Goal: Transaction & Acquisition: Download file/media

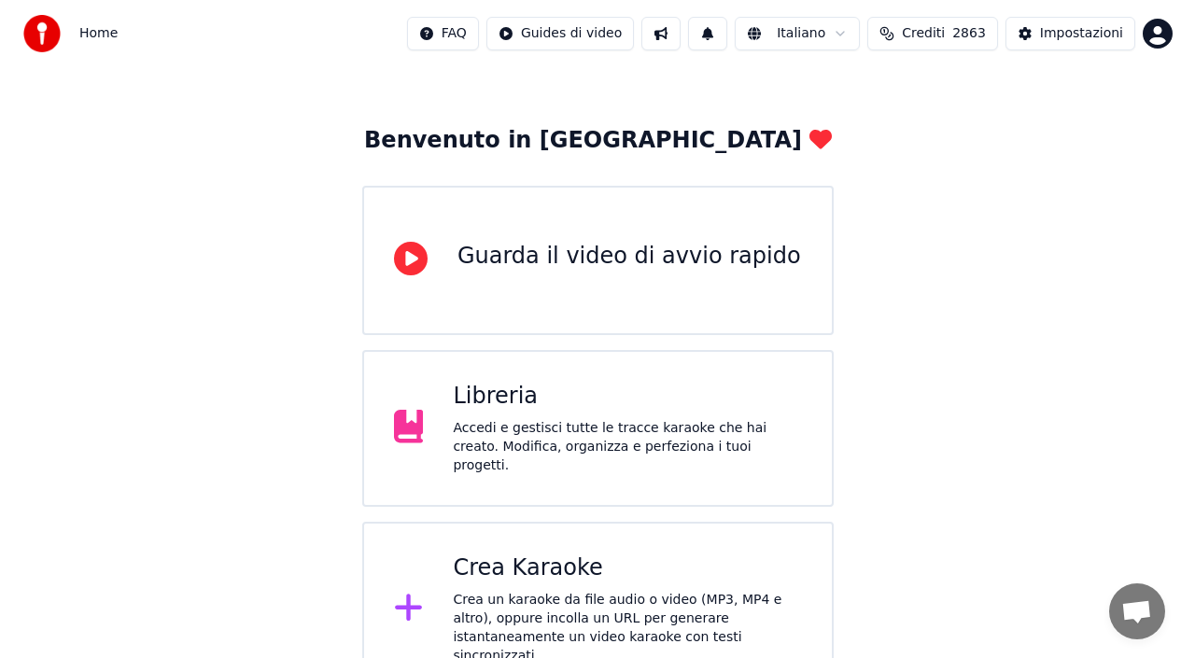
scroll to position [93, 0]
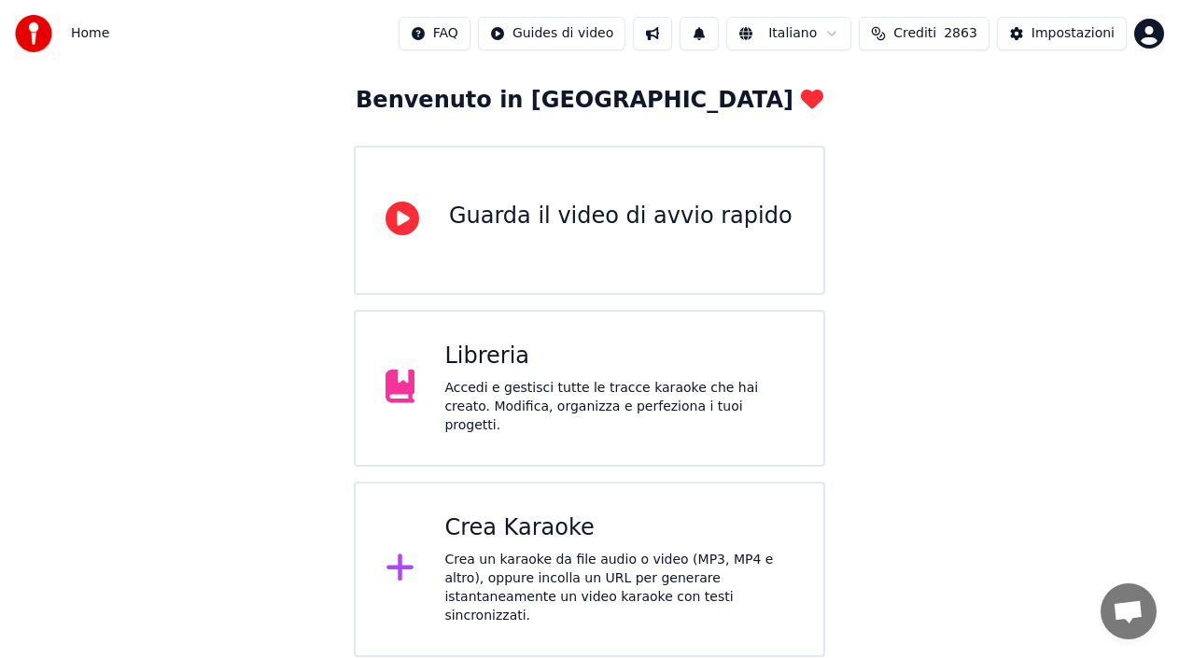
click at [555, 517] on div "Crea Karaoke" at bounding box center [618, 528] width 349 height 30
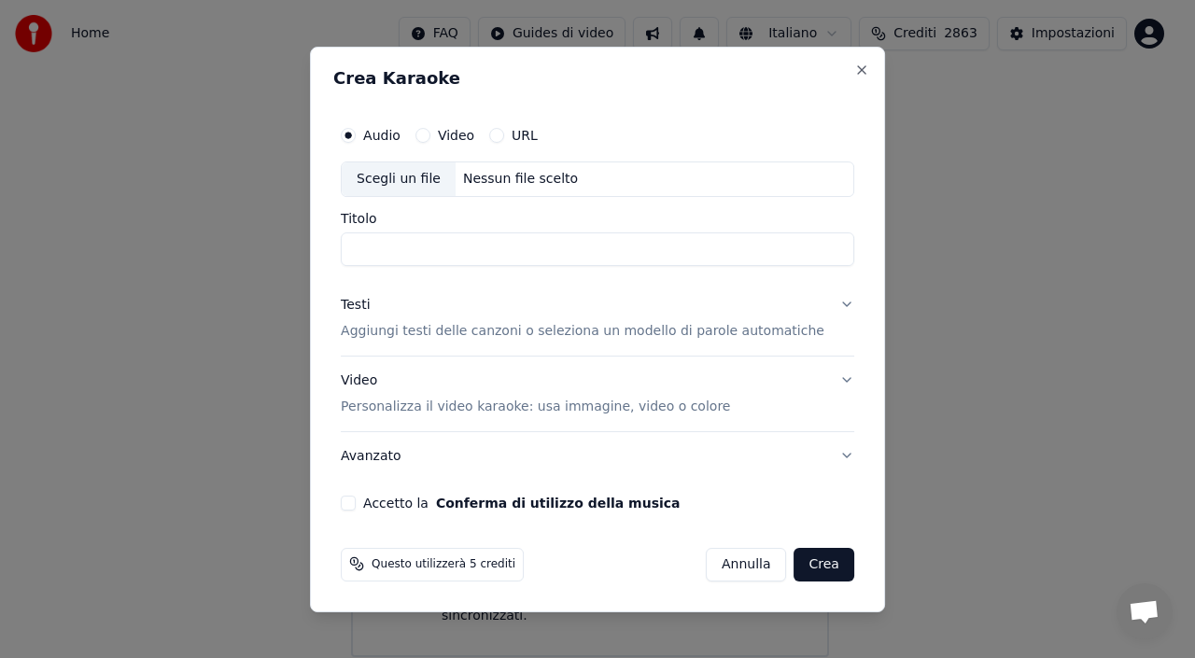
click at [481, 177] on div "Nessun file scelto" at bounding box center [521, 179] width 130 height 19
click at [729, 563] on button "Annulla" at bounding box center [746, 564] width 81 height 34
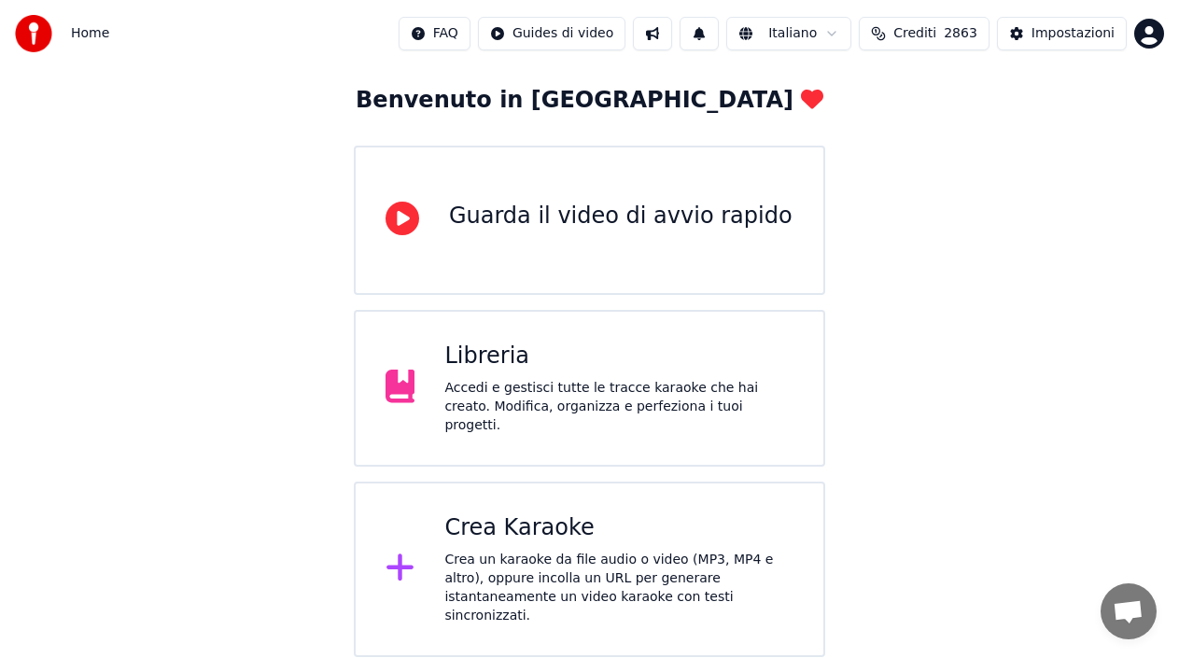
click at [567, 552] on div "Crea un karaoke da file audio o video (MP3, MP4 e altro), oppure incolla un URL…" at bounding box center [618, 588] width 349 height 75
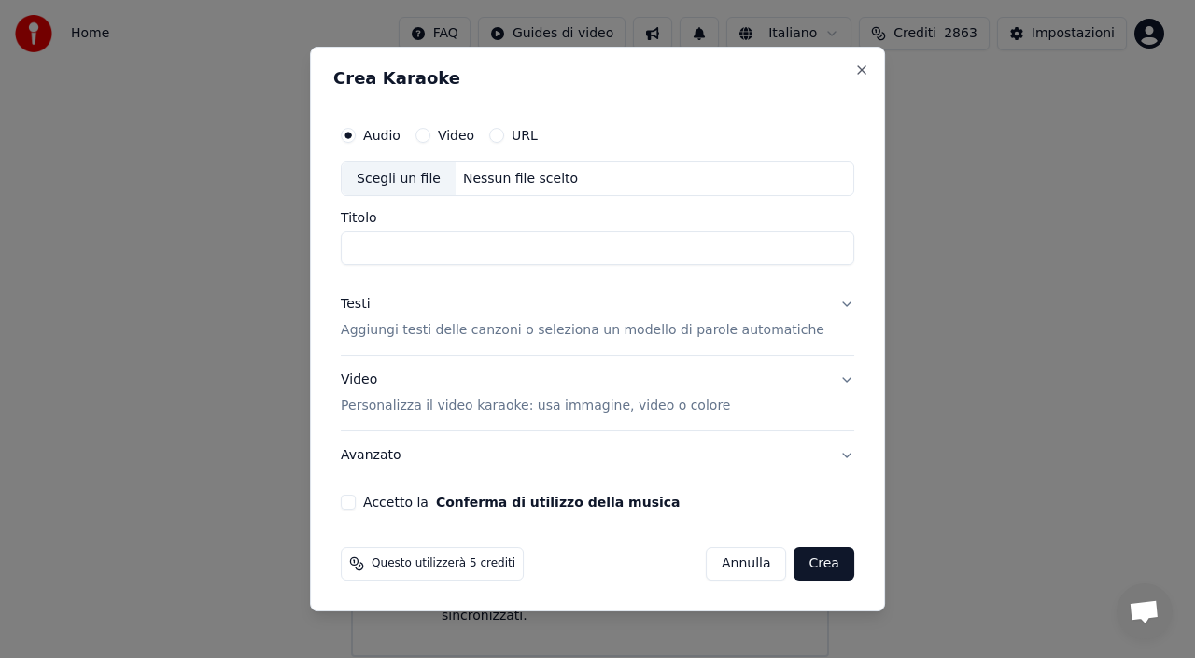
click at [400, 184] on div "Scegli un file" at bounding box center [399, 179] width 114 height 34
type input "**********"
click at [504, 322] on p "Aggiungi testi delle canzoni o seleziona un modello di parole automatiche" at bounding box center [583, 331] width 484 height 19
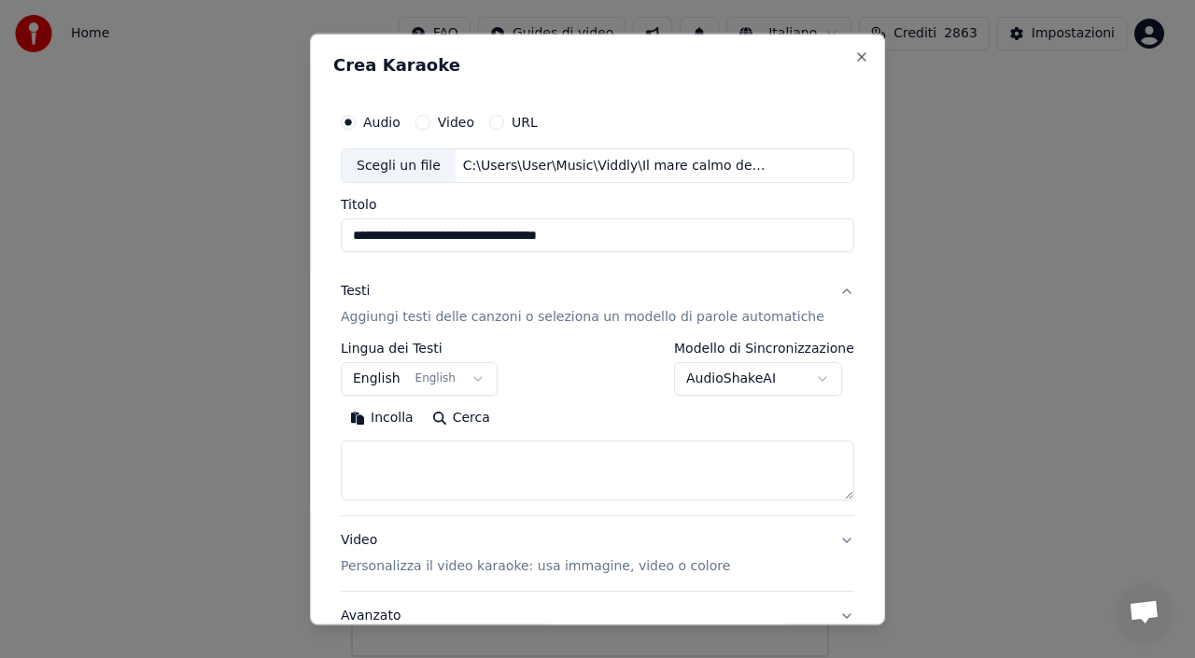
click at [454, 375] on button "English English" at bounding box center [419, 379] width 157 height 34
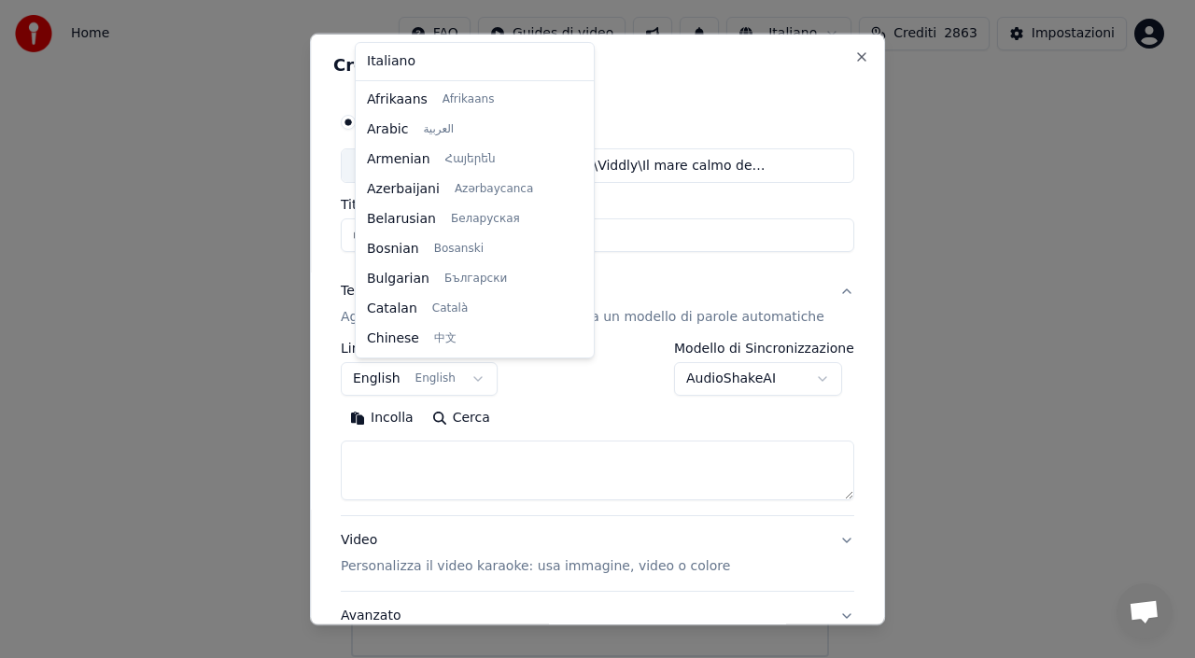
scroll to position [149, 0]
select select "**"
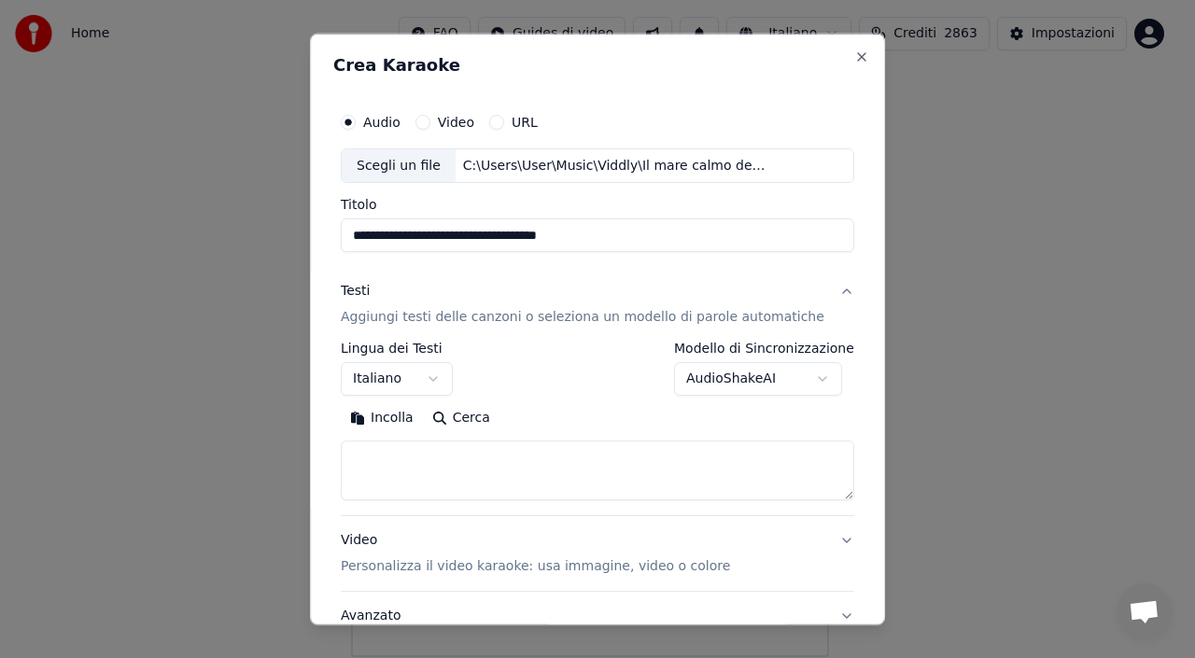
click at [404, 485] on textarea at bounding box center [597, 471] width 513 height 60
paste textarea "**********"
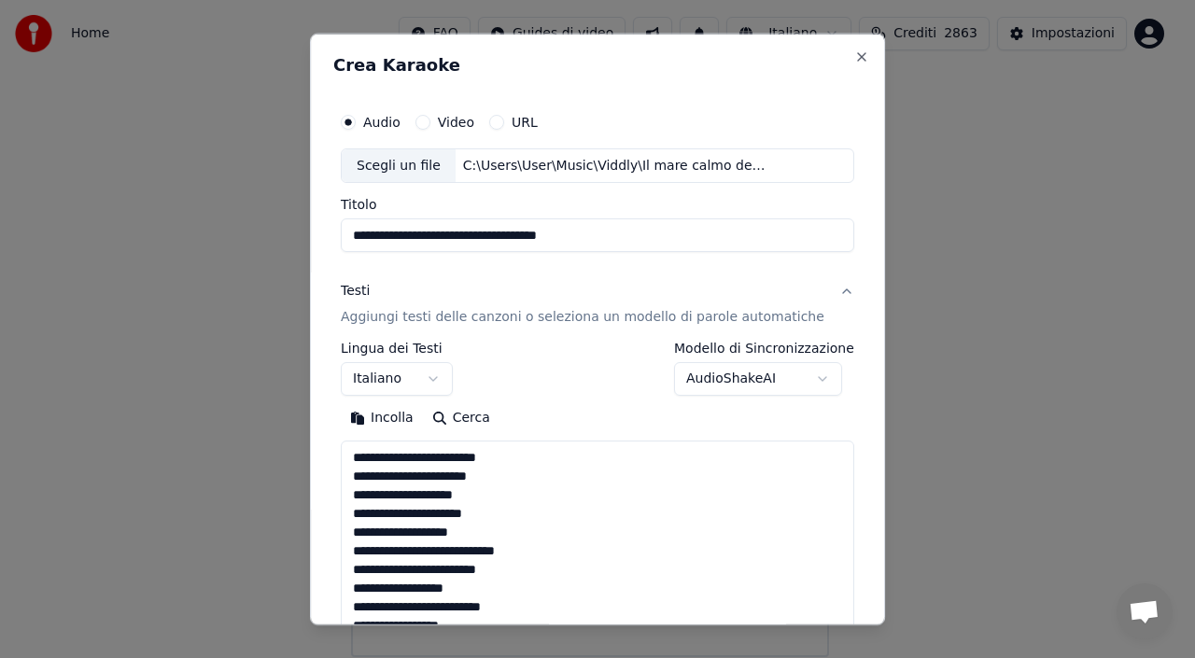
scroll to position [546, 0]
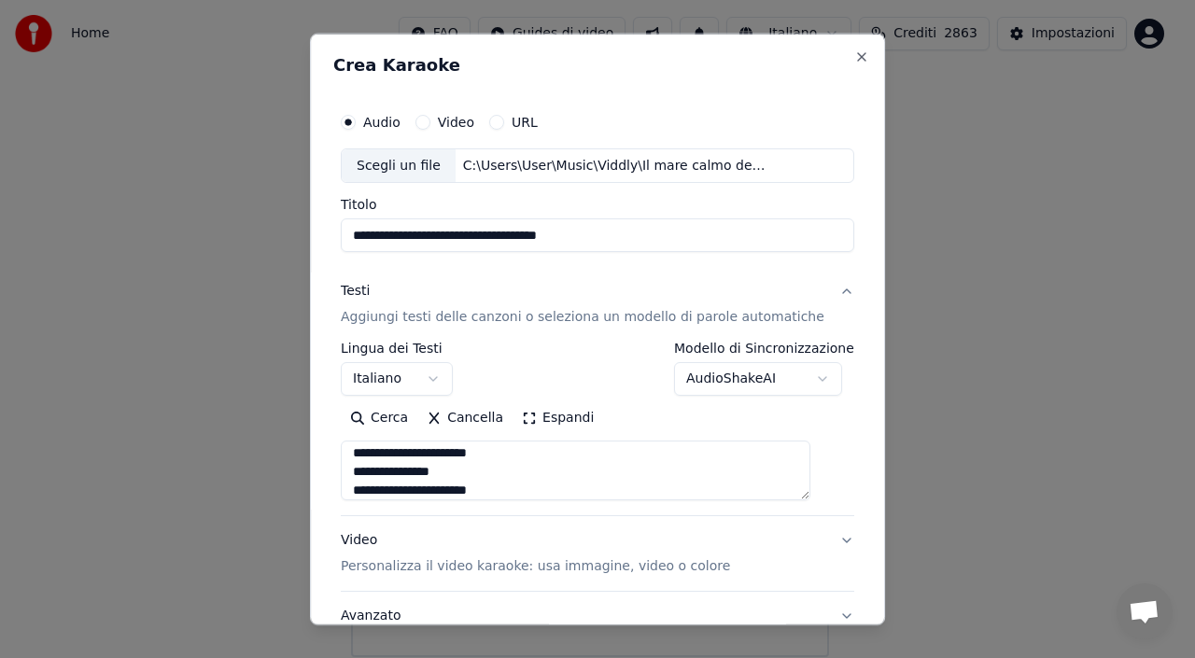
type textarea "**********"
click at [852, 530] on div "**********" at bounding box center [597, 329] width 575 height 593
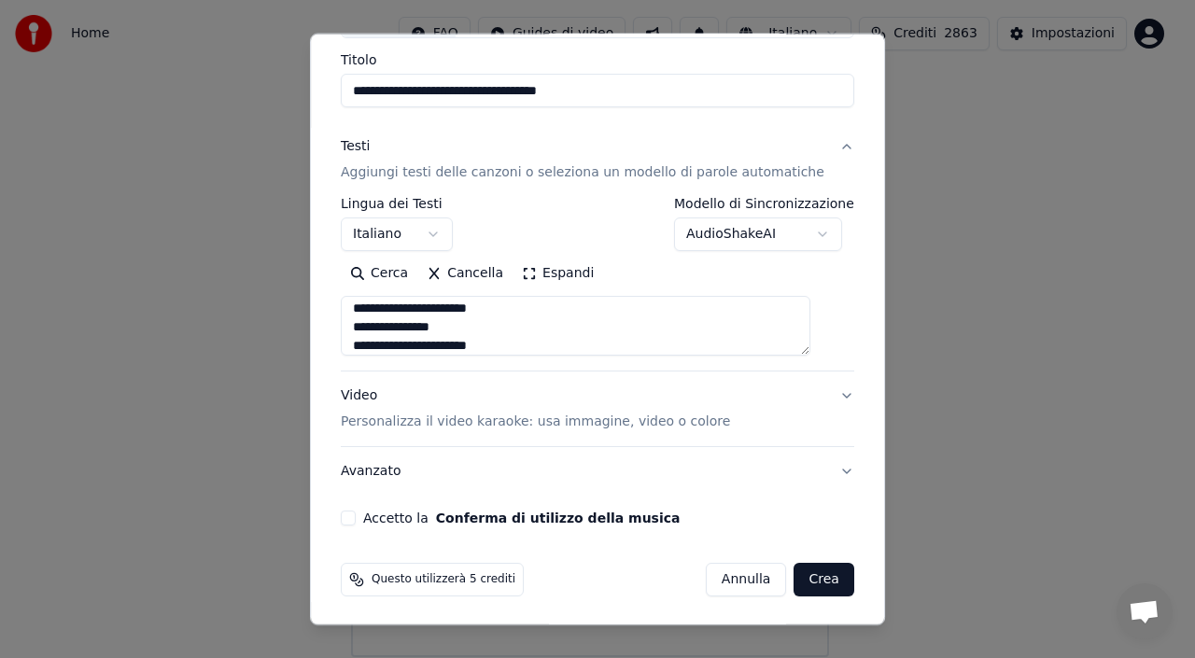
scroll to position [147, 0]
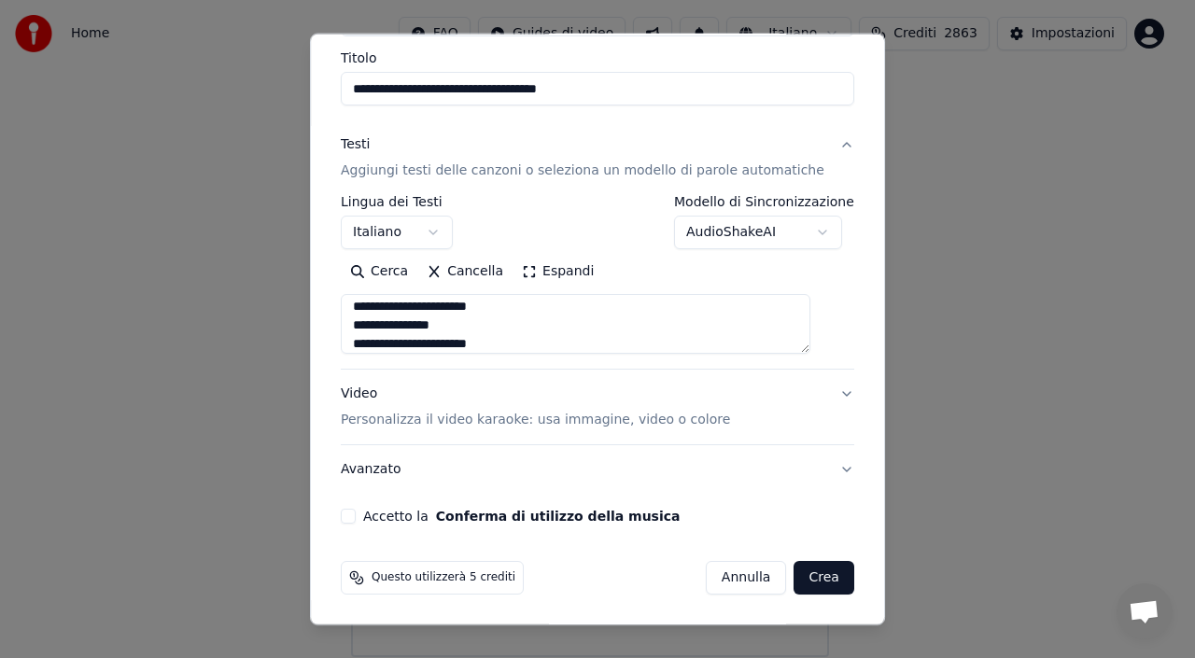
click at [686, 427] on p "Personalizza il video karaoke: usa immagine, video o colore" at bounding box center [535, 420] width 389 height 19
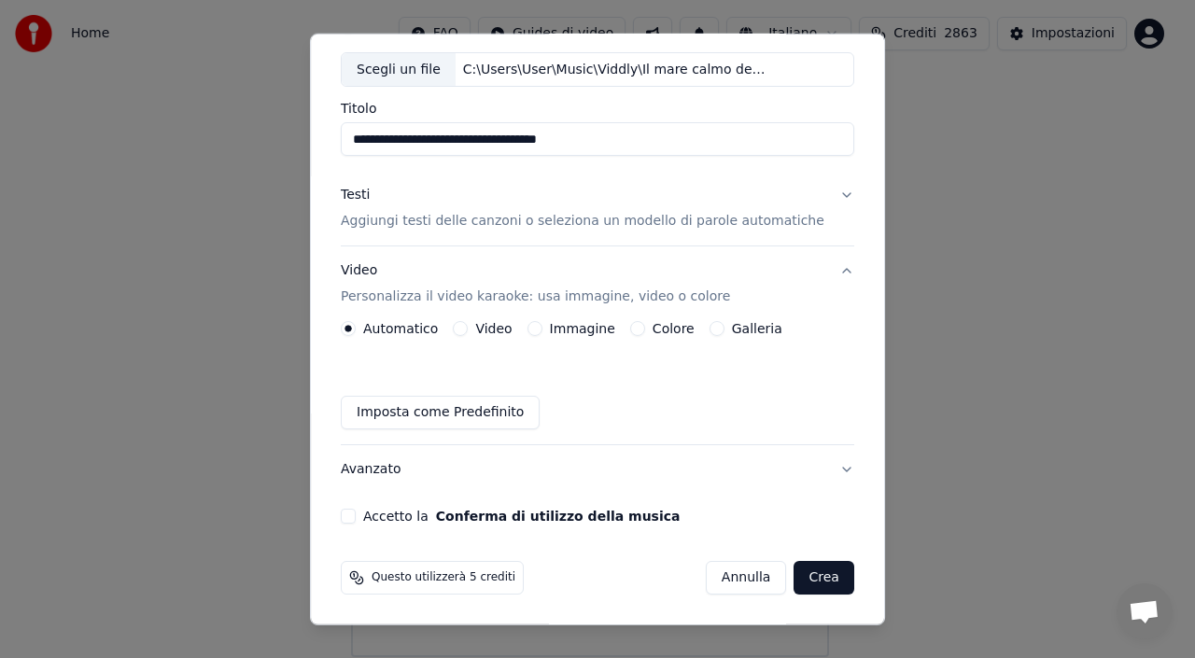
scroll to position [96, 0]
click at [540, 328] on button "Immagine" at bounding box center [534, 328] width 15 height 15
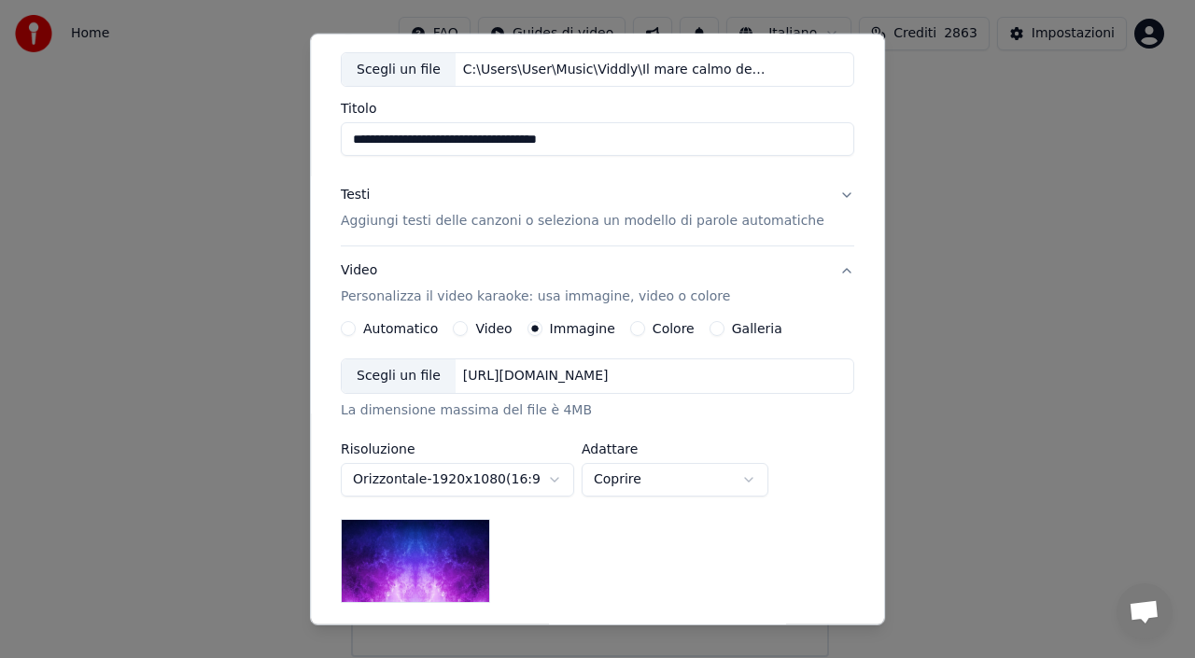
click at [428, 373] on div "Scegli un file" at bounding box center [399, 376] width 114 height 34
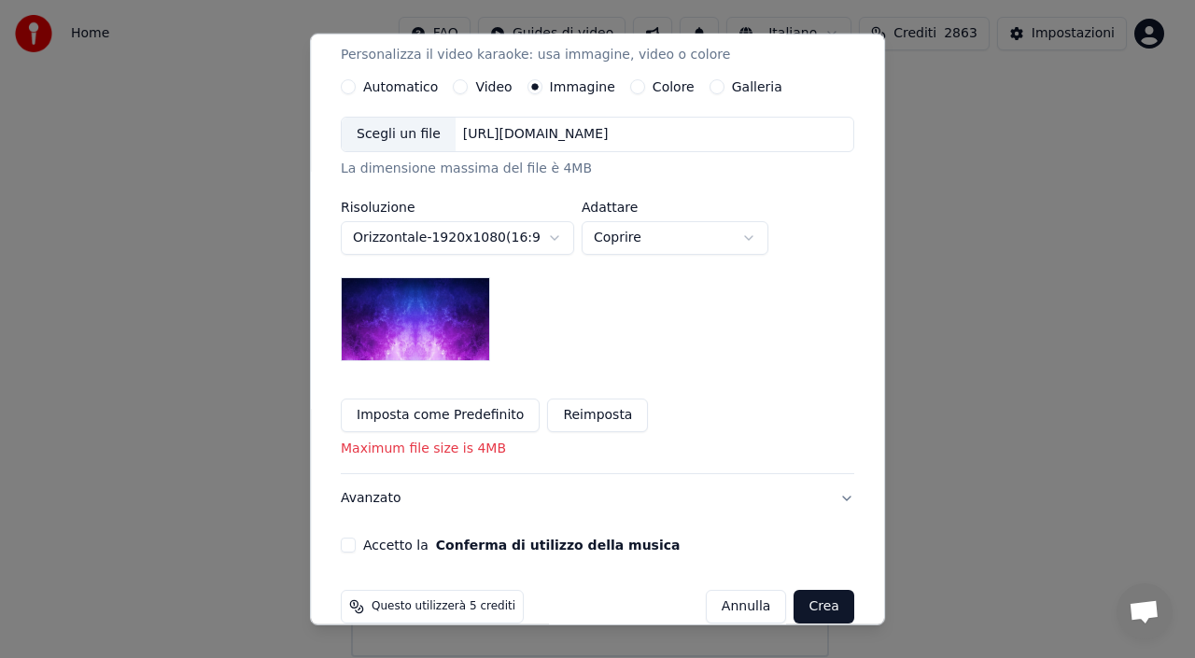
scroll to position [367, 0]
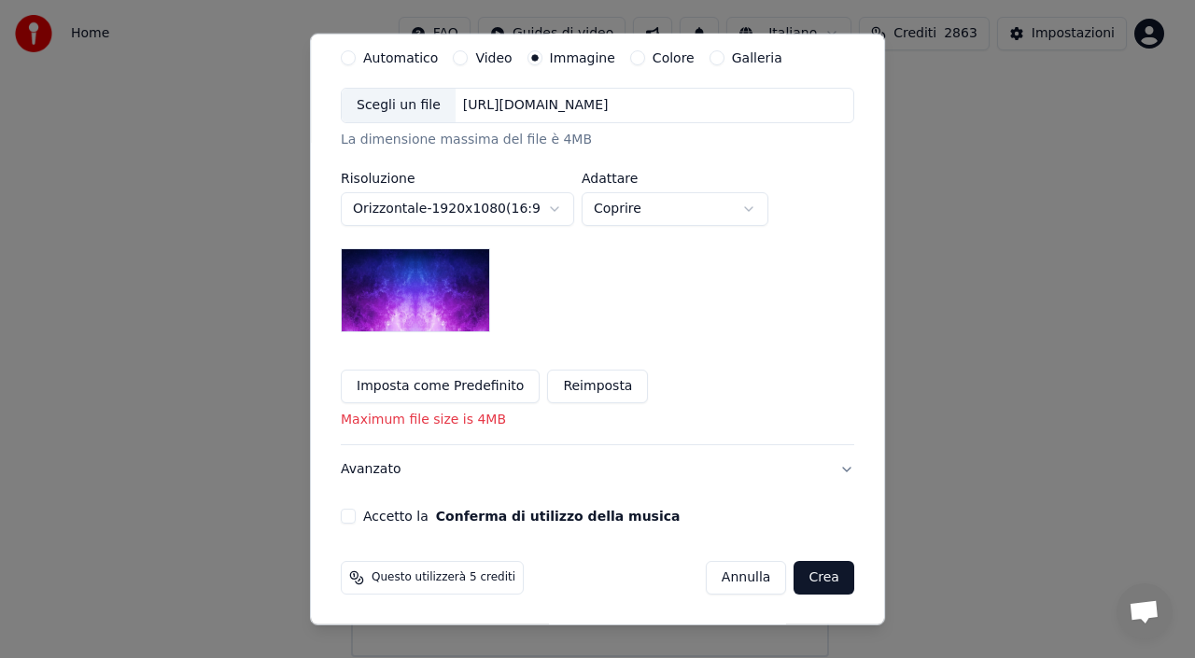
click at [356, 516] on button "Accetto la Conferma di utilizzo della musica" at bounding box center [348, 516] width 15 height 15
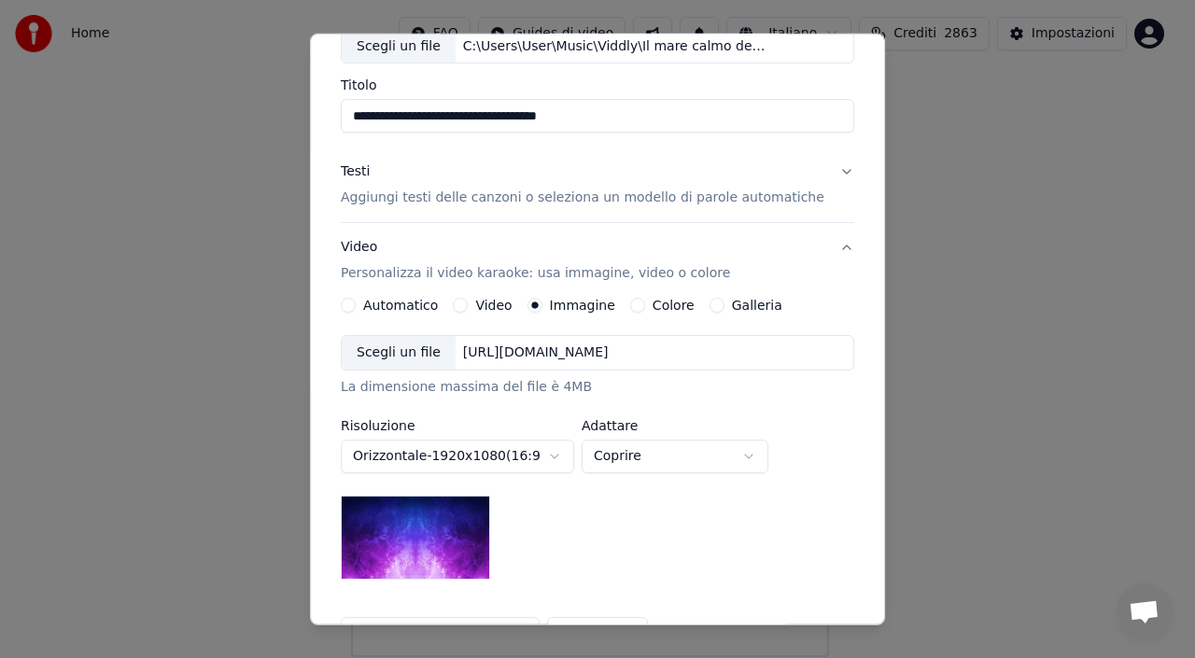
scroll to position [87, 0]
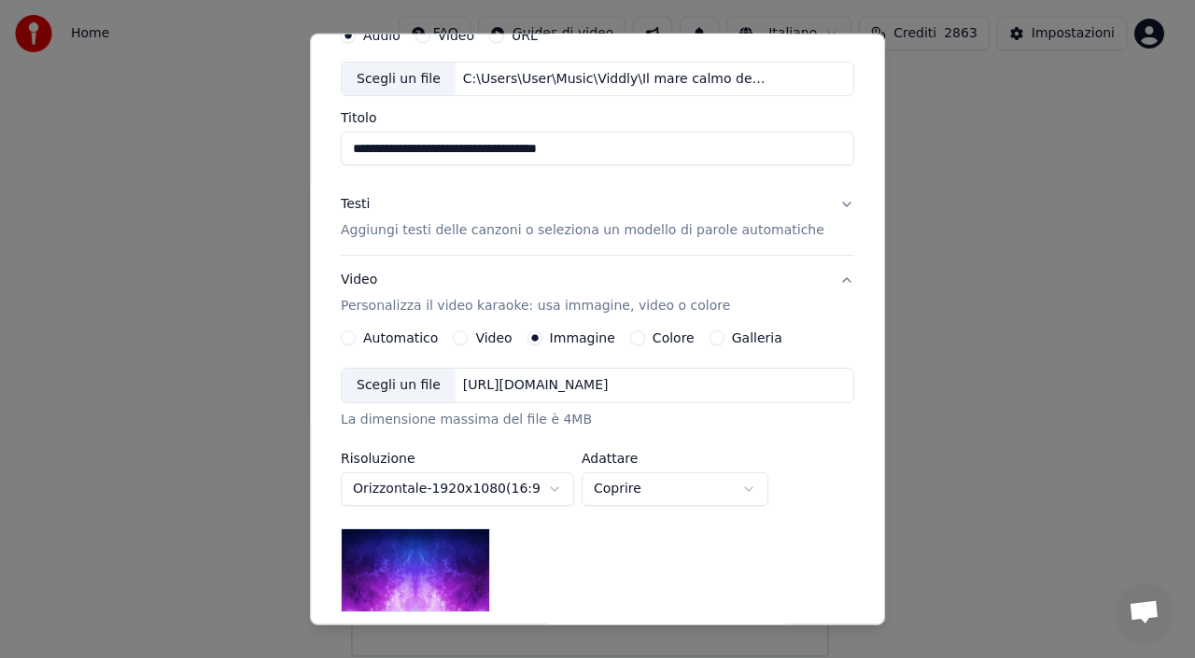
click at [453, 232] on p "Aggiungi testi delle canzoni o seleziona un modello di parole automatiche" at bounding box center [583, 230] width 484 height 19
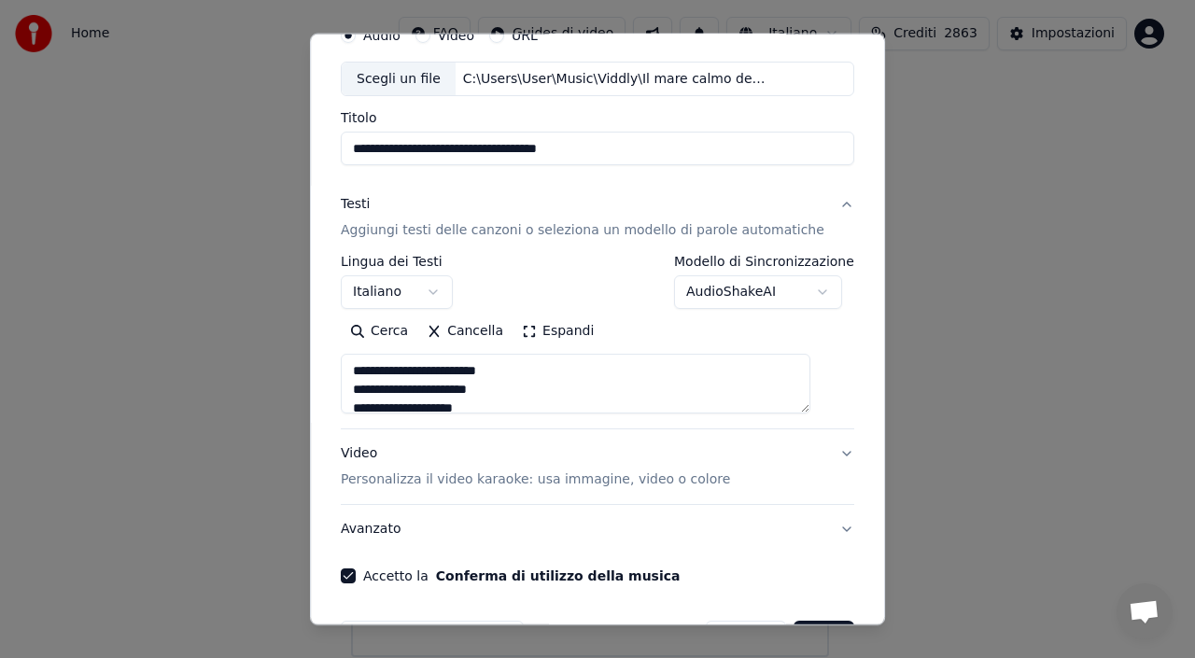
scroll to position [147, 0]
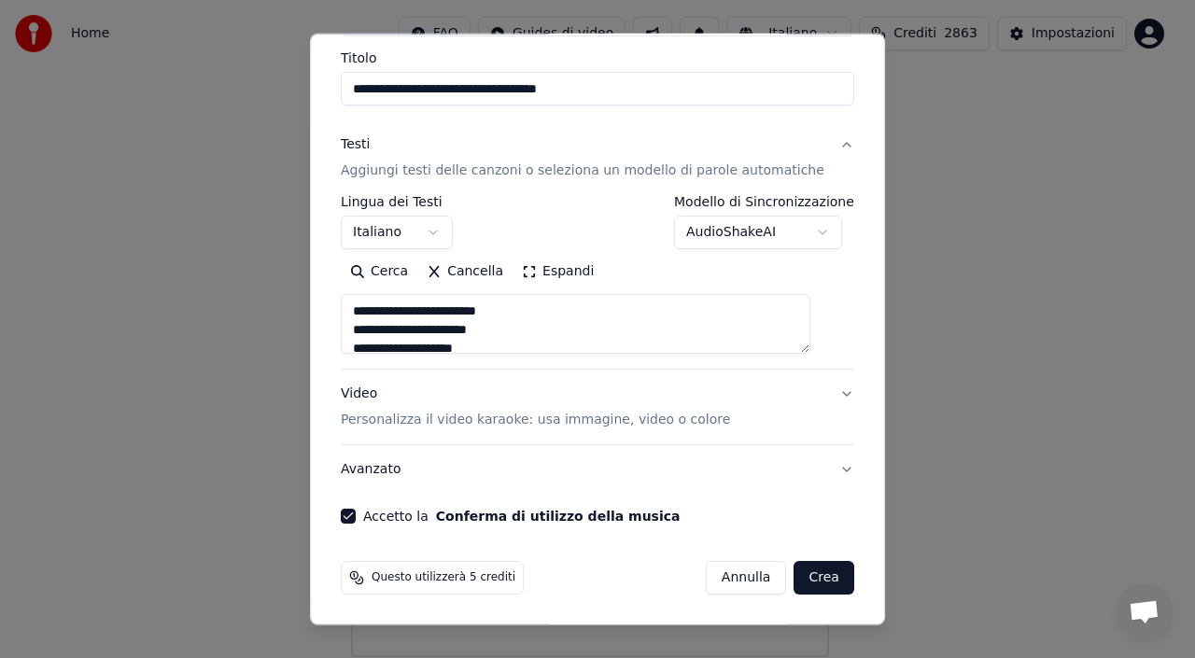
click at [794, 583] on button "Crea" at bounding box center [824, 578] width 60 height 34
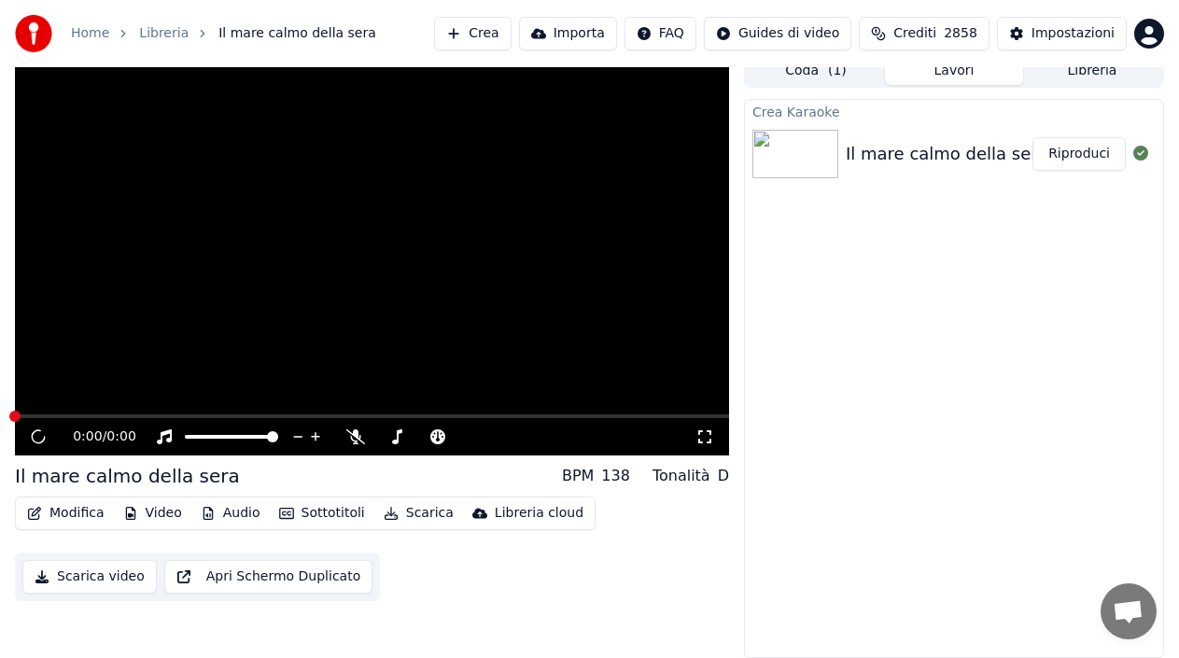
scroll to position [13, 0]
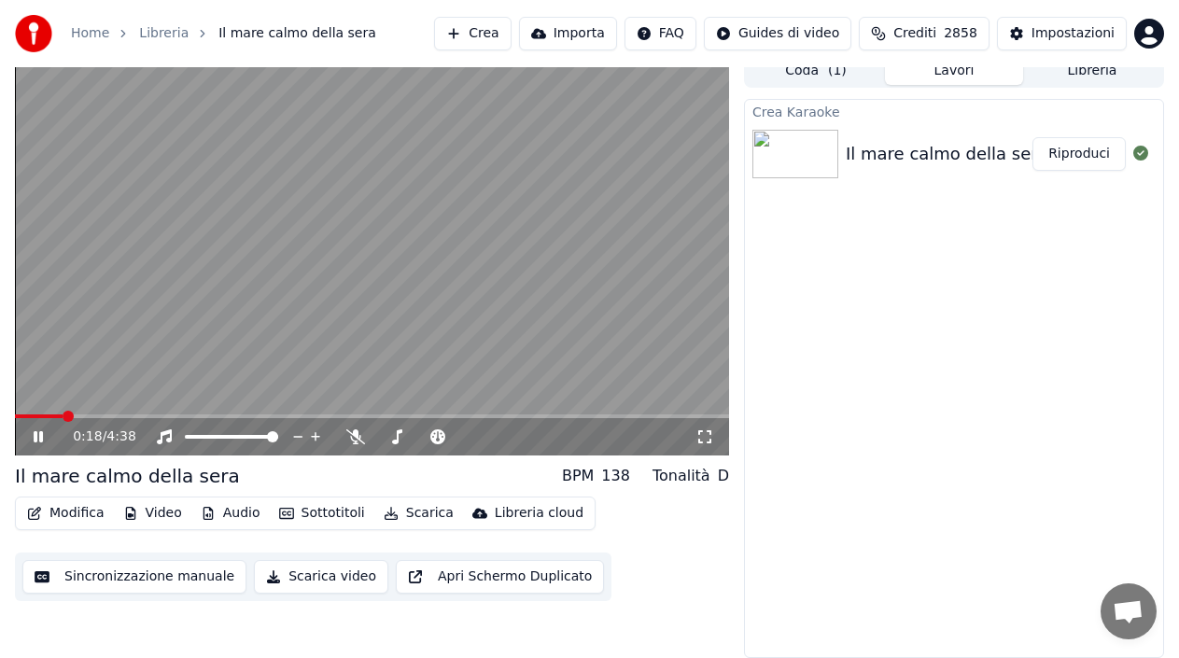
click at [38, 439] on icon at bounding box center [51, 436] width 43 height 15
click at [172, 519] on button "Video" at bounding box center [153, 513] width 74 height 26
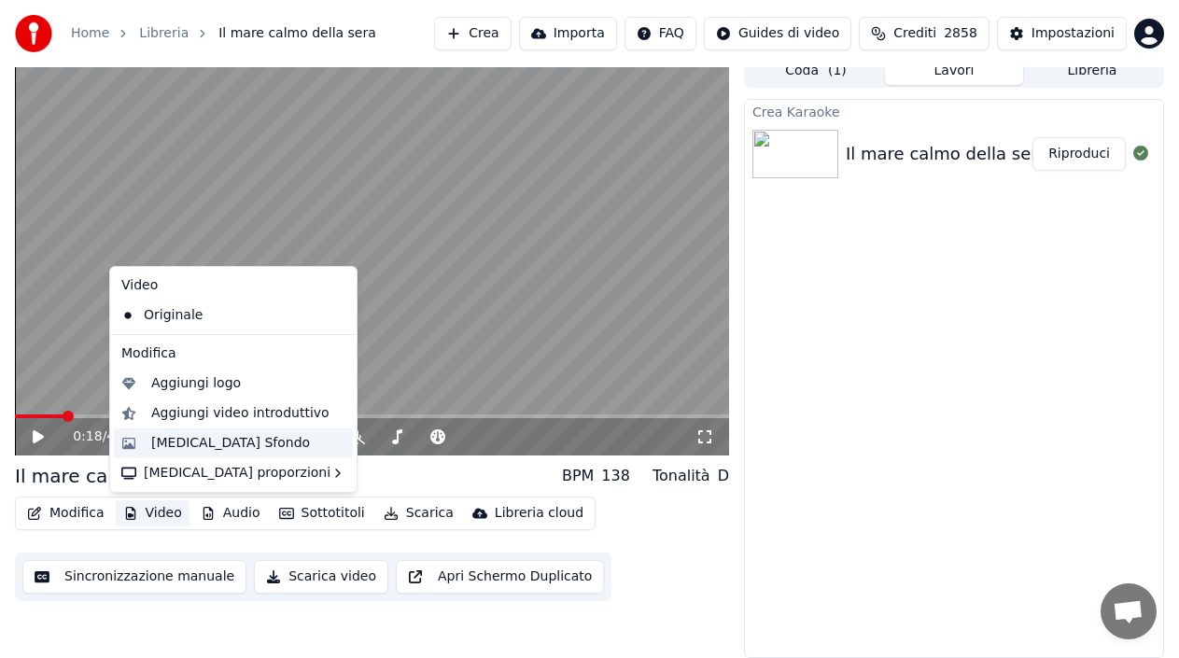
click at [221, 443] on div "Cambia Sfondo" at bounding box center [230, 443] width 159 height 19
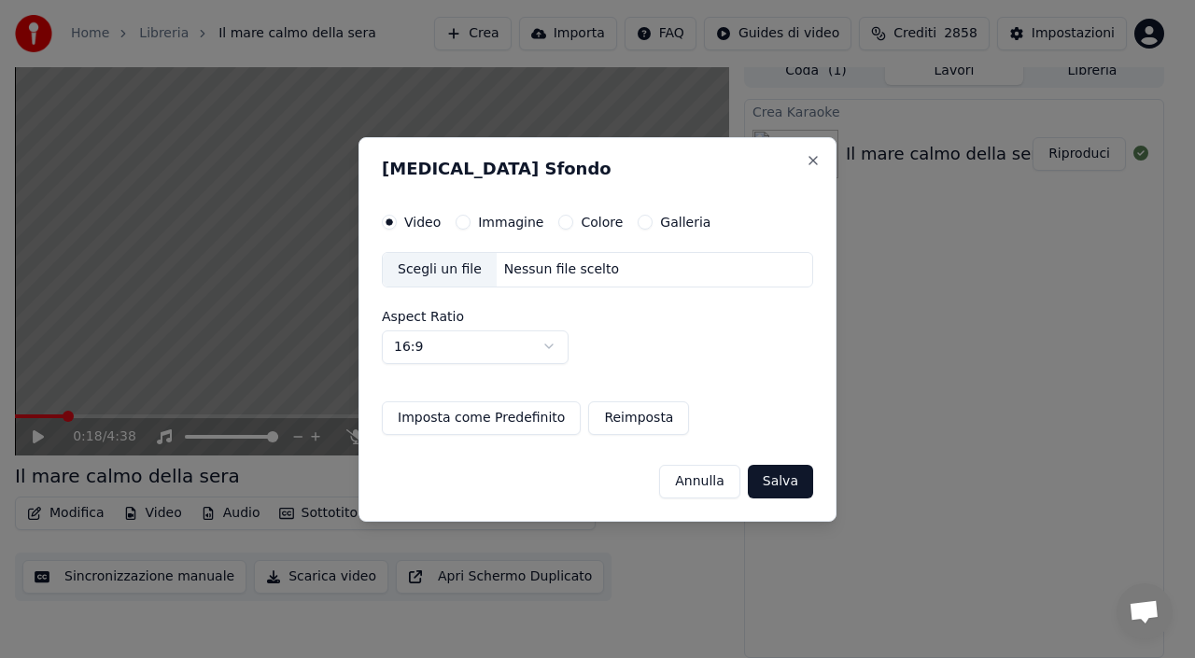
click at [510, 223] on label "Immagine" at bounding box center [510, 222] width 65 height 13
click at [471, 223] on button "Immagine" at bounding box center [463, 222] width 15 height 15
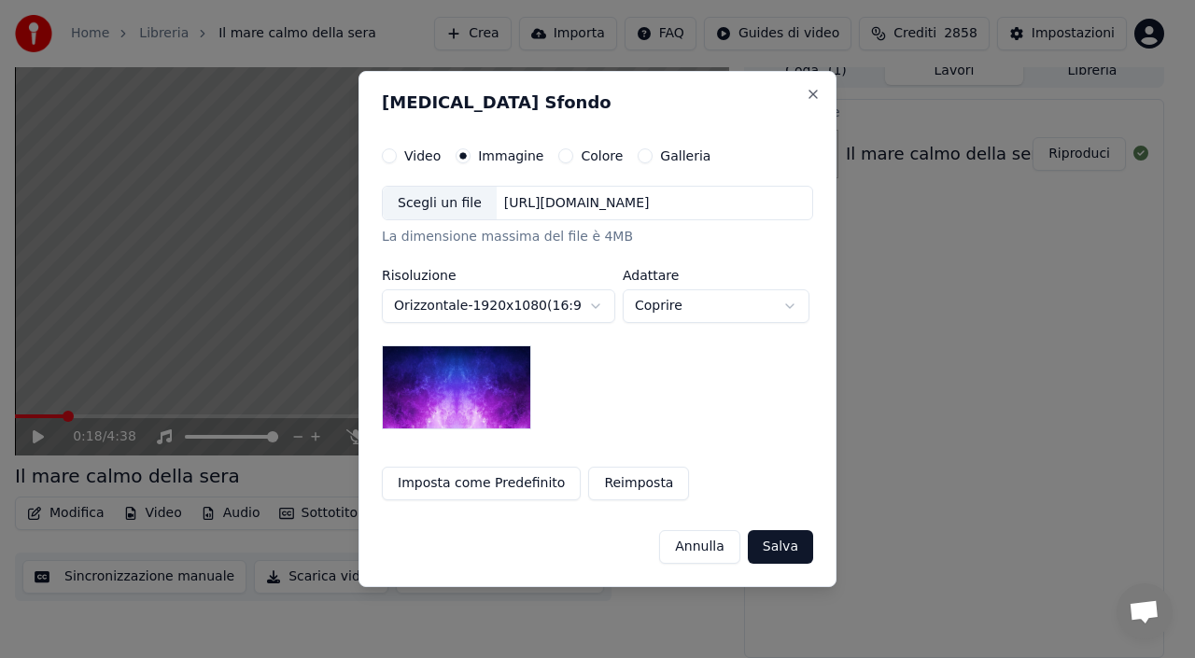
click at [571, 204] on div "[URL][DOMAIN_NAME]" at bounding box center [577, 203] width 161 height 19
click at [657, 199] on div "https://imagedelivery.net/jkI57_JBx8hWPzcSI-uF5w/c7639807-3f76-4ea5-9112-66e75e…" at bounding box center [577, 203] width 161 height 19
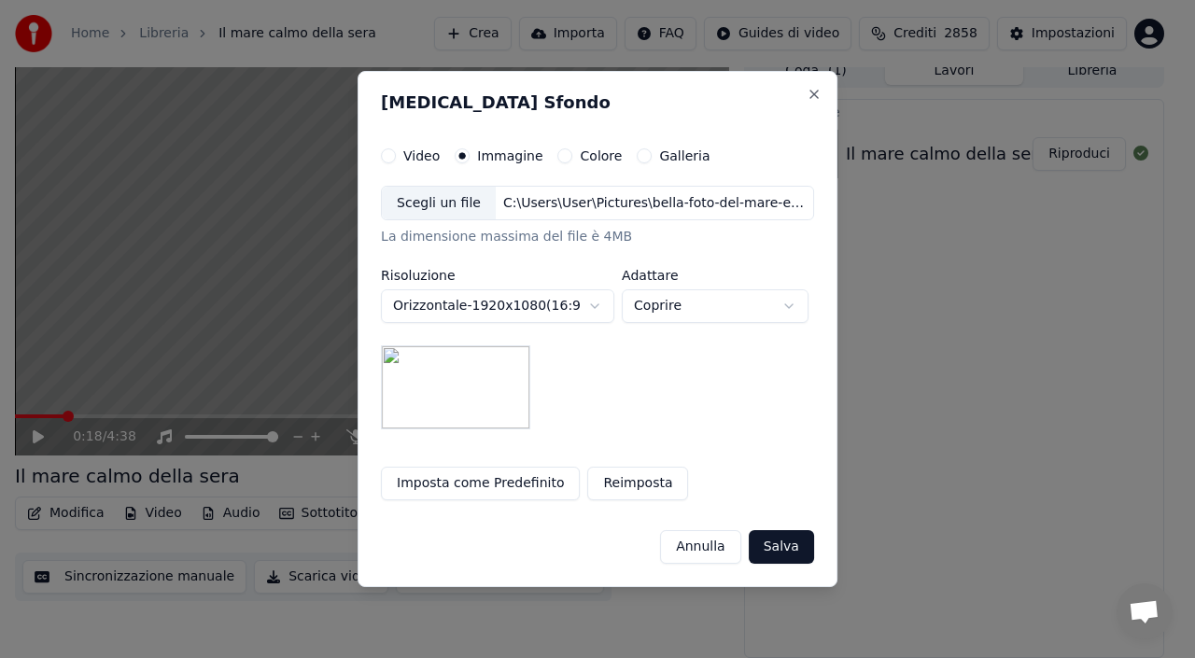
click at [792, 549] on button "Salva" at bounding box center [781, 547] width 65 height 34
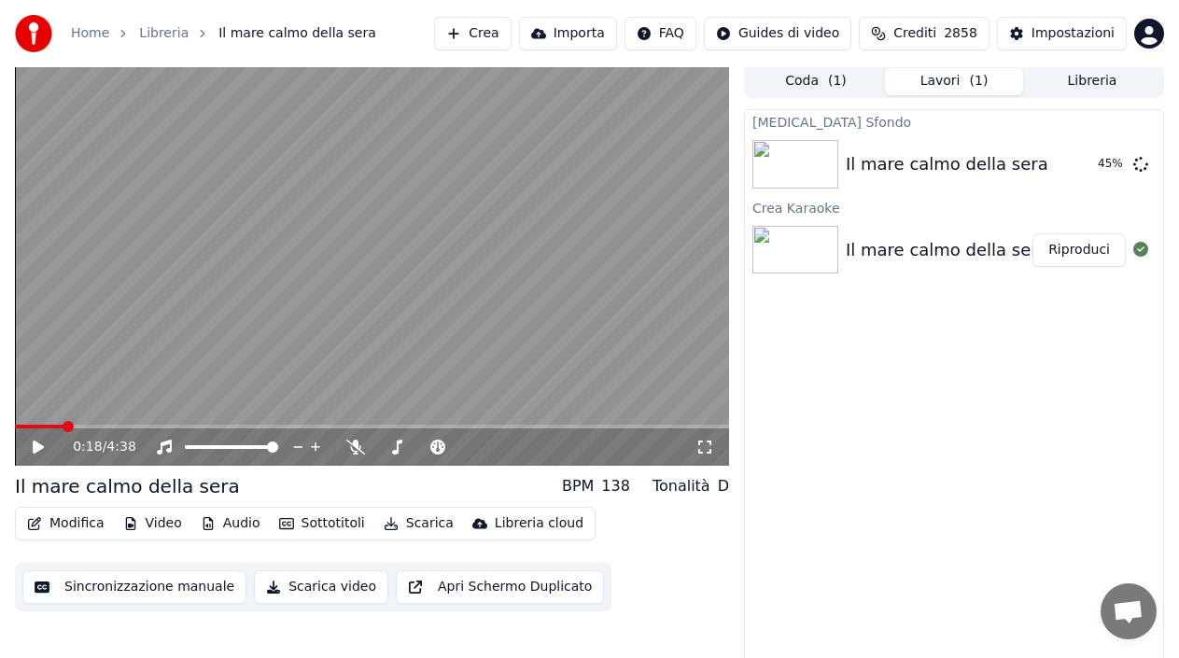
scroll to position [0, 0]
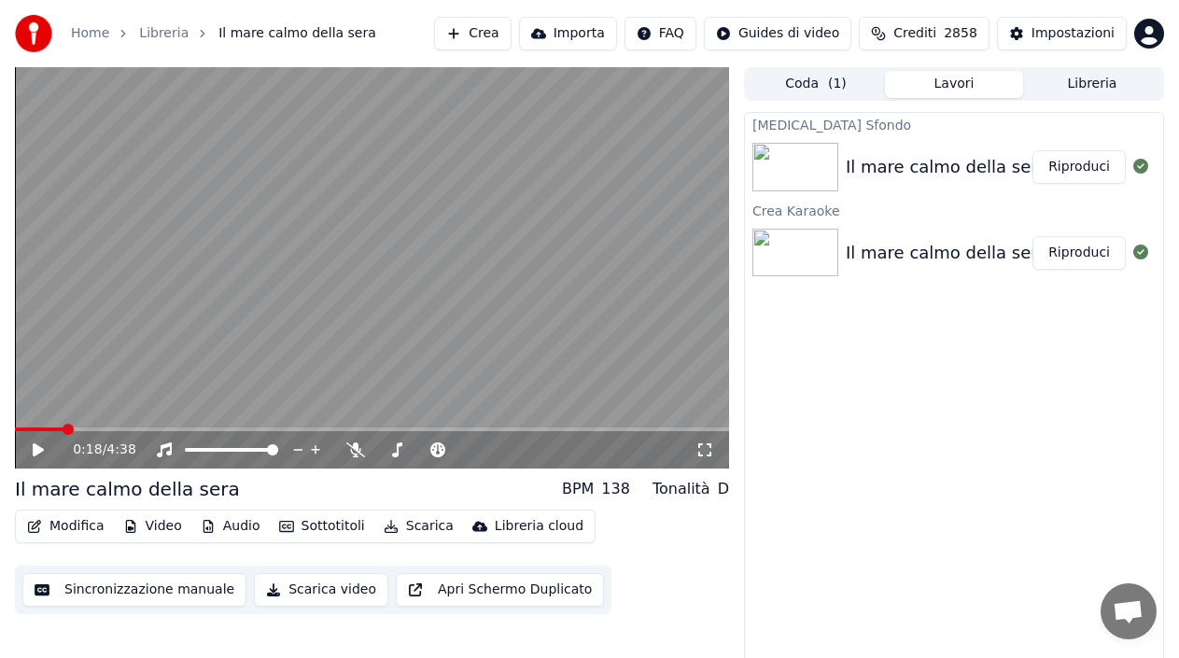
click at [1064, 165] on button "Riproduci" at bounding box center [1079, 167] width 93 height 34
click at [358, 450] on icon at bounding box center [355, 450] width 19 height 15
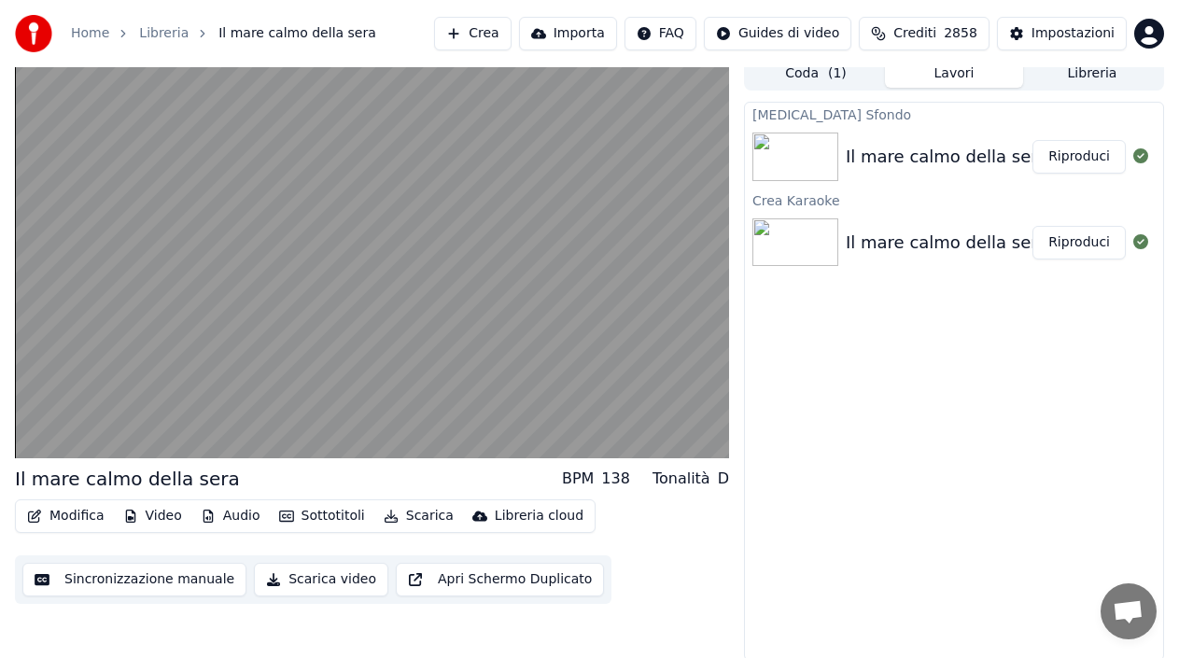
scroll to position [13, 0]
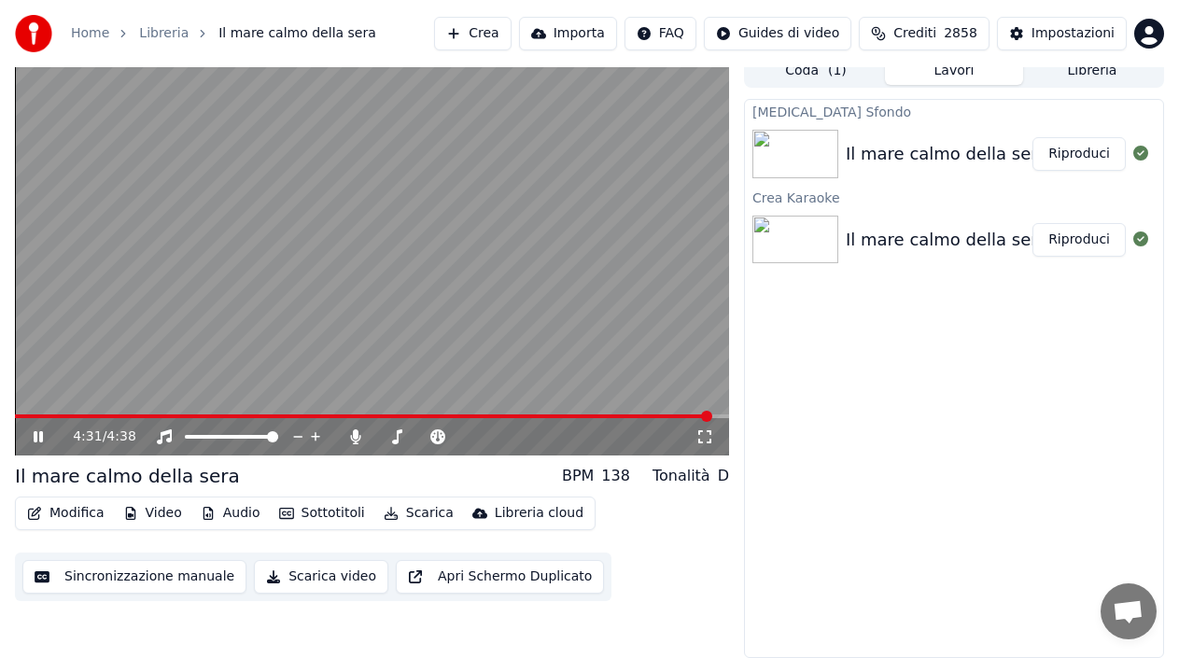
click at [43, 435] on icon at bounding box center [38, 436] width 9 height 11
click at [358, 439] on icon at bounding box center [355, 436] width 19 height 15
click at [162, 436] on icon at bounding box center [164, 436] width 15 height 15
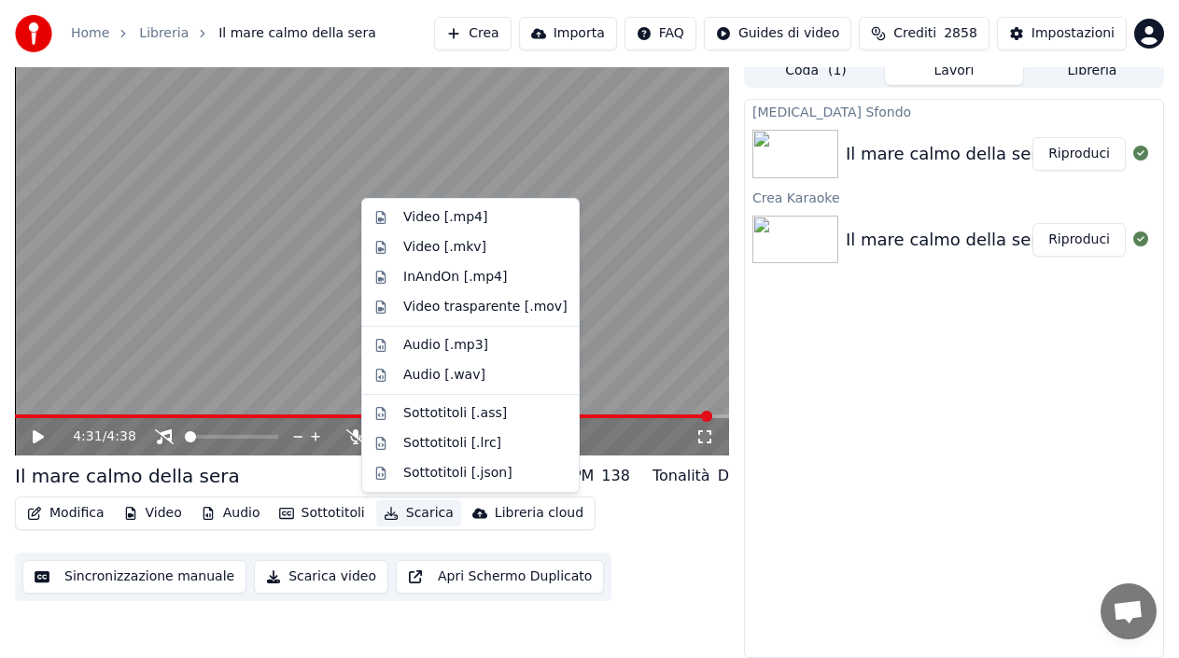
click at [416, 519] on button "Scarica" at bounding box center [418, 513] width 85 height 26
click at [454, 228] on div "Video [.mp4]" at bounding box center [470, 218] width 209 height 30
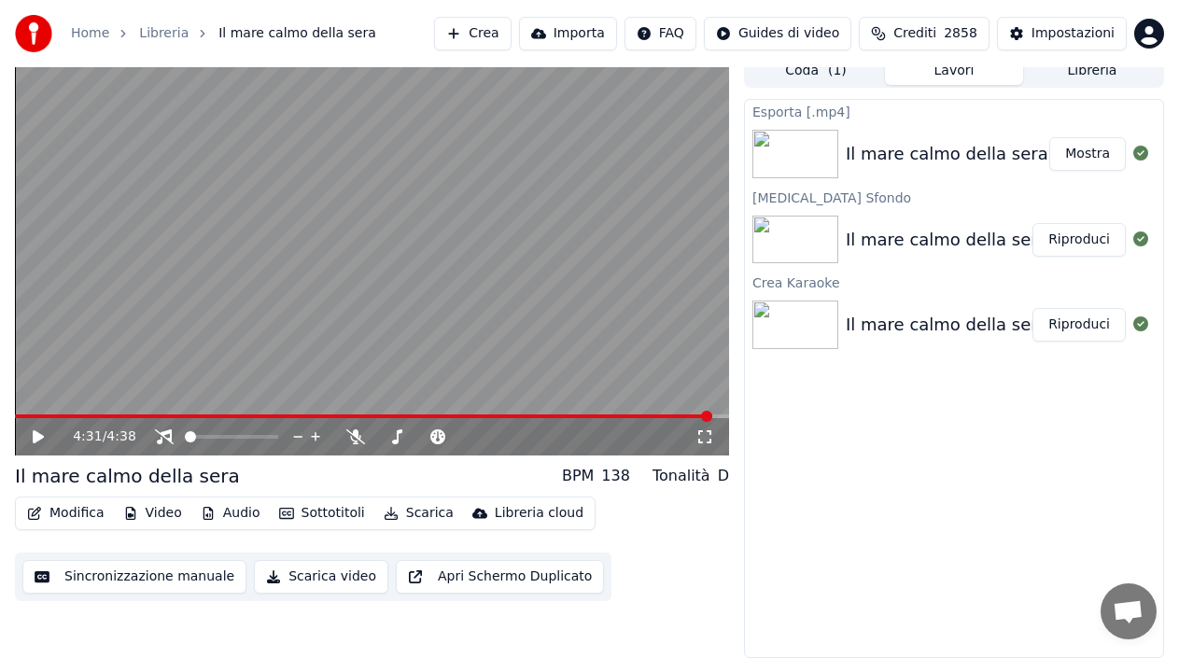
click at [1016, 481] on div "Esporta [.mp4] Il mare calmo della sera Mostra Cambia Sfondo Il mare calmo dell…" at bounding box center [954, 378] width 420 height 559
click at [967, 477] on div "Esporta [.mp4] Il mare calmo della sera Mostra Cambia Sfondo Il mare calmo dell…" at bounding box center [954, 378] width 420 height 559
click at [1082, 26] on div "Impostazioni" at bounding box center [1073, 33] width 83 height 19
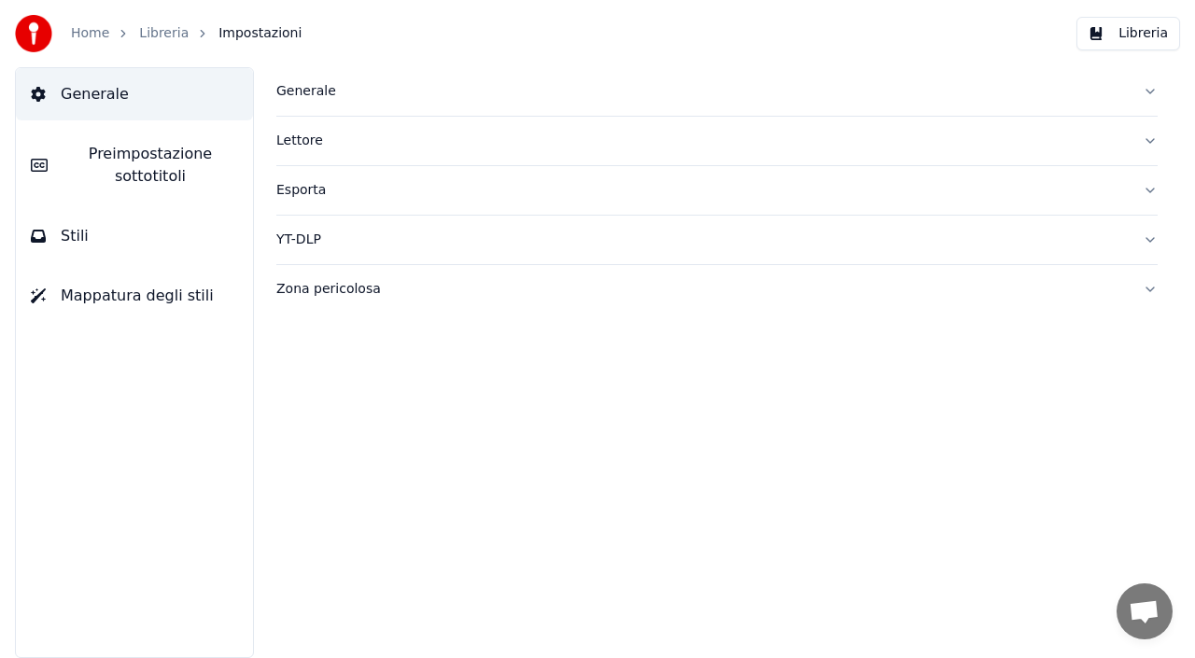
click at [320, 98] on div "Generale" at bounding box center [701, 91] width 851 height 19
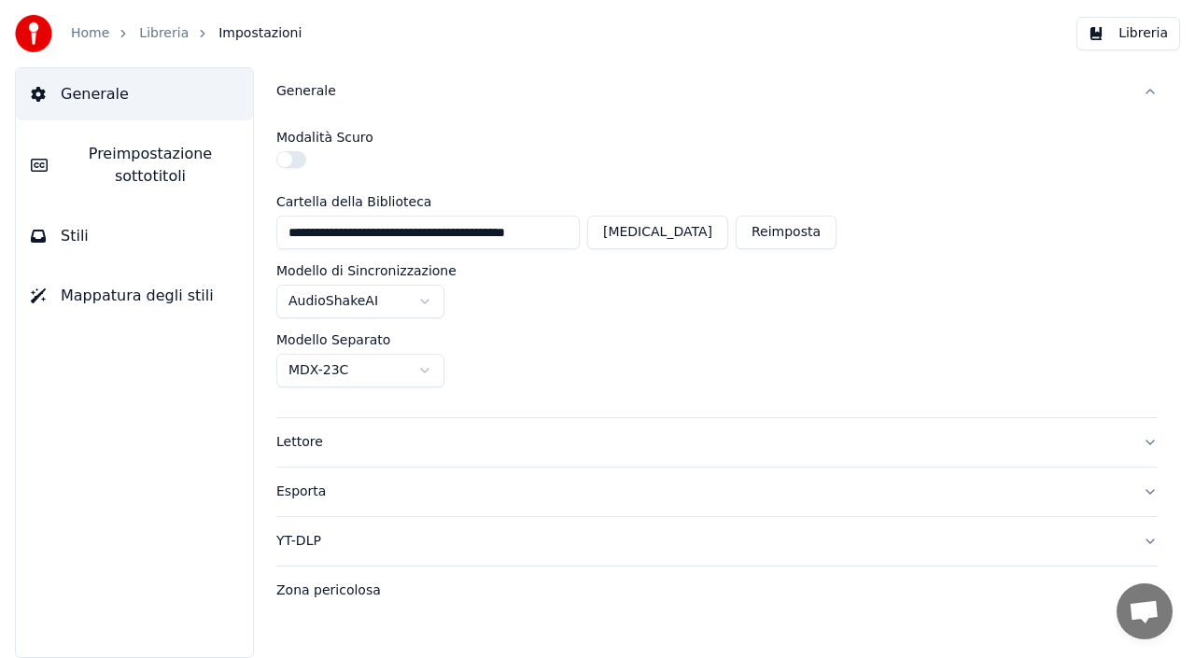
click at [138, 169] on span "Preimpostazione sottotitoli" at bounding box center [151, 165] width 176 height 45
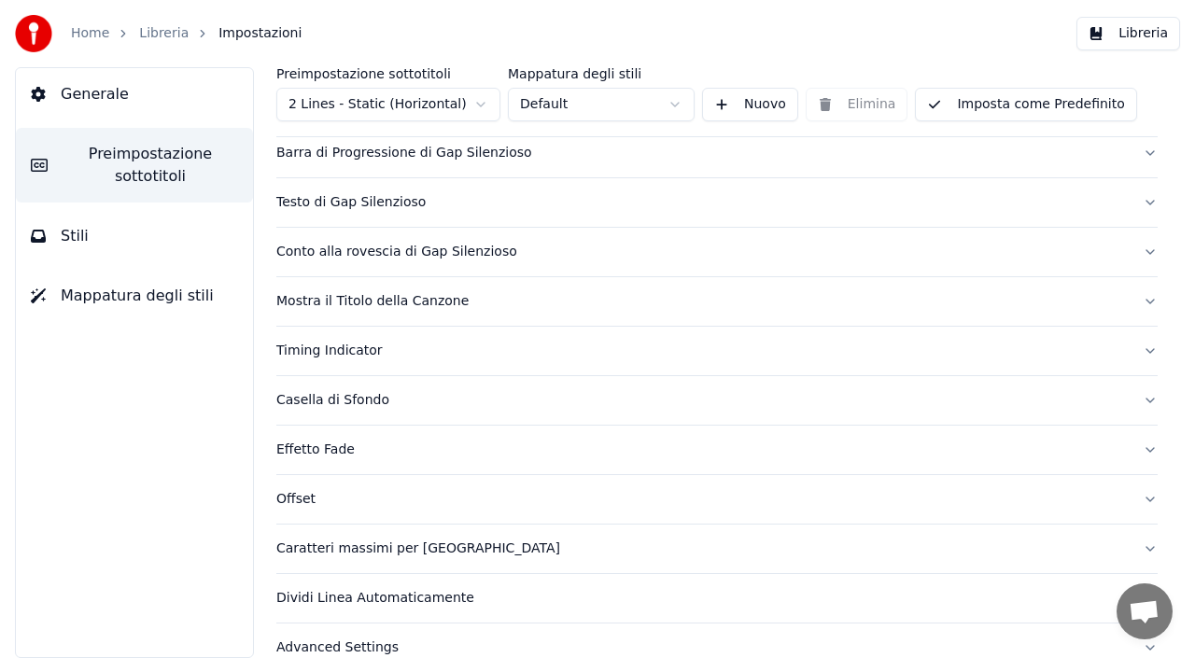
scroll to position [174, 0]
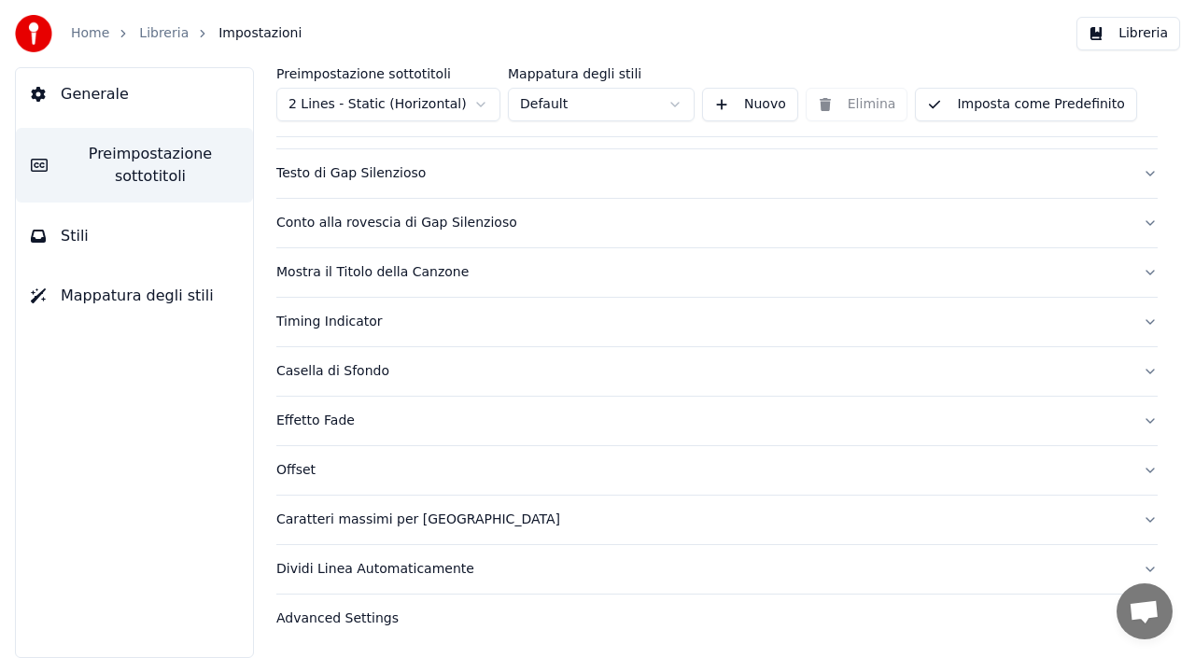
click at [428, 266] on div "Mostra il Titolo della Canzone" at bounding box center [701, 272] width 851 height 19
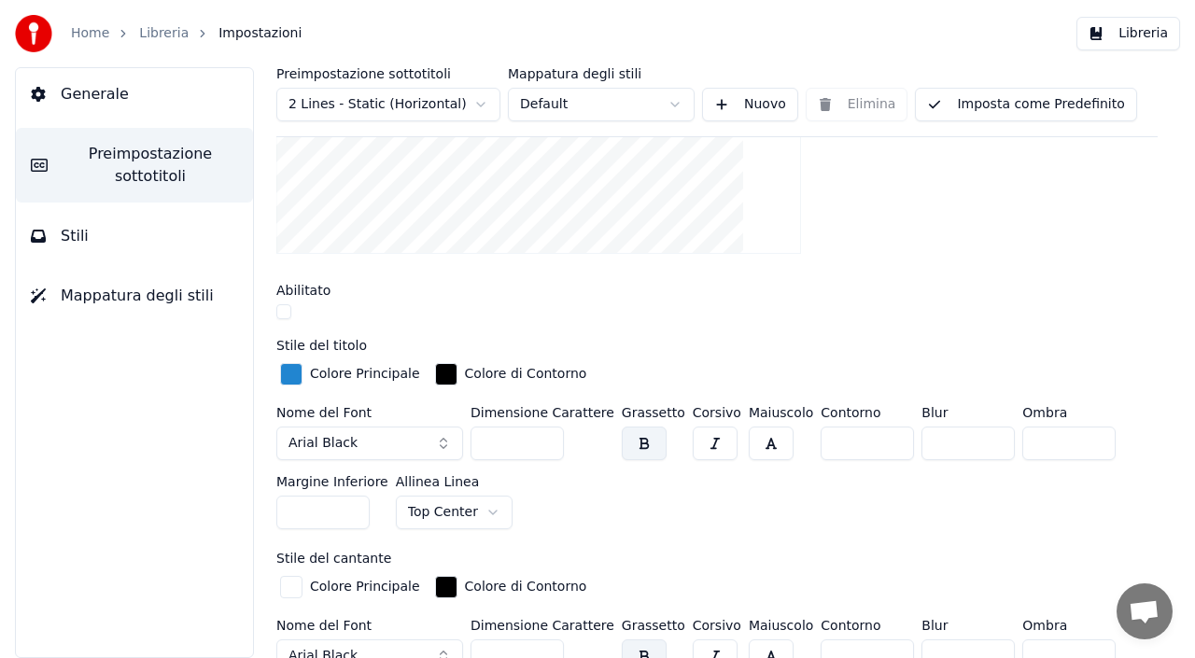
scroll to position [547, 0]
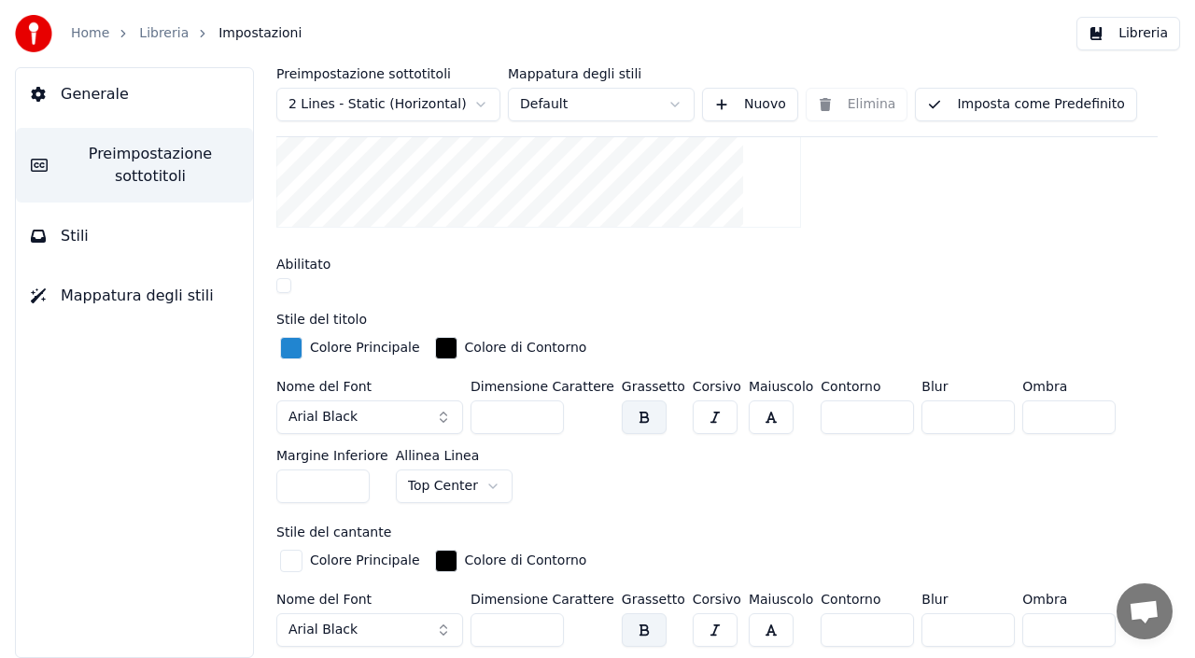
click at [287, 286] on button "button" at bounding box center [283, 285] width 15 height 15
click at [1148, 38] on button "Libreria" at bounding box center [1128, 34] width 104 height 34
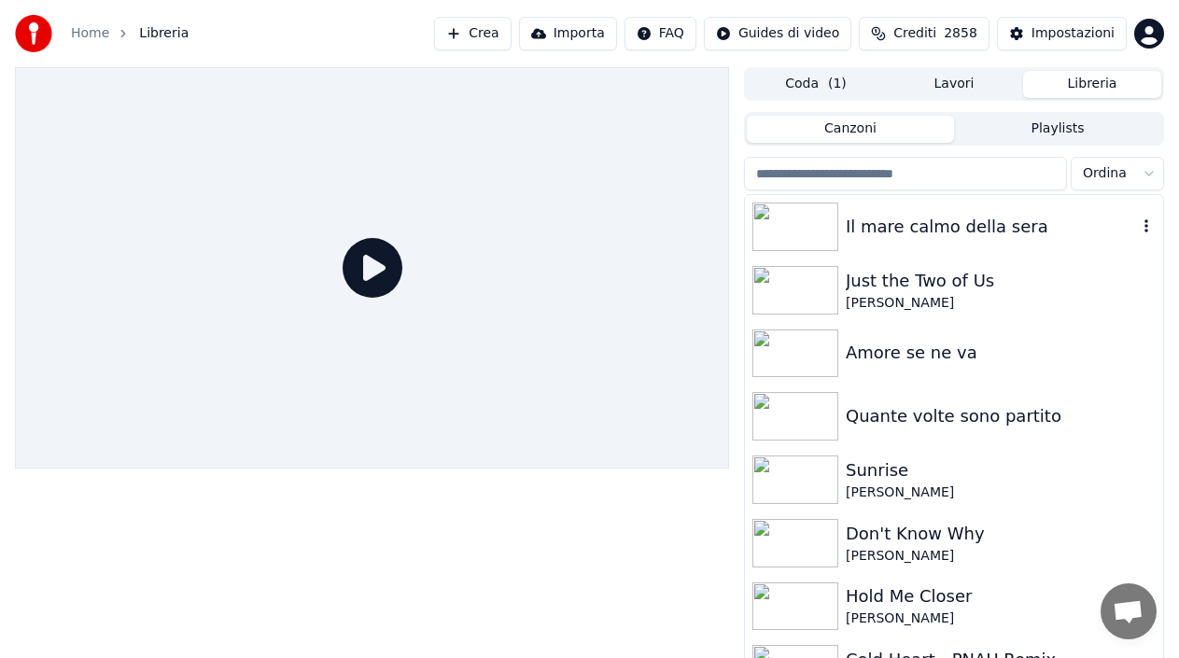
click at [890, 240] on div "Il mare calmo della sera" at bounding box center [954, 226] width 418 height 63
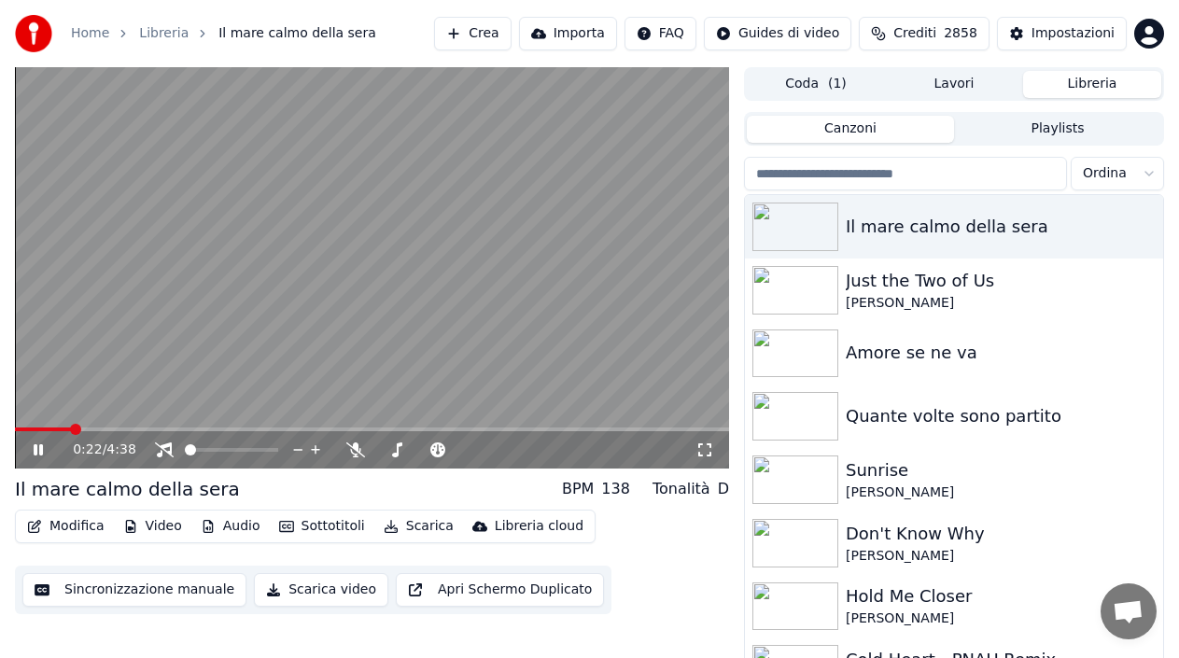
click at [37, 451] on icon at bounding box center [38, 449] width 9 height 11
click at [1099, 32] on div "Impostazioni" at bounding box center [1073, 33] width 83 height 19
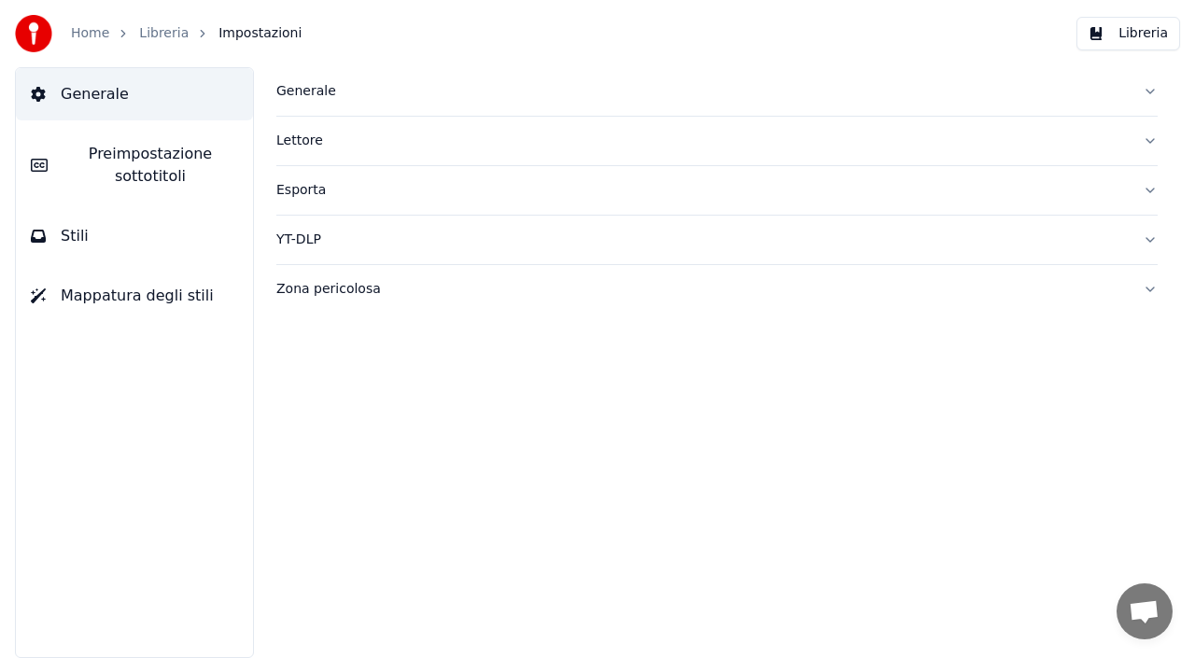
click at [762, 104] on button "Generale" at bounding box center [716, 91] width 881 height 49
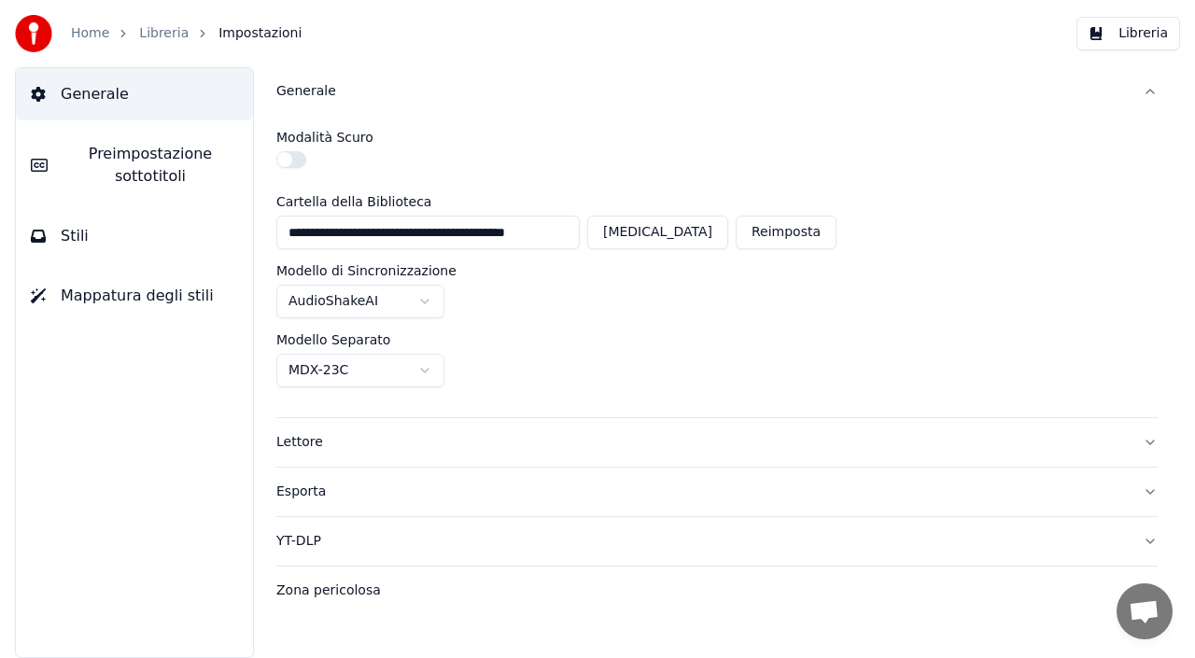
click at [173, 177] on span "Preimpostazione sottotitoli" at bounding box center [151, 165] width 176 height 45
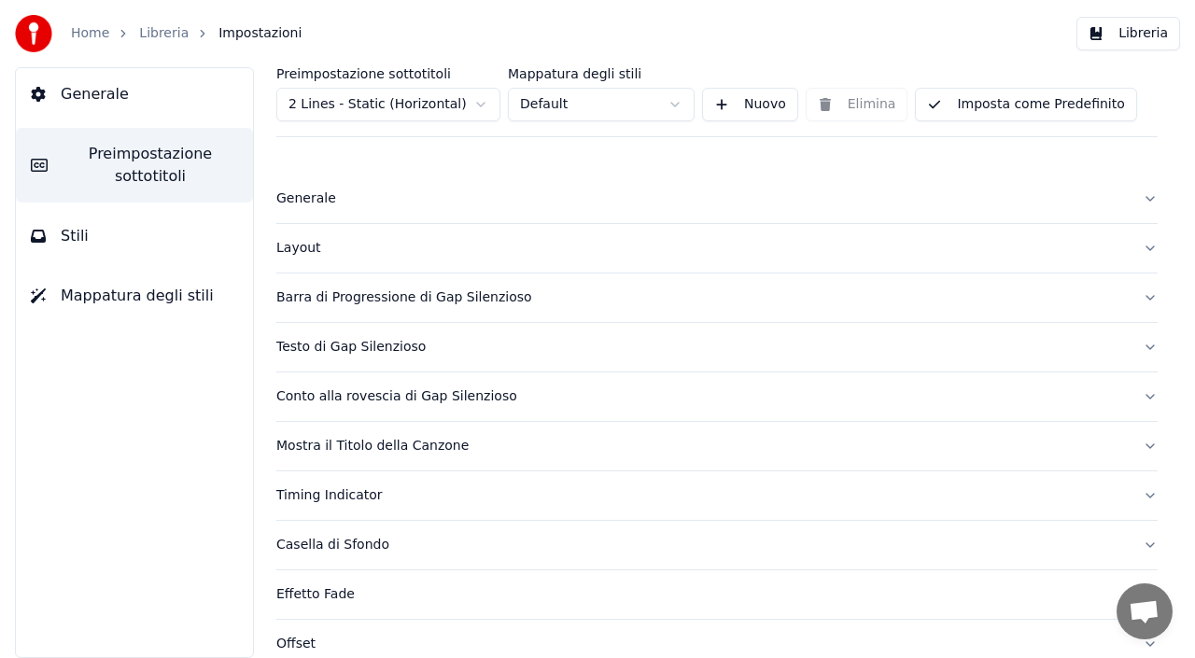
click at [513, 458] on button "Mostra il Titolo della Canzone" at bounding box center [716, 446] width 881 height 49
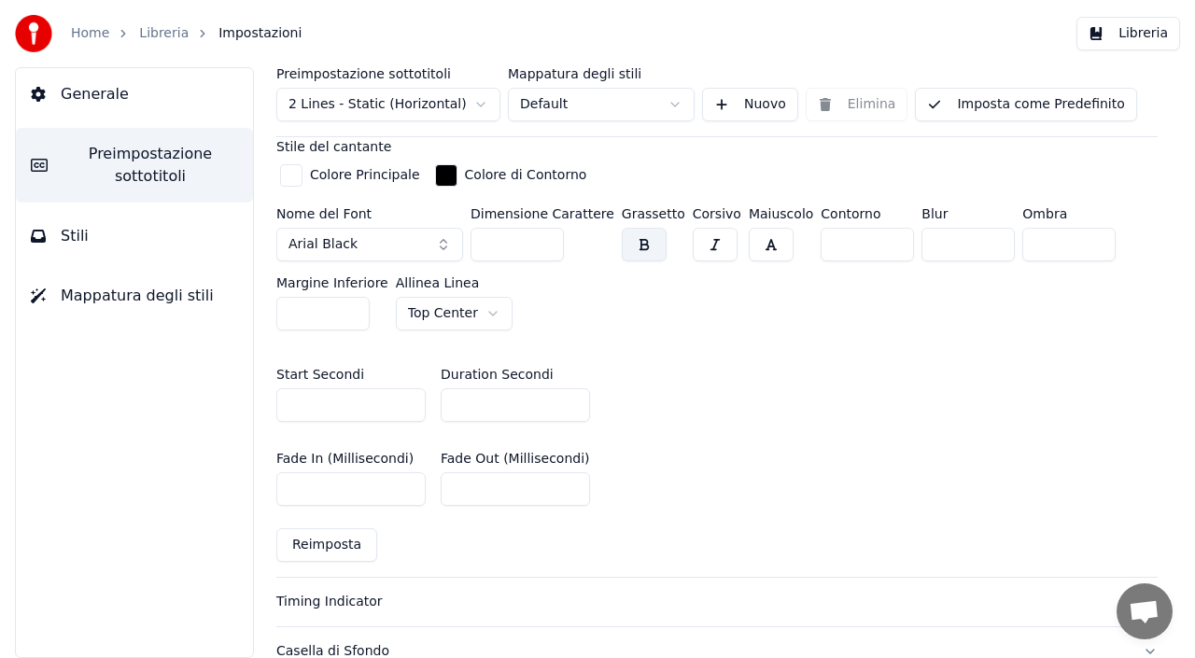
scroll to position [934, 0]
drag, startPoint x: 472, startPoint y: 406, endPoint x: 459, endPoint y: 414, distance: 15.1
click at [452, 407] on input "*" at bounding box center [515, 404] width 149 height 34
type input "*"
click at [792, 484] on div "Fade In (Millisecondi) *** Fade Out (Millisecondi) ***" at bounding box center [716, 478] width 881 height 84
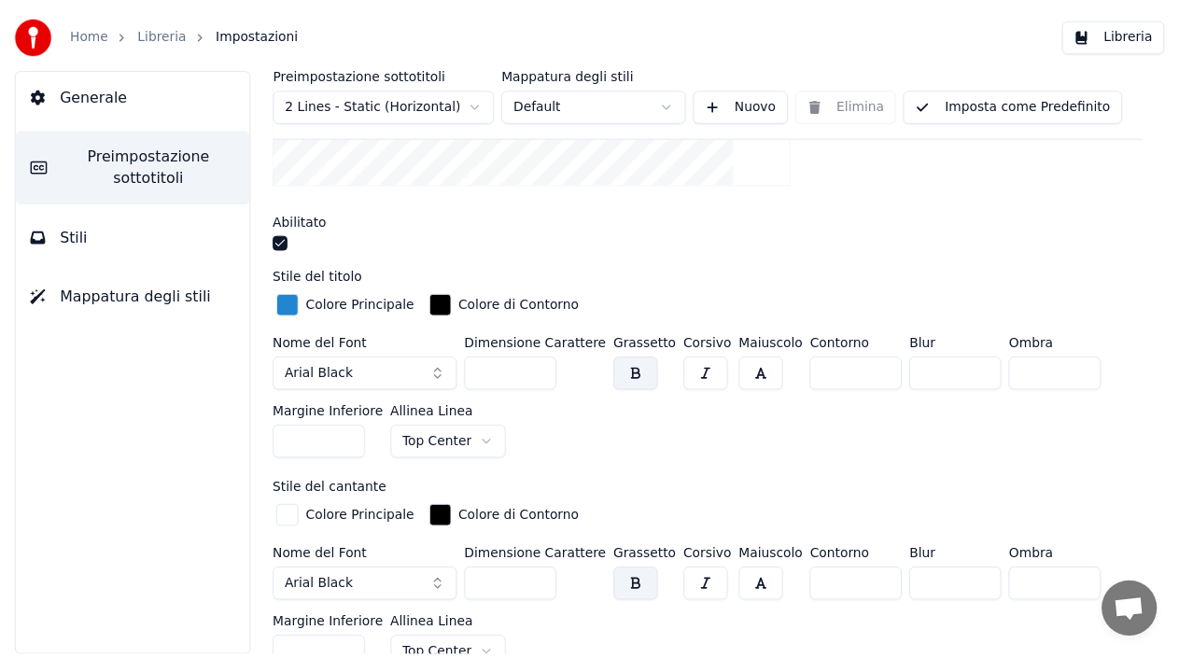
scroll to position [467, 0]
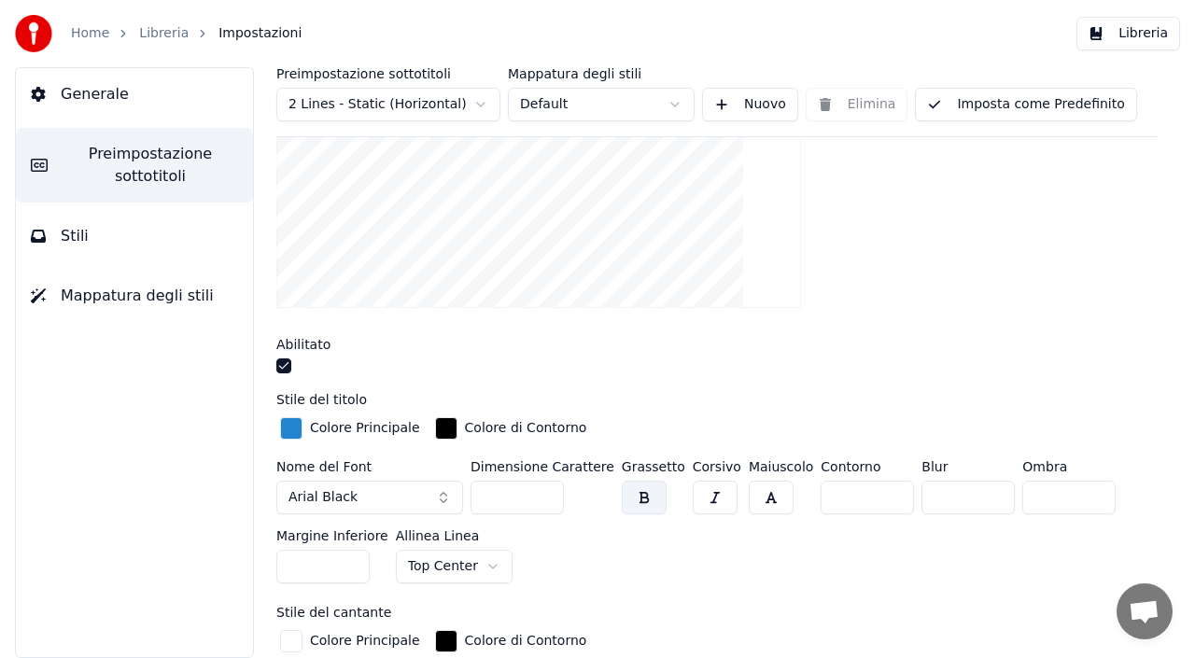
click at [1134, 39] on button "Libreria" at bounding box center [1128, 34] width 104 height 34
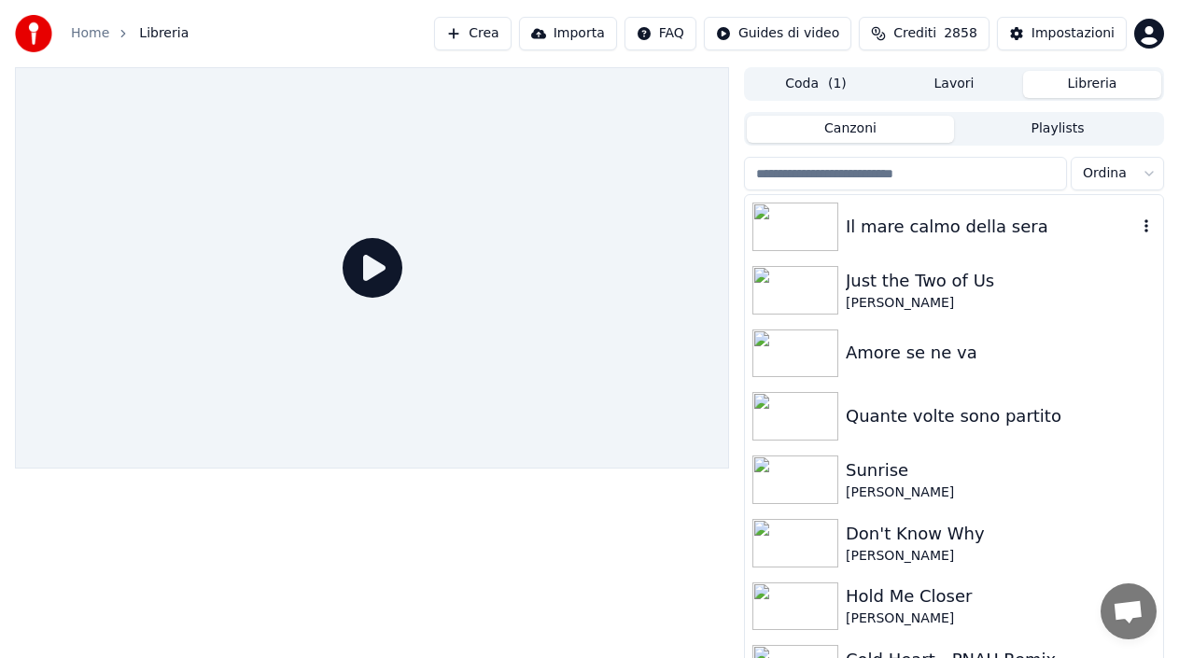
click at [906, 219] on div "Il mare calmo della sera" at bounding box center [991, 227] width 291 height 26
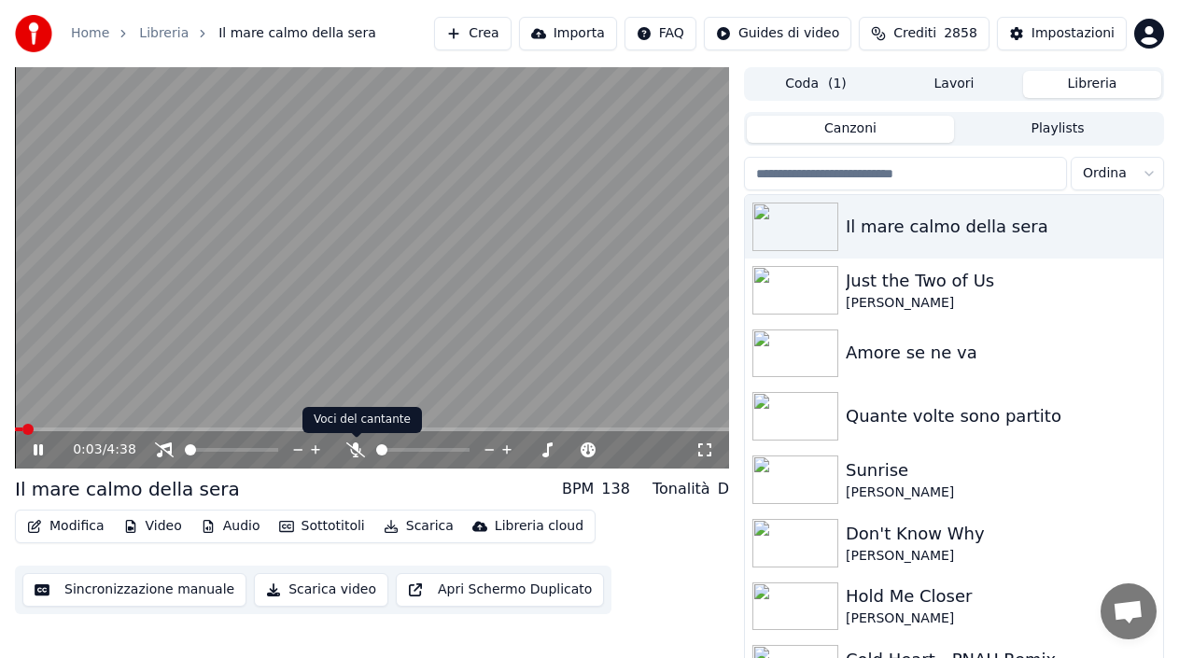
click at [353, 445] on icon at bounding box center [355, 450] width 19 height 15
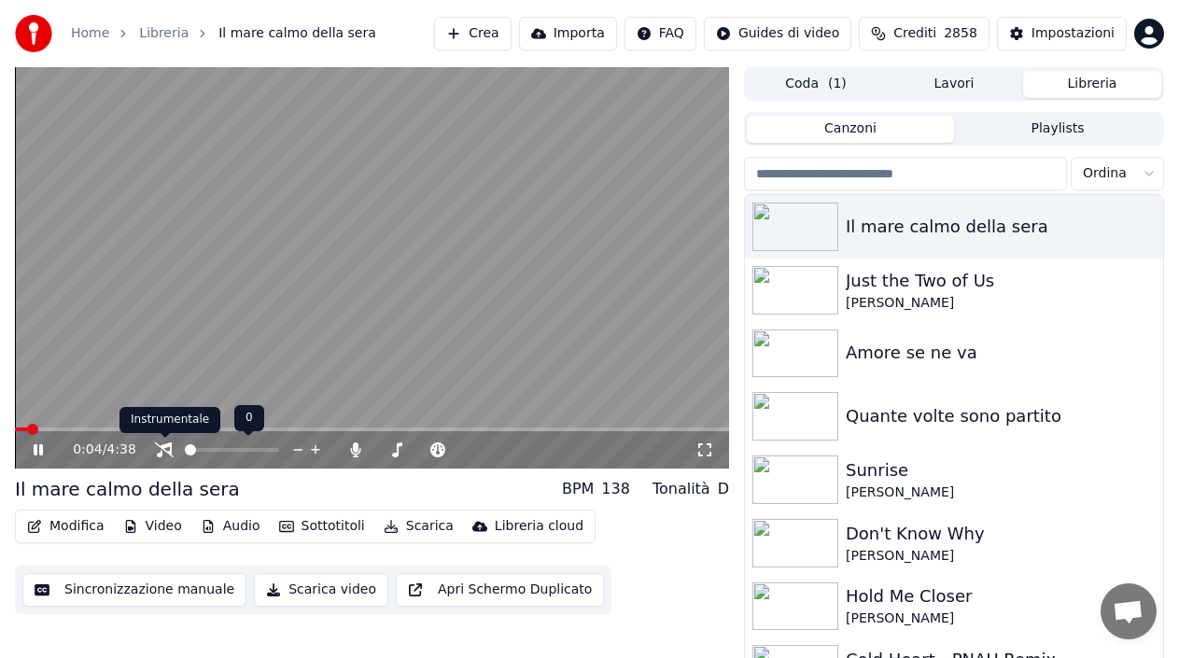
click at [163, 447] on icon at bounding box center [164, 450] width 19 height 15
click at [18, 428] on span at bounding box center [16, 430] width 3 height 4
click at [34, 454] on icon at bounding box center [51, 450] width 43 height 15
click at [15, 433] on span at bounding box center [20, 429] width 11 height 11
click at [33, 451] on icon at bounding box center [51, 450] width 43 height 15
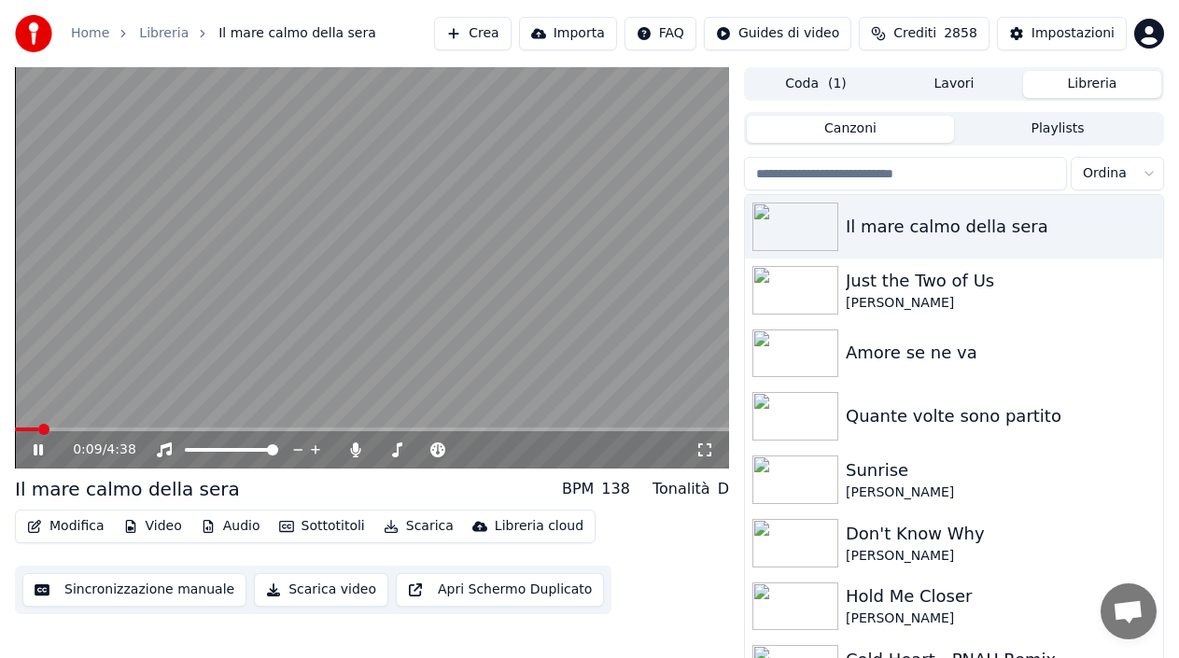
click at [33, 449] on icon at bounding box center [51, 450] width 43 height 15
click at [404, 524] on button "Scarica" at bounding box center [418, 526] width 85 height 26
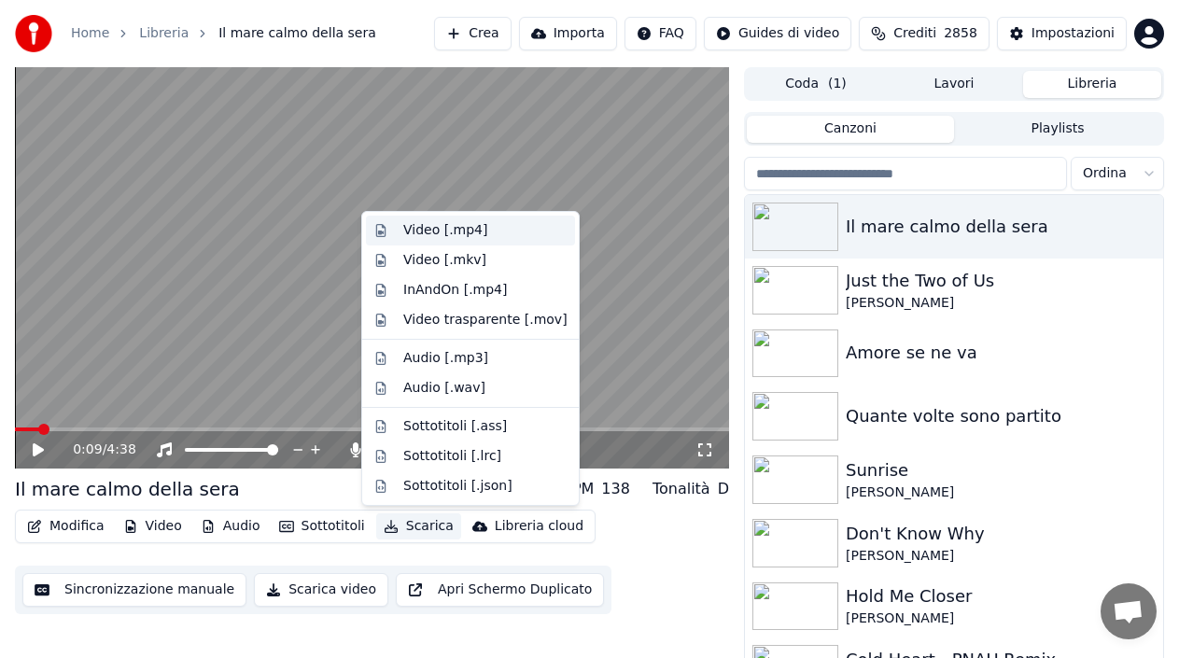
click at [475, 227] on div "Video [.mp4]" at bounding box center [445, 230] width 84 height 19
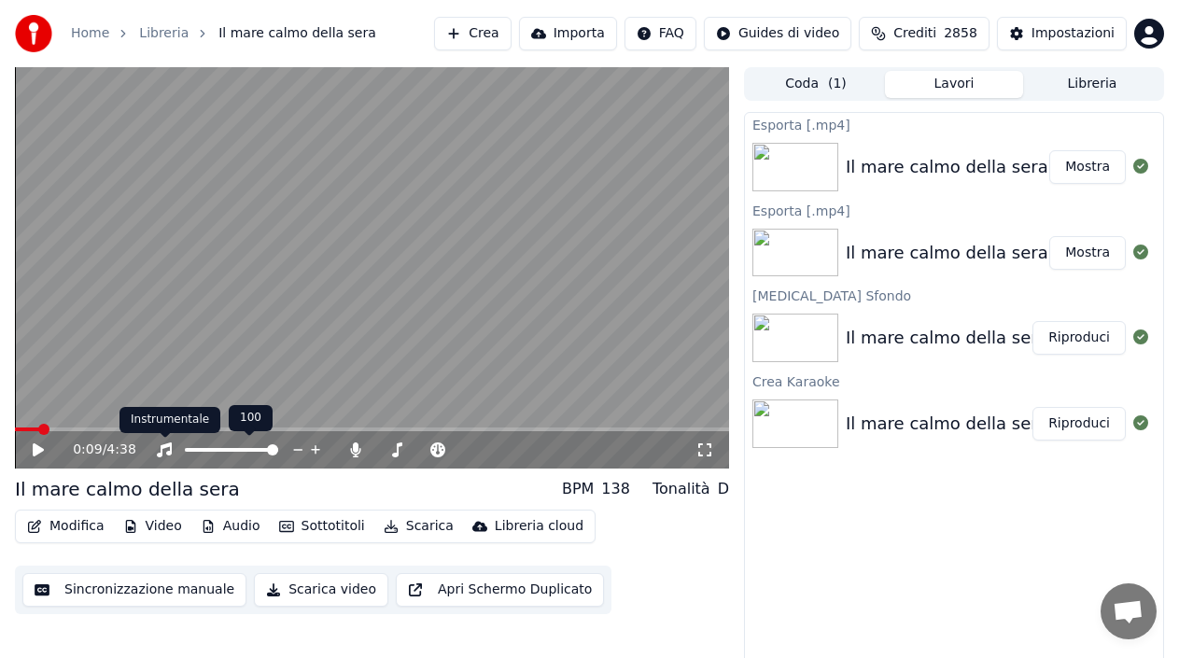
click at [162, 444] on icon at bounding box center [164, 450] width 19 height 15
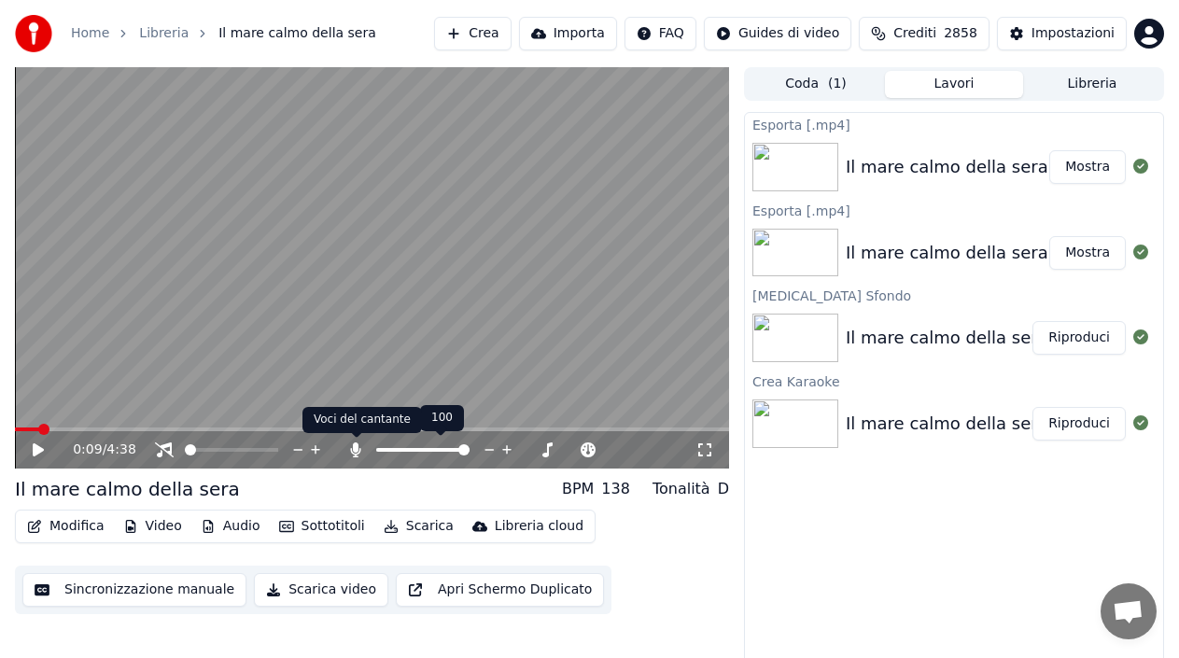
click at [359, 450] on icon at bounding box center [355, 450] width 19 height 15
click at [414, 529] on button "Scarica" at bounding box center [418, 526] width 85 height 26
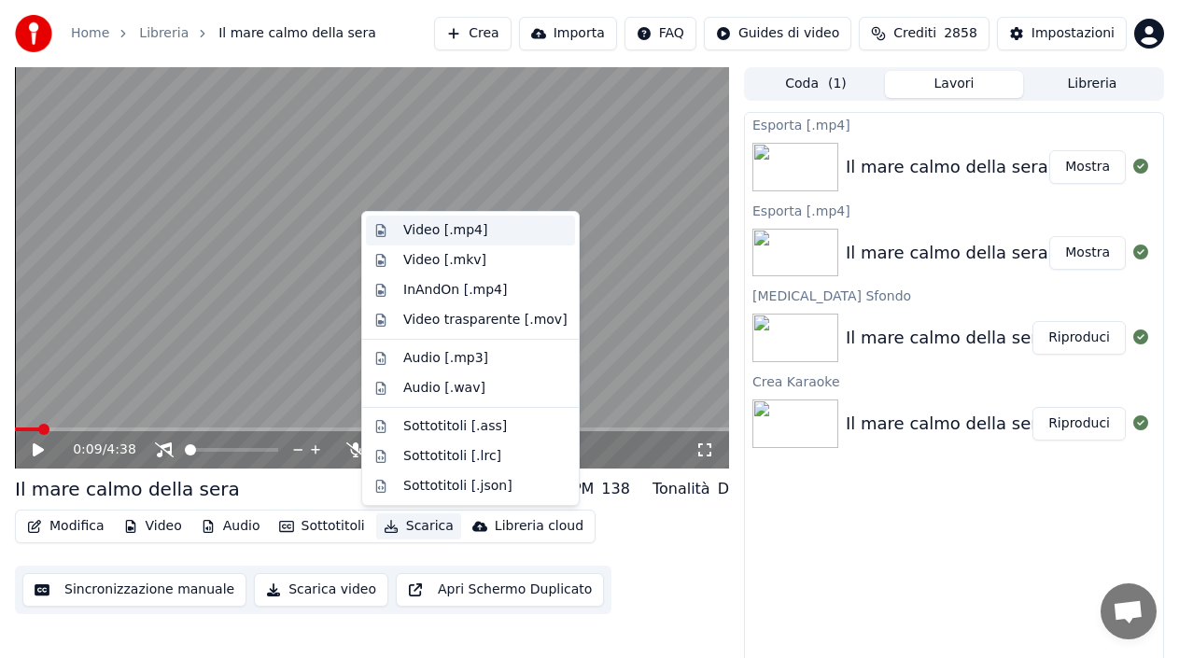
click at [455, 234] on div "Video [.mp4]" at bounding box center [445, 230] width 84 height 19
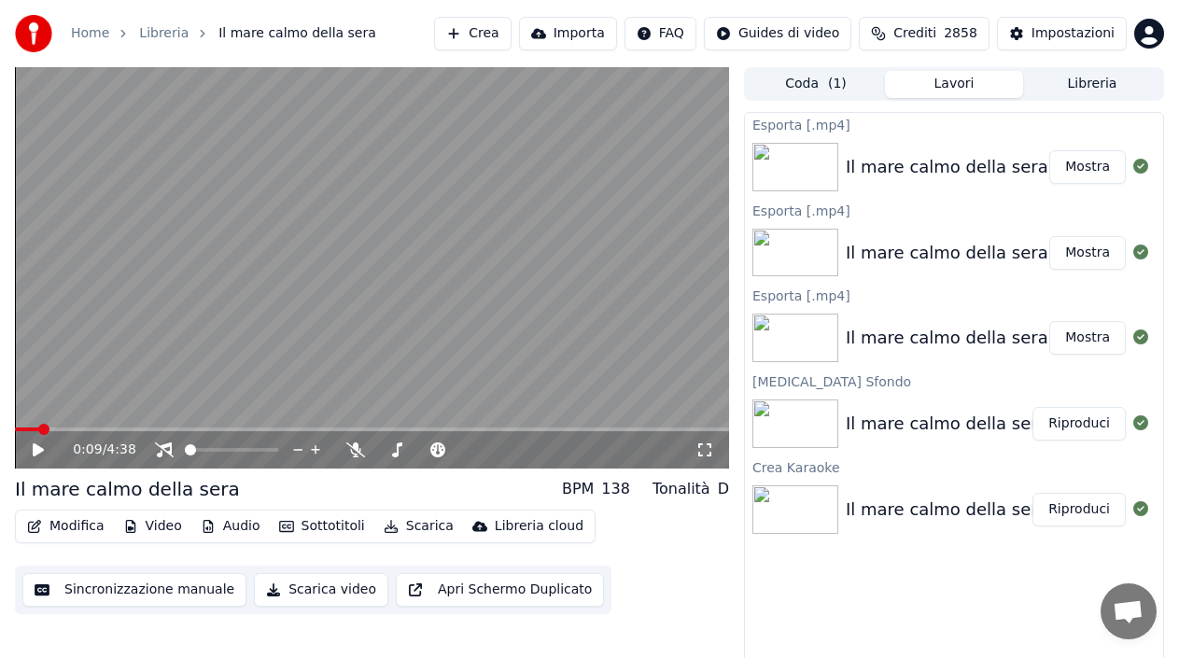
click at [1071, 175] on button "Mostra" at bounding box center [1087, 167] width 77 height 34
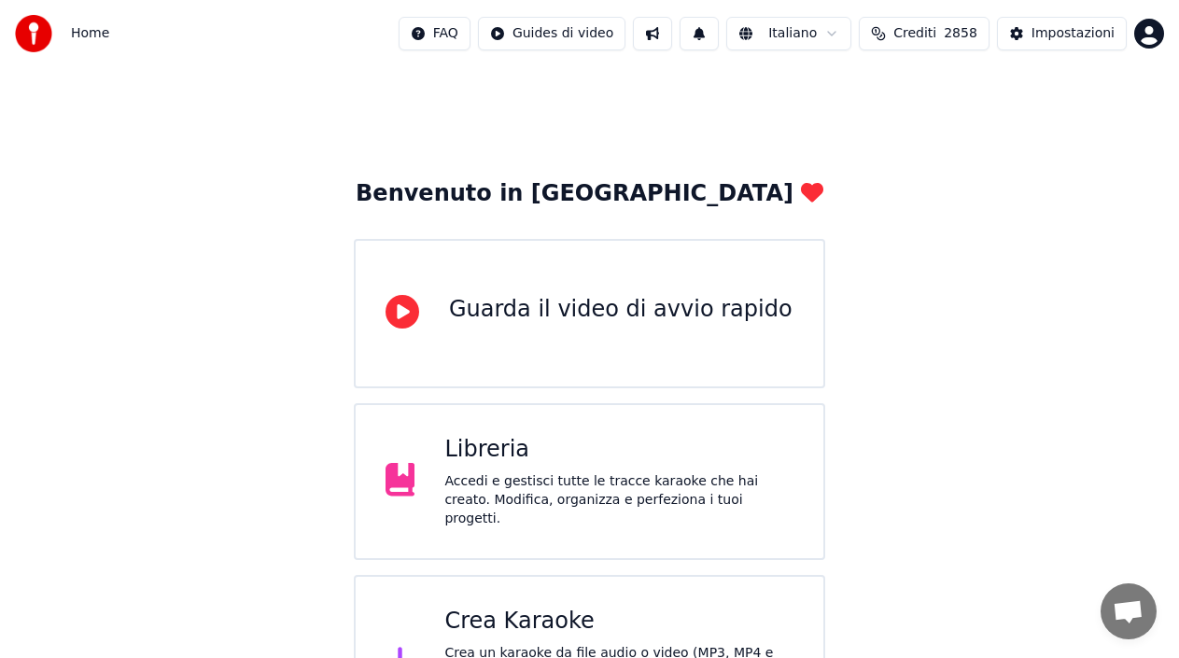
click at [269, 356] on div "Benvenuto in Youka Guarda il video di avvio rapido Libreria Accedi e gestisci t…" at bounding box center [589, 528] width 1179 height 922
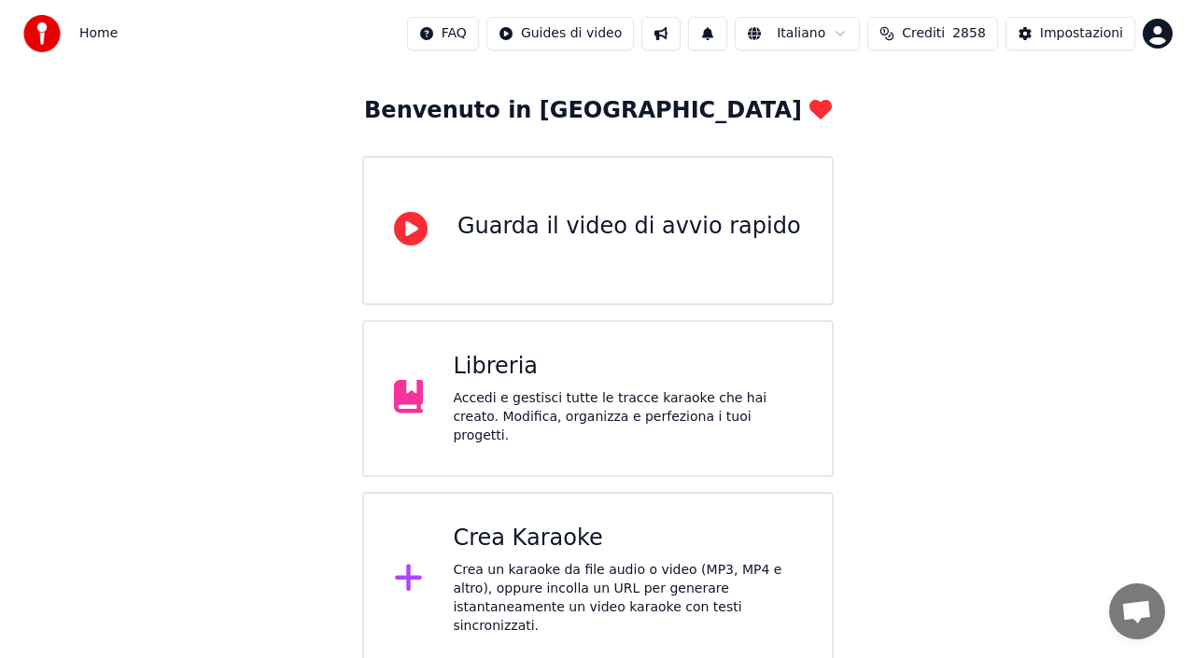
scroll to position [187, 0]
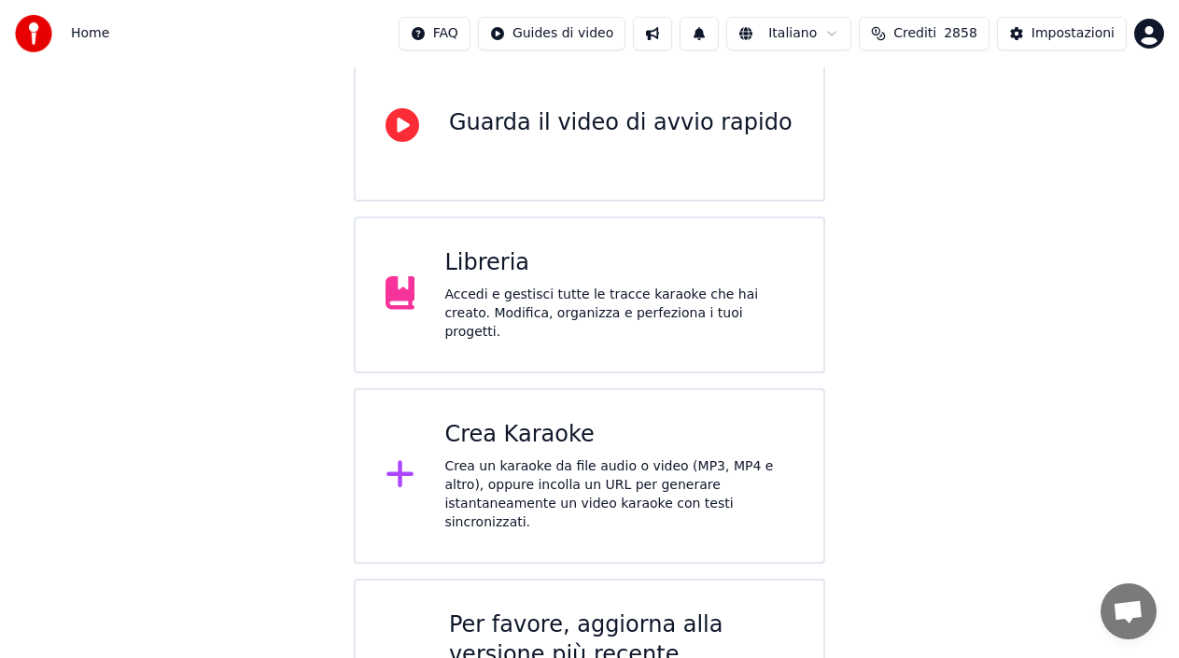
click at [444, 420] on div "Crea Karaoke" at bounding box center [618, 435] width 349 height 30
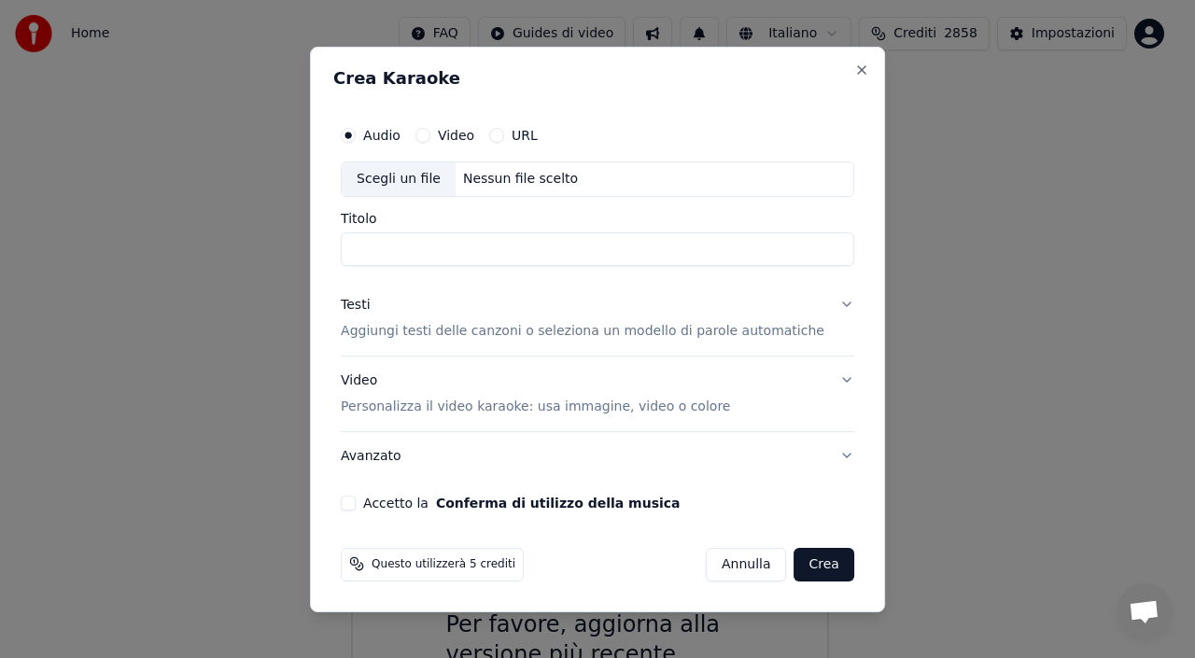
click at [455, 175] on div "Scegli un file" at bounding box center [399, 179] width 114 height 34
click at [430, 137] on button "Video" at bounding box center [422, 135] width 15 height 15
click at [507, 160] on div "Audio Video URL Scegli un file Nessun file scelto" at bounding box center [597, 157] width 513 height 80
click at [514, 187] on div "Nessun file scelto" at bounding box center [521, 179] width 130 height 19
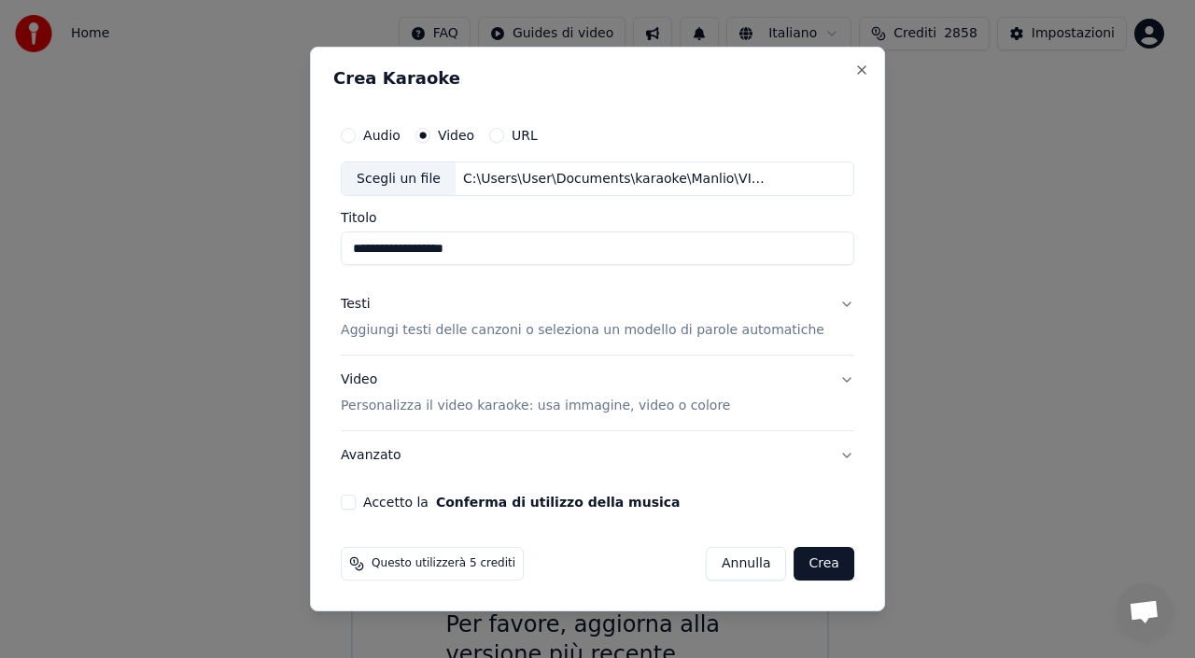
click at [552, 246] on input "**********" at bounding box center [597, 249] width 513 height 34
drag, startPoint x: 567, startPoint y: 263, endPoint x: 39, endPoint y: 271, distance: 527.5
click at [39, 271] on body "**********" at bounding box center [589, 308] width 1179 height 990
type input "**********"
click at [542, 336] on p "Aggiungi testi delle canzoni o seleziona un modello di parole automatiche" at bounding box center [583, 331] width 484 height 19
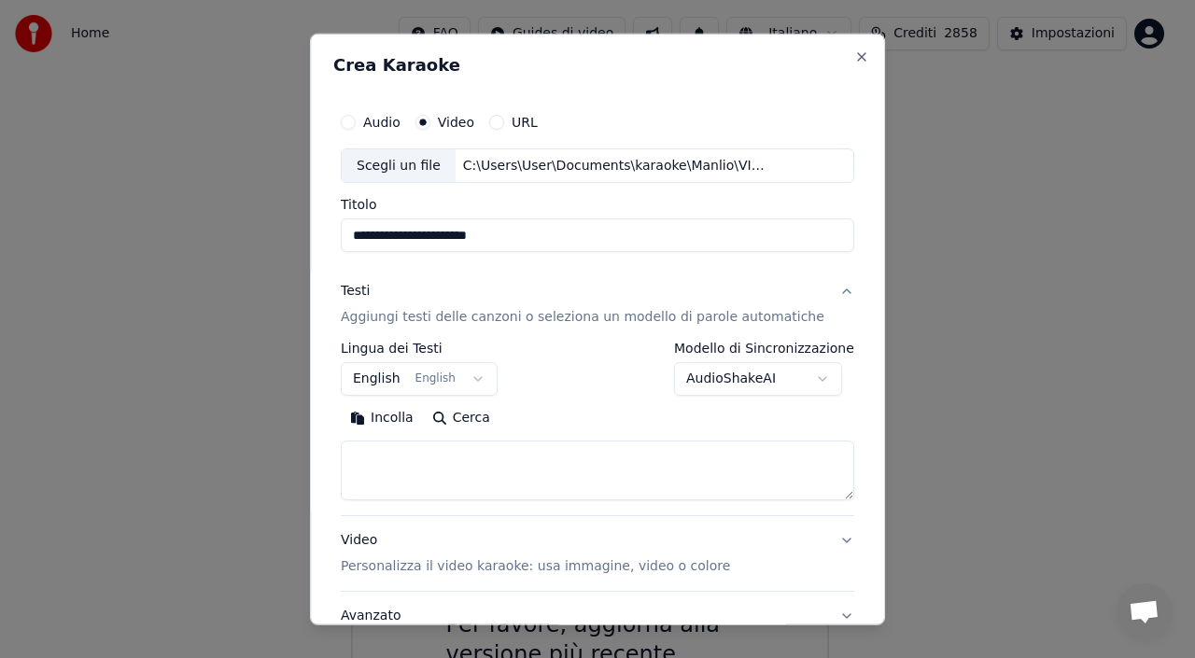
click at [375, 376] on button "English English" at bounding box center [419, 379] width 157 height 34
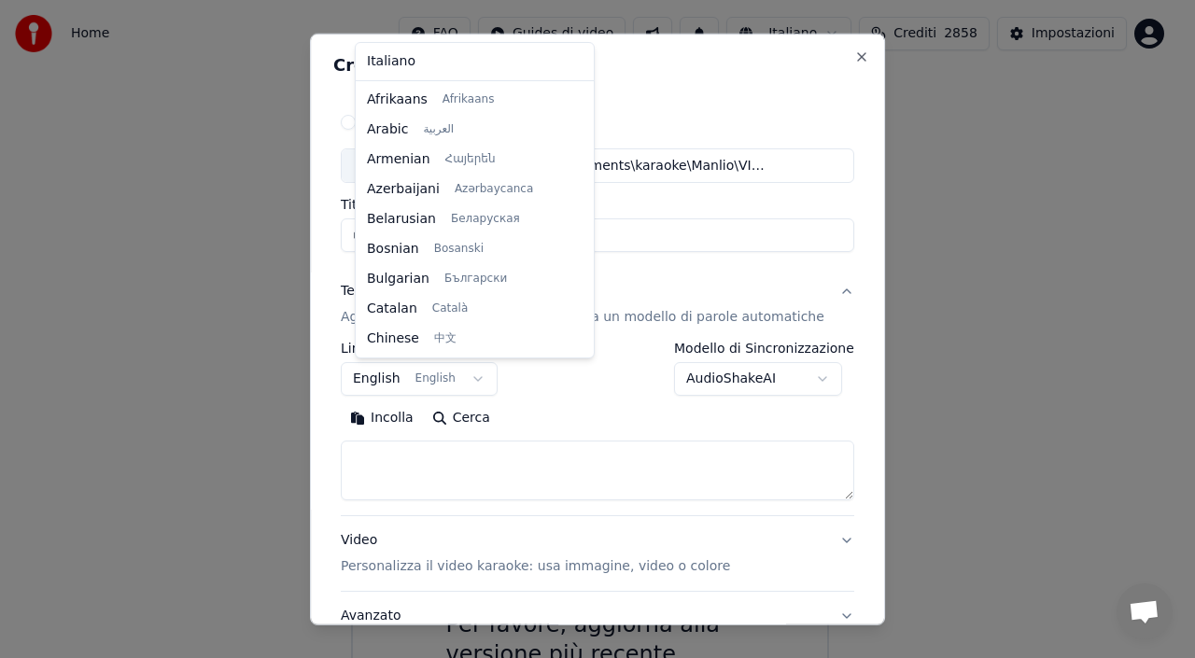
scroll to position [149, 0]
select select "**"
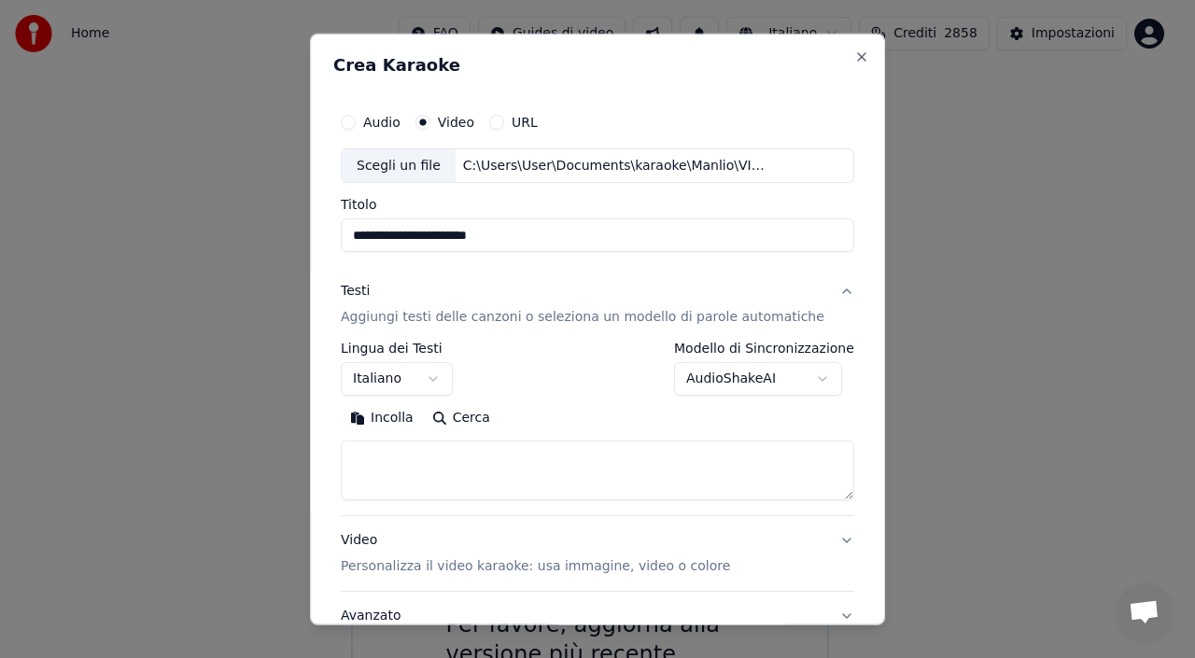
click at [457, 470] on textarea at bounding box center [597, 471] width 513 height 60
paste textarea "**********"
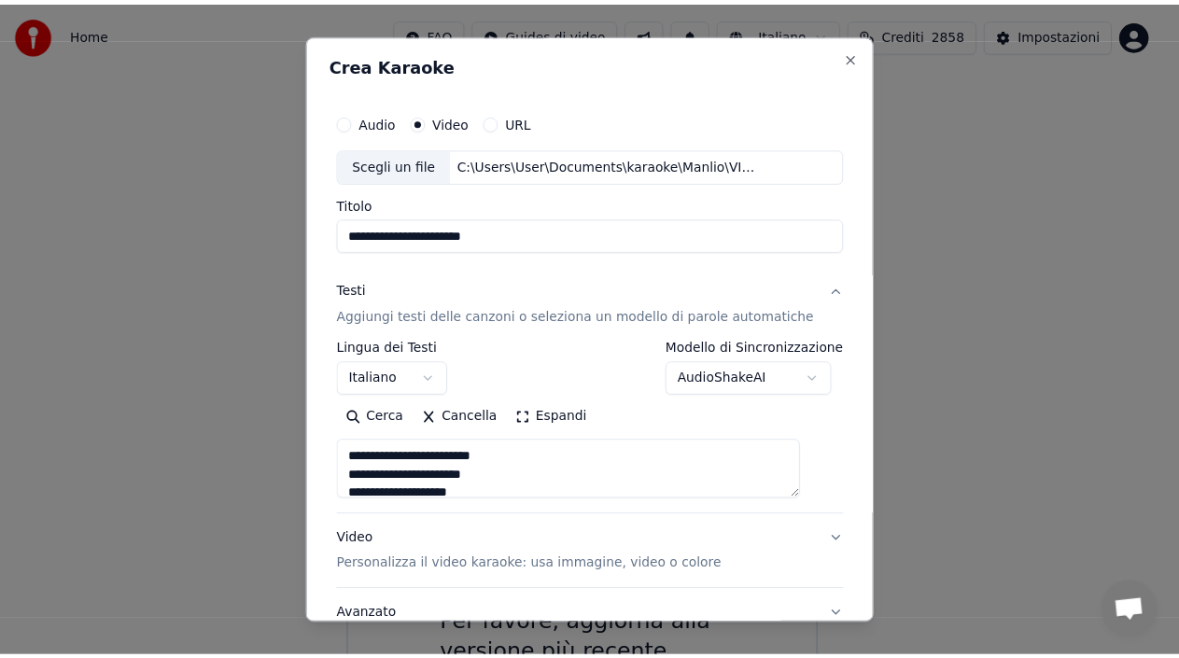
scroll to position [546, 0]
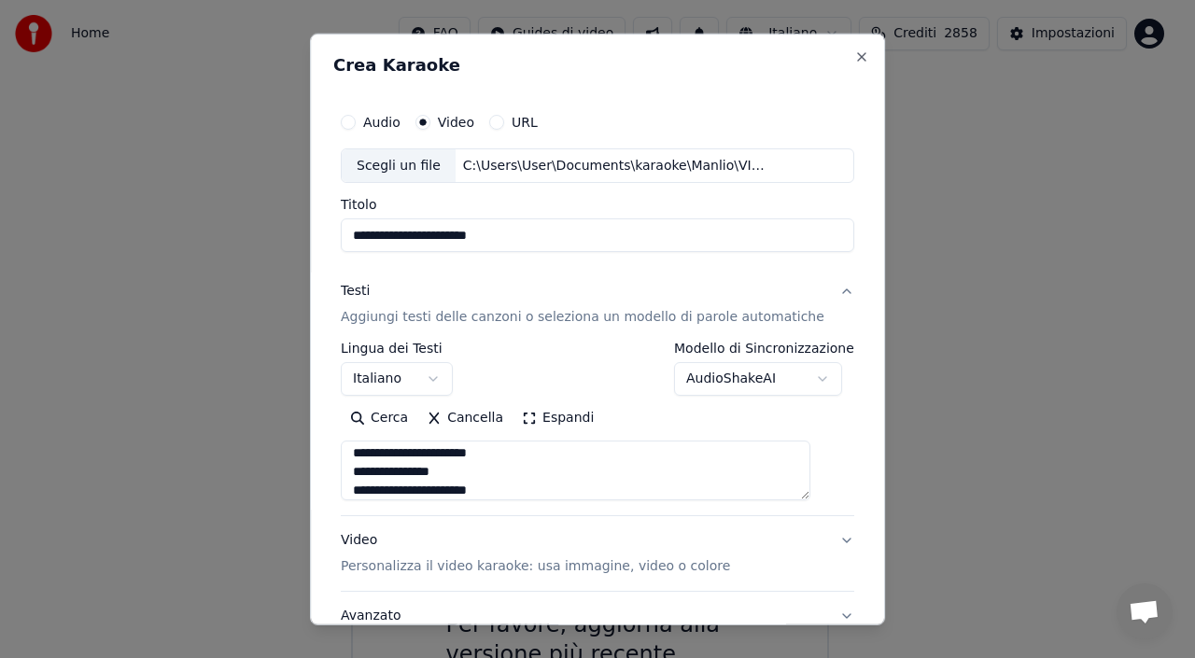
type textarea "**********"
select select
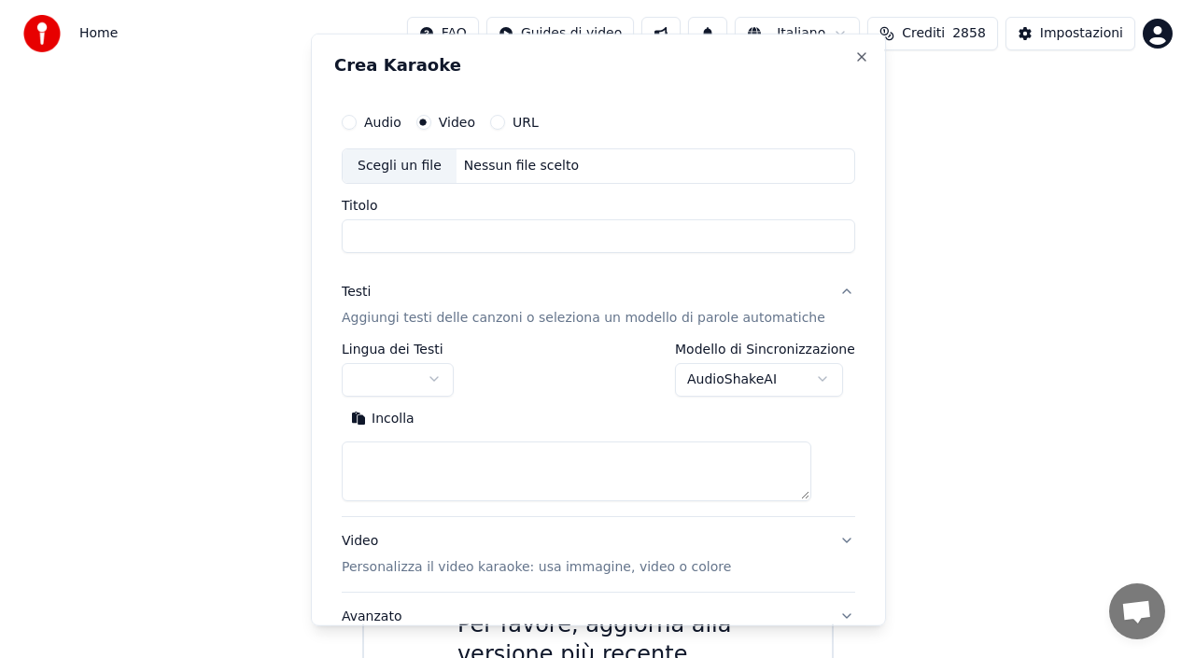
scroll to position [0, 0]
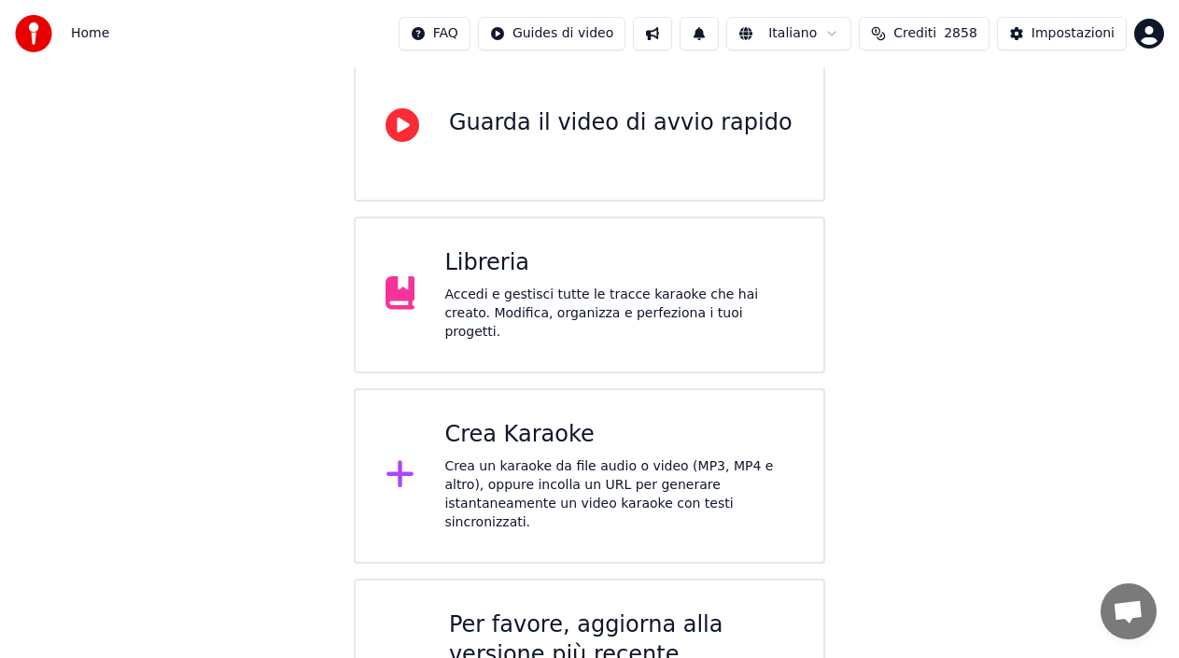
click at [721, 420] on div "Crea Karaoke" at bounding box center [618, 435] width 349 height 30
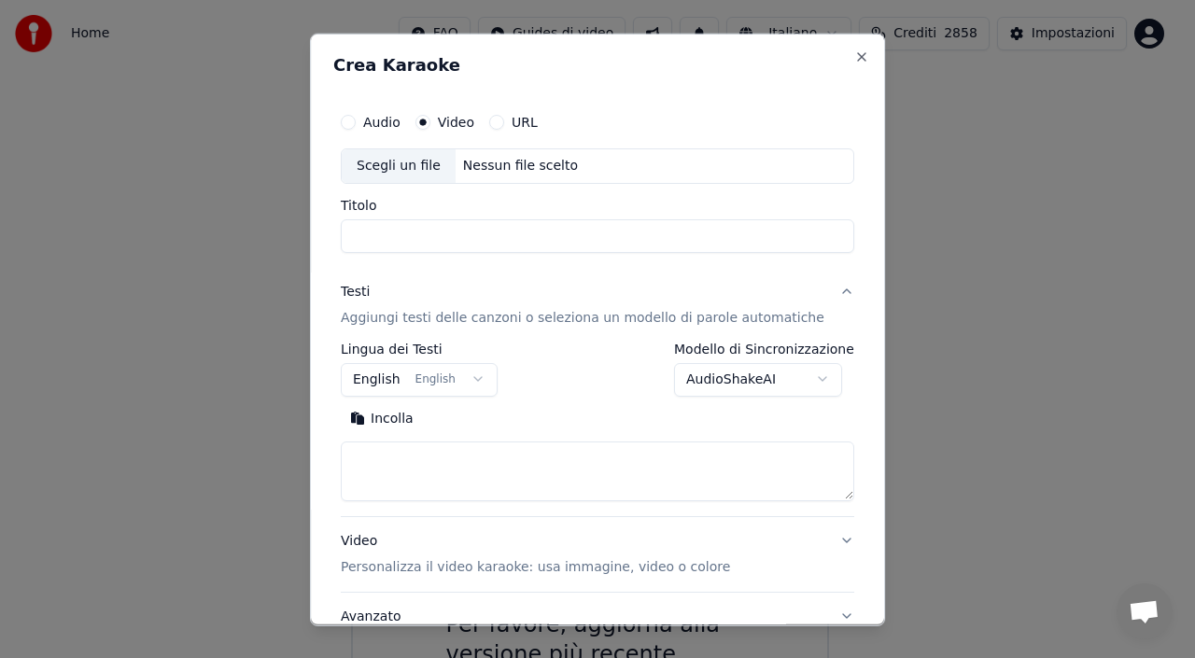
click at [501, 151] on div "Scegli un file Nessun file scelto" at bounding box center [597, 165] width 513 height 35
type input "**********"
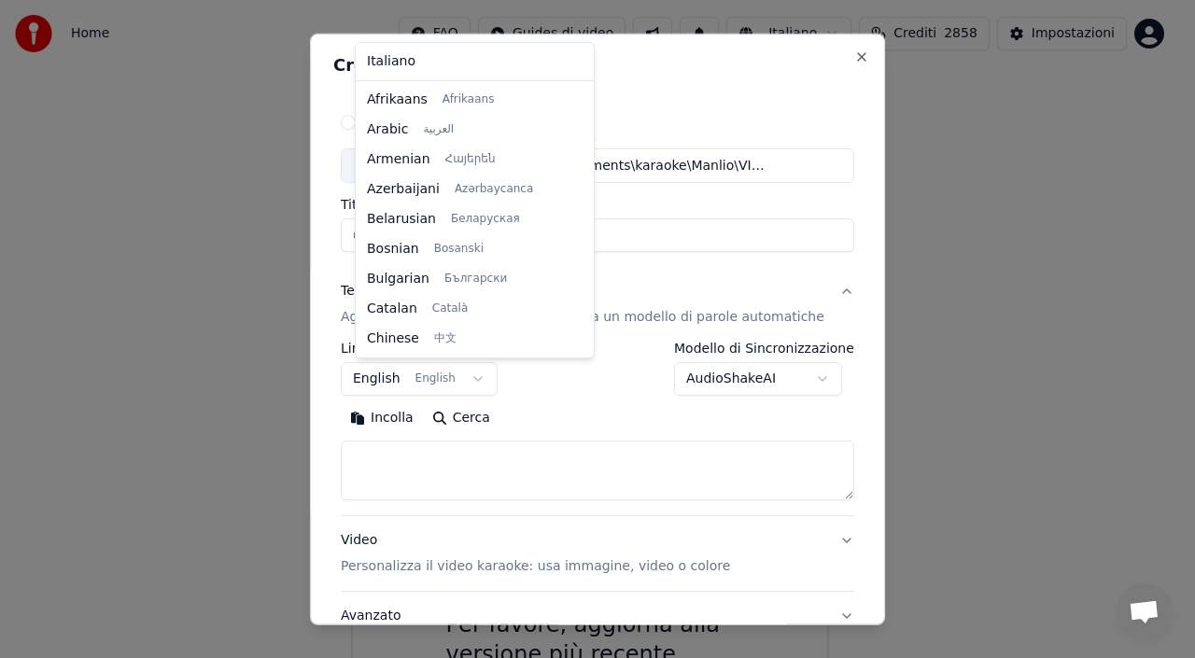
click at [432, 371] on body "**********" at bounding box center [589, 308] width 1179 height 990
select select "**"
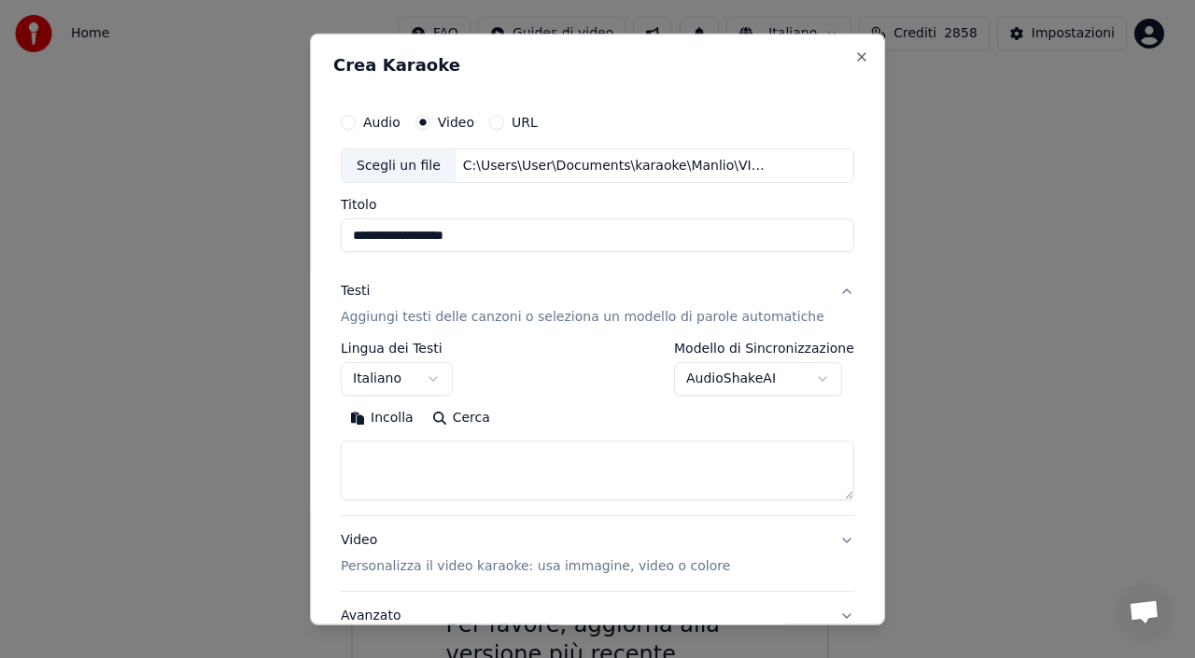
click at [535, 477] on textarea at bounding box center [597, 471] width 513 height 60
paste textarea "**********"
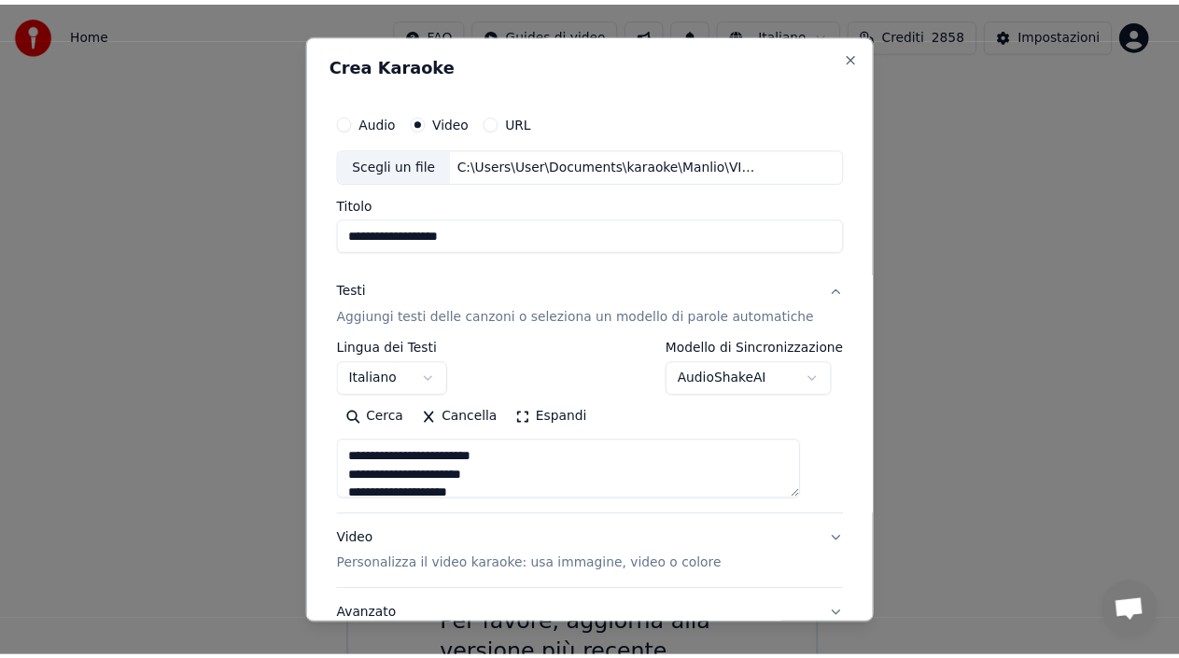
scroll to position [546, 0]
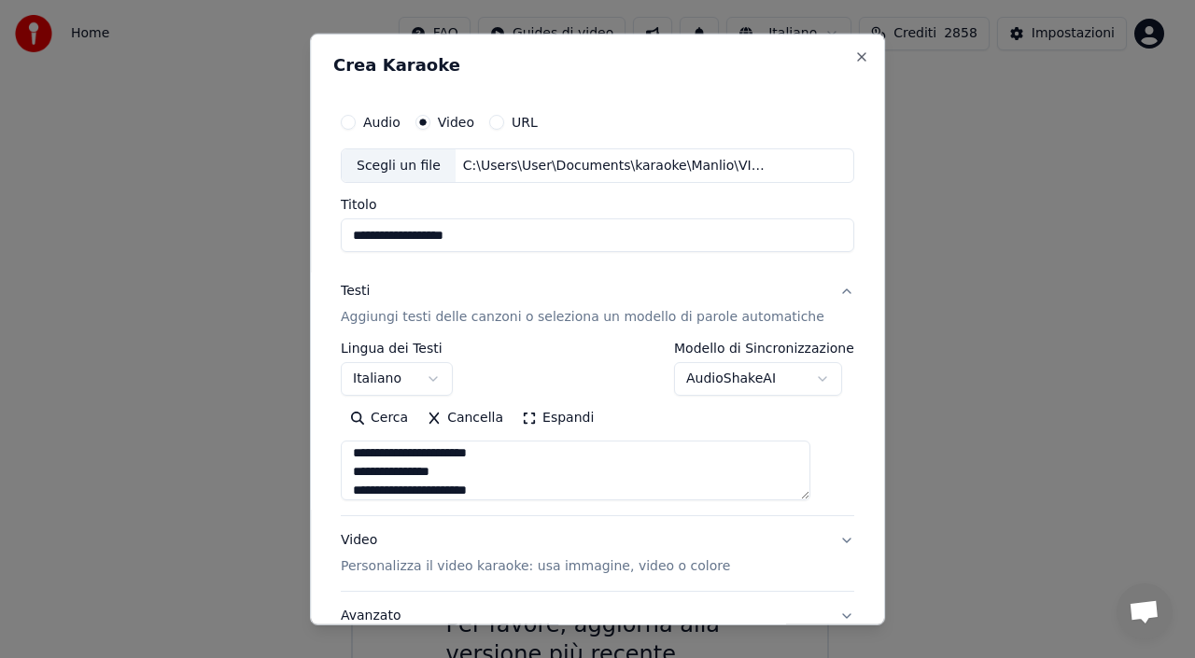
type textarea "**********"
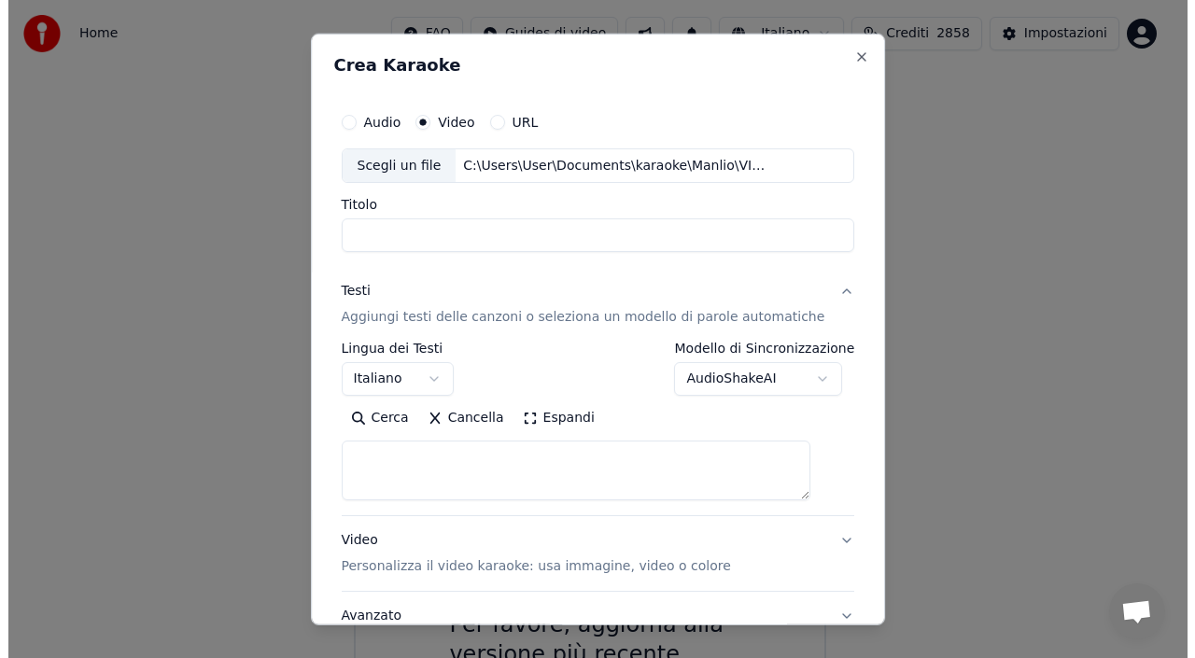
scroll to position [0, 0]
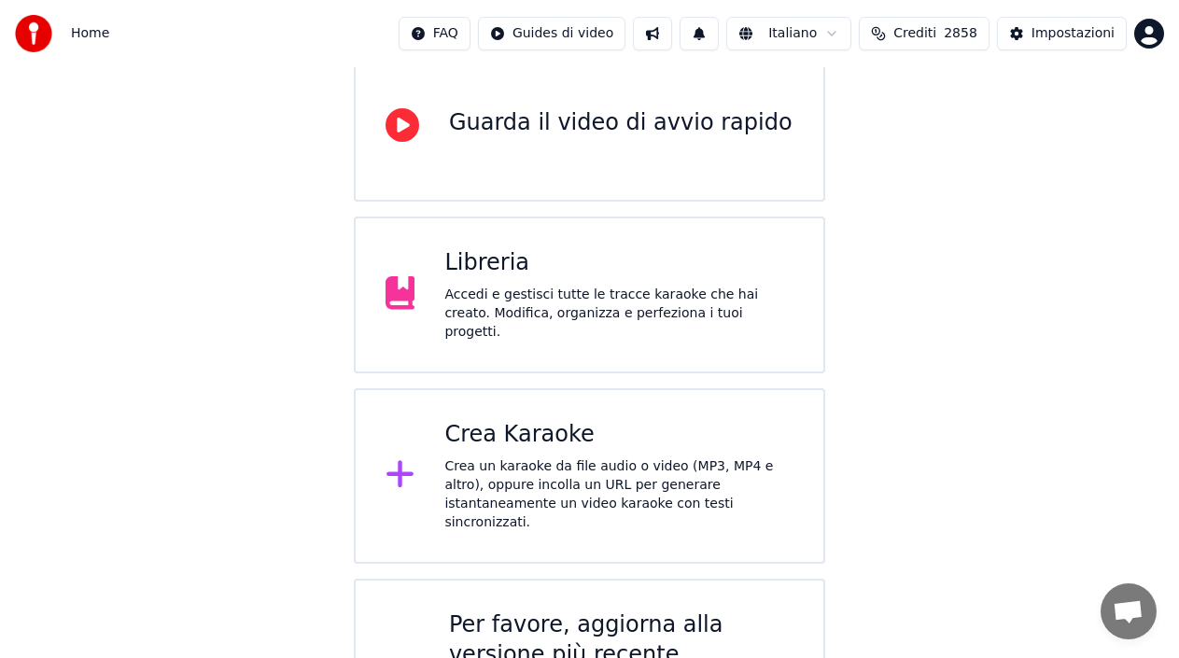
click at [548, 471] on div "Crea un karaoke da file audio o video (MP3, MP4 e altro), oppure incolla un URL…" at bounding box center [618, 494] width 349 height 75
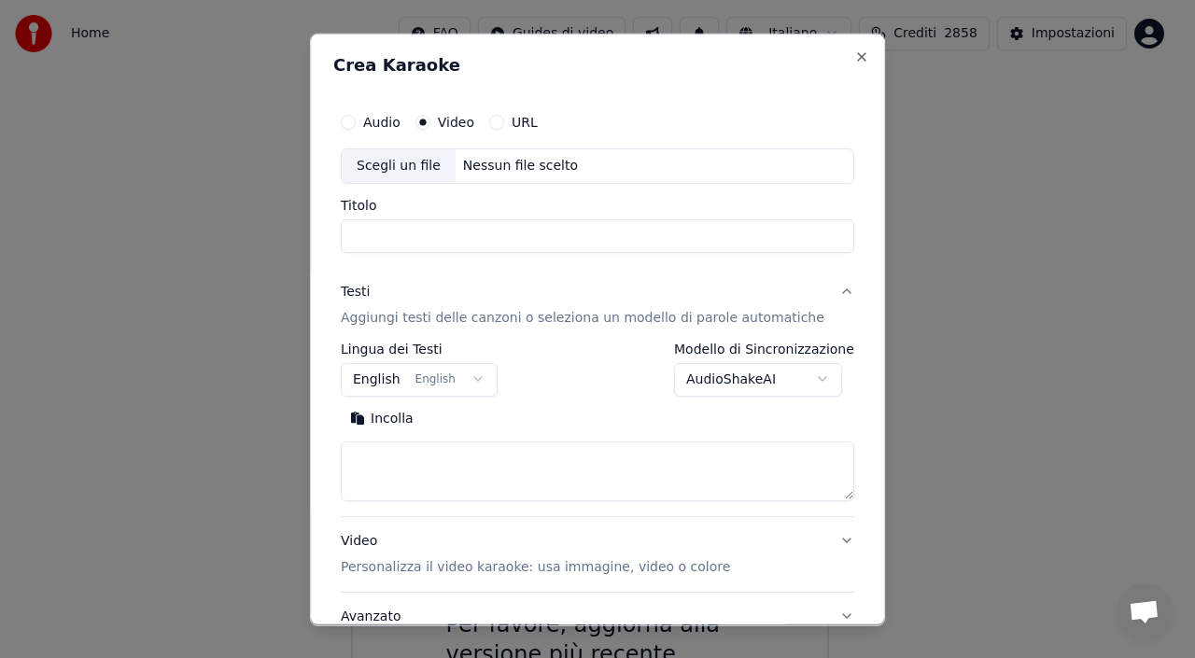
click at [471, 185] on div "Audio Video URL Scegli un file Nessun file scelto Titolo" at bounding box center [597, 177] width 513 height 149
click at [473, 169] on div "Nessun file scelto" at bounding box center [521, 165] width 130 height 19
drag, startPoint x: 521, startPoint y: 230, endPoint x: 238, endPoint y: 267, distance: 285.3
click at [238, 267] on body "**********" at bounding box center [589, 308] width 1179 height 990
type input "**********"
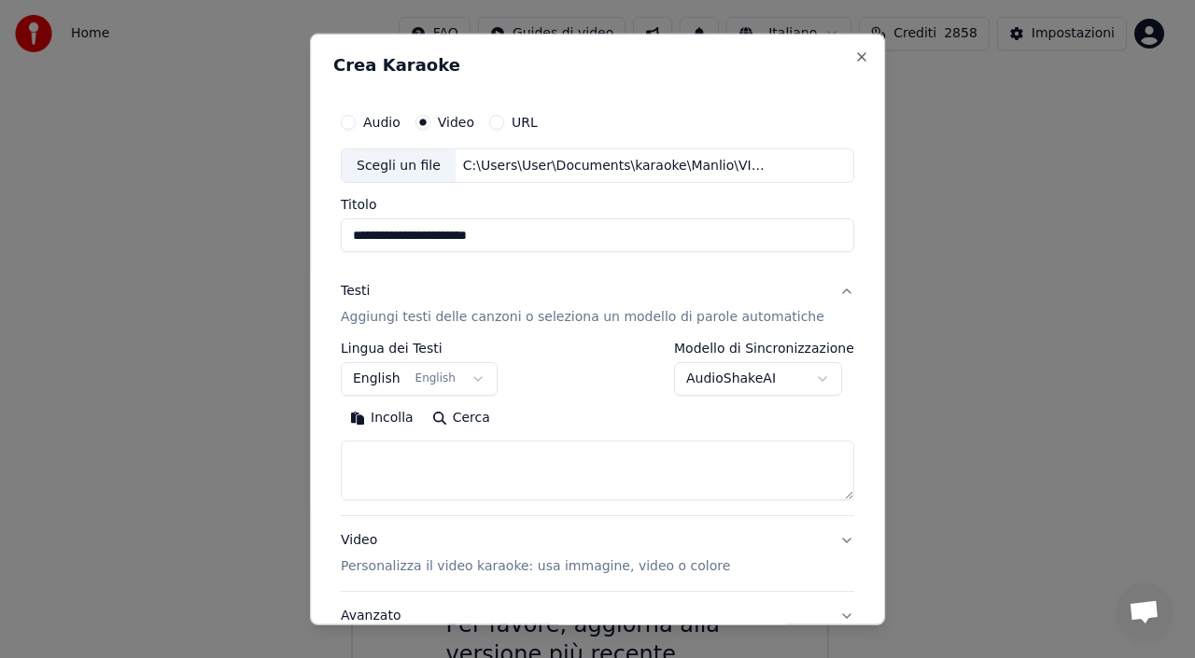
click at [463, 377] on body "**********" at bounding box center [589, 308] width 1179 height 990
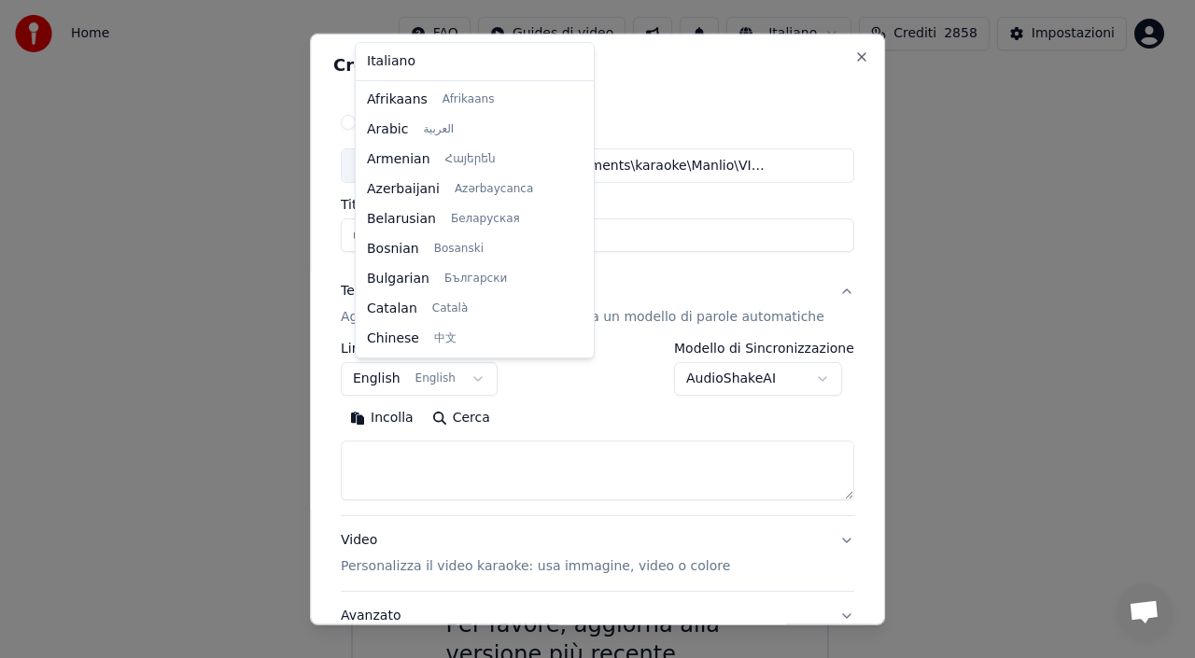
scroll to position [149, 0]
select select "**"
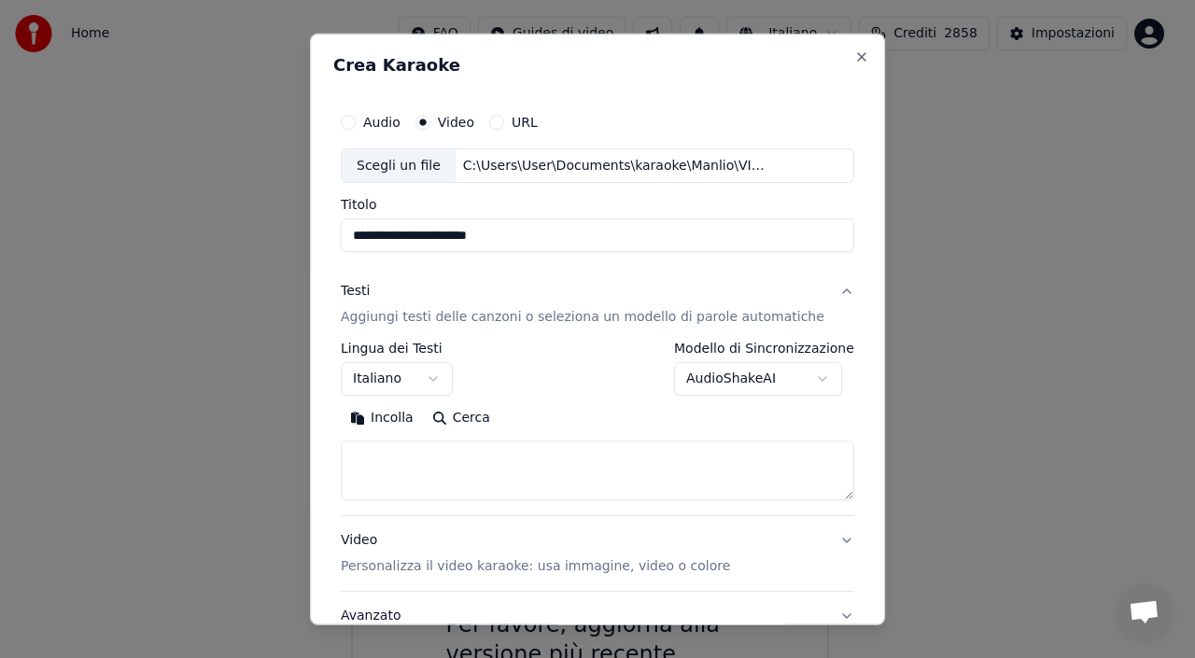
click at [480, 475] on textarea at bounding box center [597, 471] width 513 height 60
paste textarea "**********"
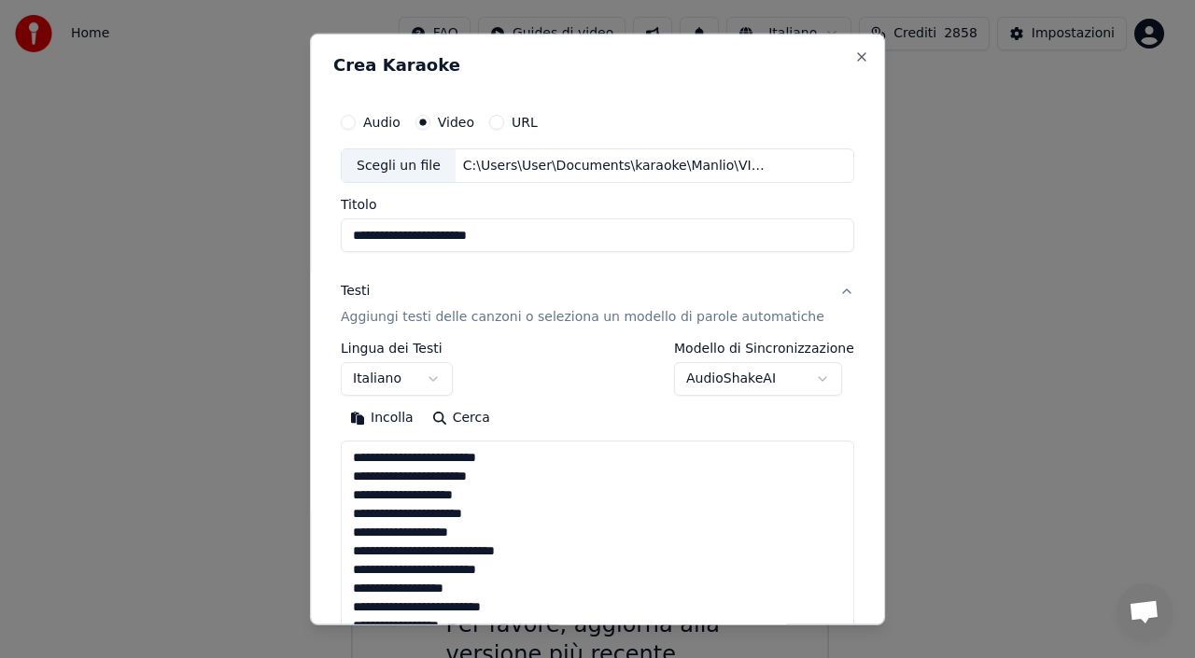
scroll to position [546, 0]
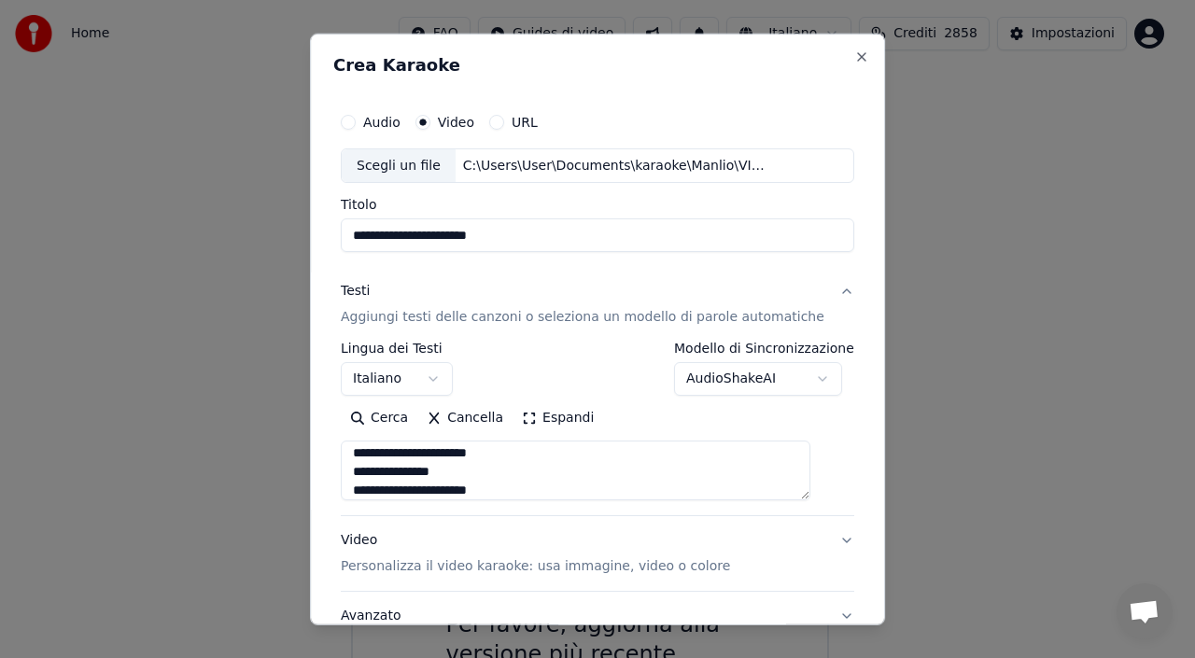
type textarea "**********"
click at [469, 564] on p "Personalizza il video karaoke: usa immagine, video o colore" at bounding box center [535, 566] width 389 height 19
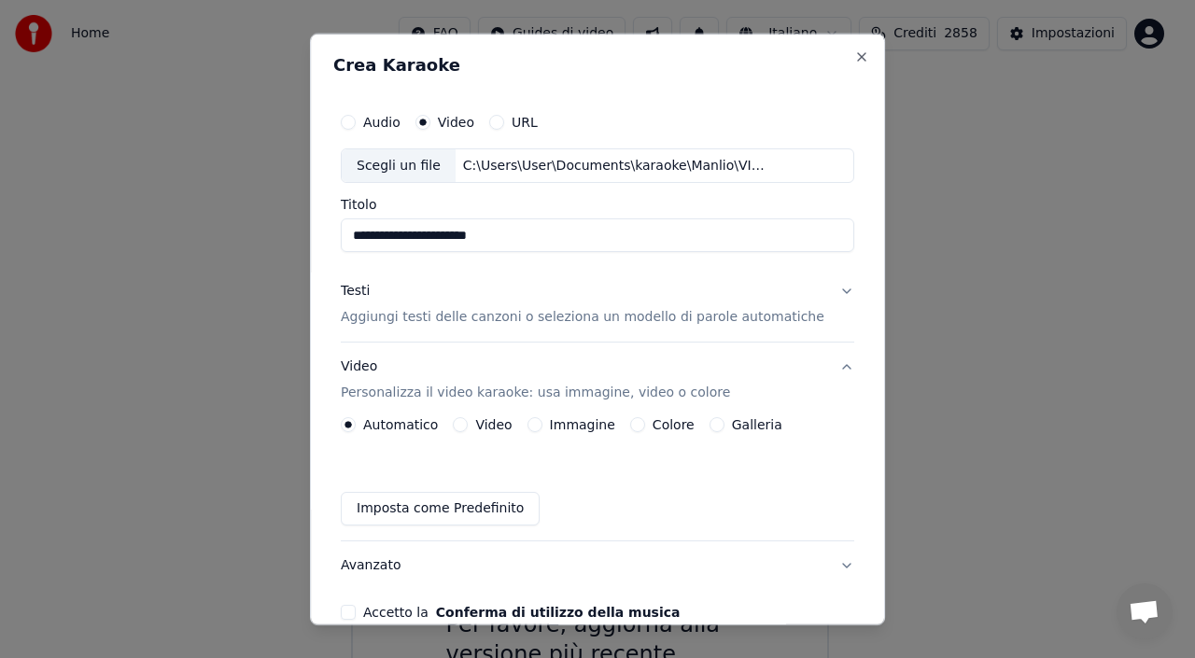
click at [563, 421] on label "Immagine" at bounding box center [582, 424] width 65 height 13
click at [542, 421] on button "Immagine" at bounding box center [534, 424] width 15 height 15
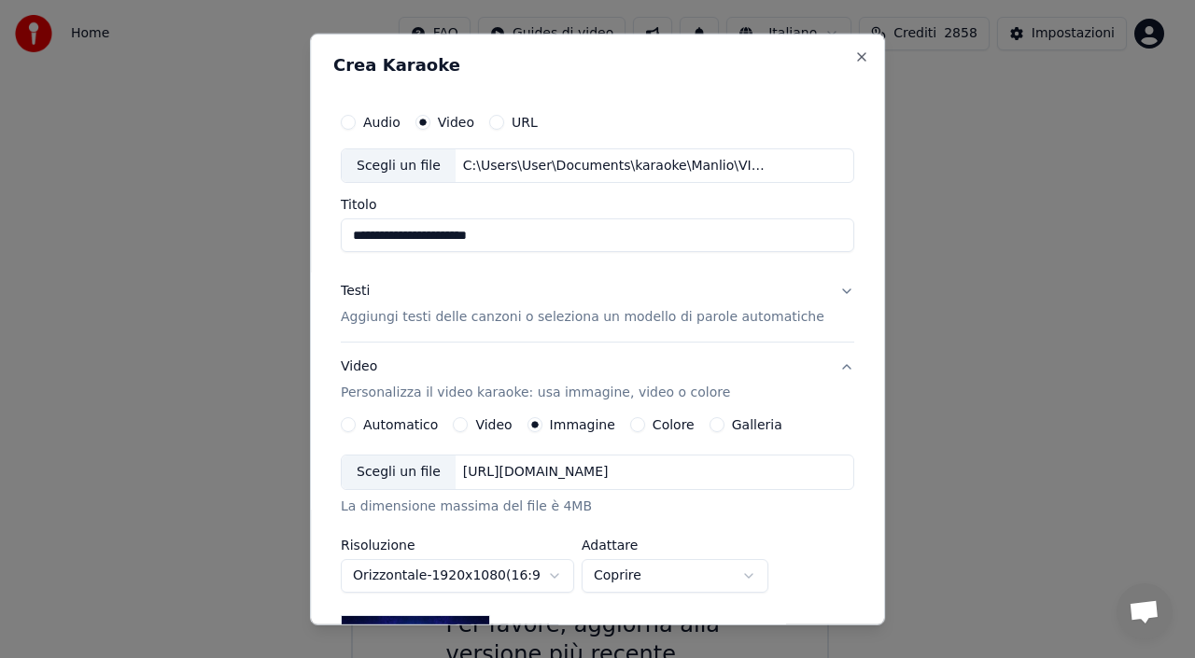
click at [563, 482] on div "https://imagedelivery.net/jkI57_JBx8hWPzcSI-uF5w/c7639807-3f76-4ea5-9112-66e75e…" at bounding box center [536, 472] width 161 height 19
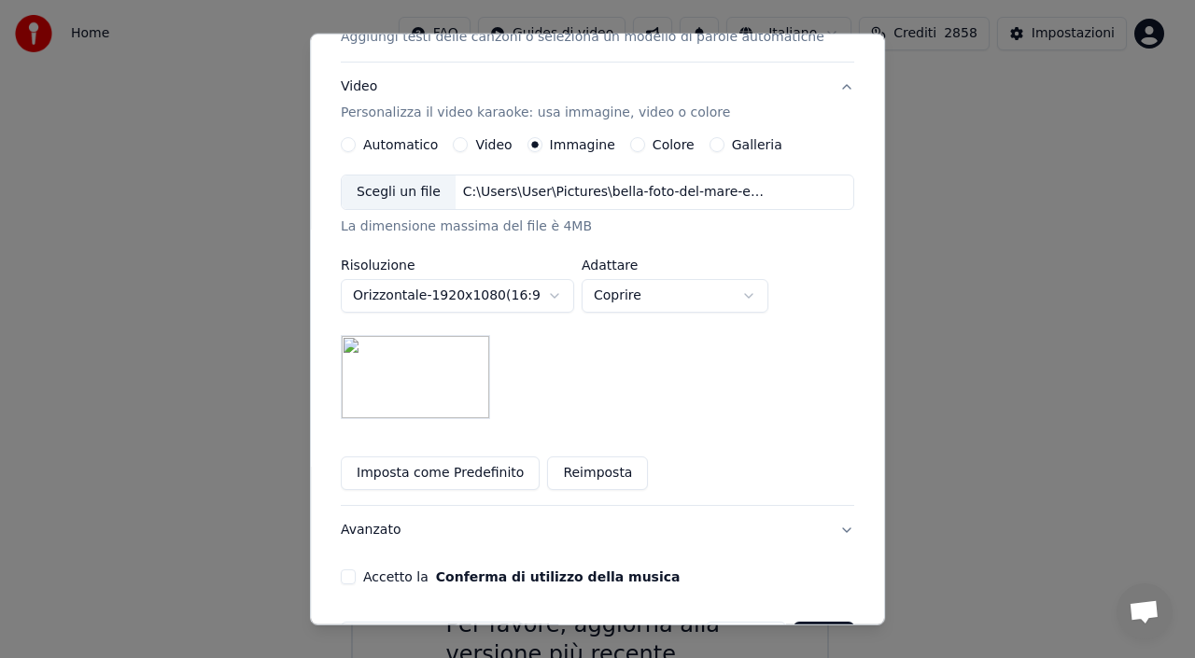
scroll to position [341, 0]
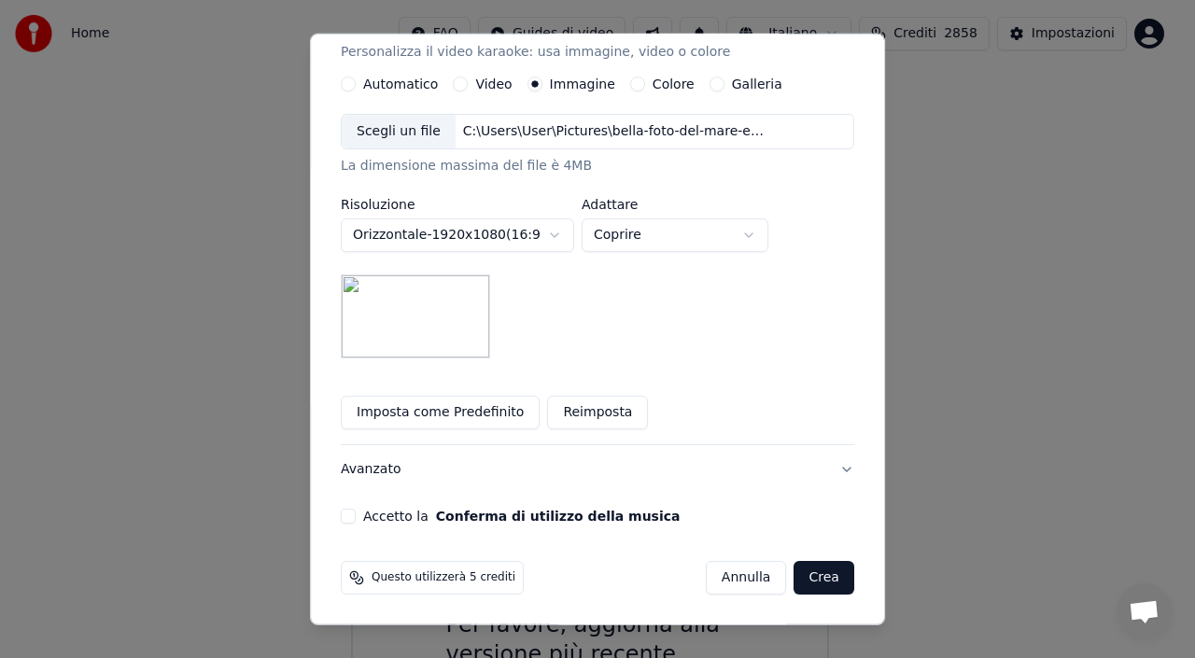
click at [356, 519] on button "Accetto la Conferma di utilizzo della musica" at bounding box center [348, 516] width 15 height 15
click at [794, 581] on button "Crea" at bounding box center [824, 578] width 60 height 34
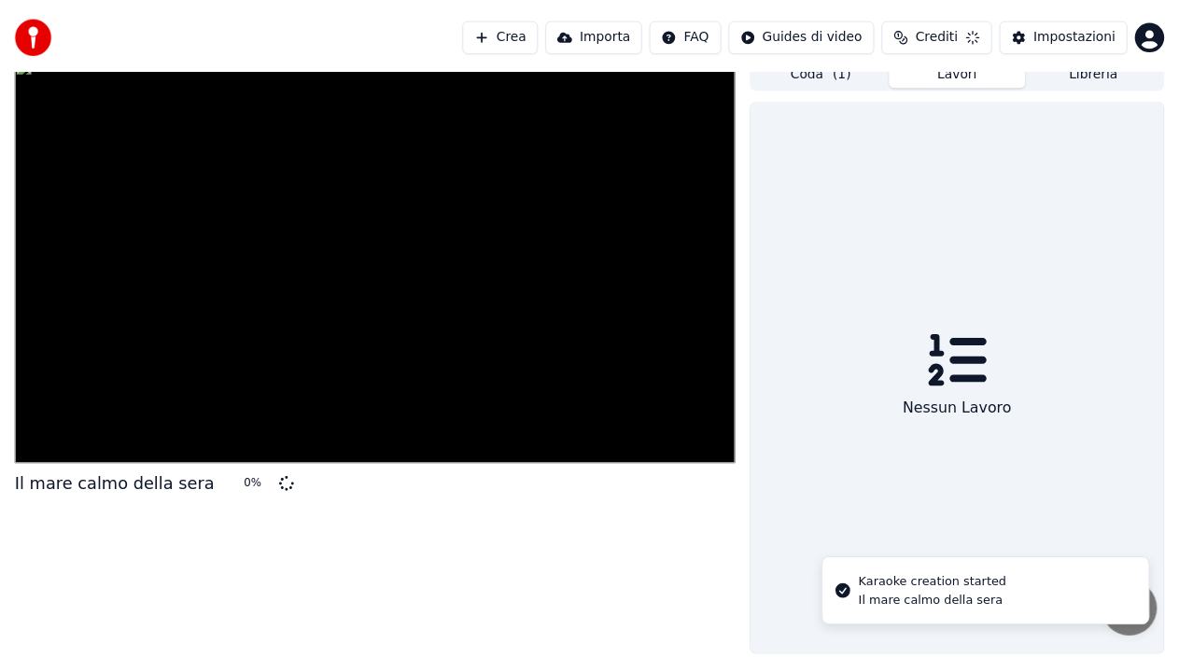
scroll to position [13, 0]
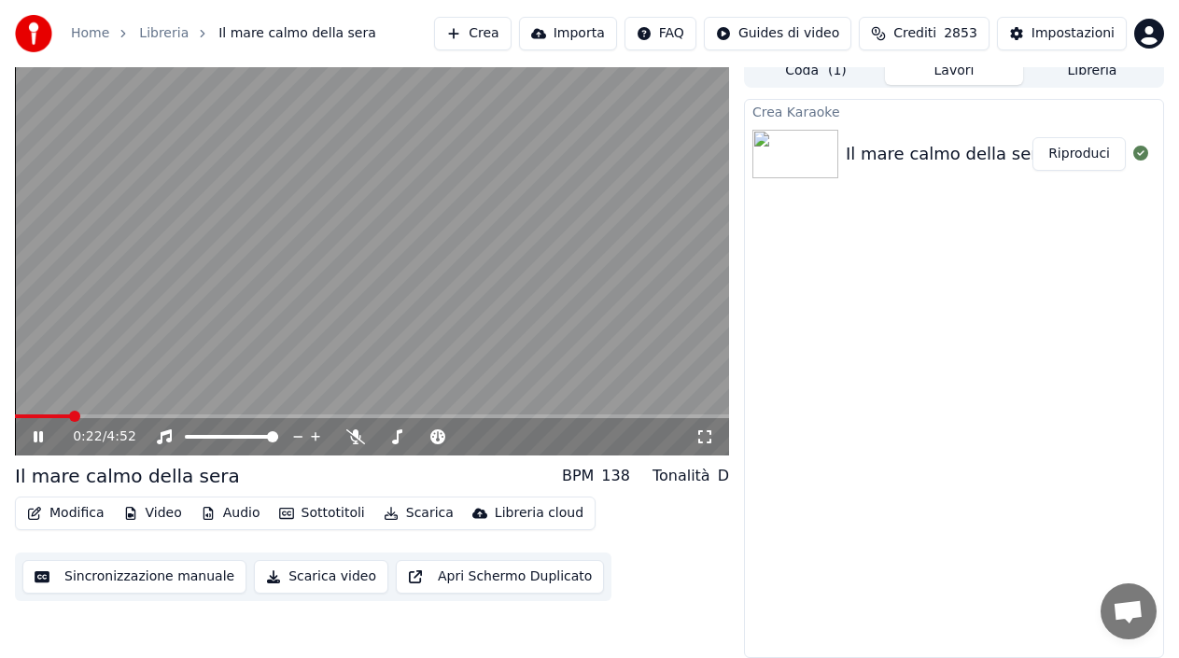
click at [35, 439] on icon at bounding box center [38, 436] width 9 height 11
click at [1017, 34] on button "Impostazioni" at bounding box center [1062, 34] width 130 height 34
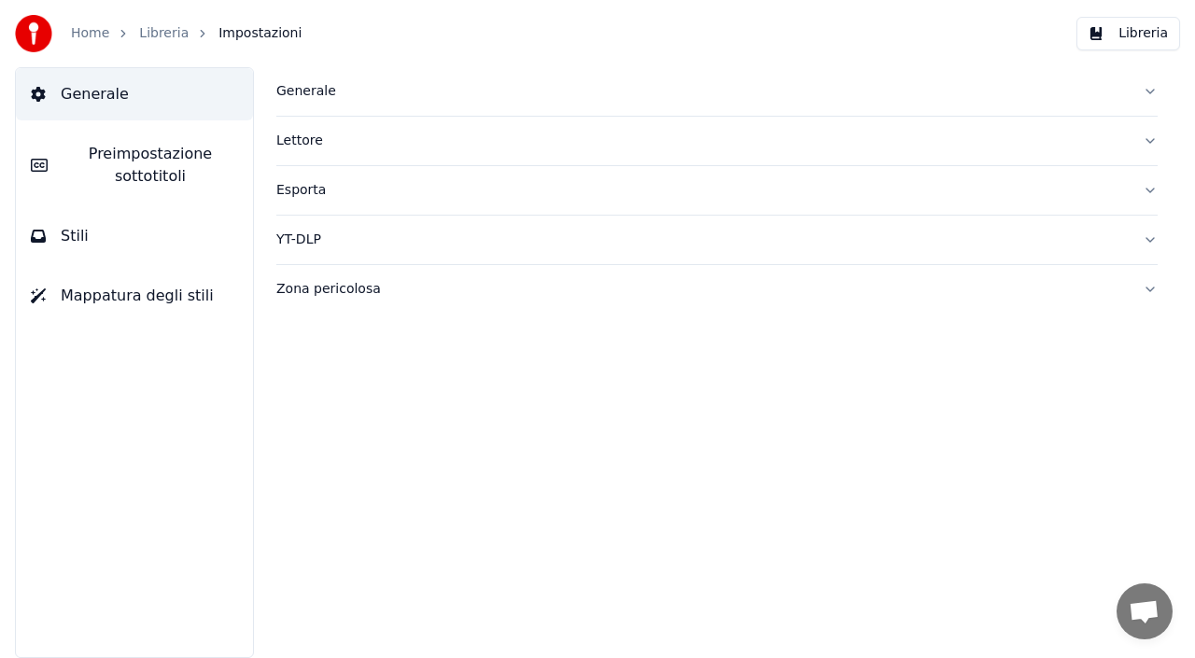
click at [309, 89] on div "Generale" at bounding box center [701, 91] width 851 height 19
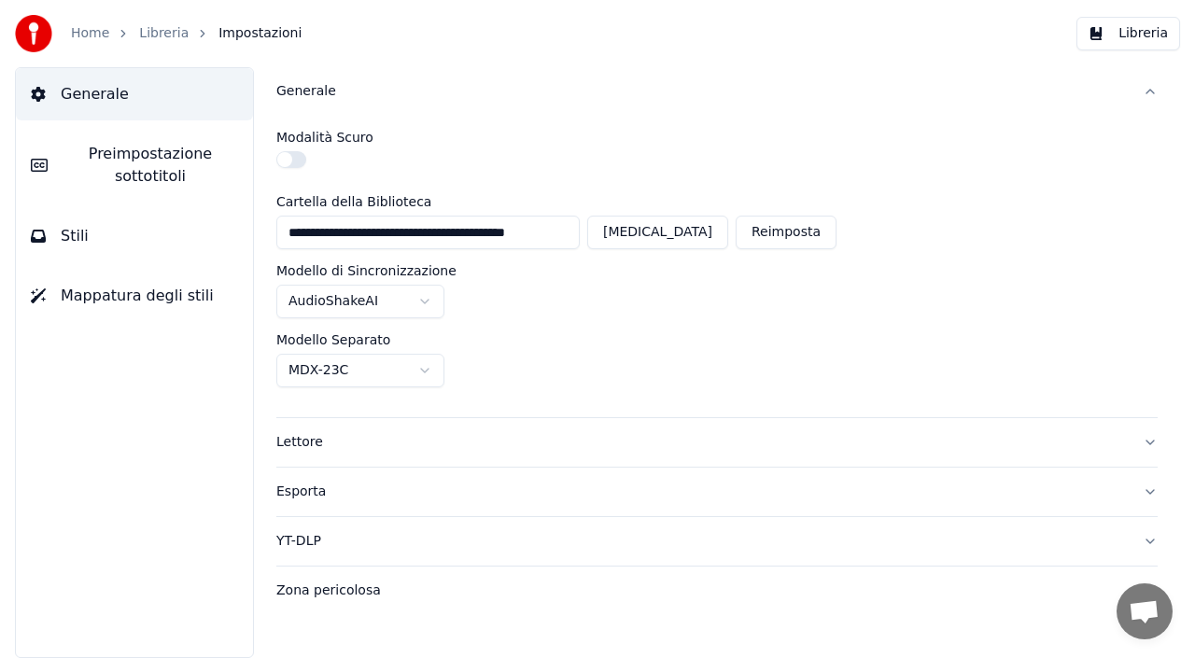
click at [83, 175] on span "Preimpostazione sottotitoli" at bounding box center [151, 165] width 176 height 45
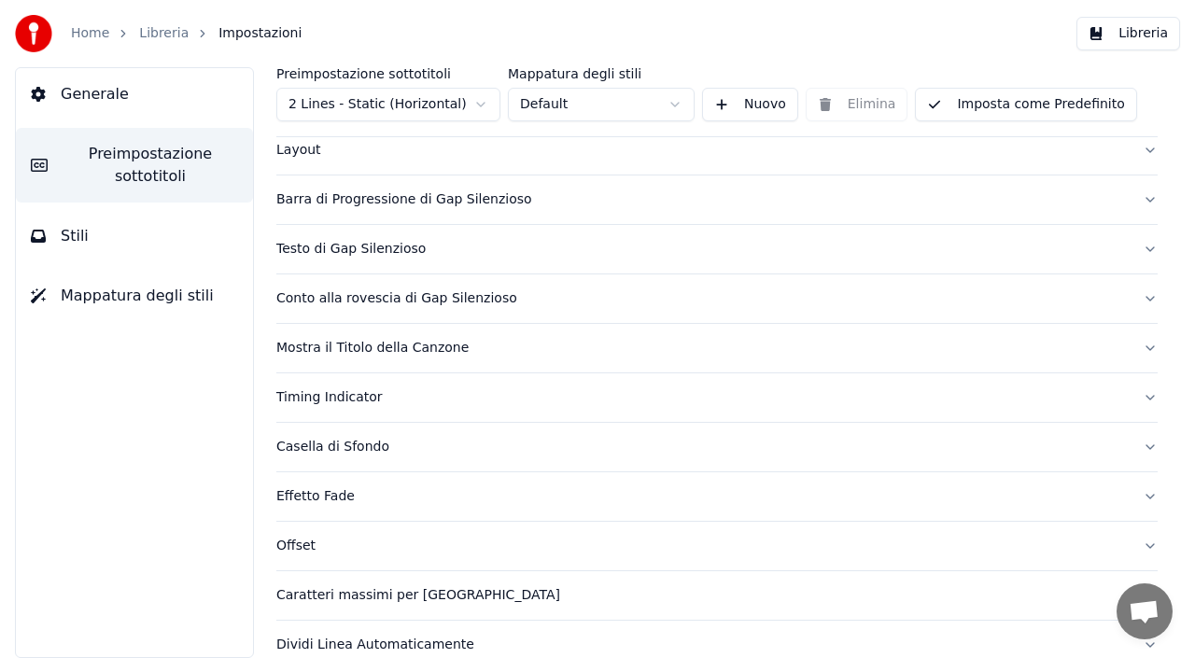
scroll to position [174, 0]
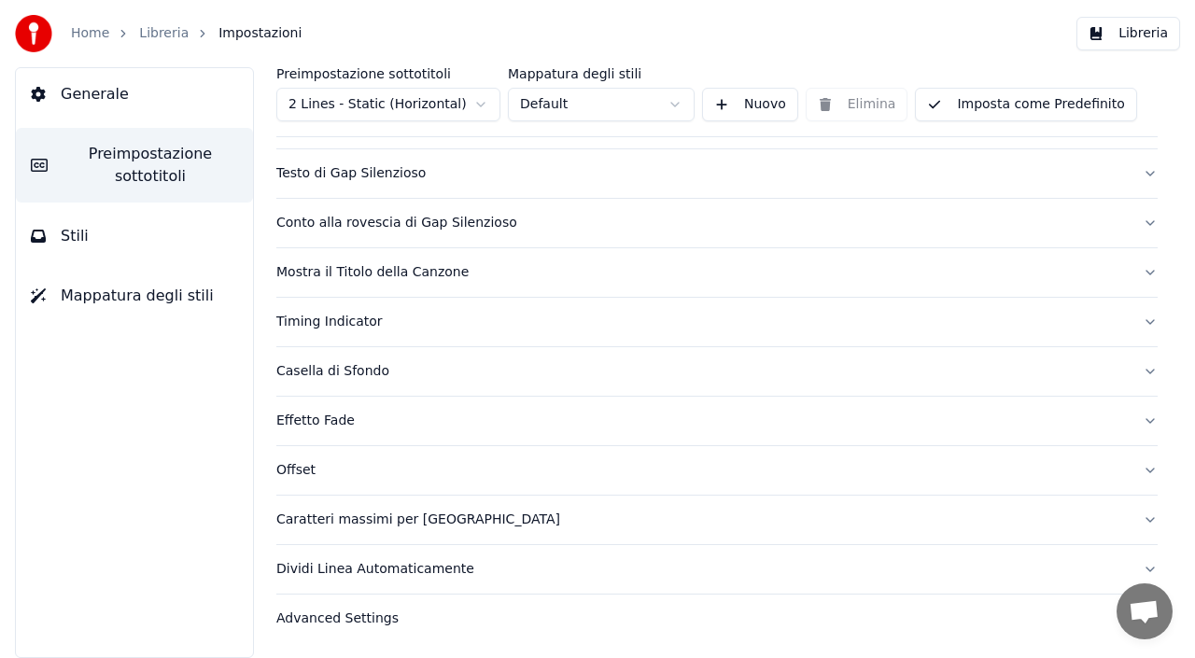
click at [339, 274] on div "Mostra il Titolo della Canzone" at bounding box center [701, 272] width 851 height 19
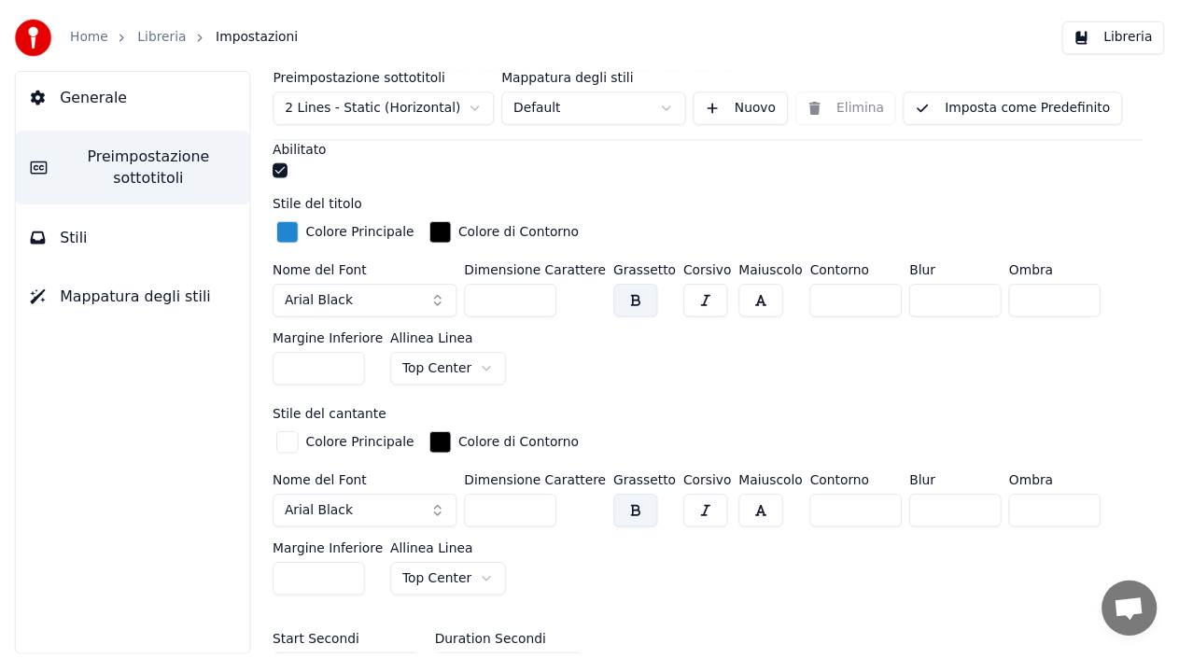
scroll to position [827, 0]
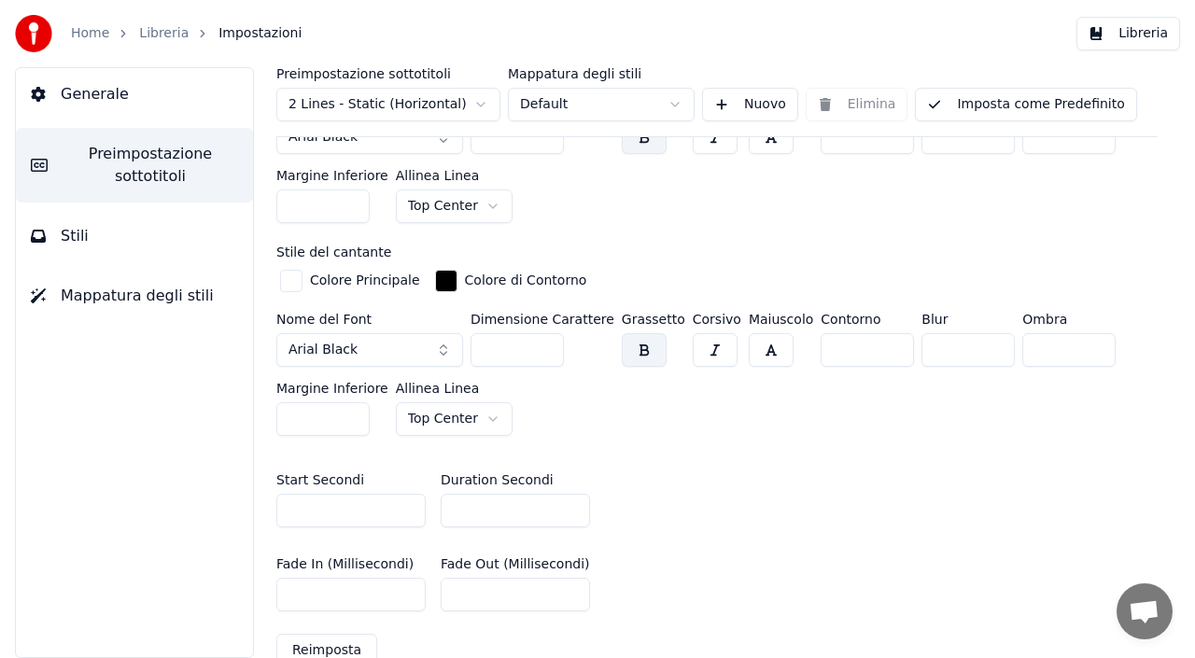
drag, startPoint x: 471, startPoint y: 510, endPoint x: 447, endPoint y: 513, distance: 24.4
click at [447, 513] on input "*" at bounding box center [515, 511] width 149 height 34
type input "*"
click at [1147, 42] on button "Libreria" at bounding box center [1128, 34] width 104 height 34
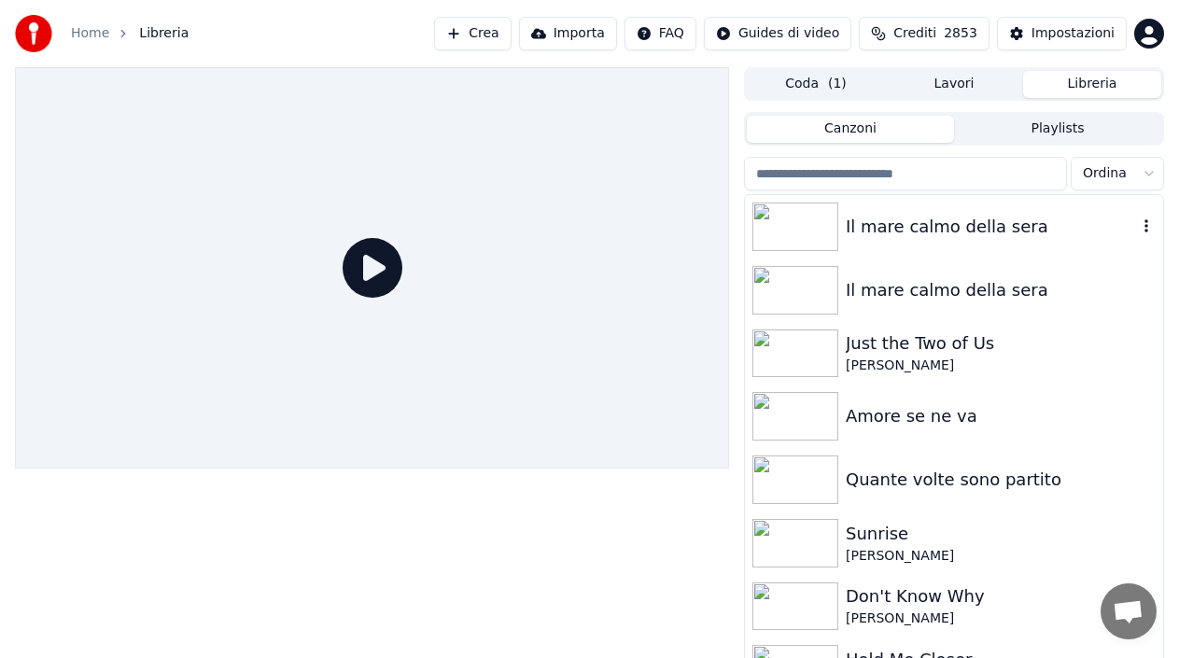
click at [864, 227] on div "Il mare calmo della sera" at bounding box center [991, 227] width 291 height 26
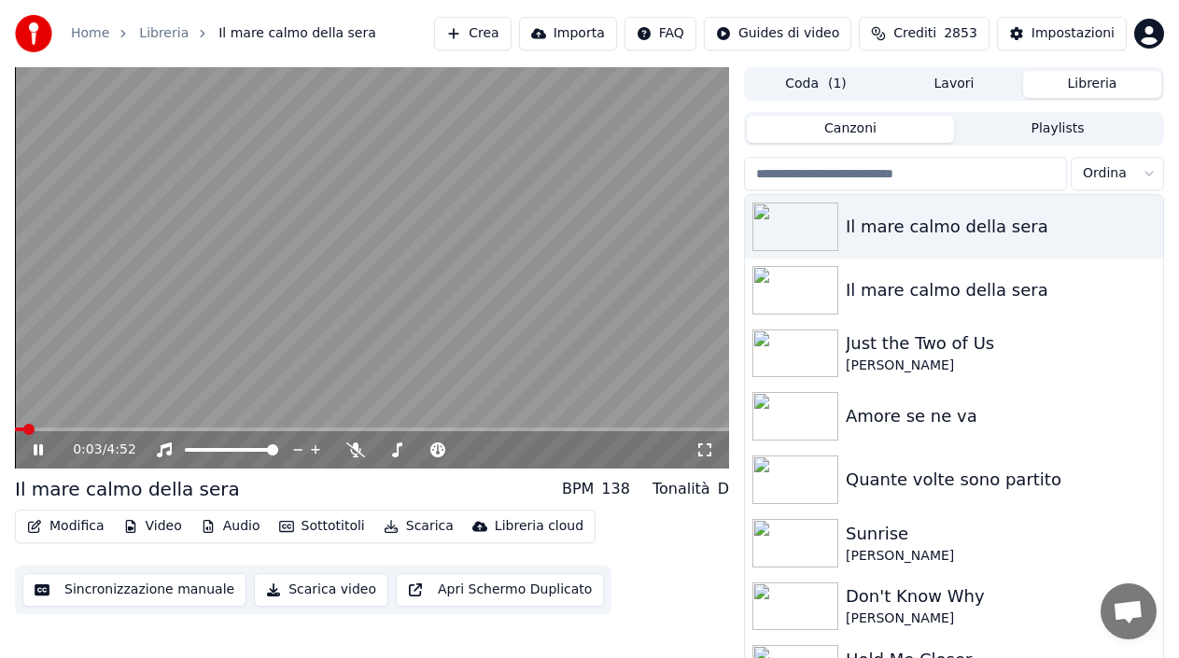
click at [37, 453] on icon at bounding box center [38, 449] width 9 height 11
click at [54, 530] on button "Modifica" at bounding box center [66, 526] width 92 height 26
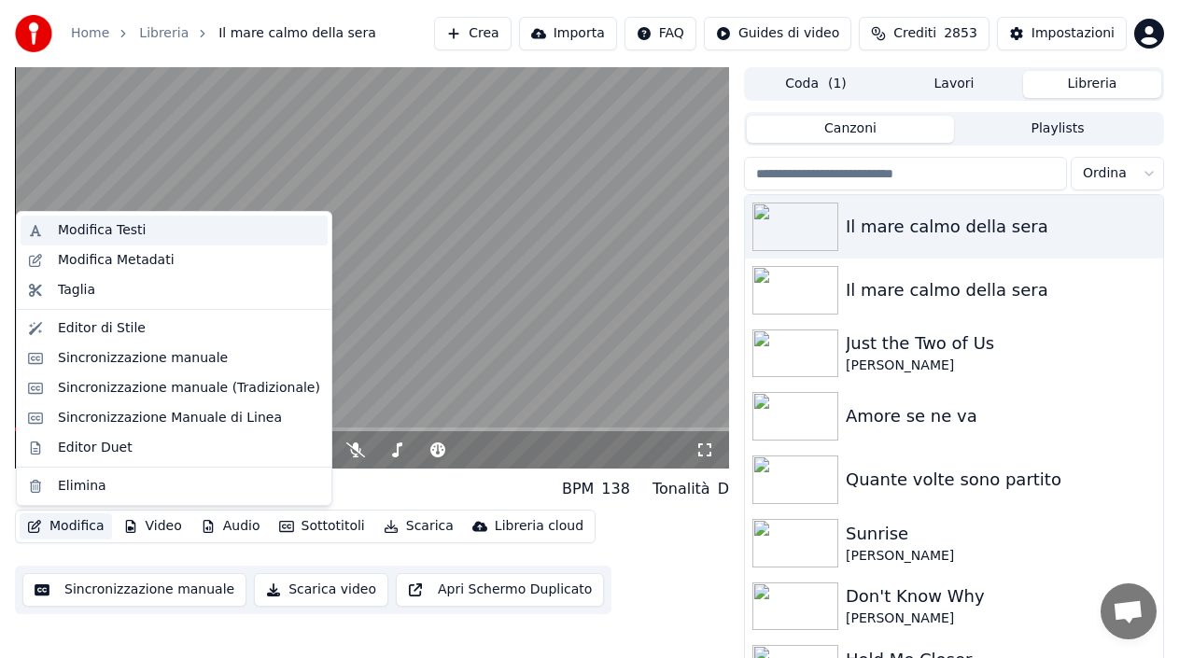
click at [110, 237] on div "Modifica Testi" at bounding box center [102, 230] width 88 height 19
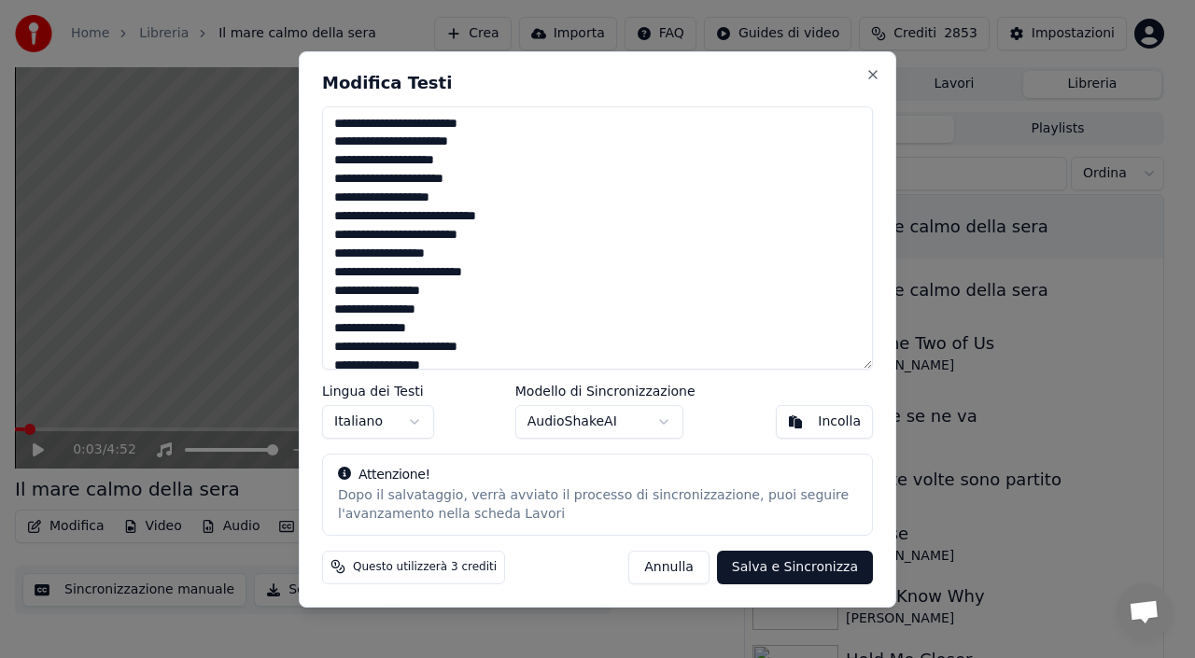
click at [675, 570] on button "Annulla" at bounding box center [668, 567] width 81 height 34
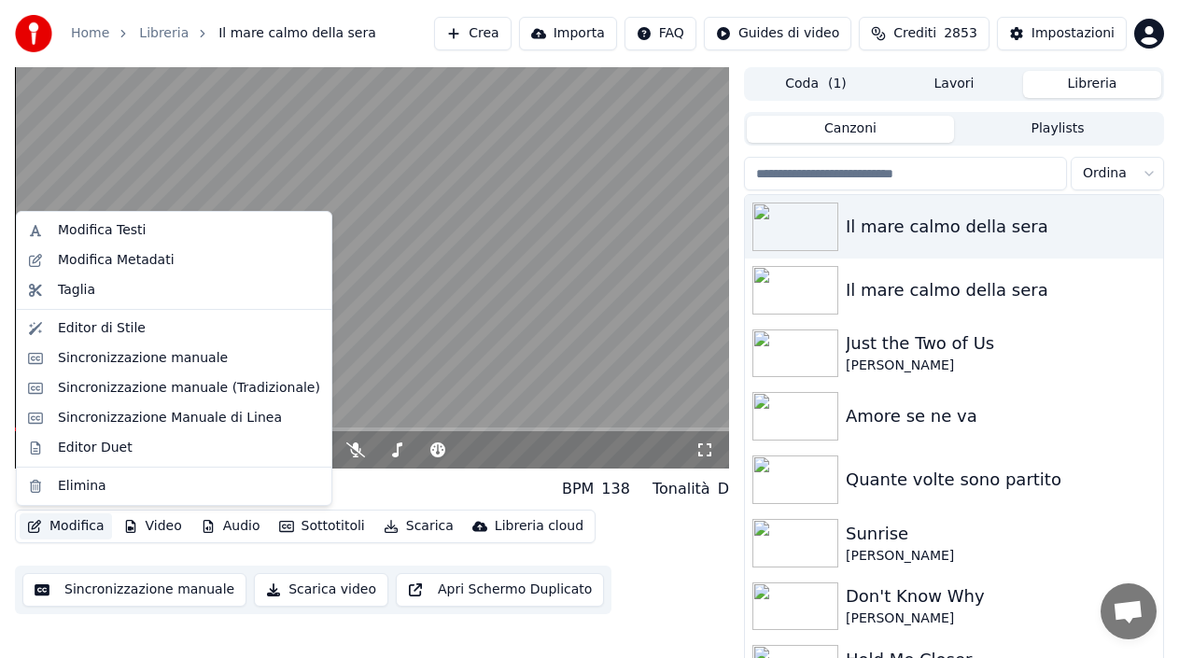
click at [33, 524] on icon "button" at bounding box center [34, 526] width 15 height 13
click at [171, 386] on div "Sincronizzazione manuale (Tradizionale)" at bounding box center [189, 388] width 262 height 19
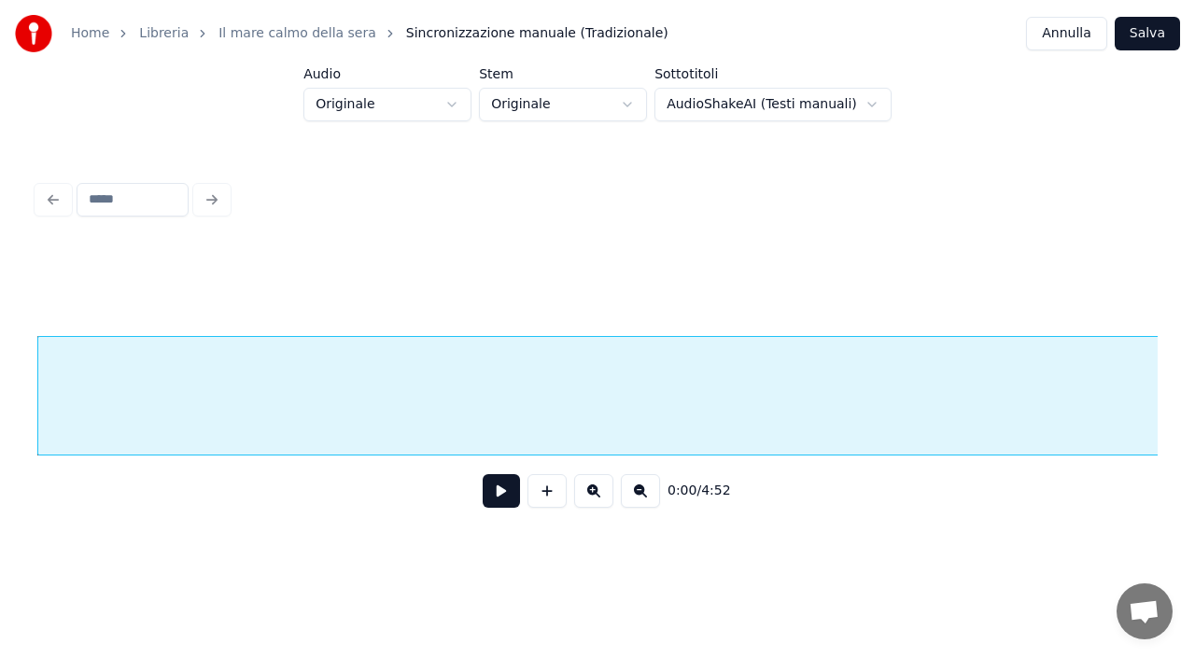
click at [653, 502] on button at bounding box center [640, 491] width 39 height 34
click at [653, 502] on div "0:00 / 4:52" at bounding box center [597, 491] width 1090 height 41
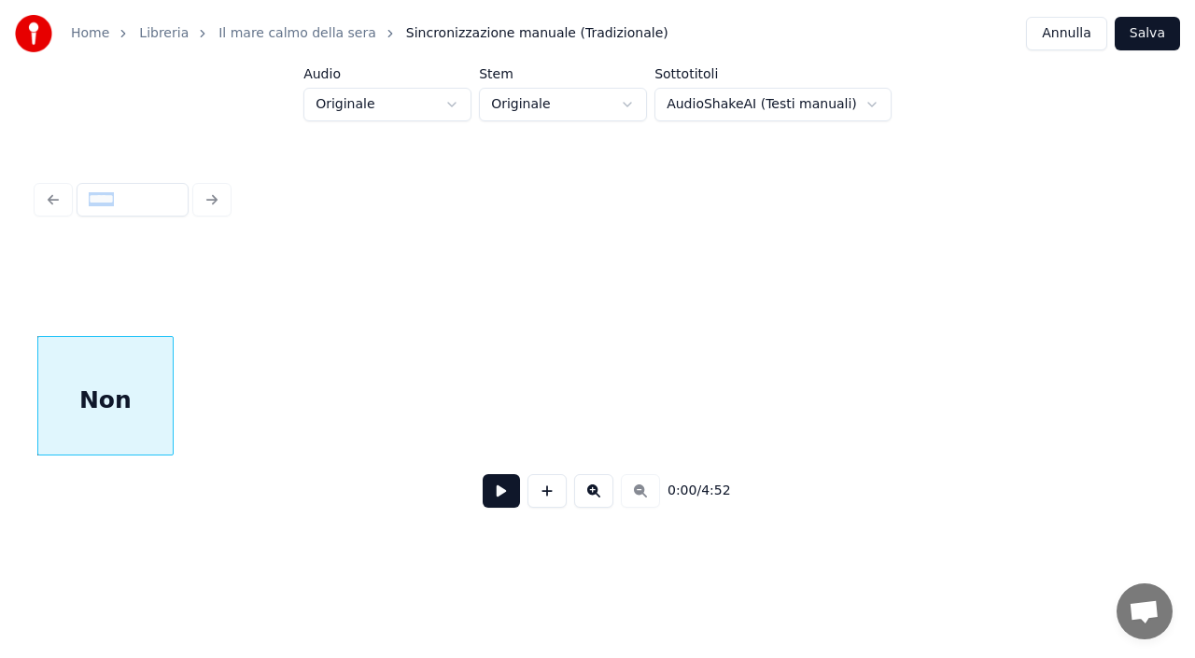
click at [653, 502] on div "0:00 / 4:52" at bounding box center [597, 491] width 1090 height 41
click at [496, 497] on button at bounding box center [501, 491] width 37 height 34
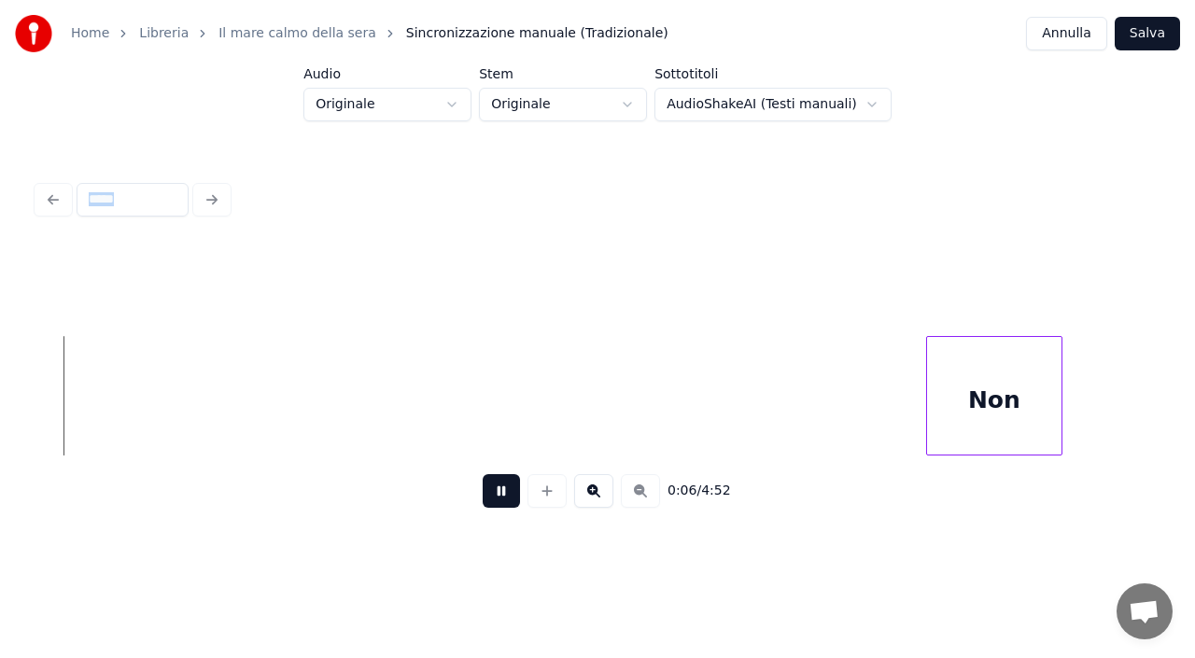
click at [1025, 423] on div "Non" at bounding box center [994, 400] width 134 height 127
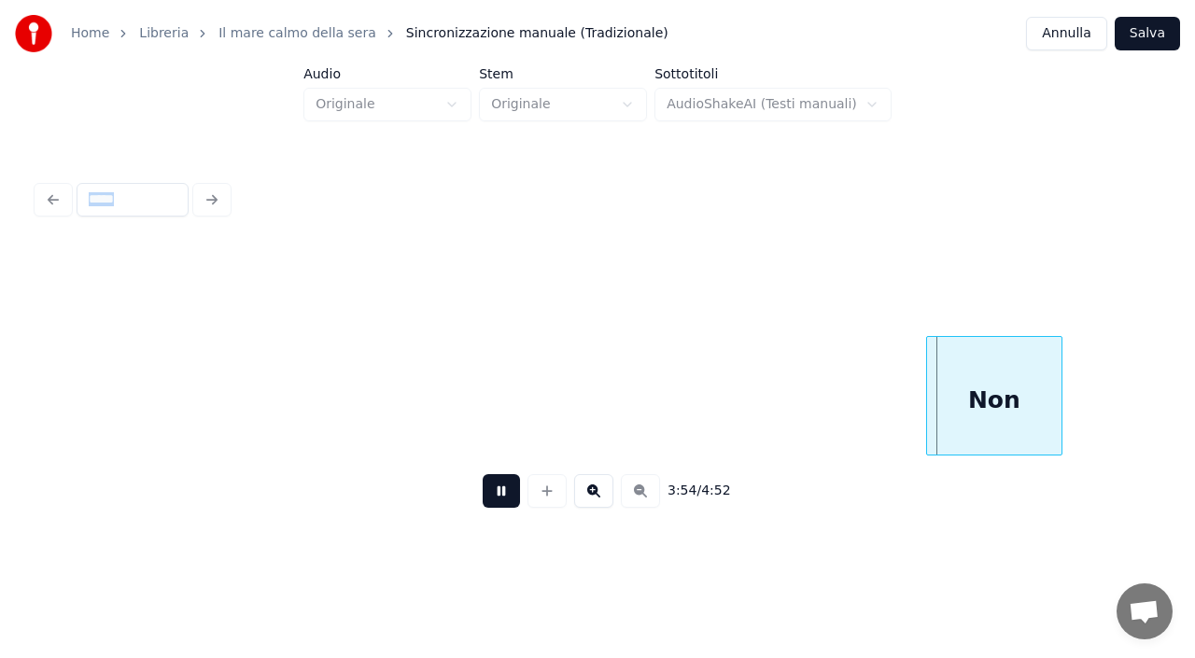
click at [225, 429] on div "Non" at bounding box center [597, 395] width 1120 height 119
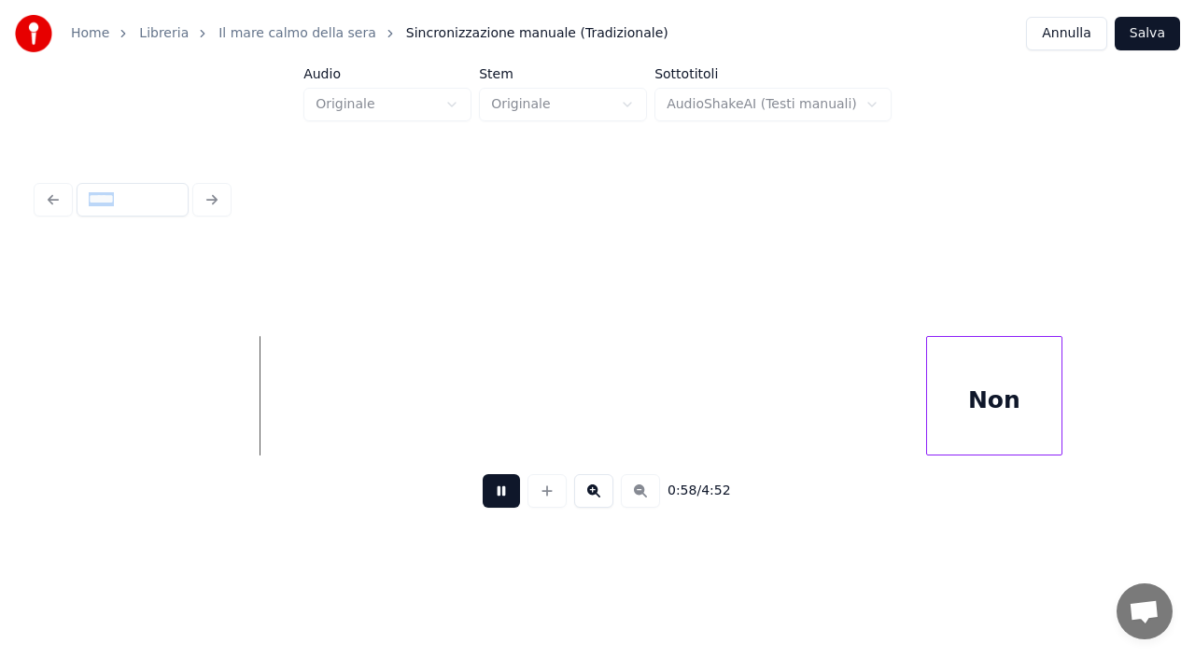
click at [493, 496] on button at bounding box center [501, 491] width 37 height 34
click at [489, 499] on button at bounding box center [501, 491] width 37 height 34
click at [1107, 30] on button "Annulla" at bounding box center [1066, 34] width 81 height 34
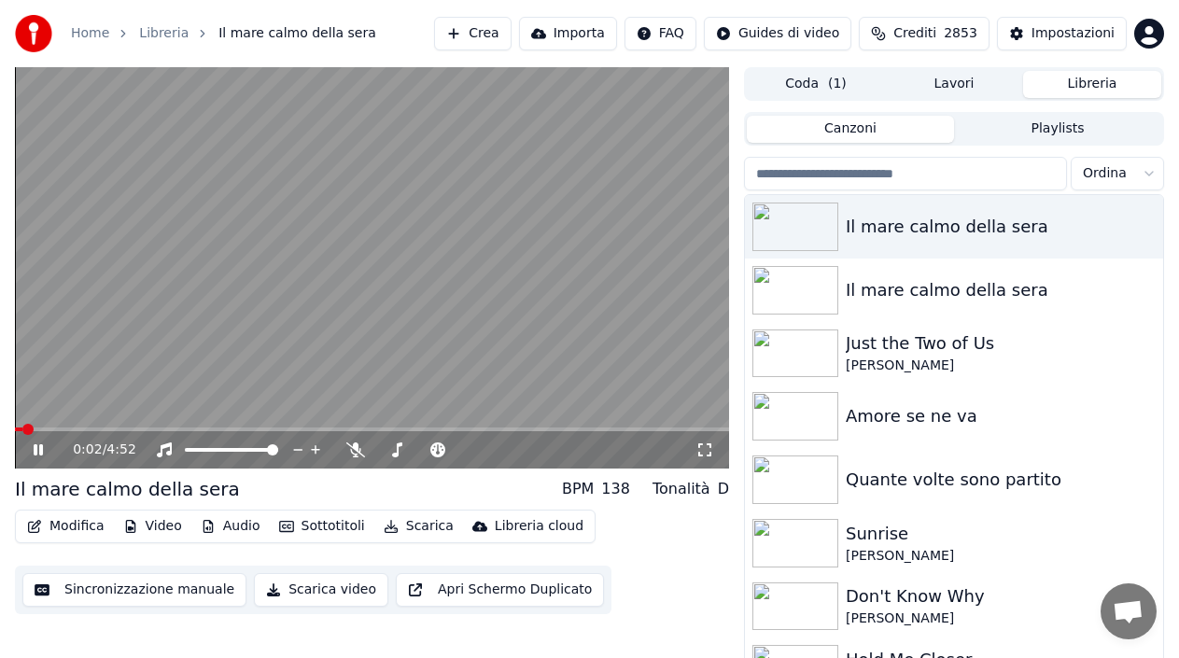
click at [42, 457] on icon at bounding box center [51, 450] width 43 height 15
click at [946, 231] on div "Il mare calmo della sera" at bounding box center [991, 227] width 291 height 26
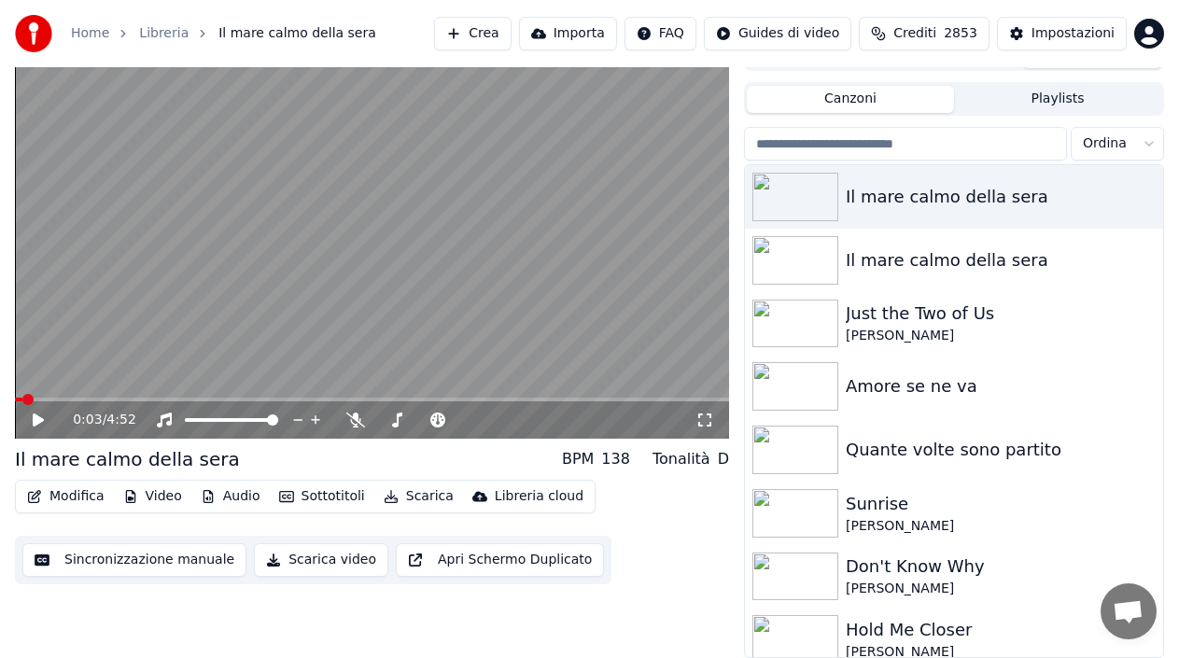
click at [87, 499] on button "Modifica" at bounding box center [66, 497] width 92 height 26
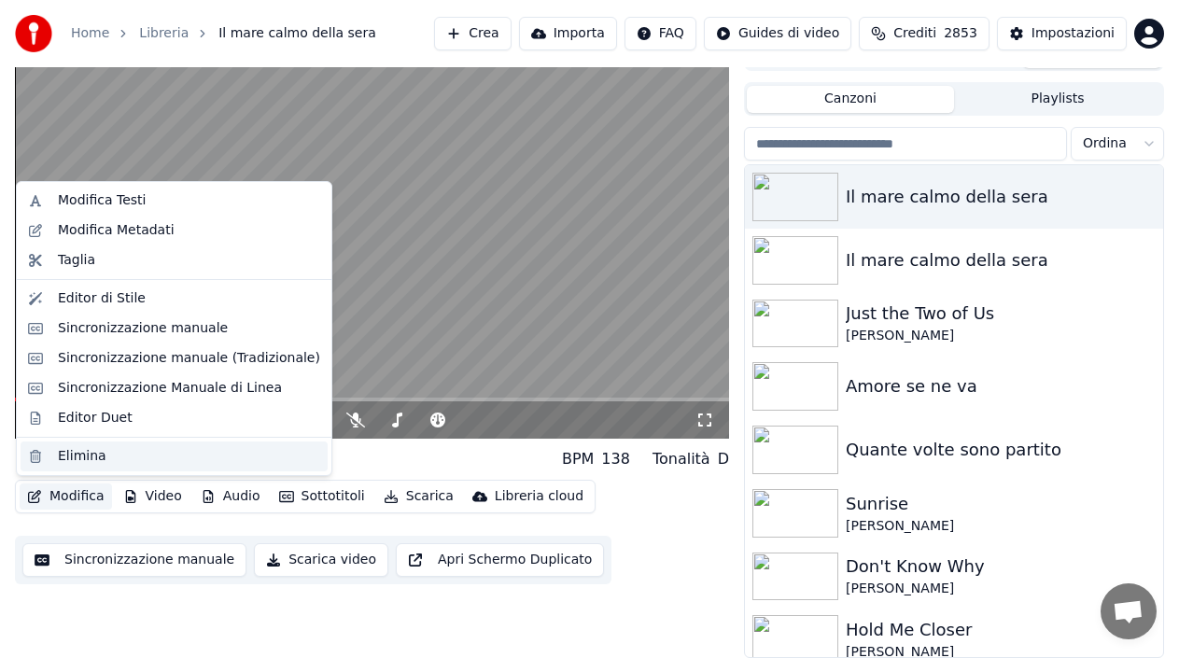
click at [84, 466] on div "Elimina" at bounding box center [174, 457] width 307 height 30
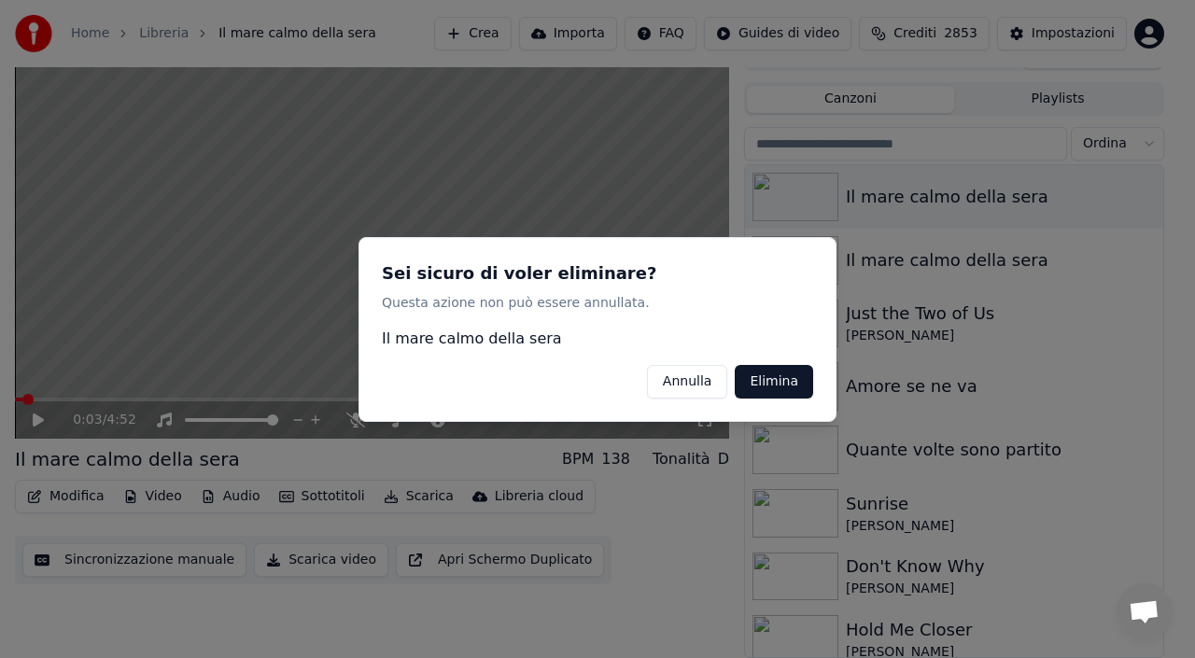
click at [752, 385] on button "Elimina" at bounding box center [774, 381] width 78 height 34
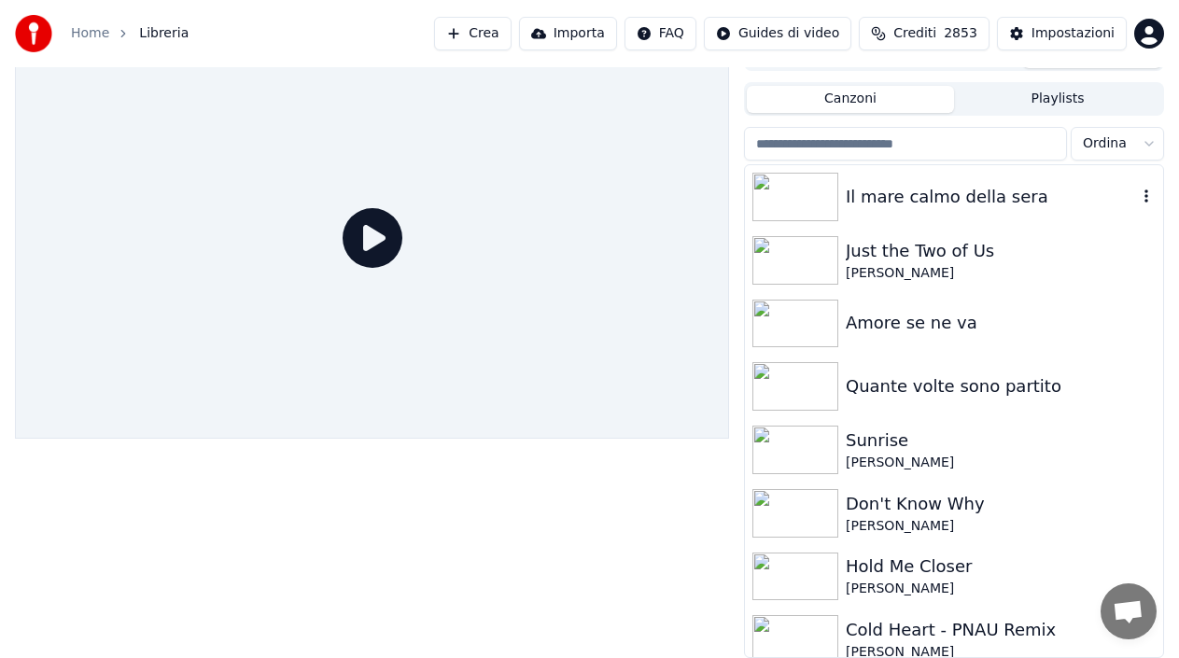
click at [842, 185] on div at bounding box center [798, 197] width 93 height 49
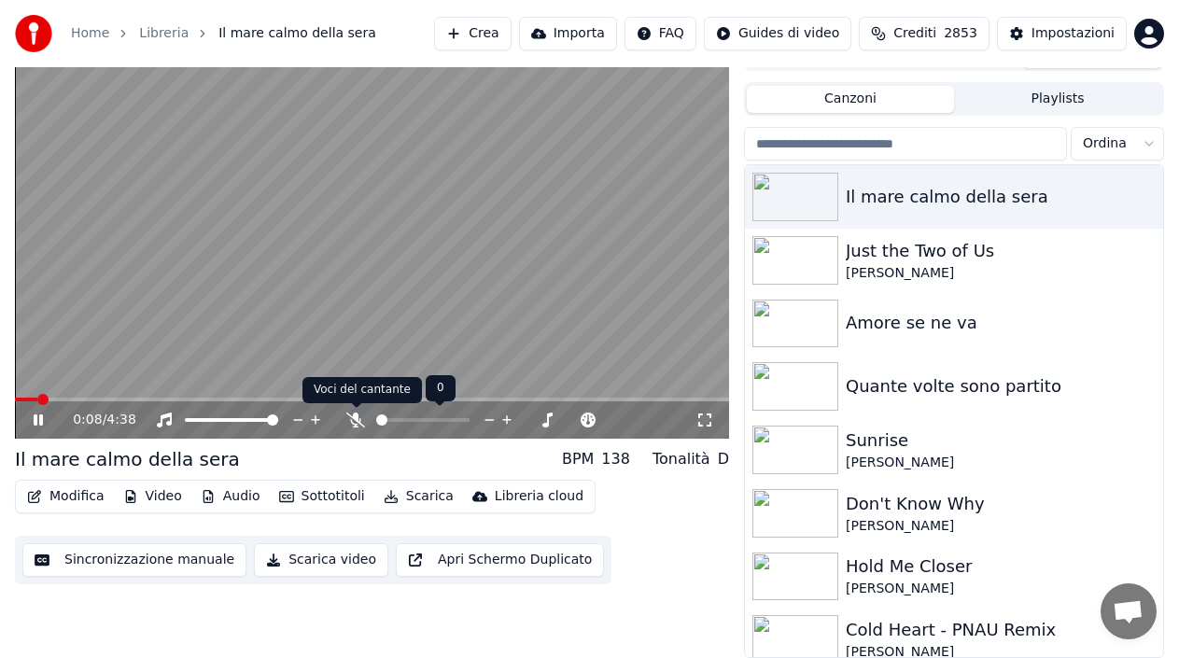
click at [354, 421] on icon at bounding box center [355, 420] width 19 height 15
click at [36, 422] on icon at bounding box center [38, 419] width 9 height 11
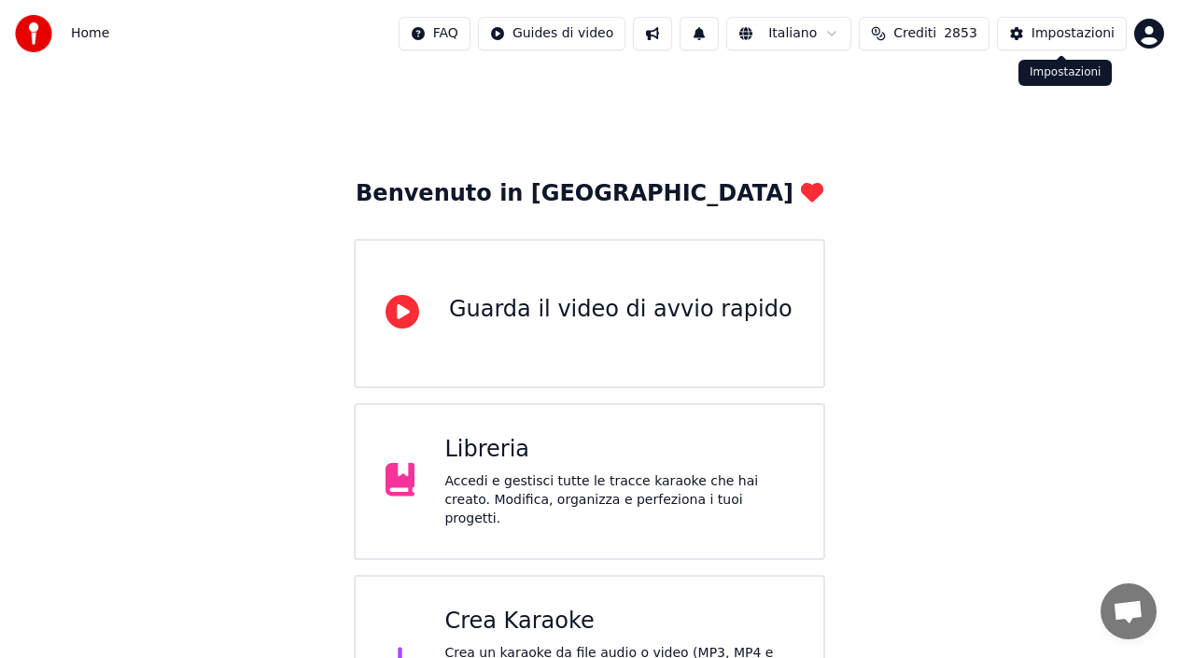
click at [1052, 24] on div "Impostazioni" at bounding box center [1073, 33] width 83 height 19
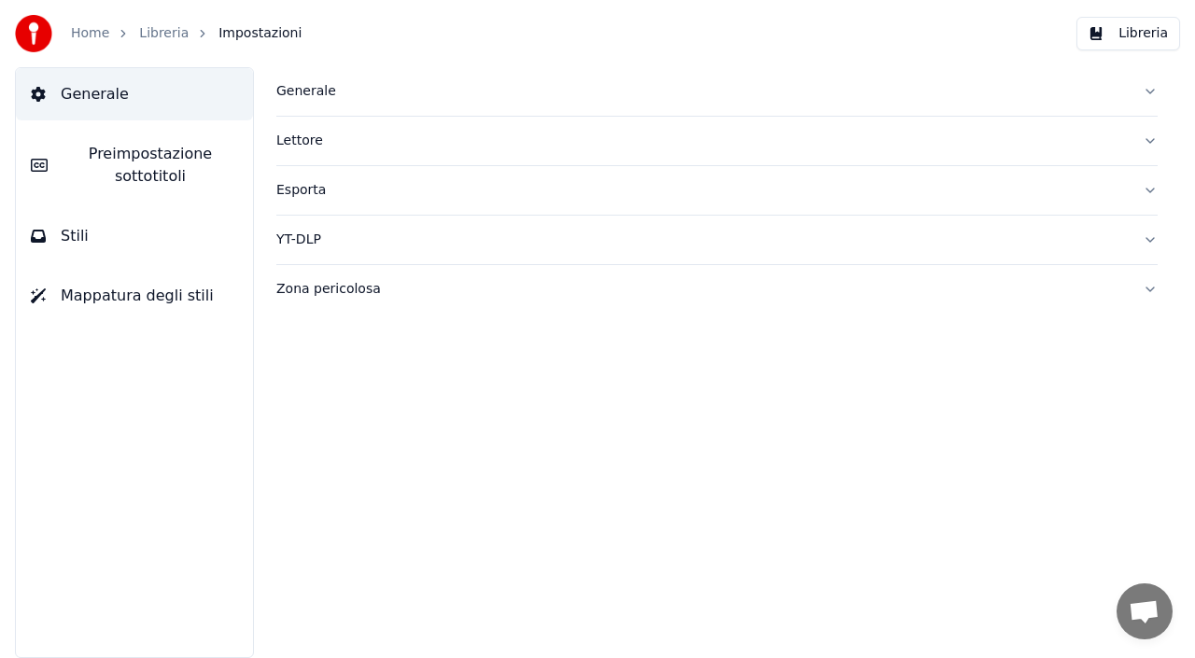
click at [162, 169] on span "Preimpostazione sottotitoli" at bounding box center [151, 165] width 176 height 45
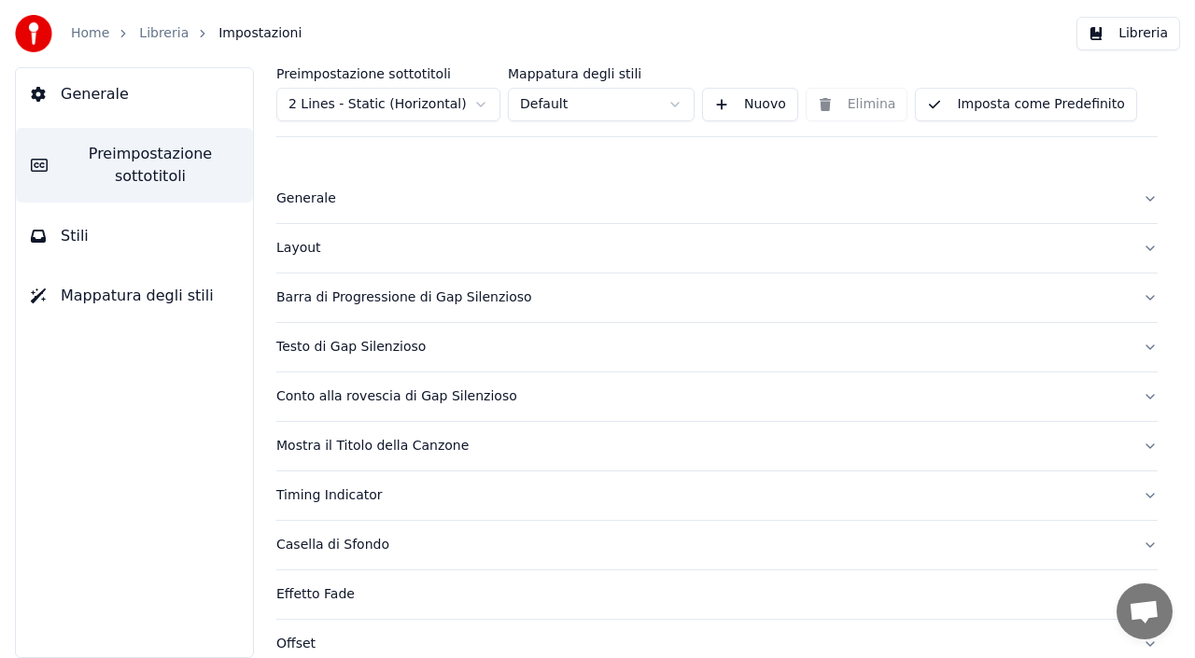
click at [347, 442] on div "Mostra il Titolo della Canzone" at bounding box center [701, 446] width 851 height 19
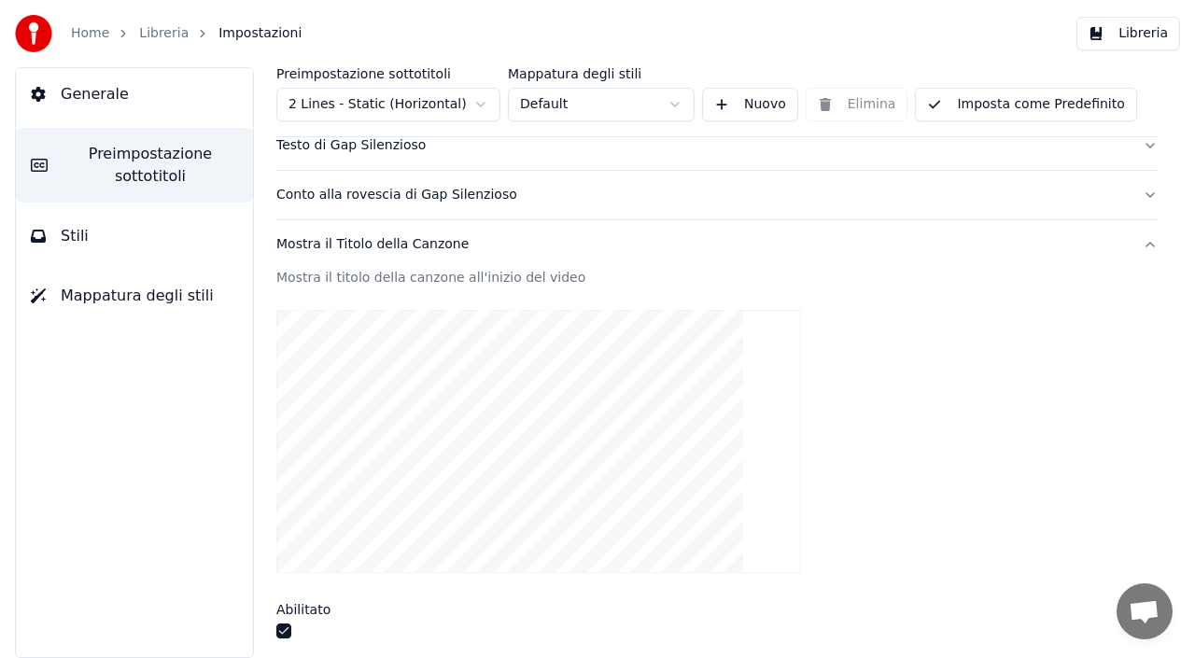
scroll to position [373, 0]
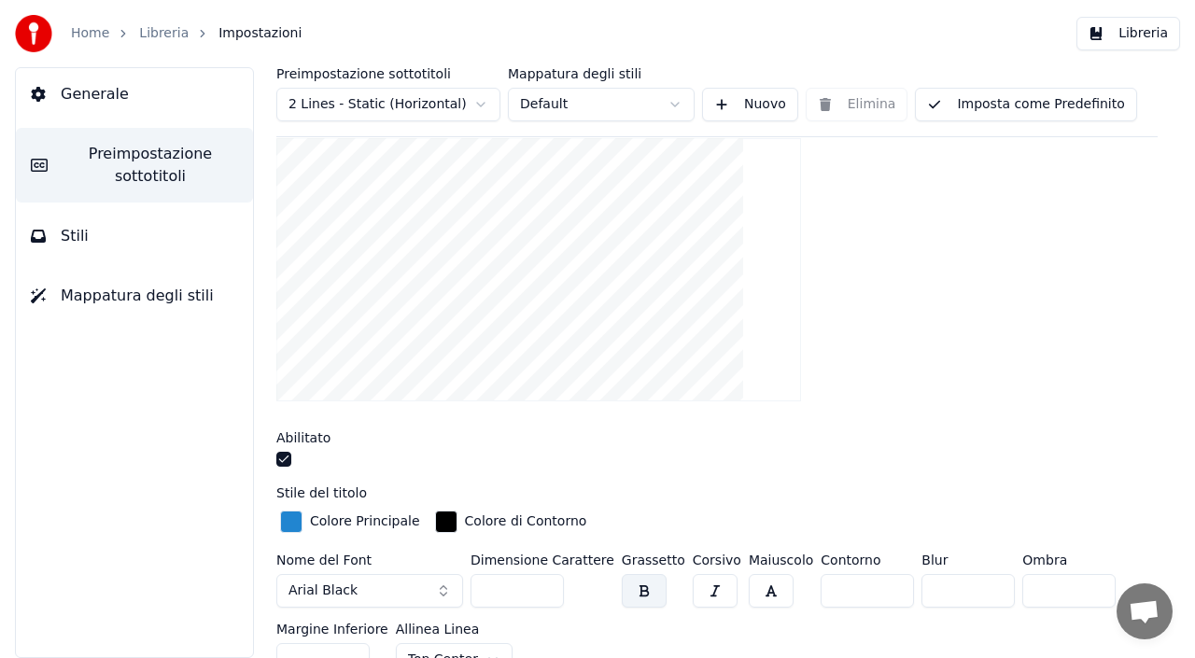
click at [288, 456] on button "button" at bounding box center [283, 459] width 15 height 15
click at [1155, 32] on button "Libreria" at bounding box center [1128, 34] width 104 height 34
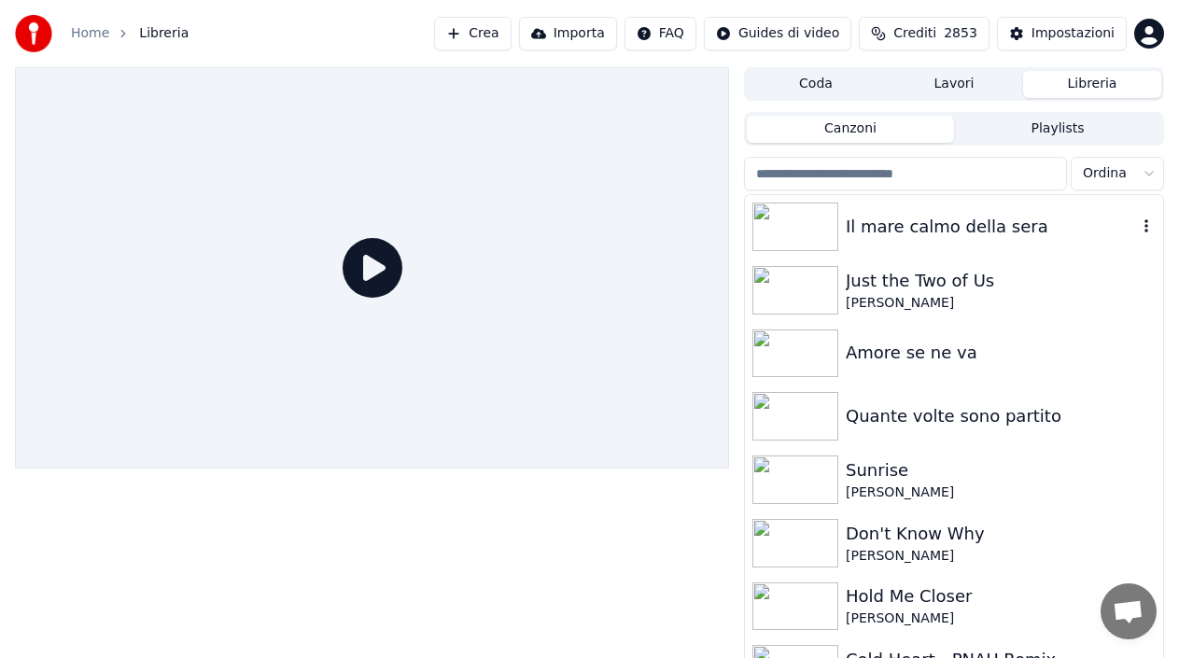
click at [877, 222] on div "Il mare calmo della sera" at bounding box center [991, 227] width 291 height 26
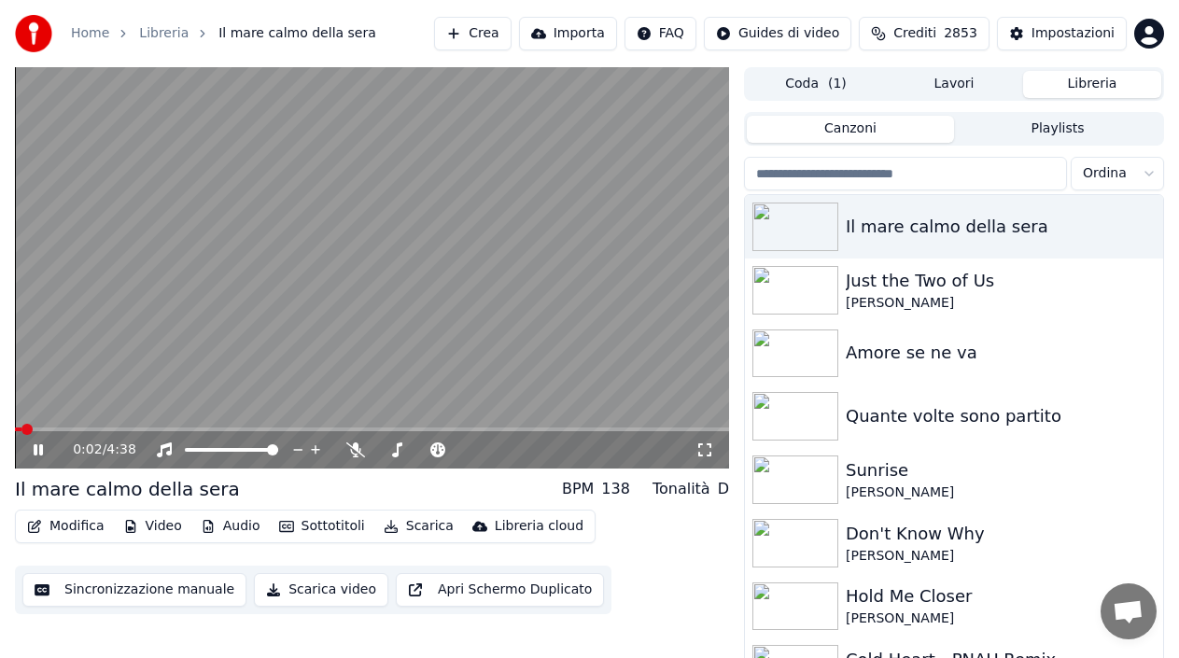
click at [33, 450] on icon at bounding box center [51, 450] width 43 height 15
click at [168, 451] on icon at bounding box center [164, 450] width 19 height 15
click at [884, 236] on div "Il mare calmo della sera" at bounding box center [991, 227] width 291 height 26
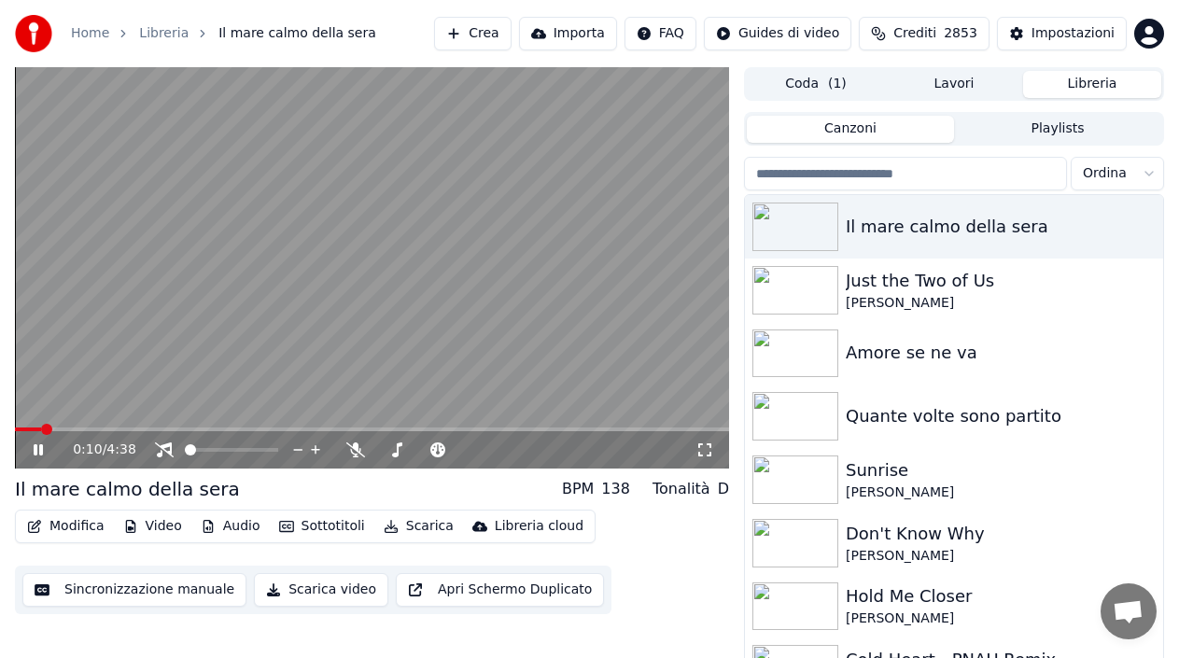
click at [36, 451] on icon at bounding box center [38, 449] width 9 height 11
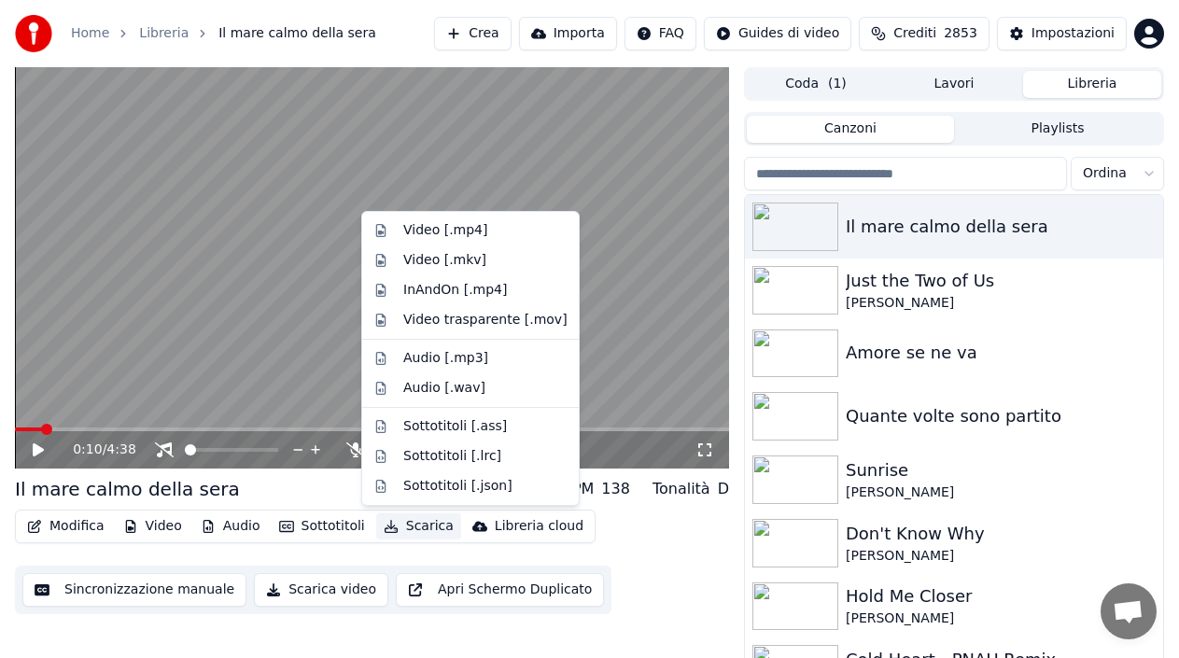
click at [424, 523] on button "Scarica" at bounding box center [418, 526] width 85 height 26
click at [492, 222] on div "Video [.mp4]" at bounding box center [485, 230] width 164 height 19
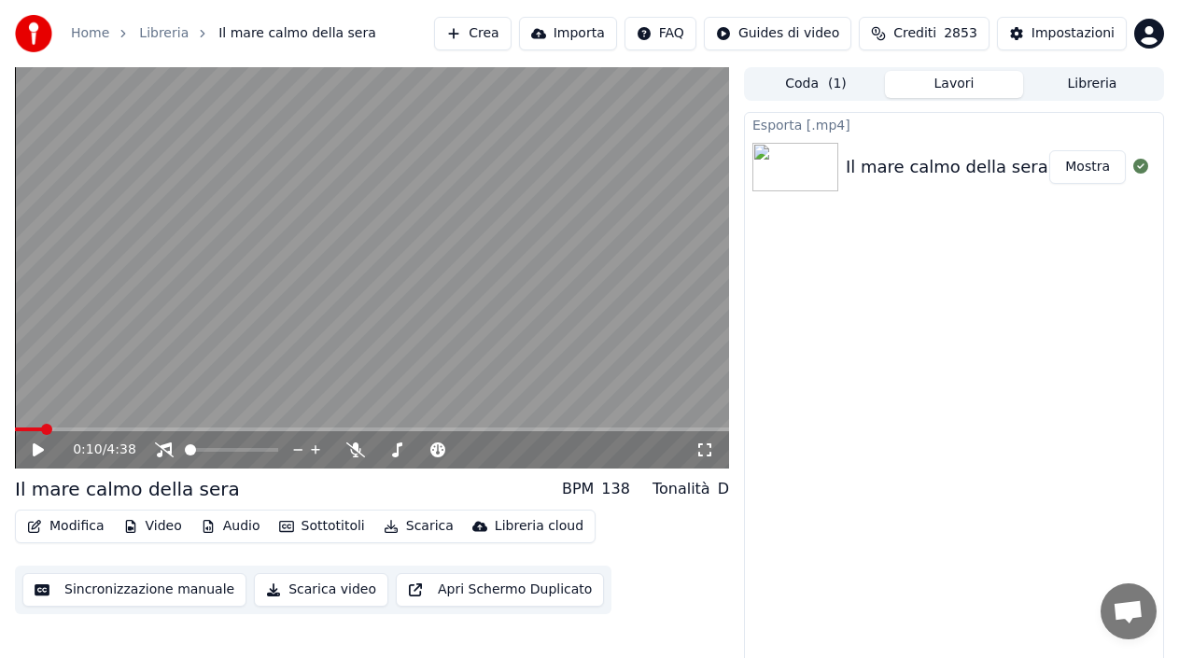
click at [1047, 178] on div "Il mare calmo della sera" at bounding box center [948, 167] width 204 height 26
click at [1063, 176] on button "Mostra" at bounding box center [1087, 167] width 77 height 34
click at [1037, 253] on div "Esporta [.mp4] Il mare calmo della sera Mostra" at bounding box center [954, 391] width 420 height 559
click at [466, 40] on button "Crea" at bounding box center [472, 34] width 77 height 34
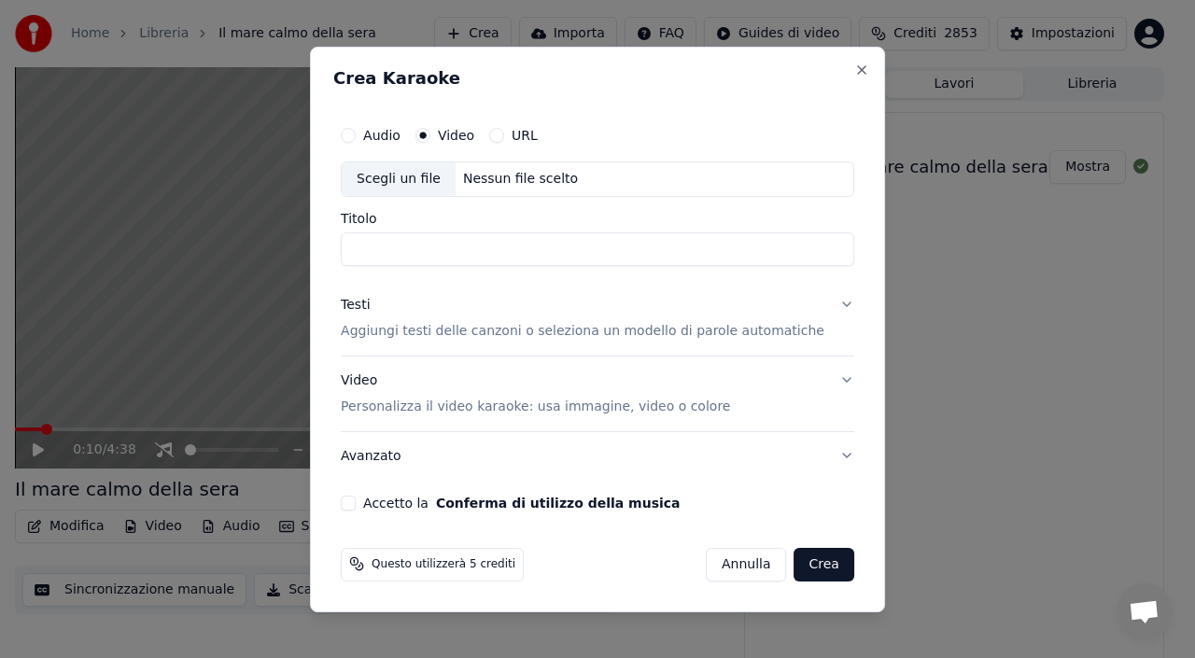
click at [502, 181] on div "Nessun file scelto" at bounding box center [521, 179] width 130 height 19
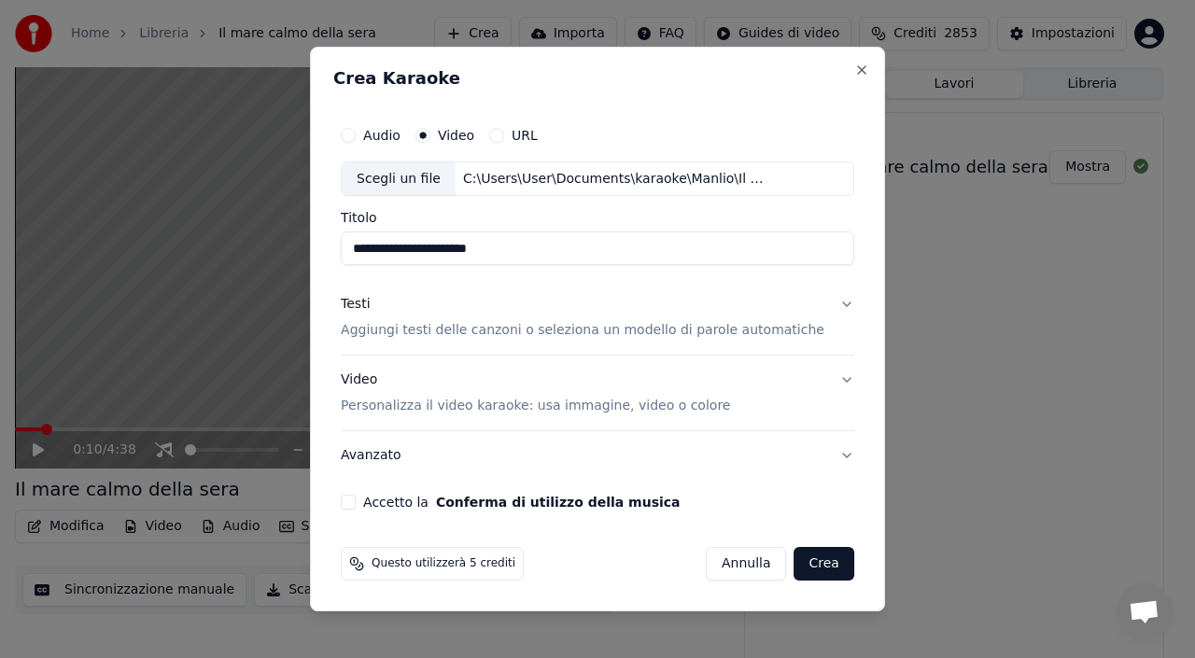
click at [536, 249] on input "**********" at bounding box center [597, 249] width 513 height 34
type input "**********"
click at [499, 326] on p "Aggiungi testi delle canzoni o seleziona un modello di parole automatiche" at bounding box center [583, 331] width 484 height 19
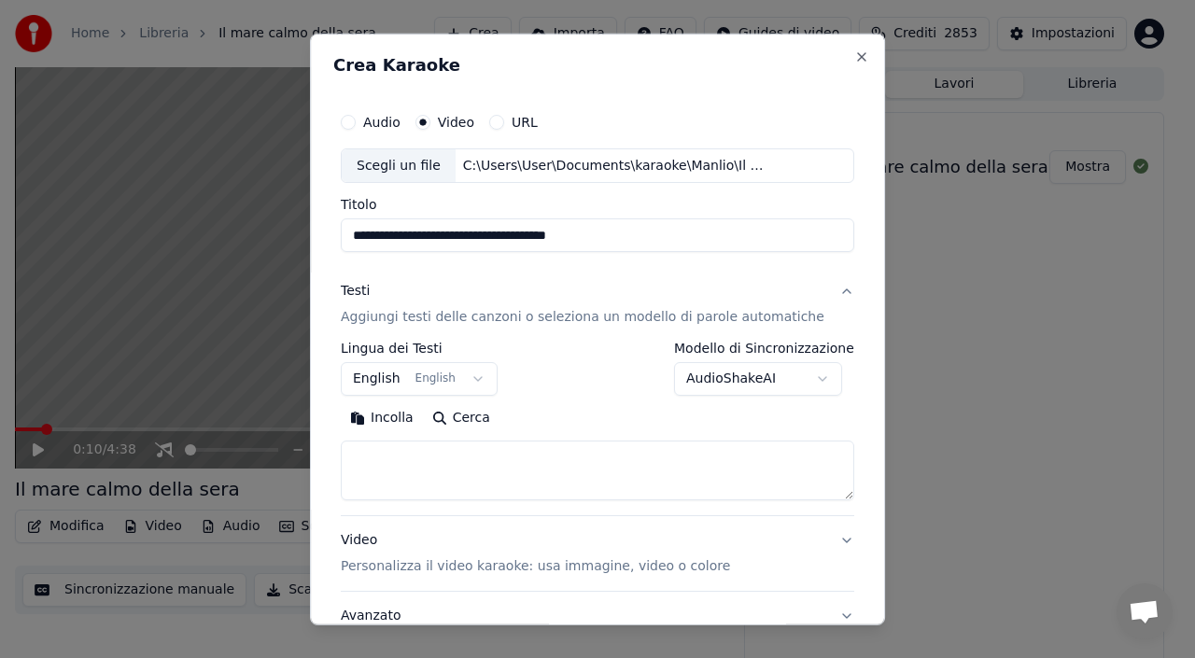
drag, startPoint x: 509, startPoint y: 240, endPoint x: 287, endPoint y: 243, distance: 222.2
click at [287, 243] on body "**********" at bounding box center [589, 329] width 1179 height 658
click at [451, 471] on textarea at bounding box center [597, 471] width 513 height 60
paste textarea "**********"
type textarea "**********"
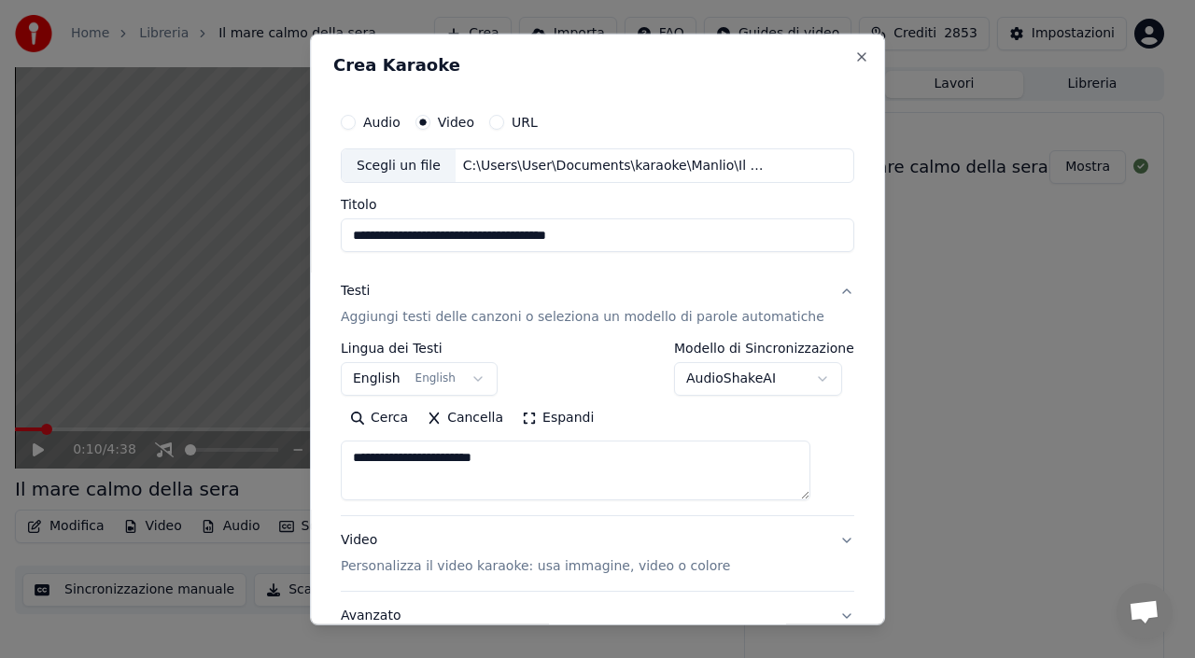
click at [390, 363] on body "**********" at bounding box center [589, 329] width 1179 height 658
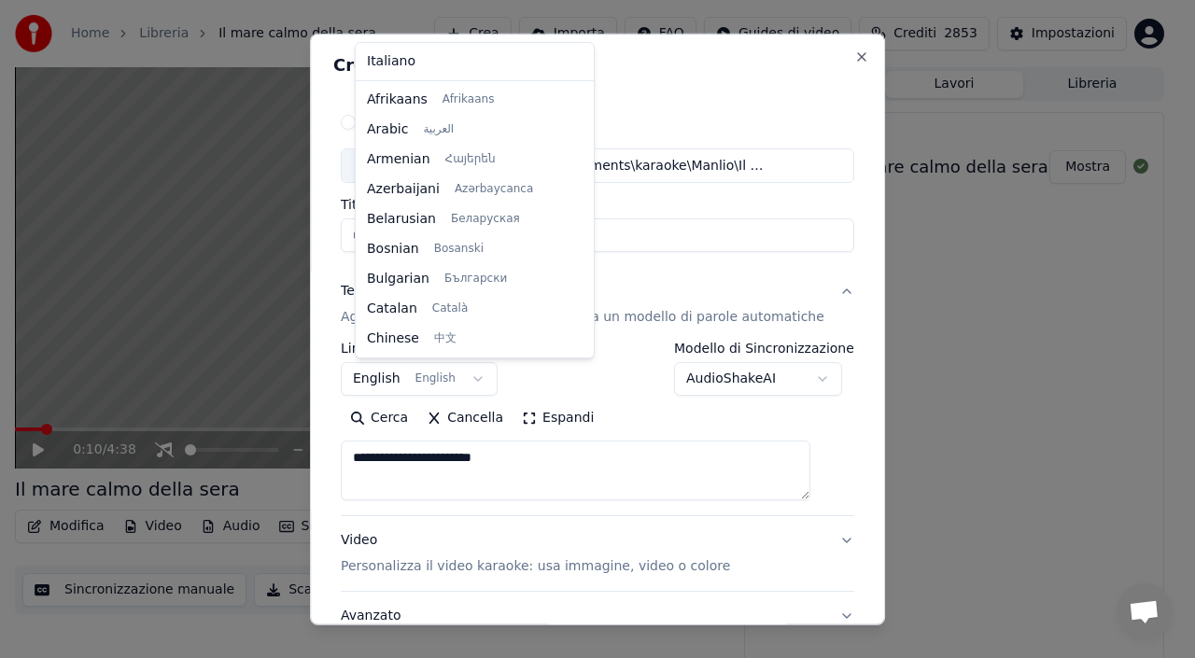
scroll to position [149, 0]
select select "**"
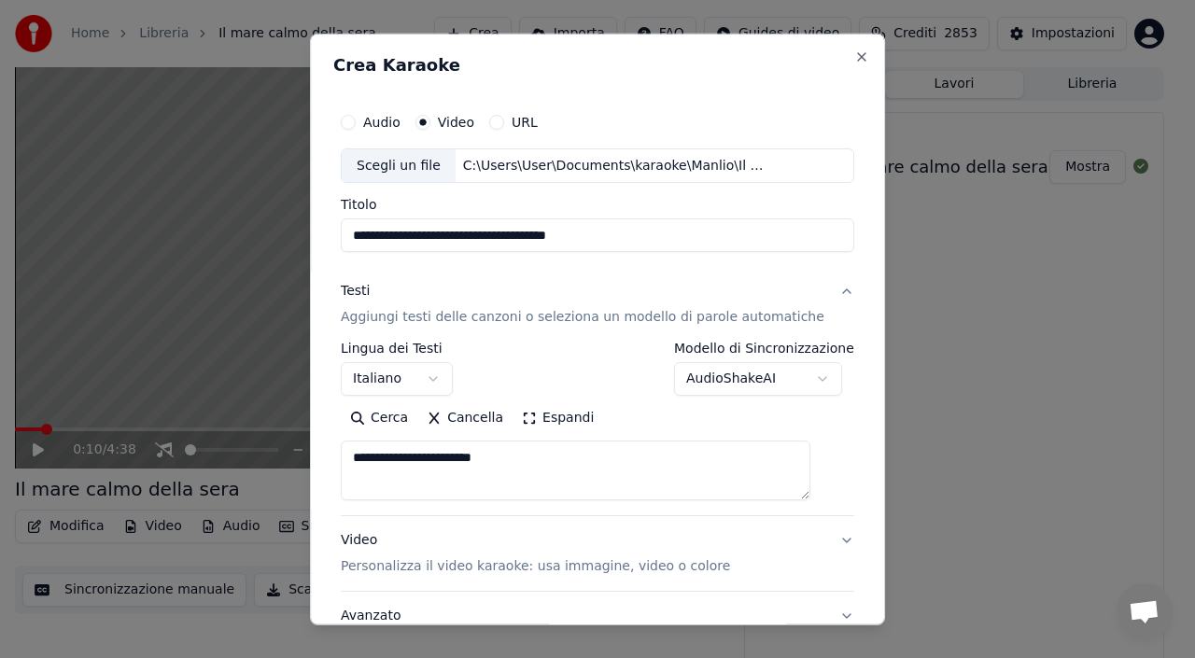
click at [620, 457] on textarea "**********" at bounding box center [576, 471] width 470 height 60
type textarea "**********"
drag, startPoint x: 526, startPoint y: 463, endPoint x: 79, endPoint y: 453, distance: 446.4
click at [79, 453] on body "**********" at bounding box center [589, 329] width 1179 height 658
click at [834, 457] on div "**********" at bounding box center [597, 329] width 575 height 593
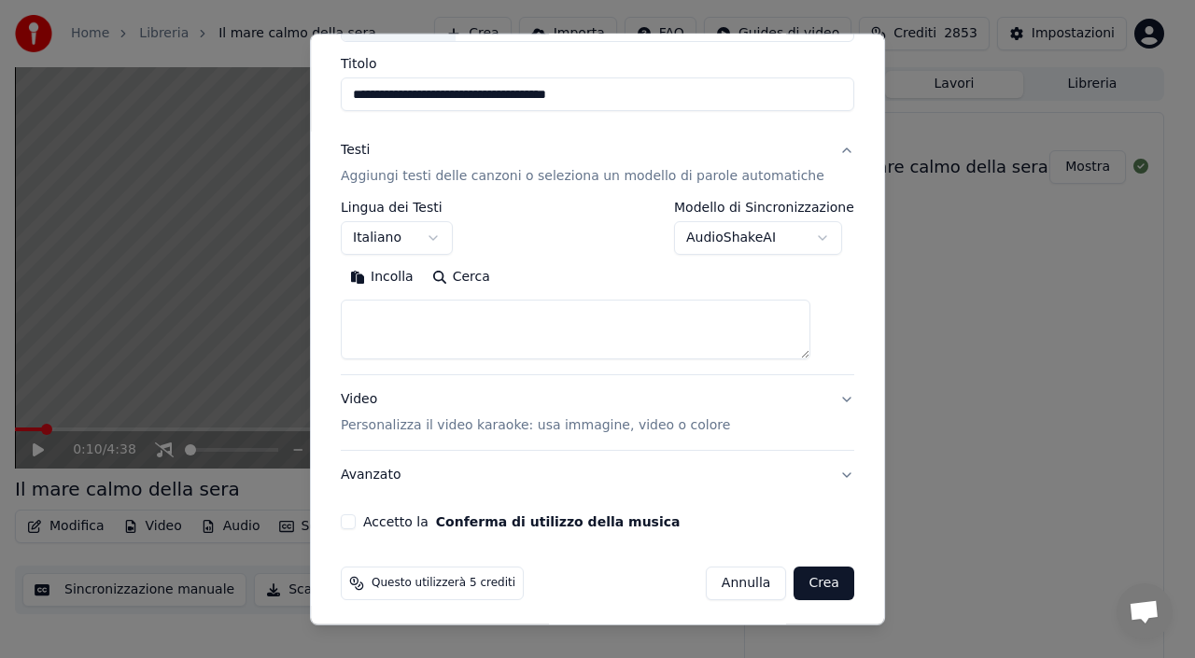
scroll to position [147, 0]
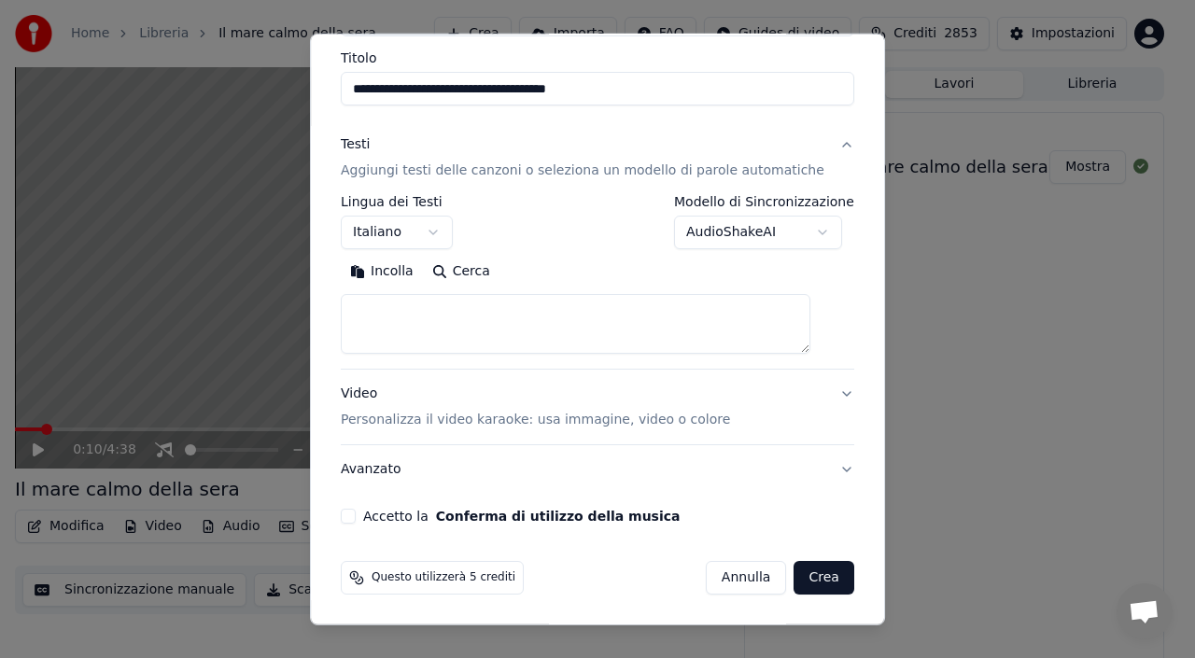
click at [618, 422] on p "Personalizza il video karaoke: usa immagine, video o colore" at bounding box center [535, 420] width 389 height 19
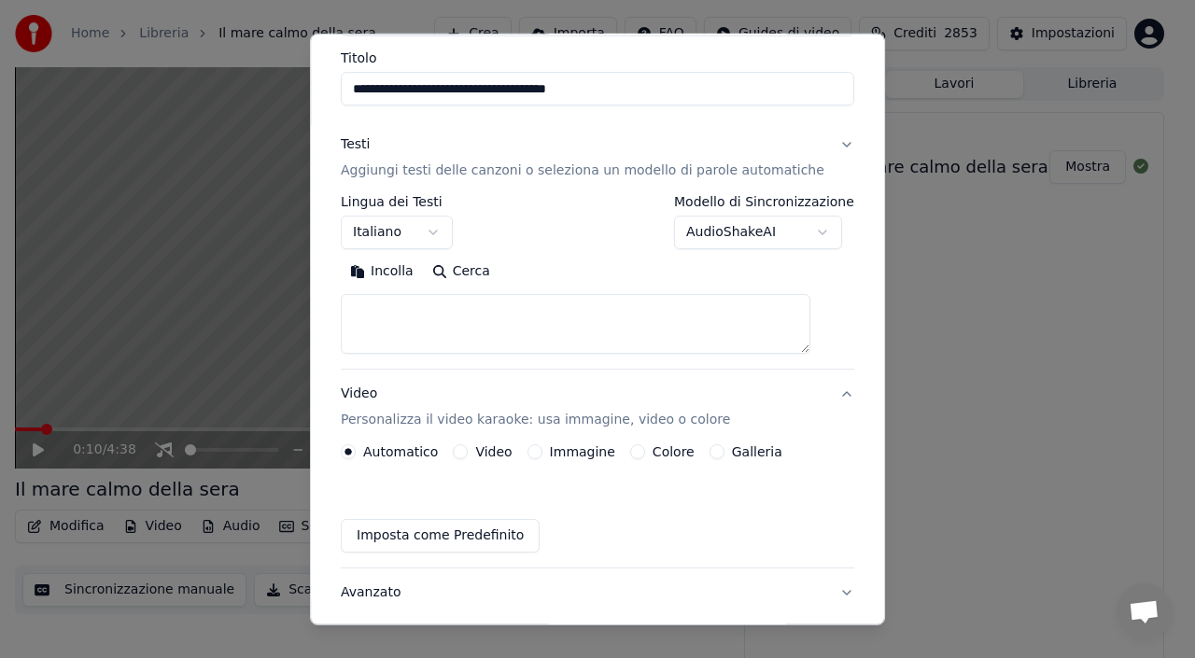
scroll to position [96, 0]
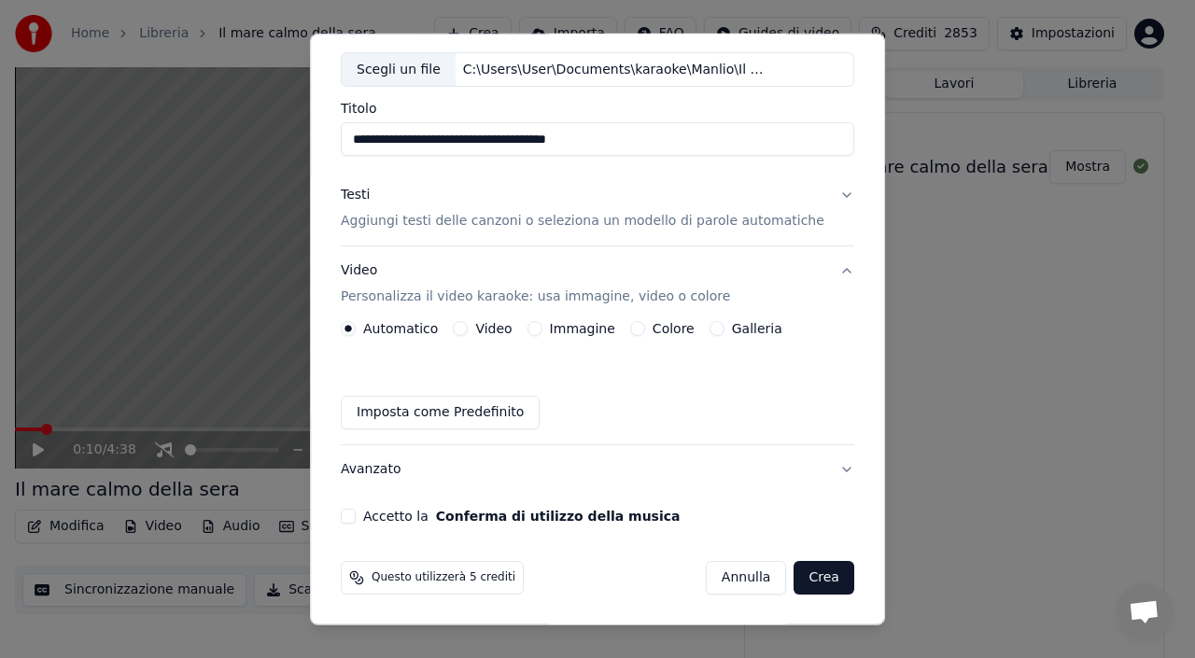
click at [542, 329] on button "Immagine" at bounding box center [534, 328] width 15 height 15
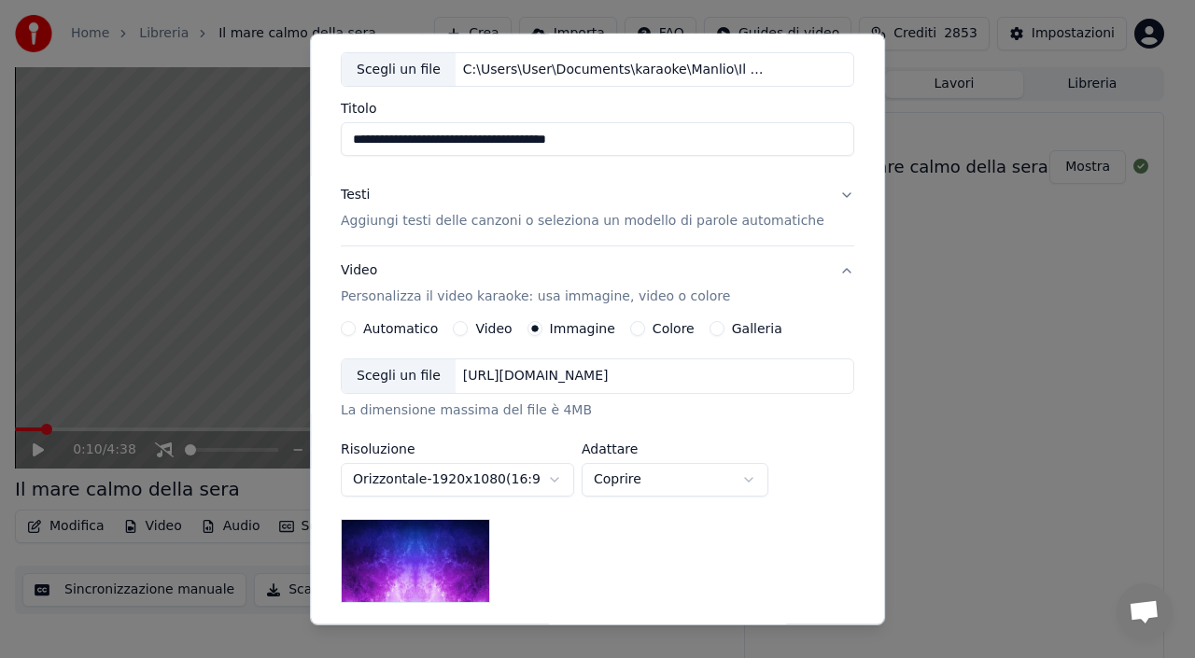
click at [563, 376] on div "https://imagedelivery.net/jkI57_JBx8hWPzcSI-uF5w/c7639807-3f76-4ea5-9112-66e75e…" at bounding box center [536, 376] width 161 height 19
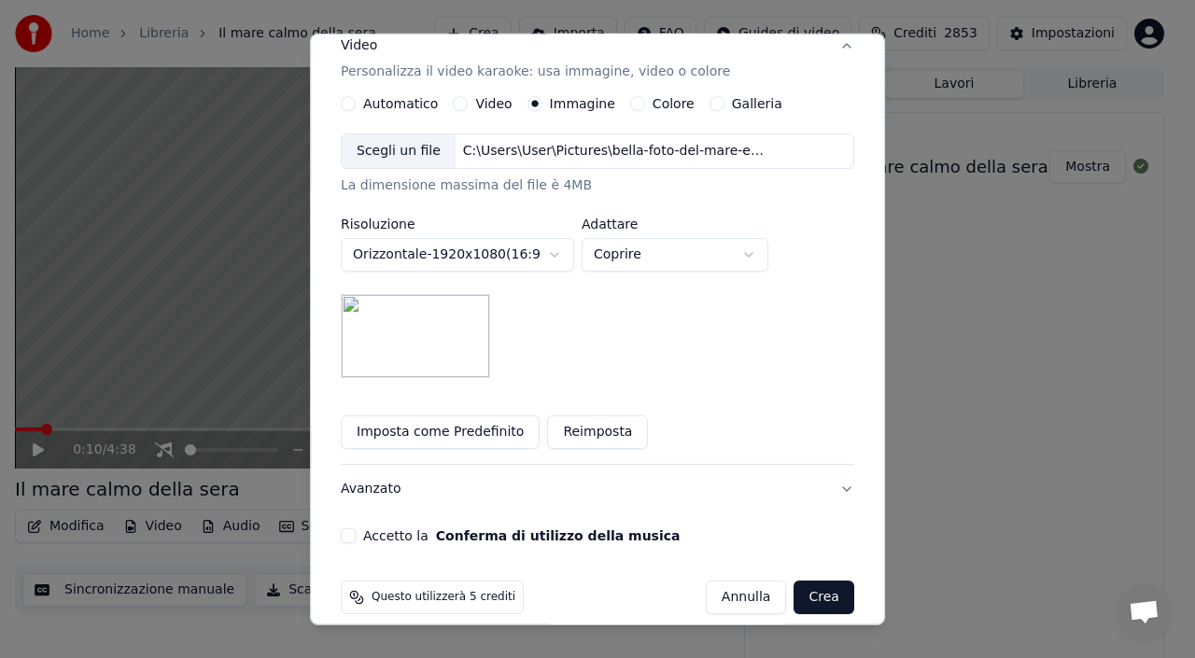
scroll to position [341, 0]
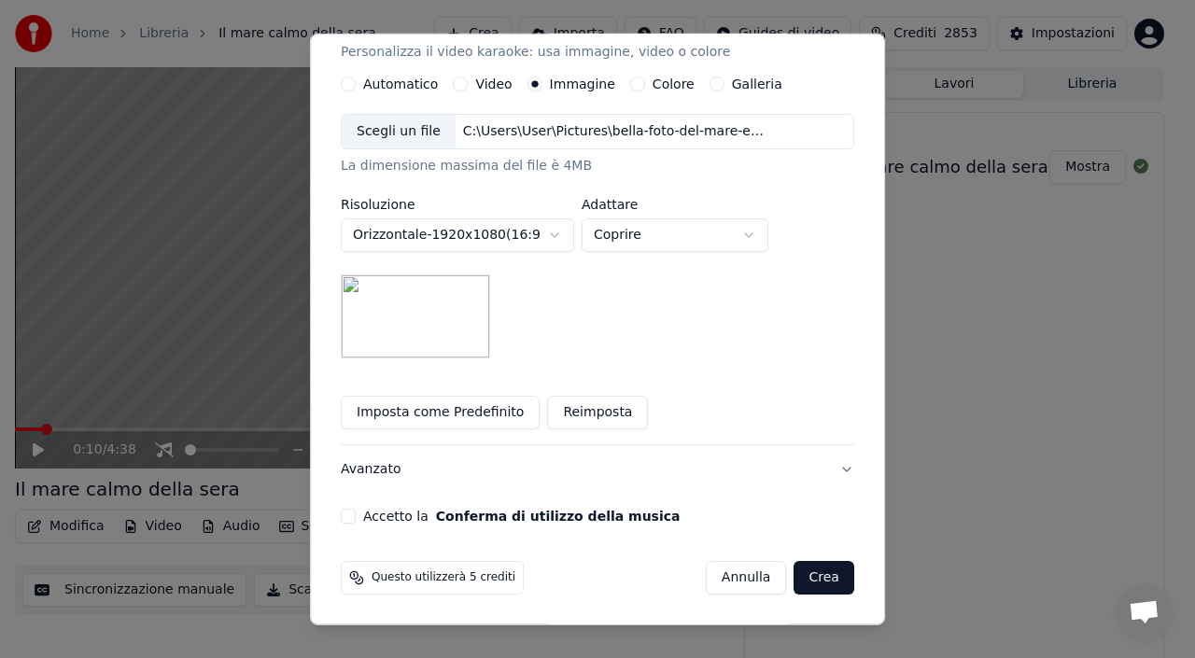
click at [356, 518] on button "Accetto la Conferma di utilizzo della musica" at bounding box center [348, 516] width 15 height 15
click at [810, 585] on button "Crea" at bounding box center [824, 578] width 60 height 34
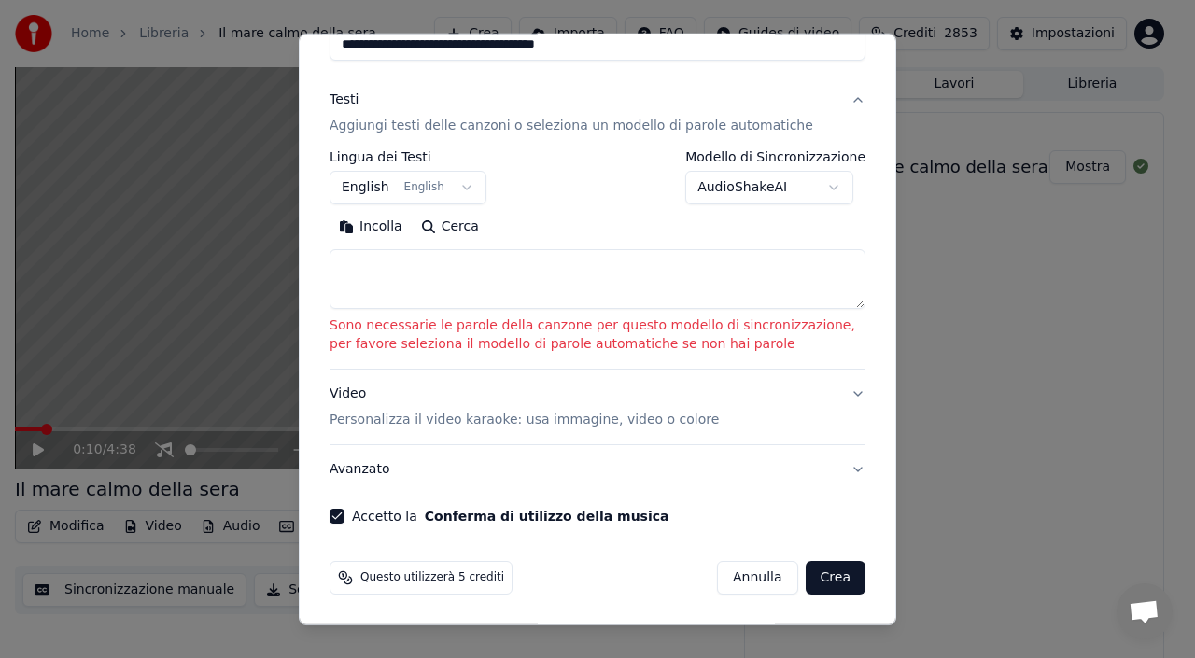
scroll to position [218, 0]
click at [777, 189] on body "**********" at bounding box center [589, 329] width 1179 height 658
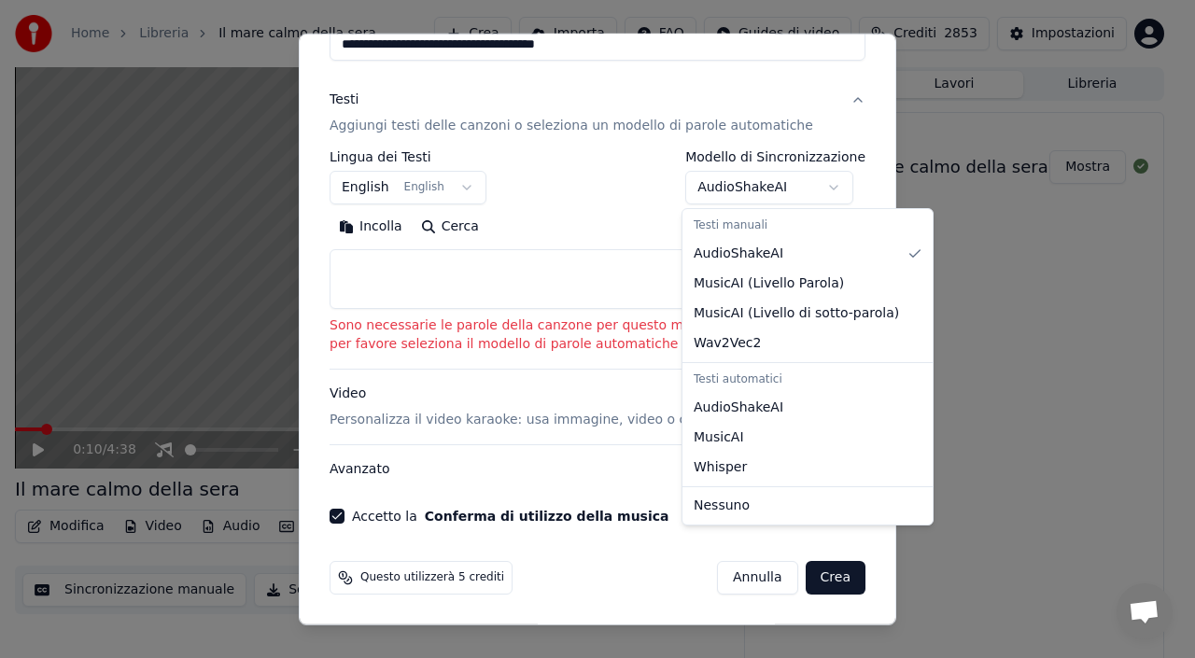
select select "**********"
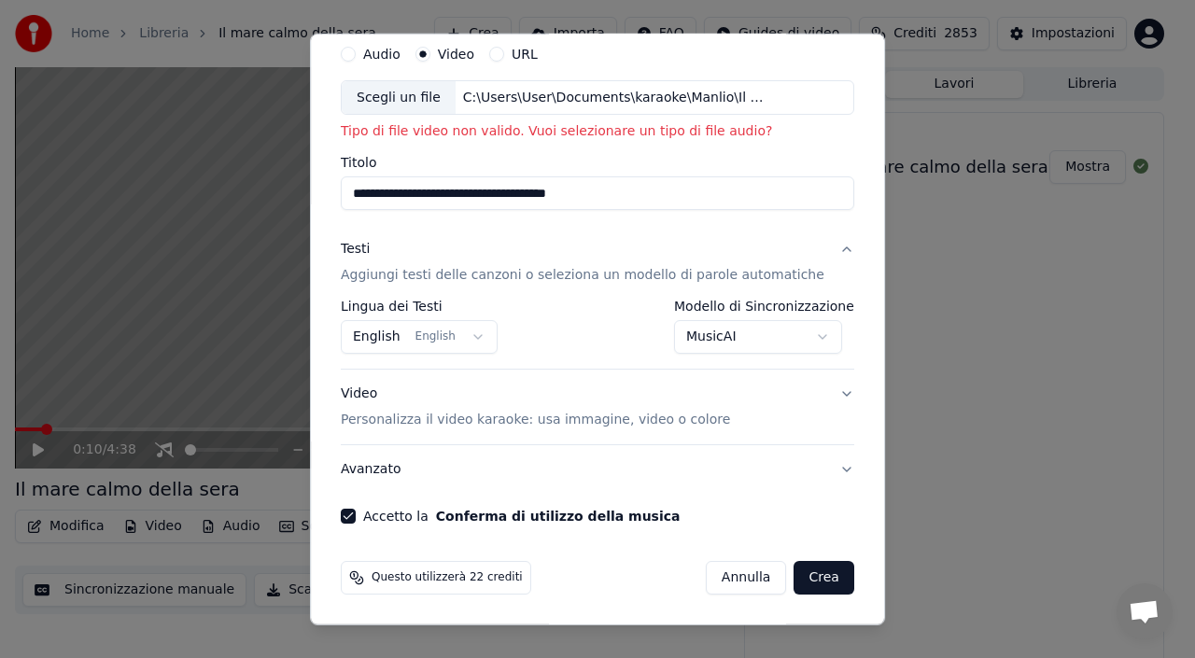
click at [794, 577] on button "Crea" at bounding box center [824, 578] width 60 height 34
click at [587, 100] on div "C:\Users\User\Documents\karaoke\Manlio\Il mare calmo della sera.mp3" at bounding box center [614, 97] width 317 height 19
click at [356, 58] on button "Audio" at bounding box center [348, 53] width 15 height 15
click at [557, 106] on div "Nessun file scelto" at bounding box center [521, 97] width 130 height 19
type input "**********"
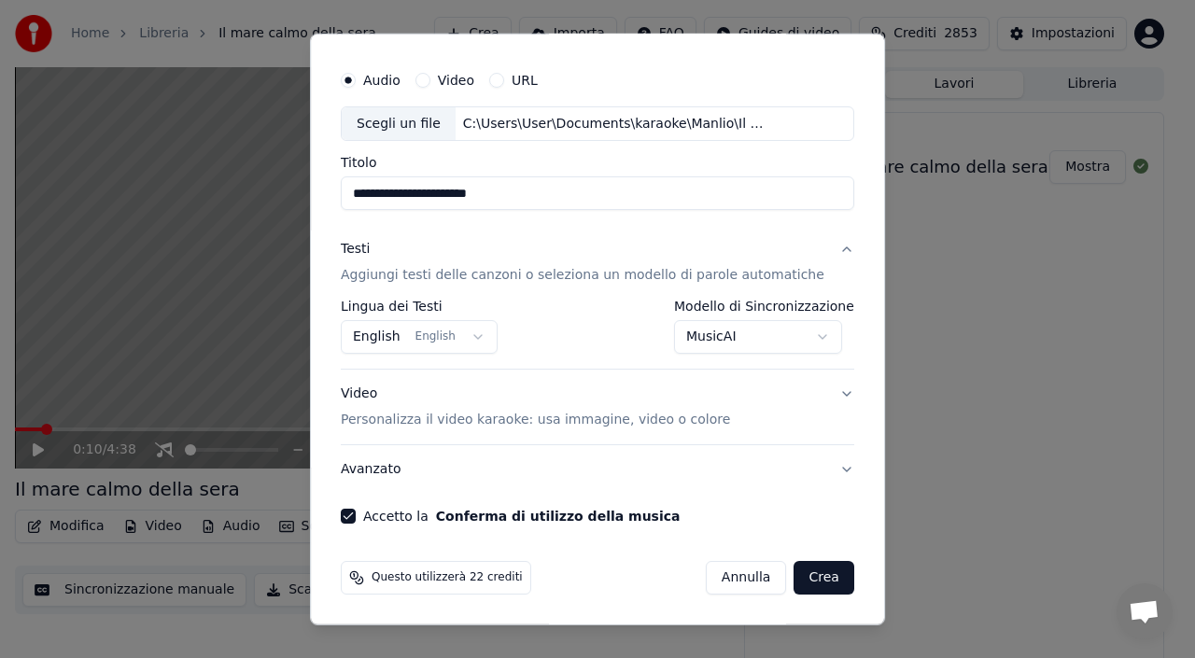
scroll to position [42, 0]
click at [756, 323] on body "**********" at bounding box center [589, 329] width 1179 height 658
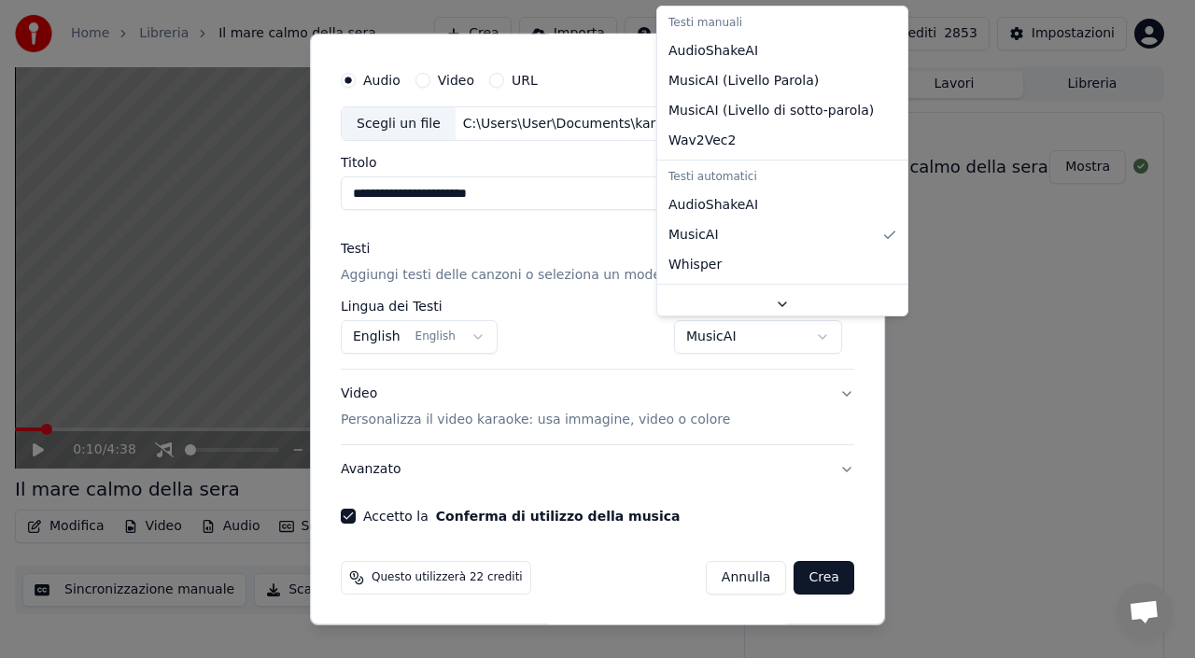
select select "**********"
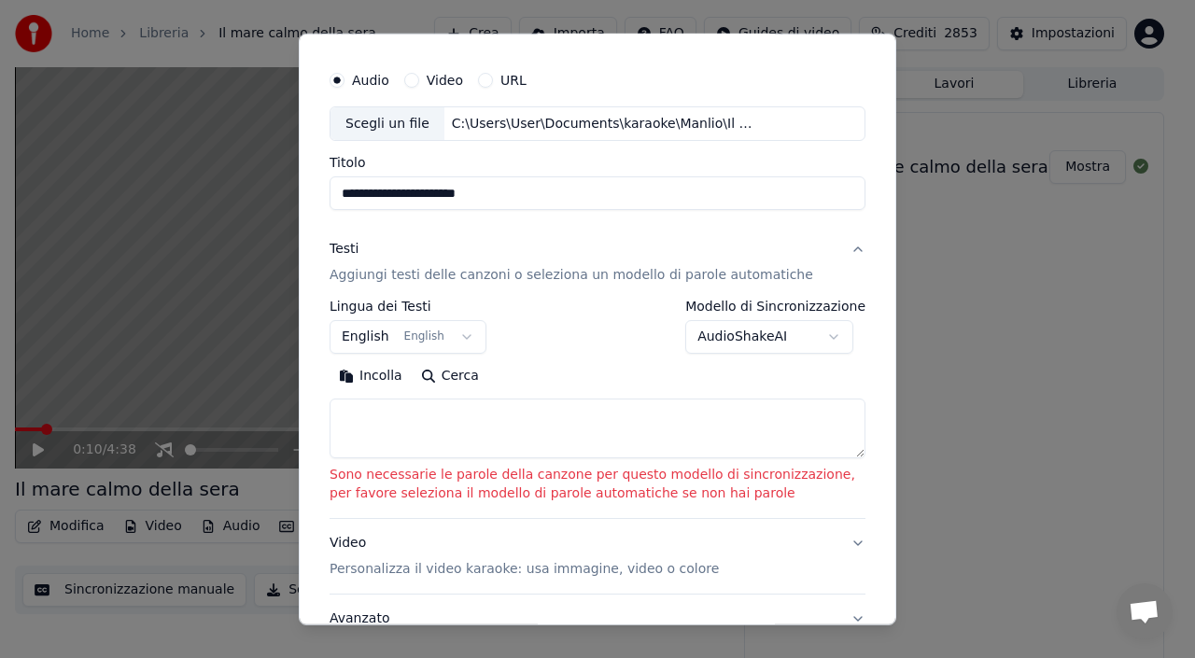
scroll to position [68, 0]
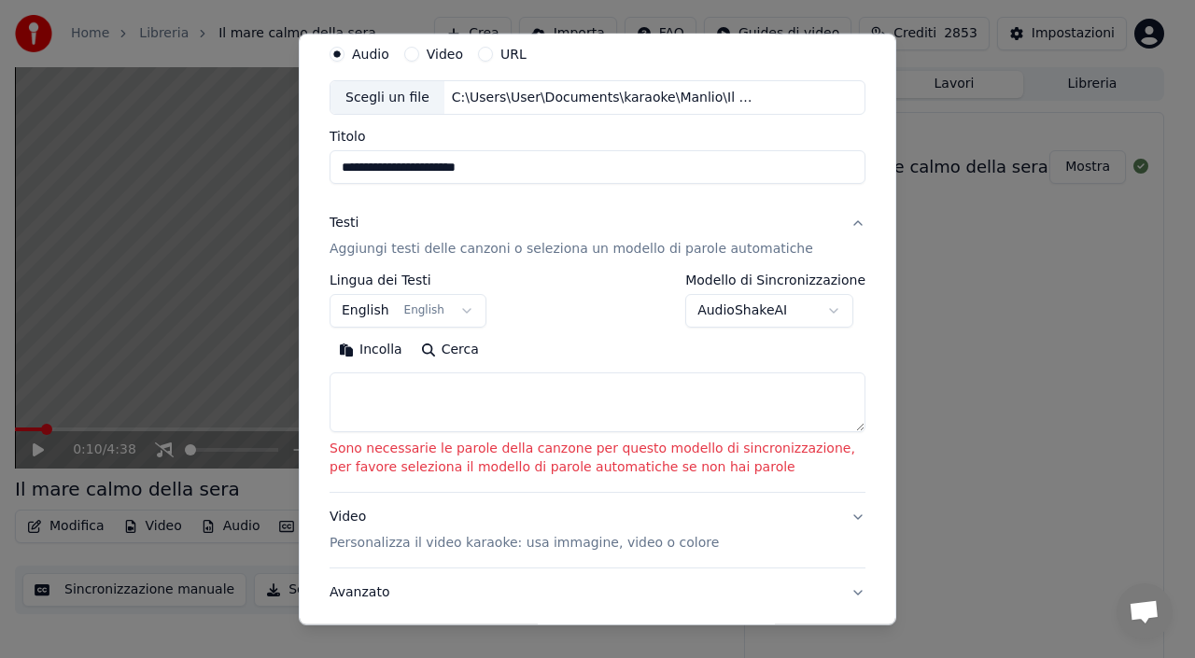
click at [434, 416] on textarea at bounding box center [598, 402] width 536 height 60
paste textarea "**********"
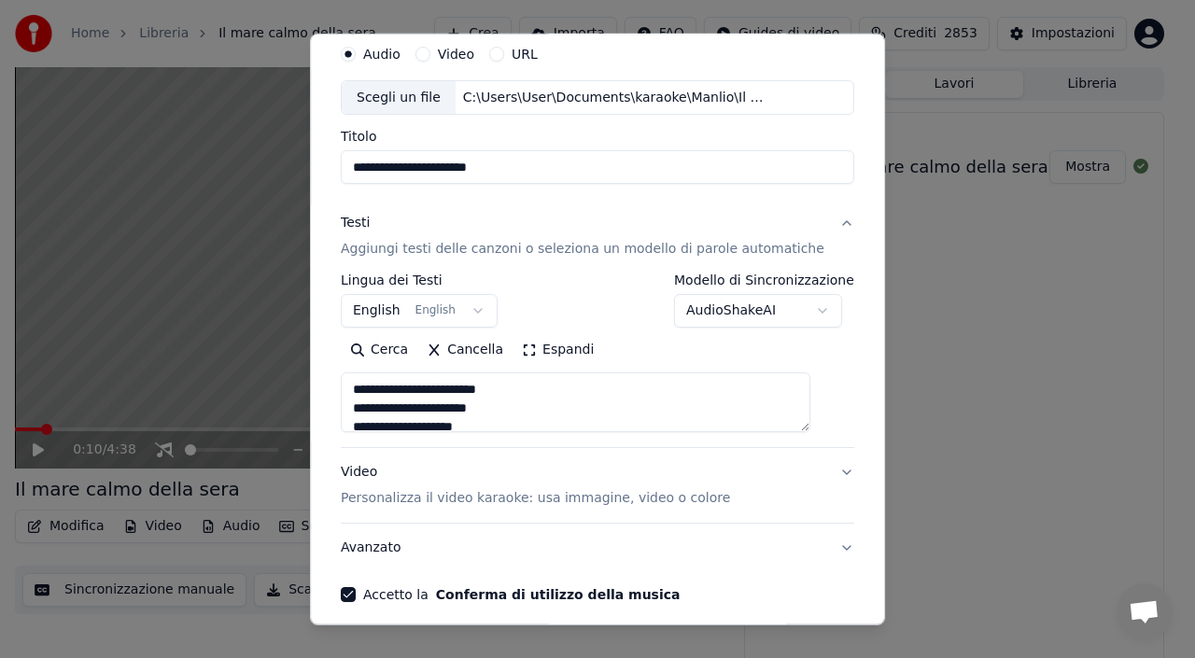
scroll to position [546, 0]
type textarea "**********"
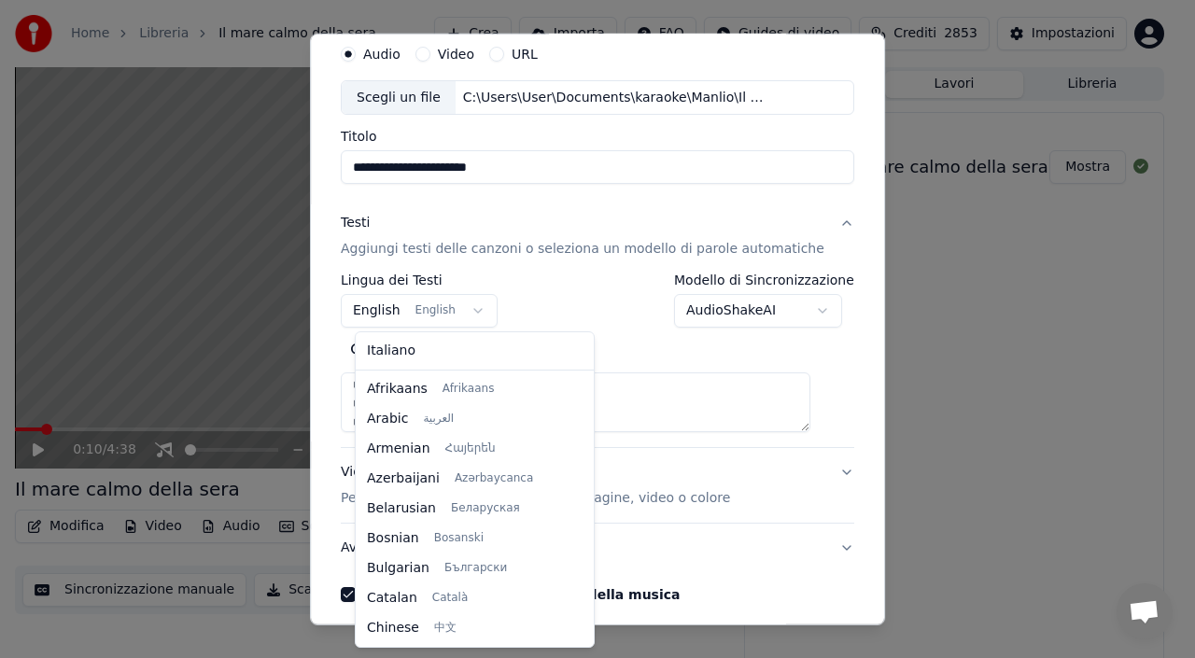
click at [392, 308] on body "**********" at bounding box center [589, 329] width 1179 height 658
select select "**"
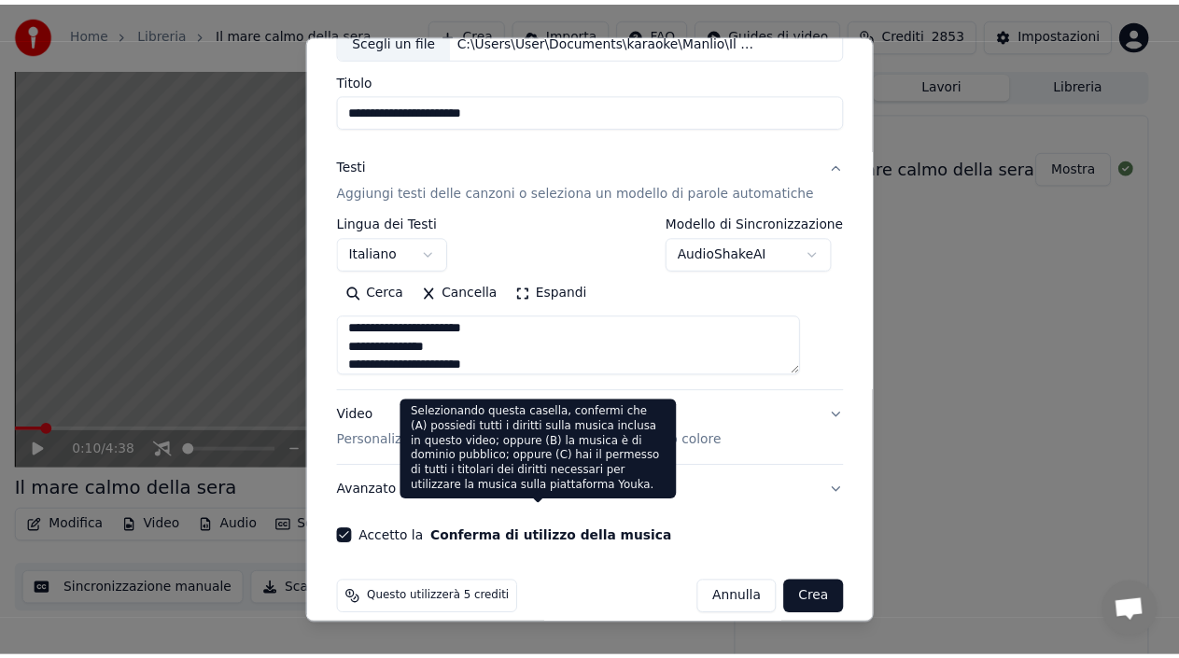
scroll to position [147, 0]
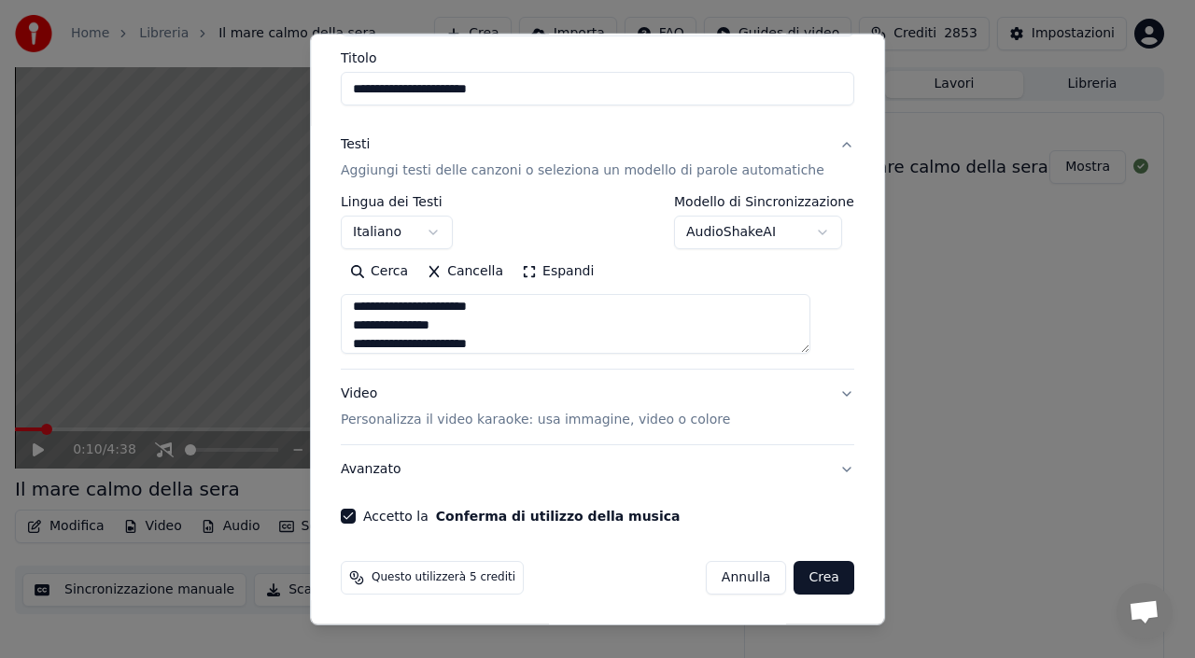
click at [794, 577] on button "Crea" at bounding box center [824, 578] width 60 height 34
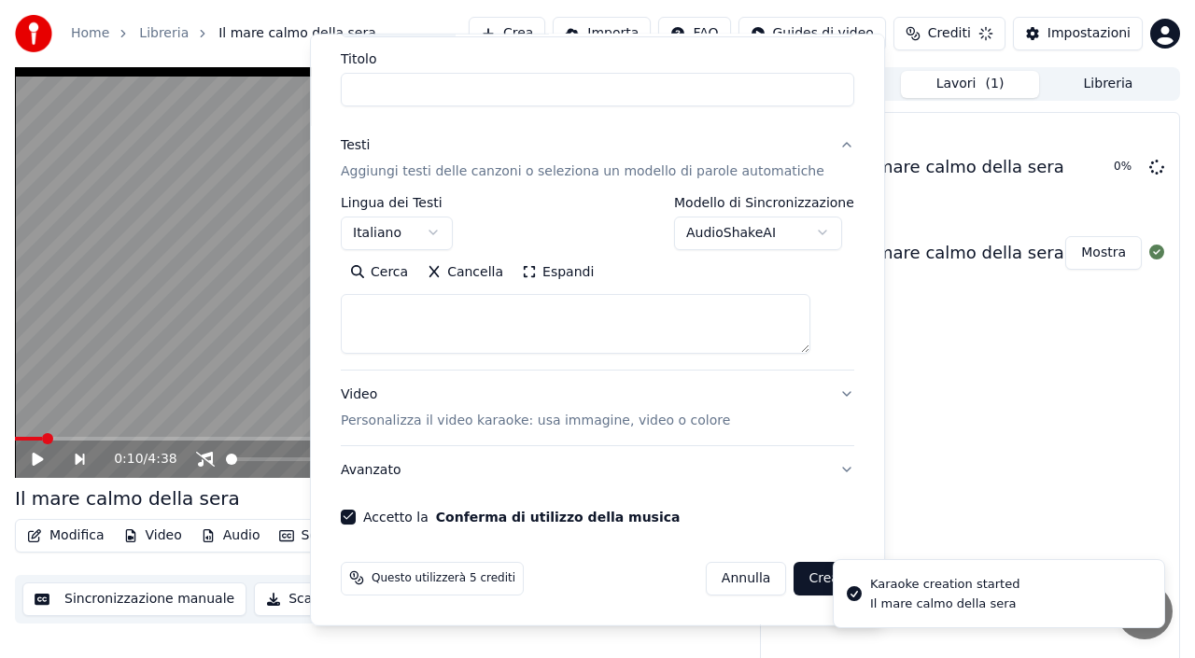
select select
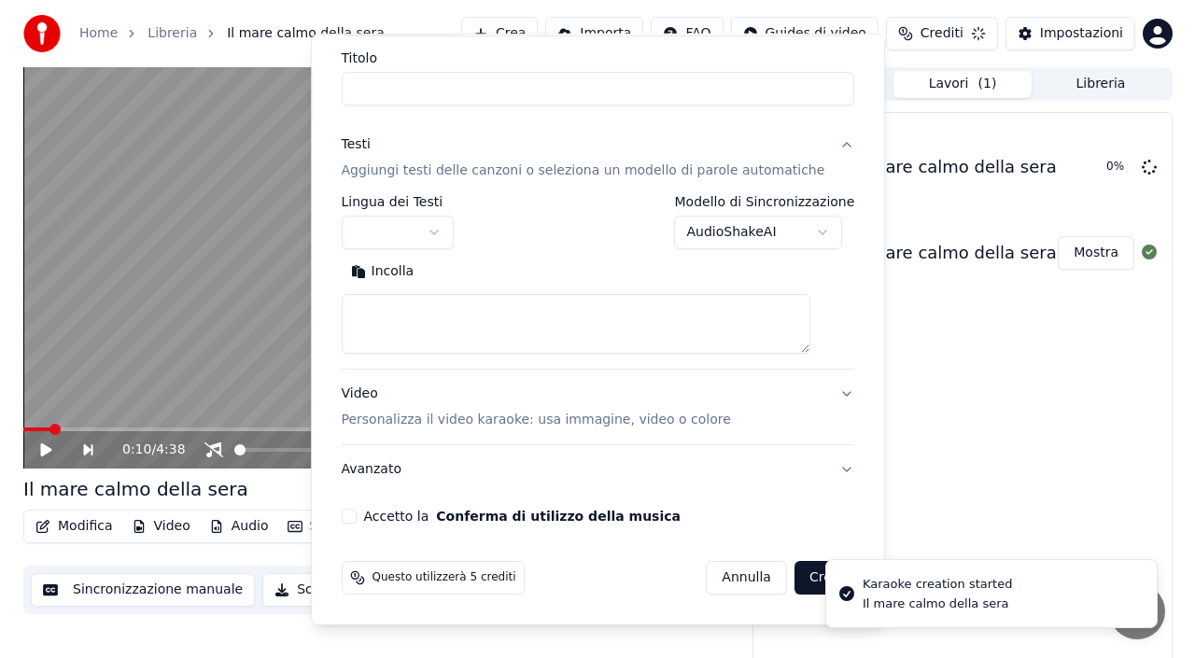
scroll to position [0, 0]
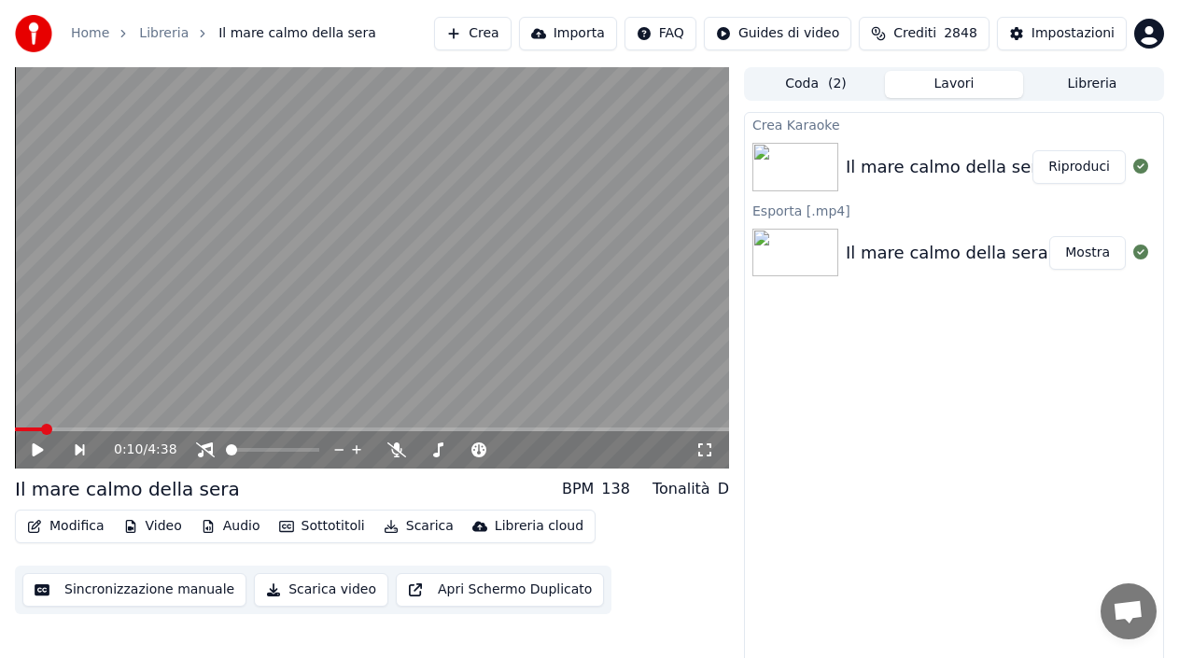
click at [1075, 173] on button "Riproduci" at bounding box center [1079, 167] width 93 height 34
click at [36, 453] on icon at bounding box center [38, 449] width 9 height 11
click at [1066, 34] on div "Impostazioni" at bounding box center [1073, 33] width 83 height 19
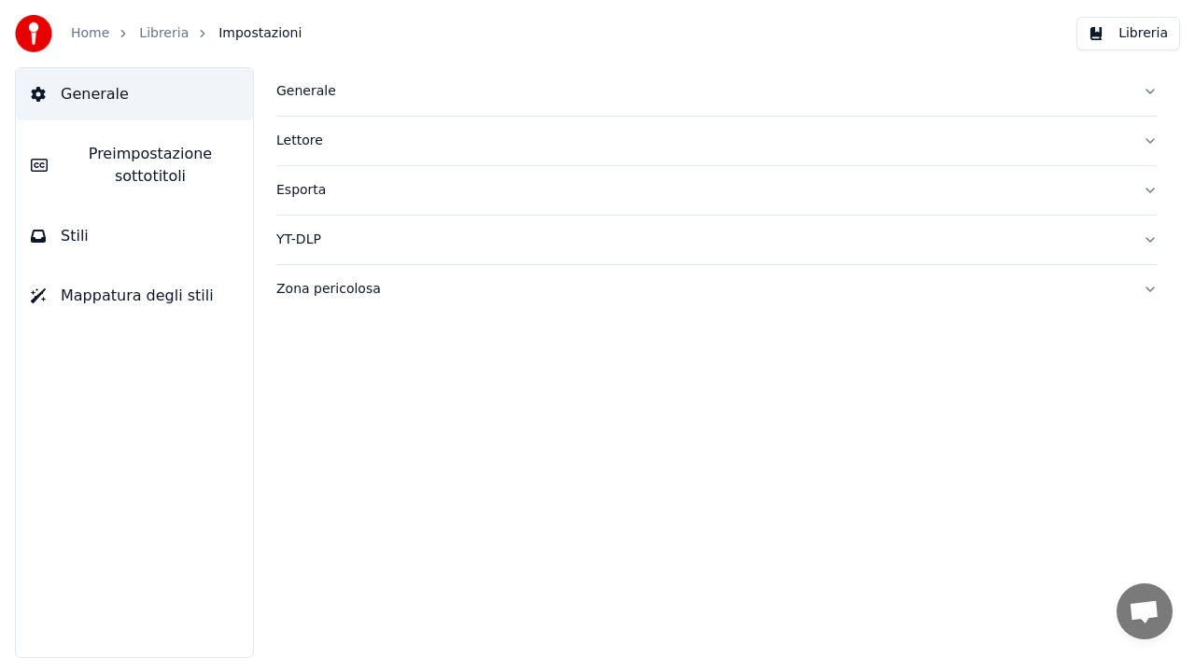
click at [1146, 35] on button "Libreria" at bounding box center [1128, 34] width 104 height 34
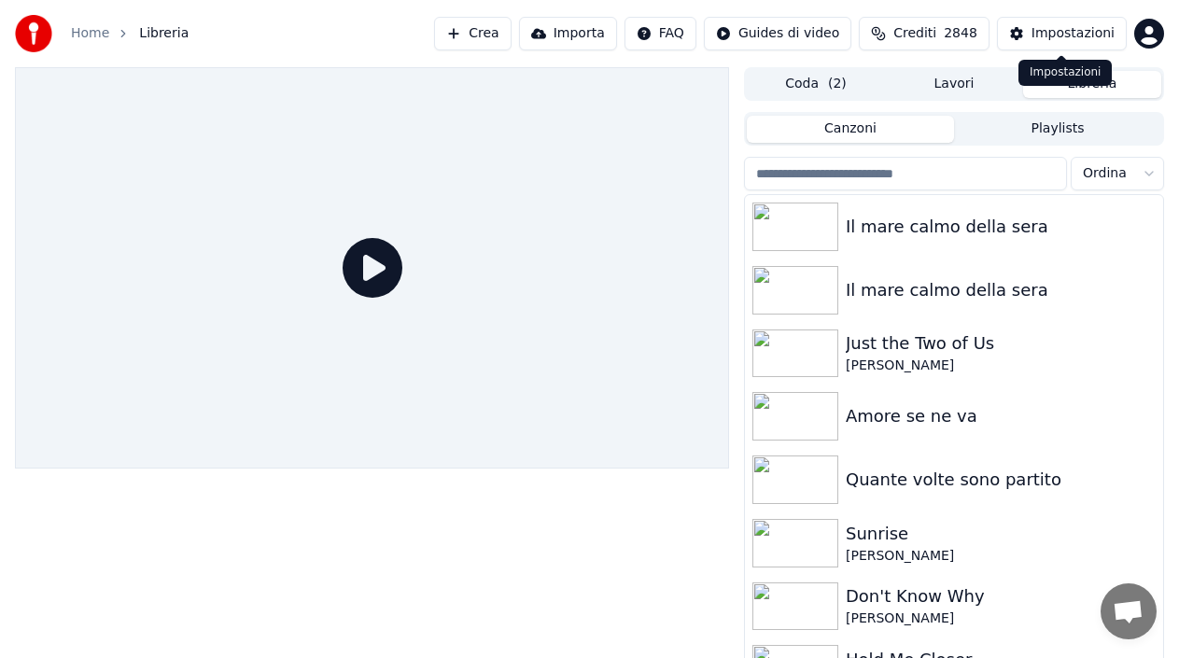
click at [1089, 30] on div "Impostazioni" at bounding box center [1073, 33] width 83 height 19
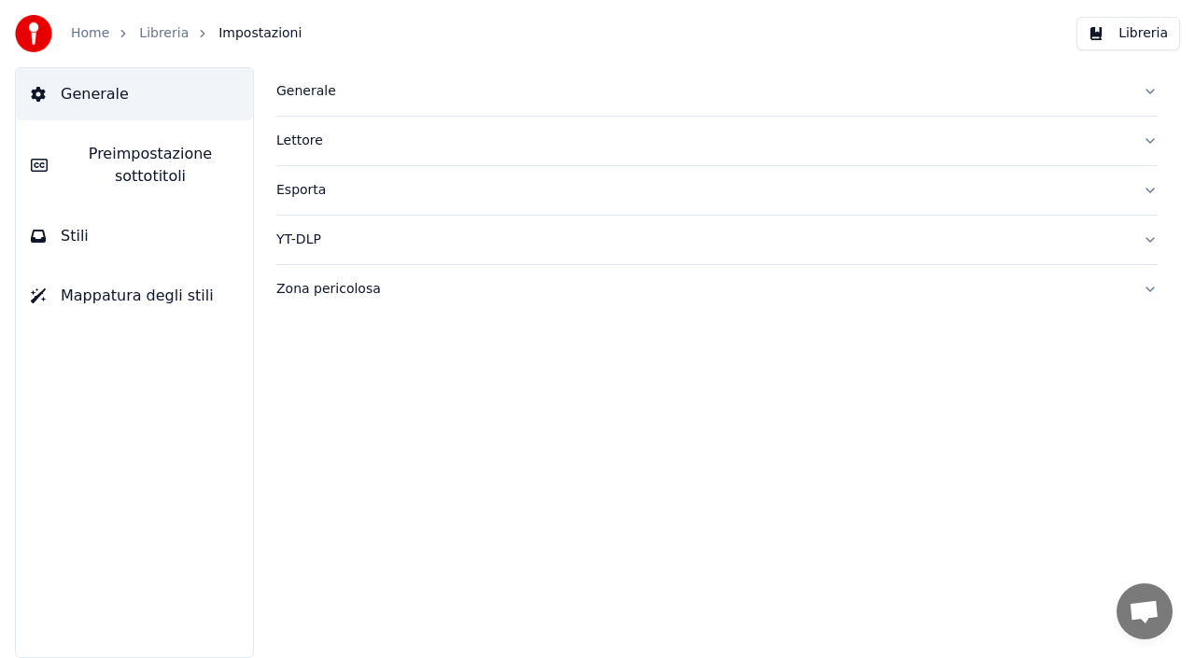
click at [195, 115] on button "Generale" at bounding box center [134, 94] width 237 height 52
click at [168, 178] on span "Preimpostazione sottotitoli" at bounding box center [151, 165] width 176 height 45
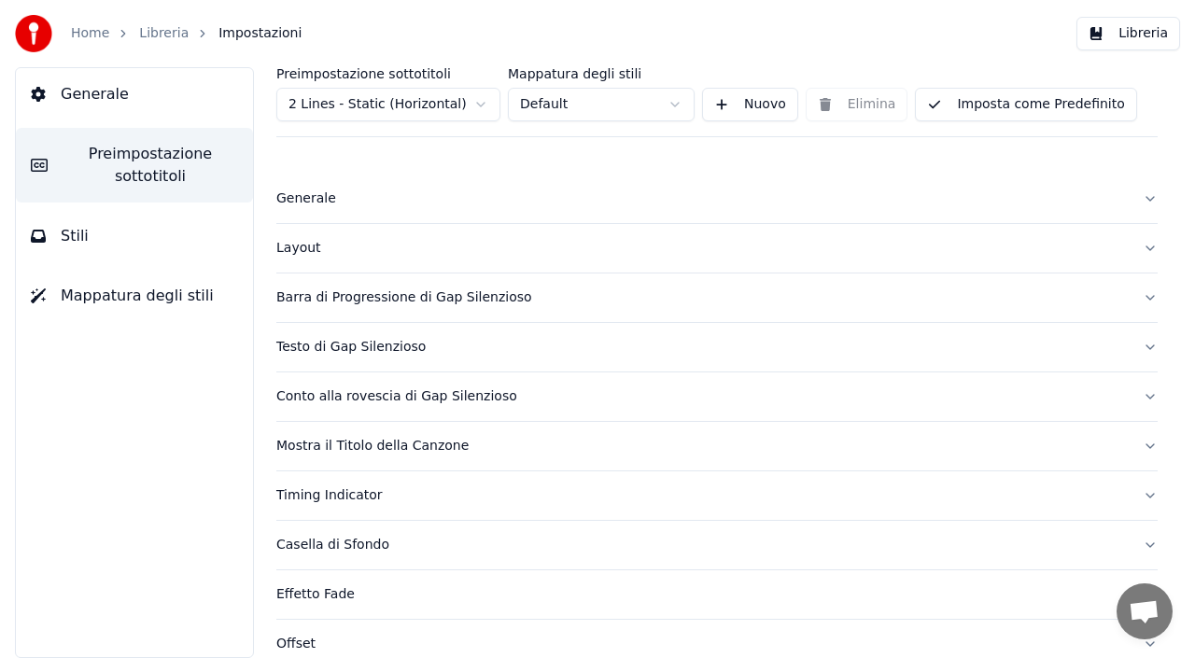
click at [385, 454] on div "Mostra il Titolo della Canzone" at bounding box center [701, 446] width 851 height 19
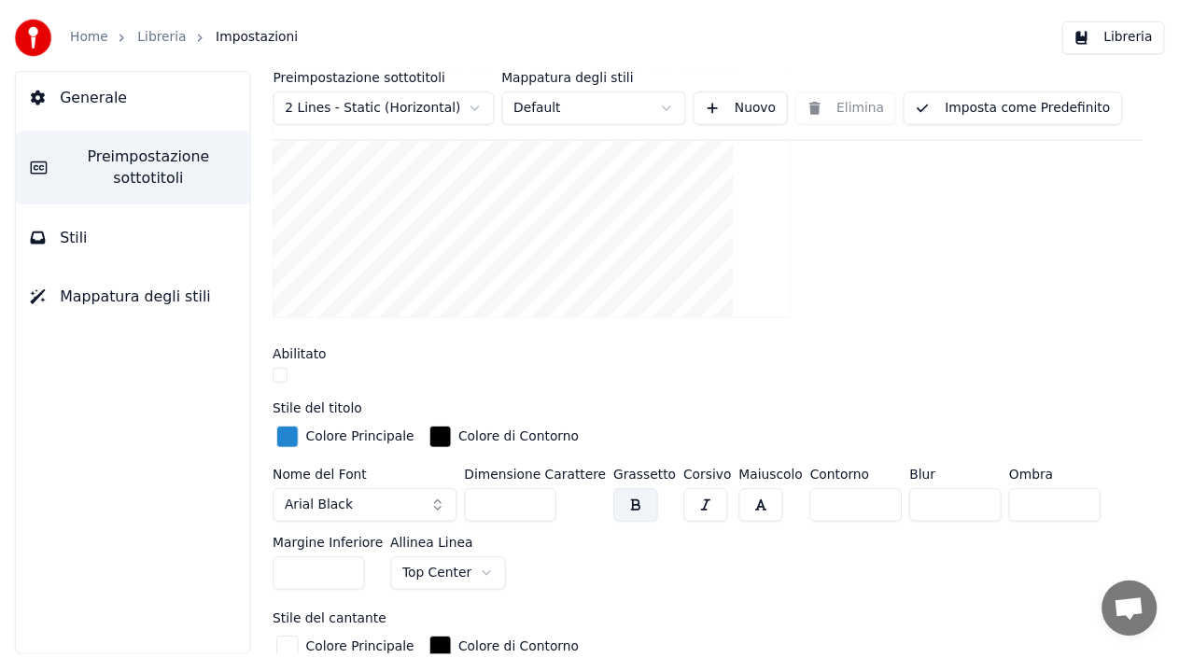
scroll to position [467, 0]
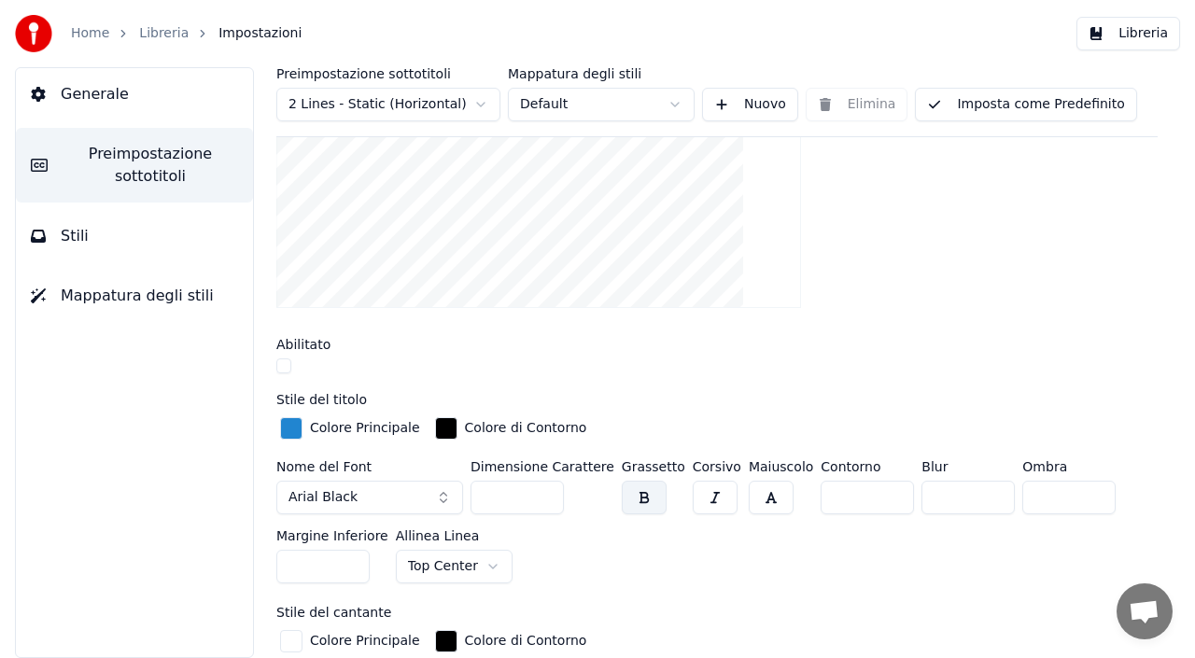
click at [284, 362] on button "button" at bounding box center [283, 365] width 15 height 15
click at [1166, 46] on button "Libreria" at bounding box center [1128, 34] width 104 height 34
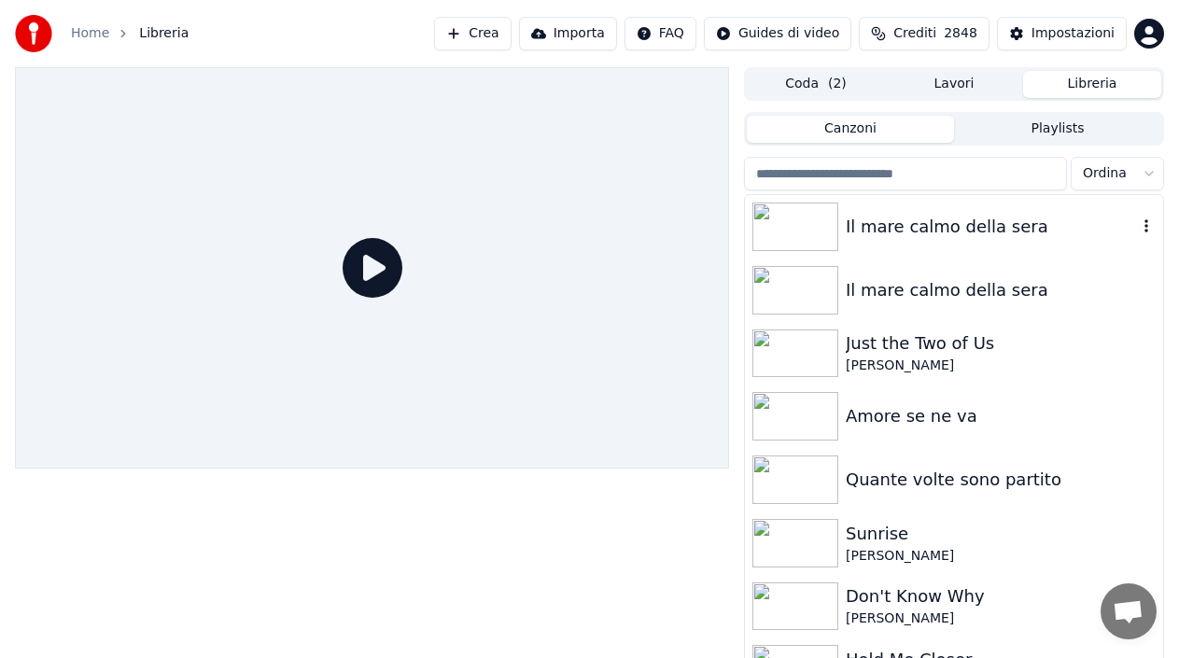
click at [864, 220] on div "Il mare calmo della sera" at bounding box center [991, 227] width 291 height 26
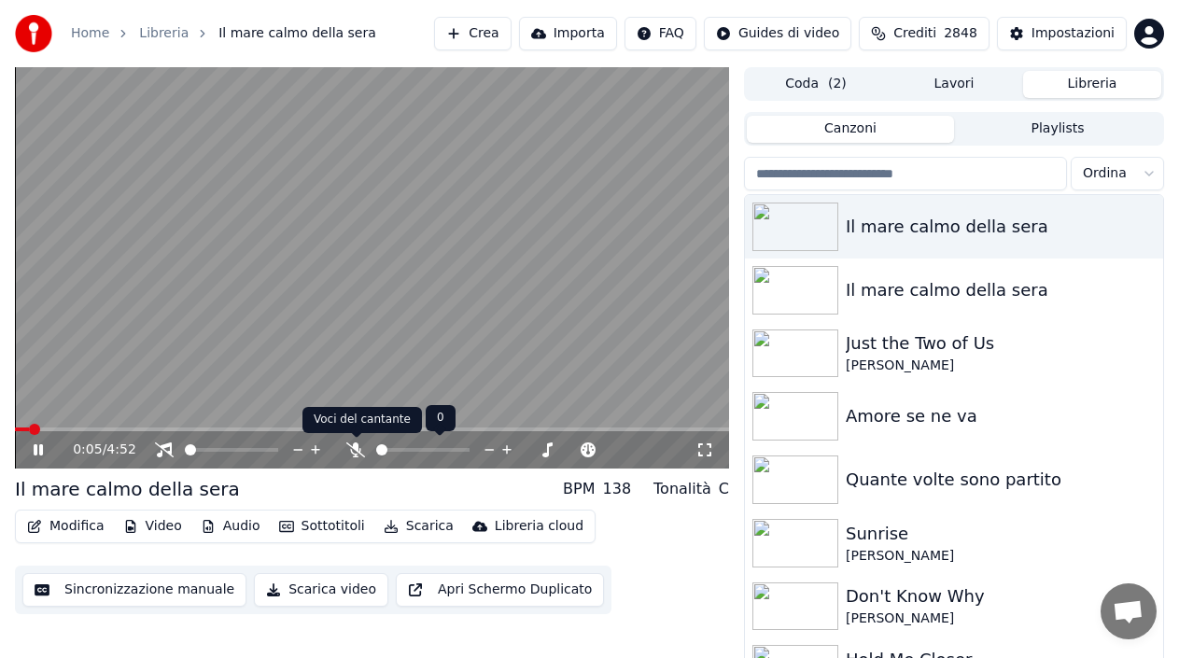
click at [347, 447] on icon at bounding box center [355, 450] width 19 height 15
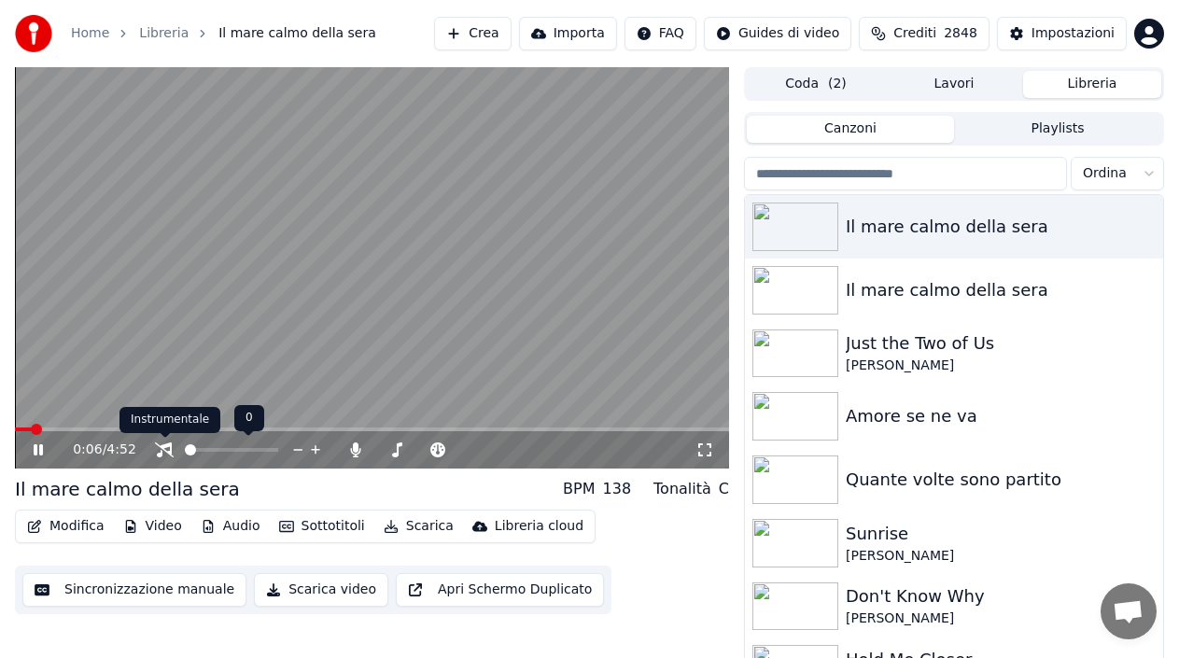
click at [166, 445] on icon at bounding box center [164, 450] width 19 height 15
click at [35, 452] on icon at bounding box center [38, 449] width 9 height 11
click at [23, 423] on video at bounding box center [372, 267] width 714 height 401
click at [8, 432] on div "0:20 / 4:52 Il mare calmo della sera BPM 138 Tonalità C Modifica Video Audio So…" at bounding box center [589, 377] width 1179 height 621
click at [32, 448] on icon at bounding box center [51, 450] width 43 height 15
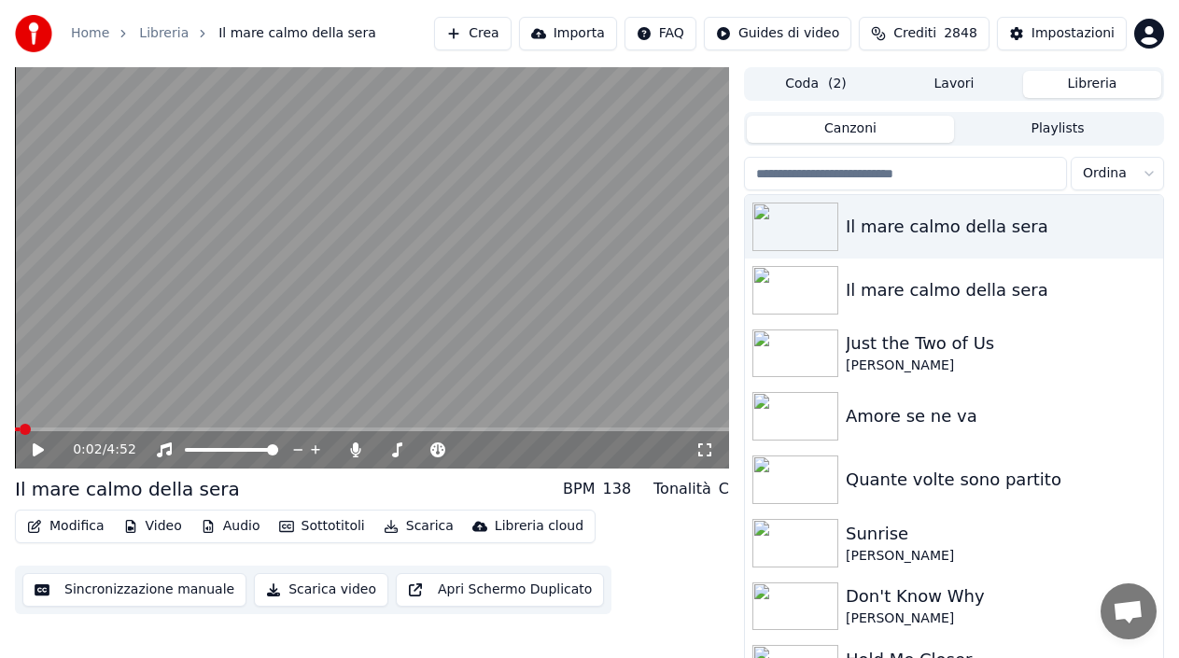
click at [20, 428] on span at bounding box center [17, 430] width 5 height 4
click at [15, 428] on span at bounding box center [15, 430] width 0 height 4
click at [15, 434] on span at bounding box center [20, 429] width 11 height 11
click at [34, 455] on icon at bounding box center [38, 449] width 11 height 13
click at [34, 455] on icon at bounding box center [51, 450] width 43 height 15
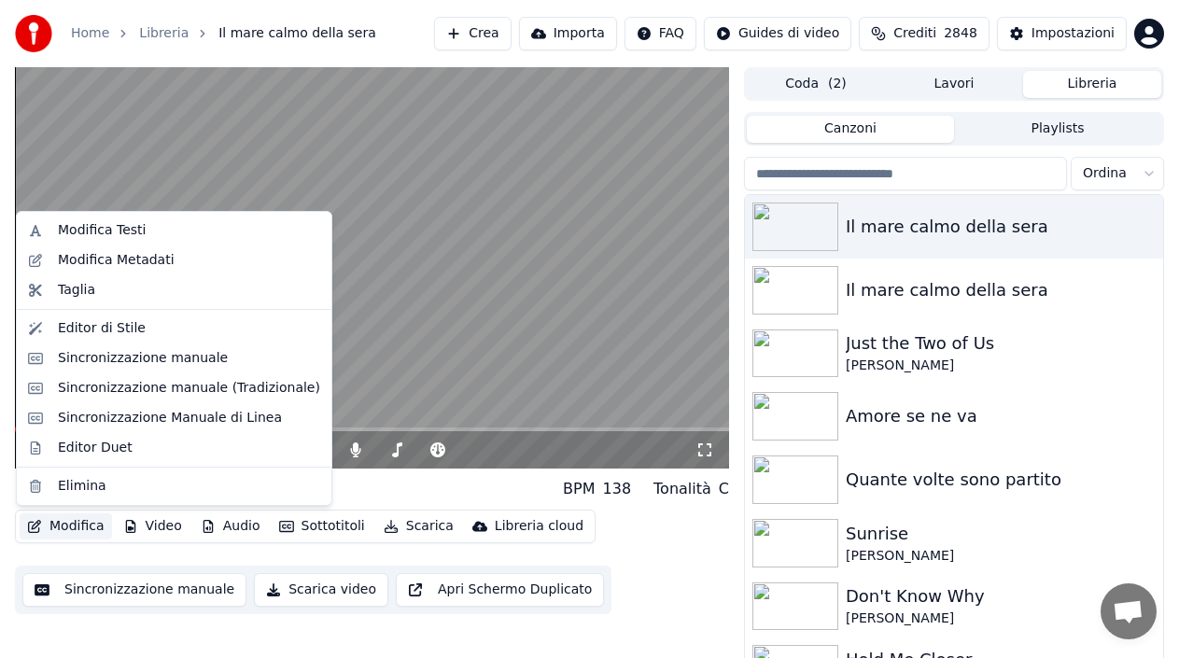
click at [85, 528] on button "Modifica" at bounding box center [66, 526] width 92 height 26
click at [135, 259] on div "Modifica Metadati" at bounding box center [116, 260] width 117 height 19
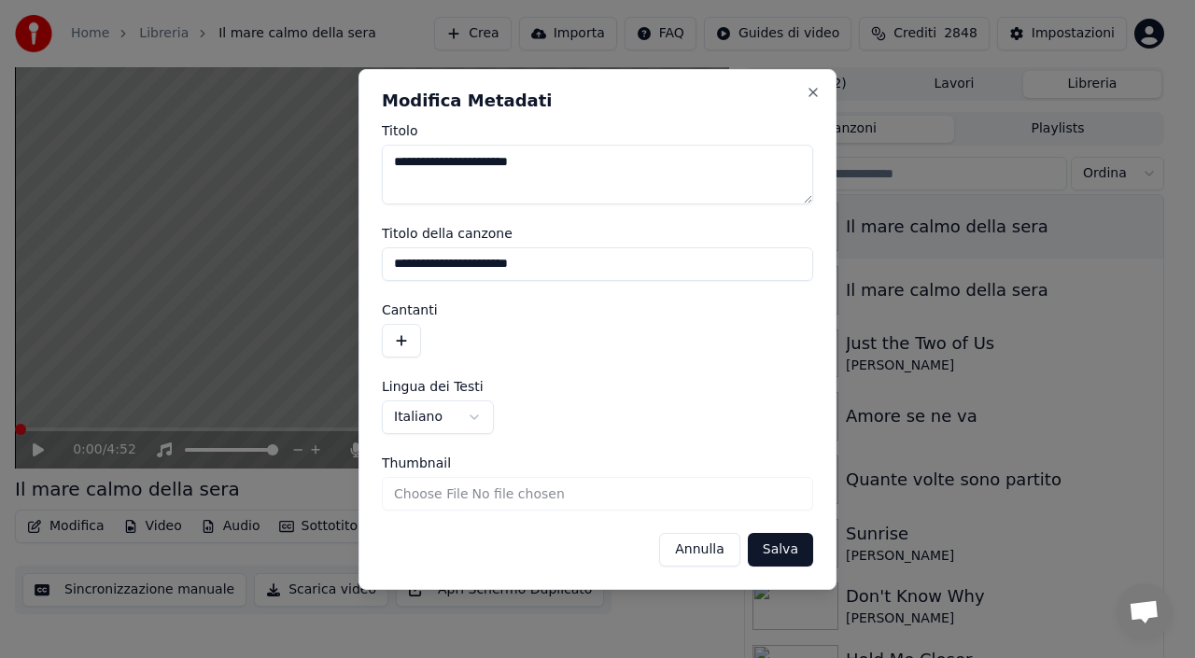
click at [410, 350] on button "button" at bounding box center [401, 341] width 39 height 34
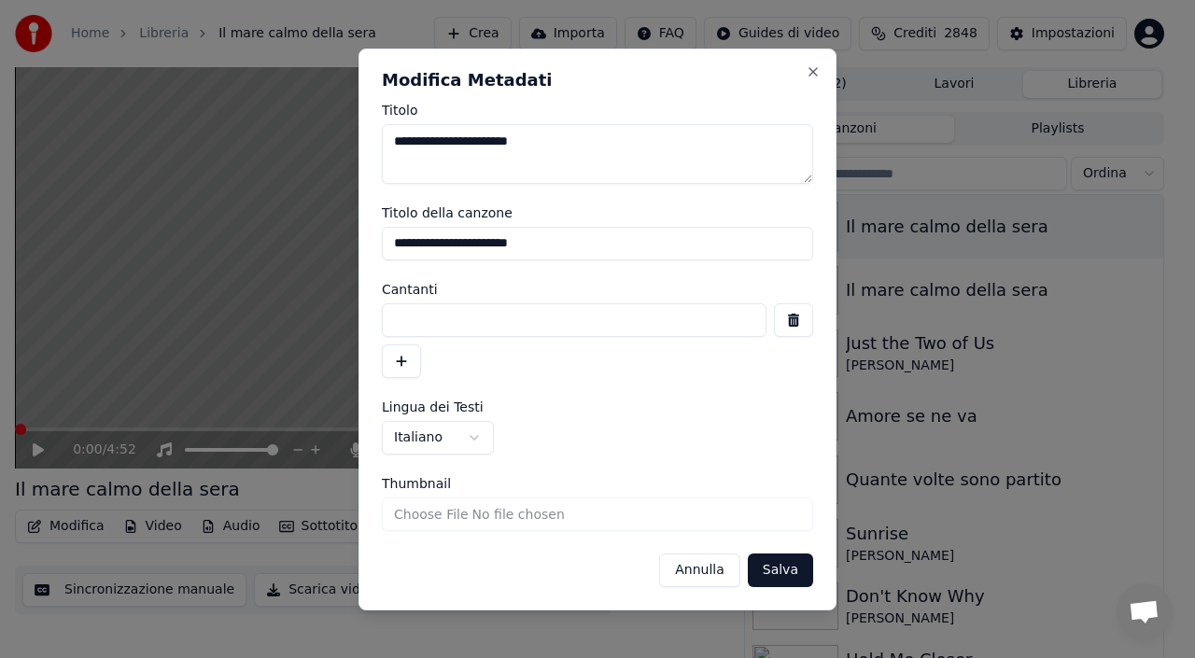
click at [485, 326] on input at bounding box center [574, 320] width 385 height 34
type input "**********"
click at [790, 569] on button "Salva" at bounding box center [780, 571] width 65 height 34
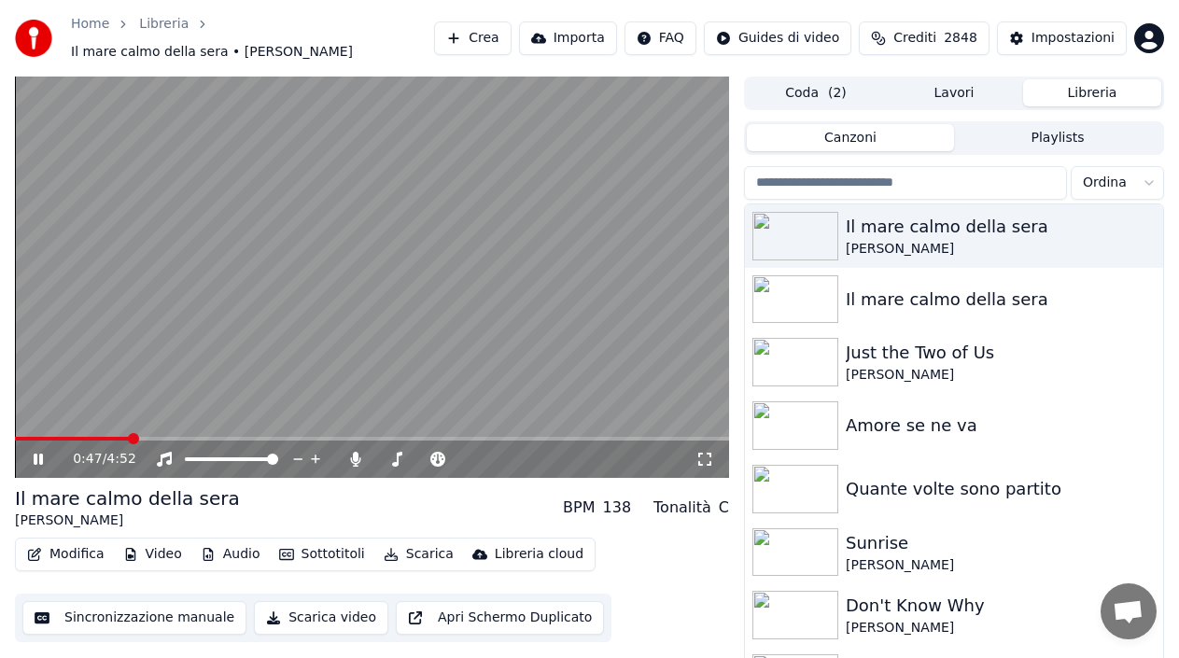
click at [129, 439] on span at bounding box center [372, 439] width 714 height 4
click at [36, 457] on icon at bounding box center [38, 459] width 9 height 11
click at [167, 458] on icon at bounding box center [164, 459] width 19 height 15
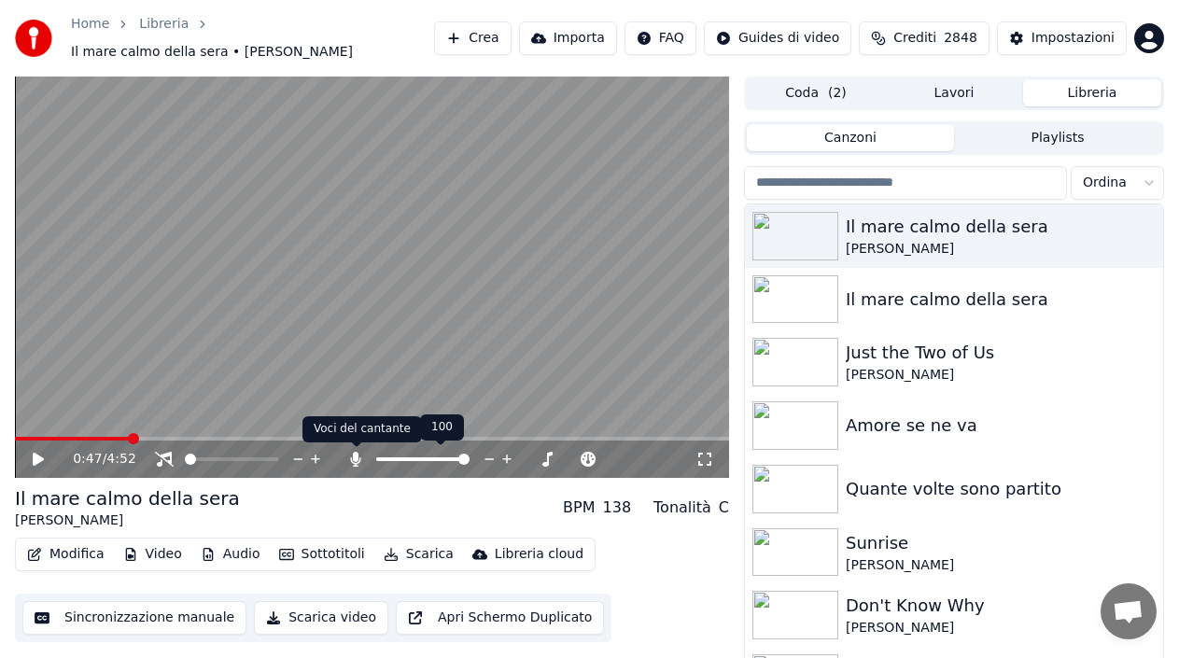
click at [354, 452] on icon at bounding box center [355, 459] width 19 height 15
click at [400, 550] on button "Scarica" at bounding box center [418, 554] width 85 height 26
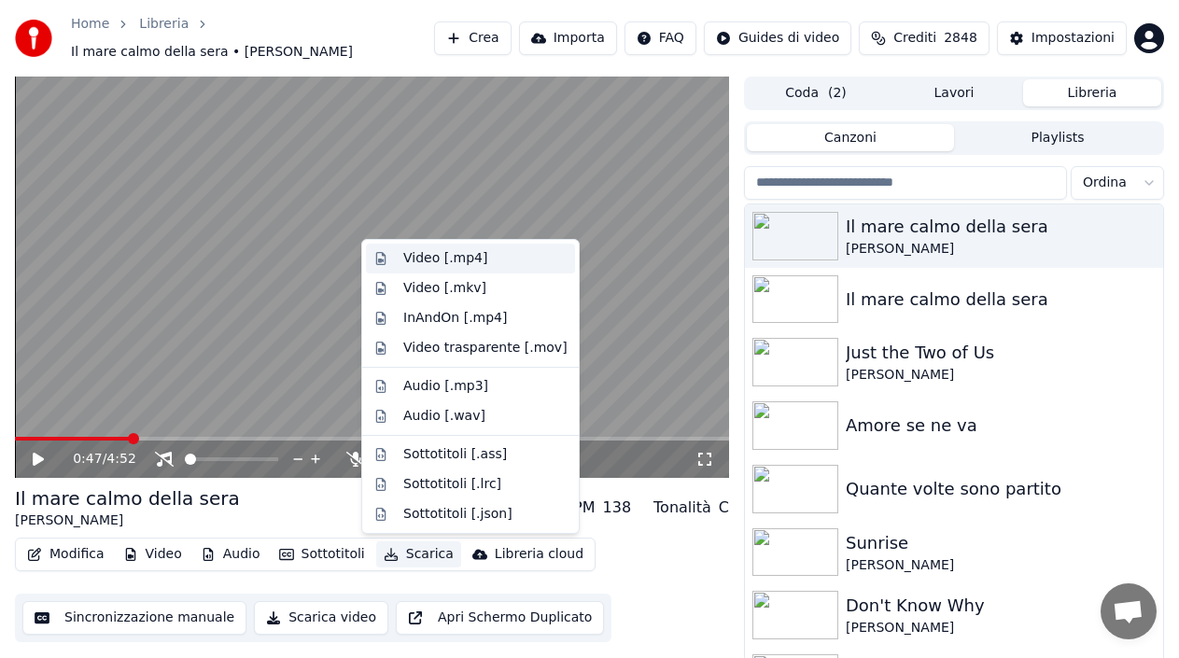
click at [443, 250] on div "Video [.mp4]" at bounding box center [445, 258] width 84 height 19
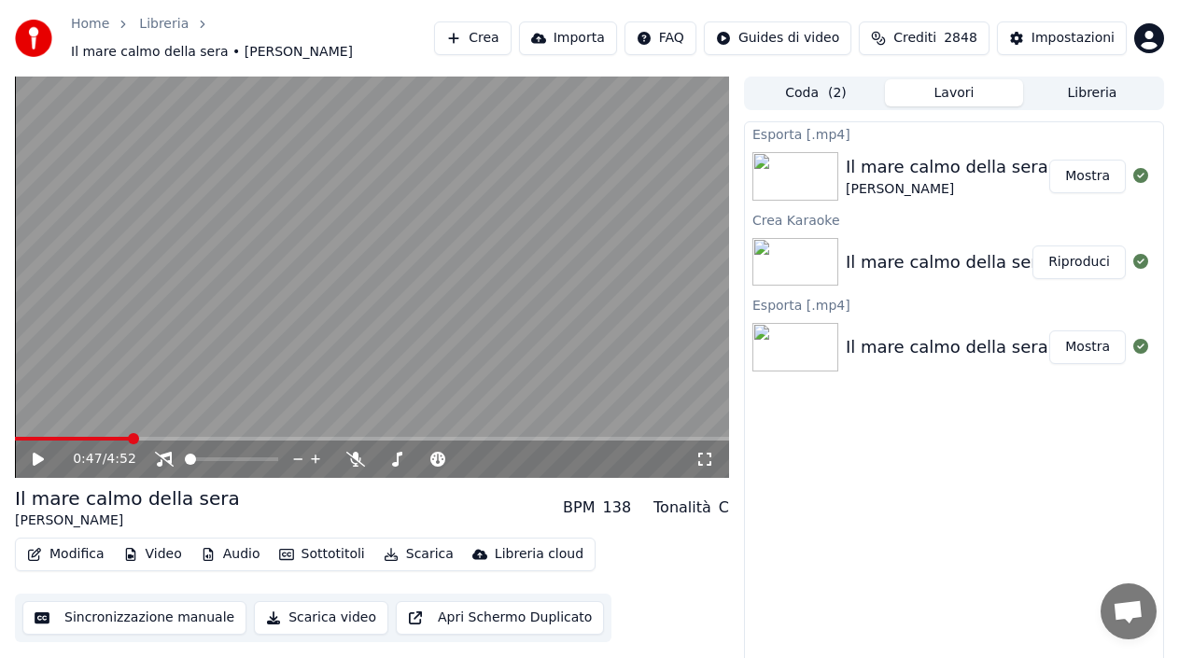
click at [1079, 175] on button "Mostra" at bounding box center [1087, 177] width 77 height 34
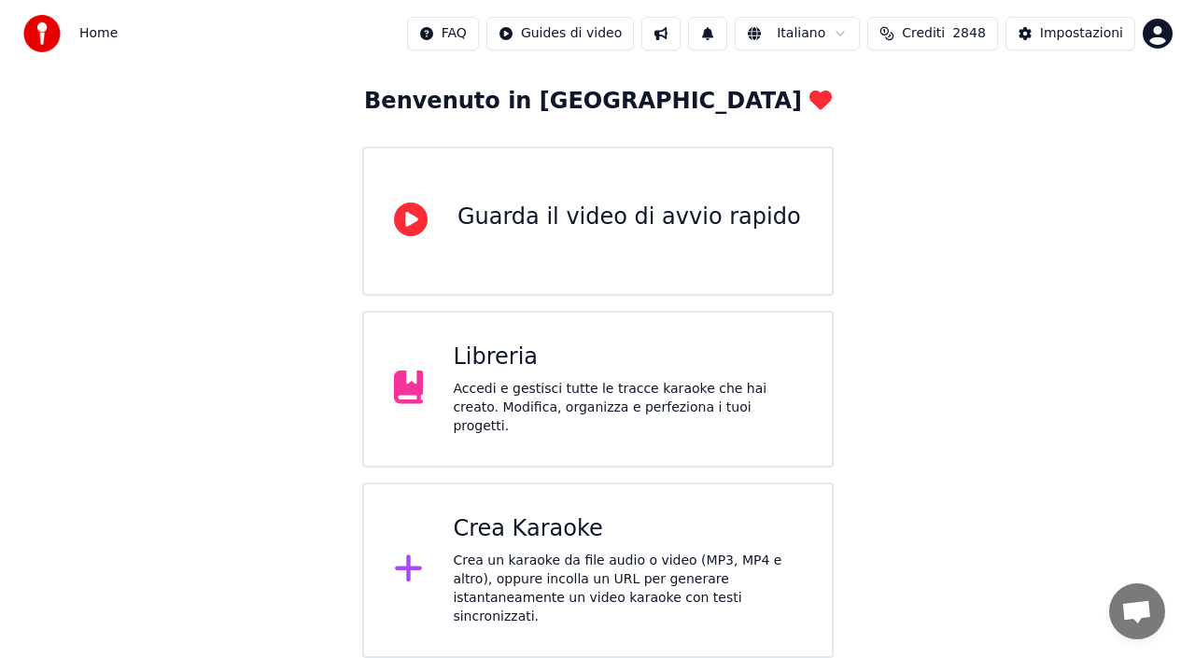
scroll to position [187, 0]
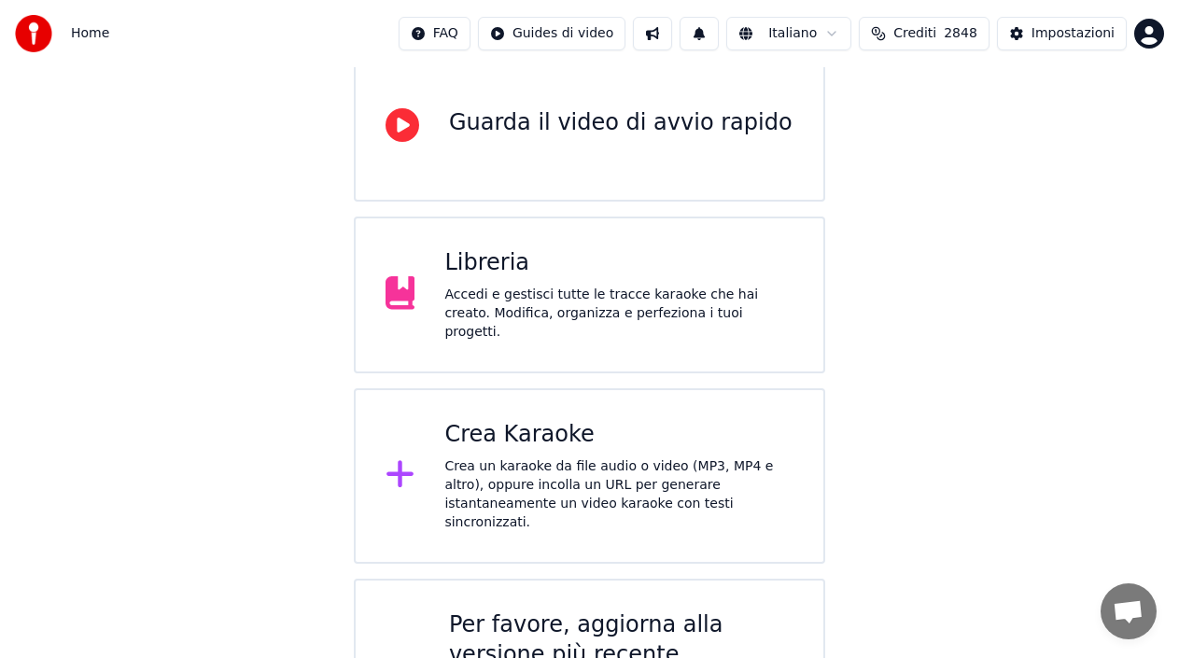
click at [459, 431] on div "Crea Karaoke" at bounding box center [618, 435] width 349 height 30
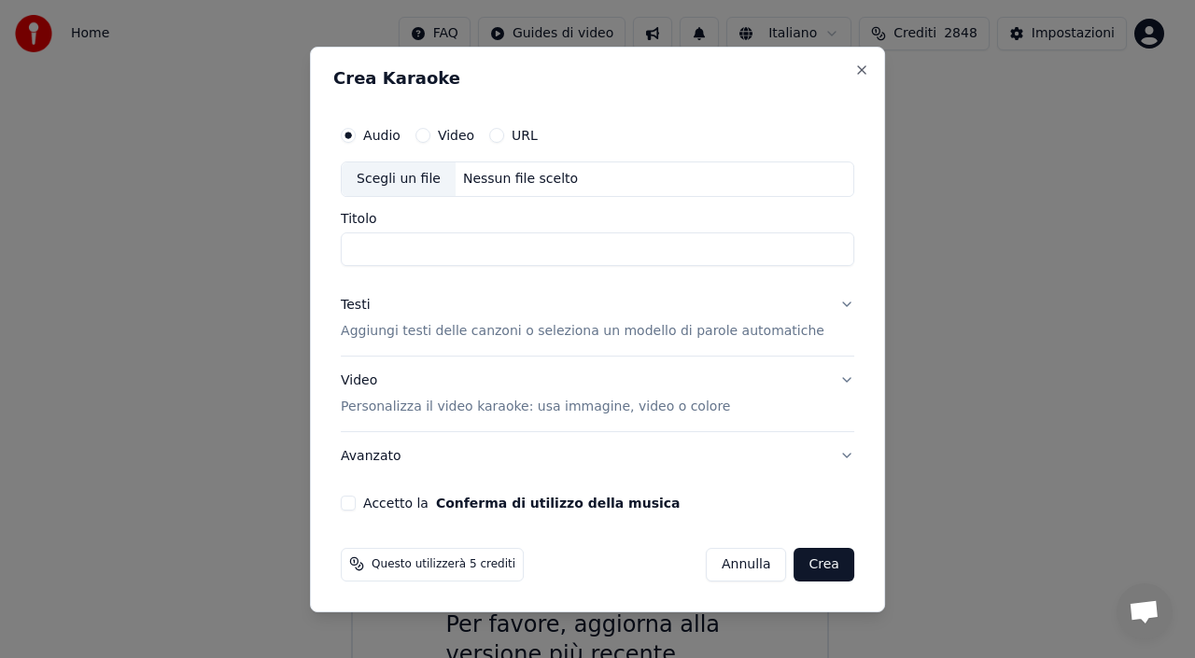
click at [566, 166] on div "Scegli un file Nessun file scelto" at bounding box center [597, 179] width 513 height 35
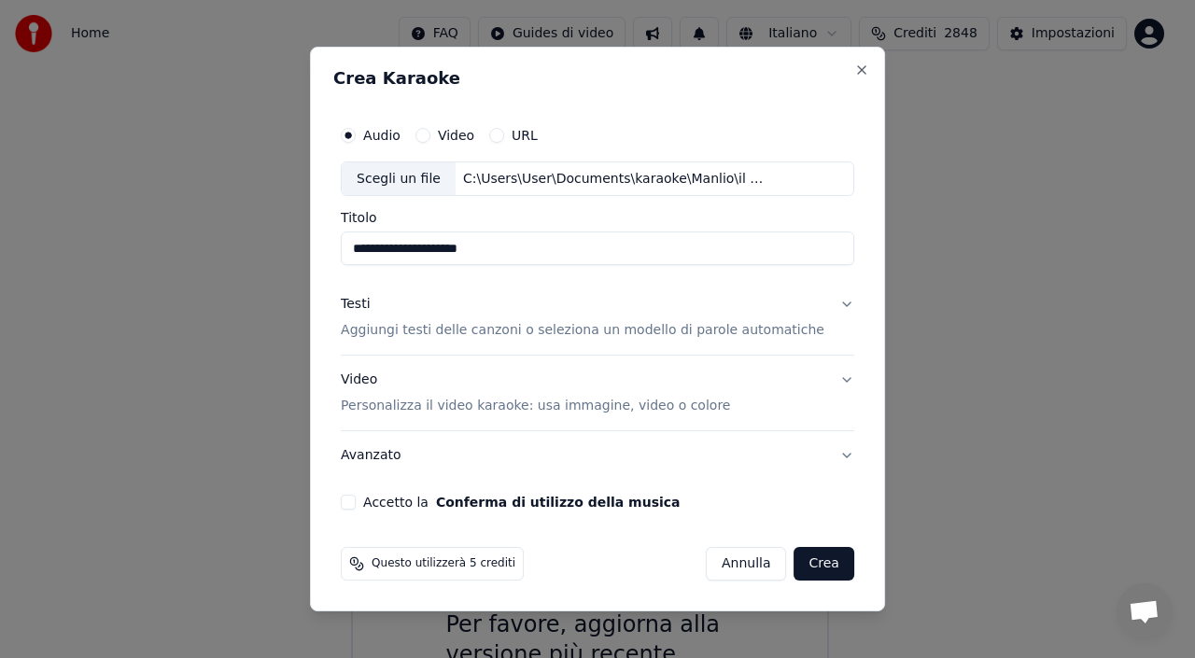
click at [494, 242] on input "**********" at bounding box center [597, 249] width 513 height 34
drag, startPoint x: 525, startPoint y: 244, endPoint x: 0, endPoint y: 266, distance: 525.1
click at [0, 266] on body "**********" at bounding box center [589, 308] width 1179 height 990
type input "**********"
click at [426, 330] on p "Aggiungi testi delle canzoni o seleziona un modello di parole automatiche" at bounding box center [583, 331] width 484 height 19
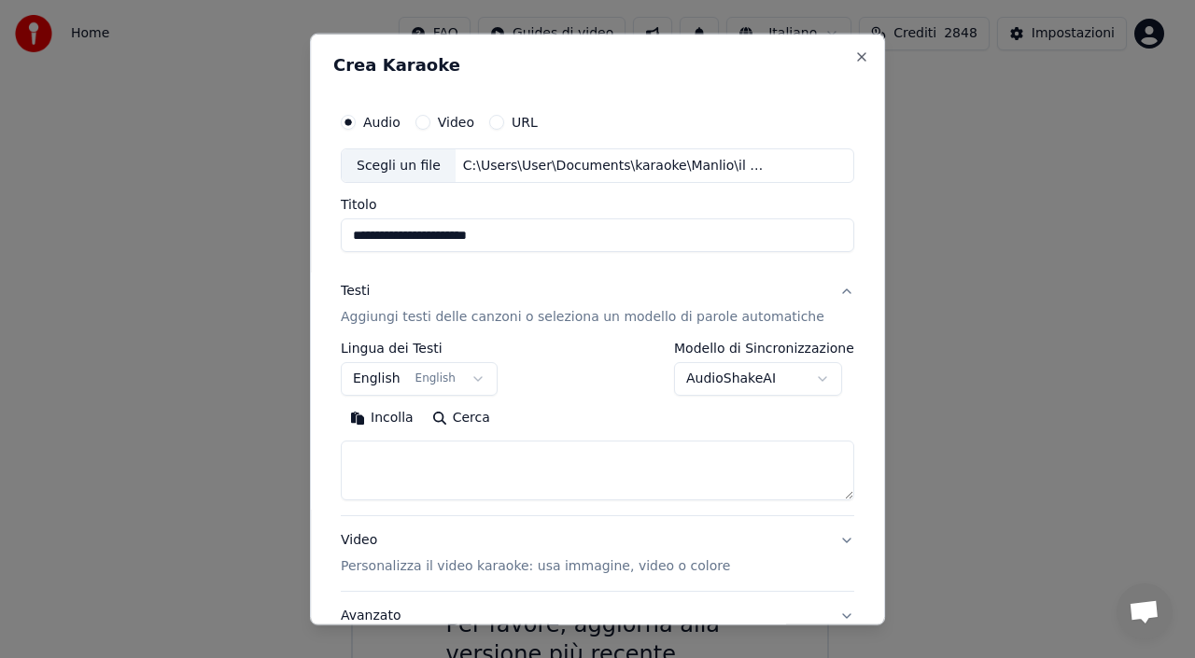
click at [381, 389] on button "English English" at bounding box center [419, 379] width 157 height 34
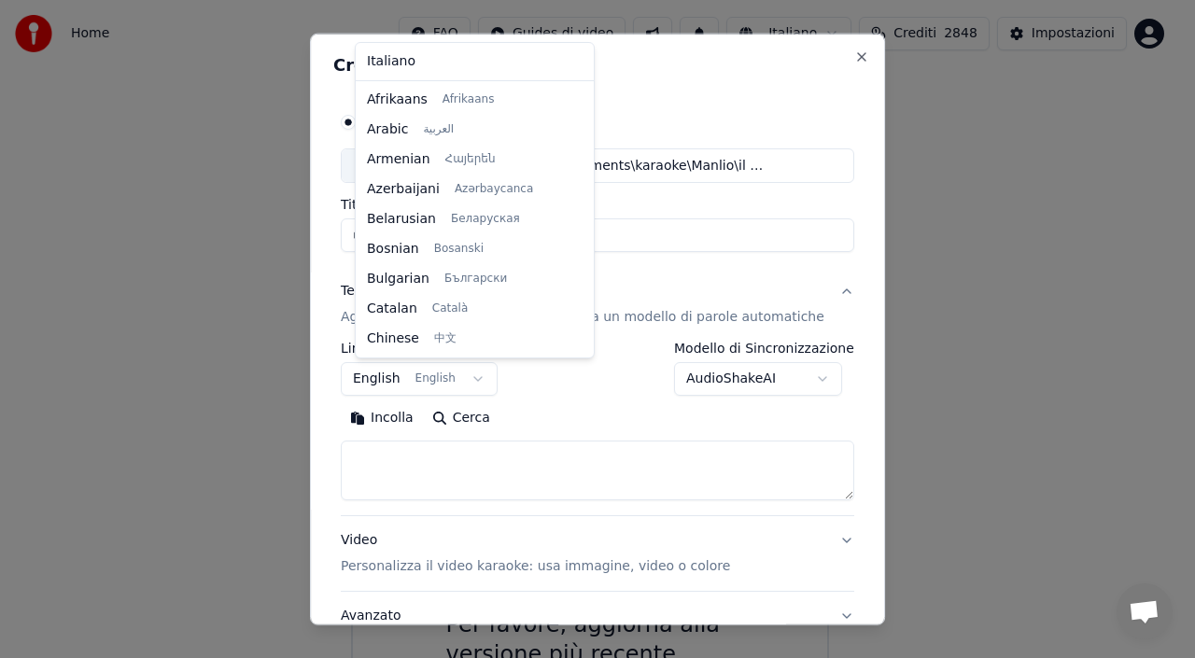
scroll to position [149, 0]
select select "**"
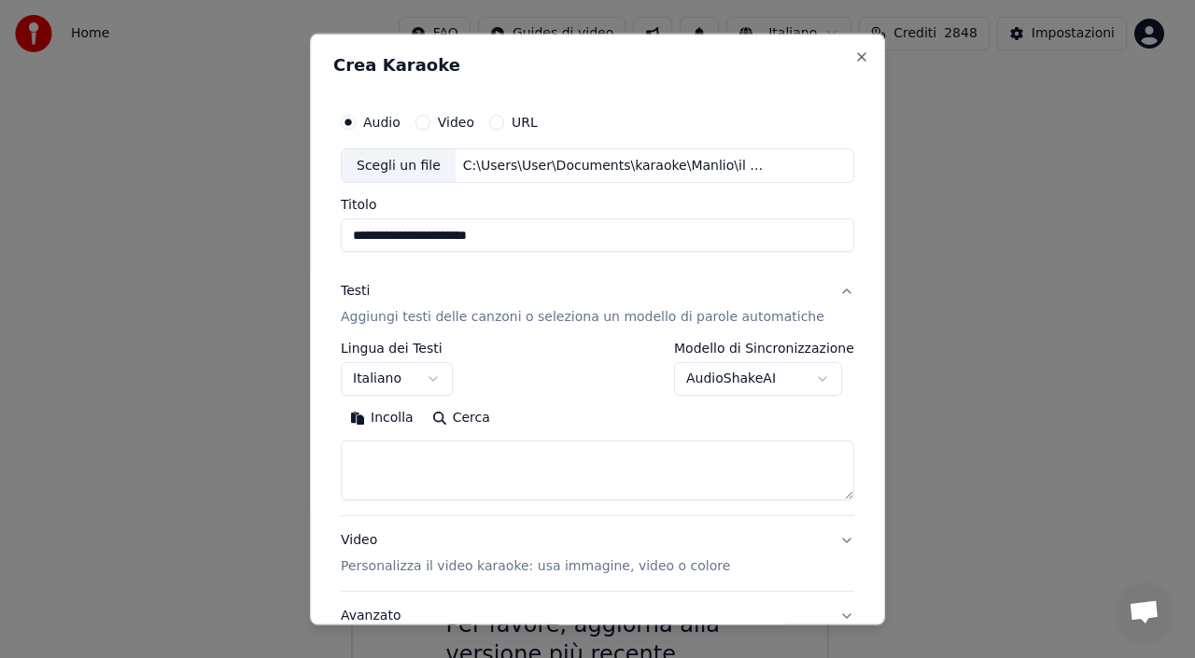
click at [428, 472] on textarea at bounding box center [597, 471] width 513 height 60
paste textarea "**********"
type textarea "**********"
click at [325, 570] on div "**********" at bounding box center [597, 329] width 575 height 593
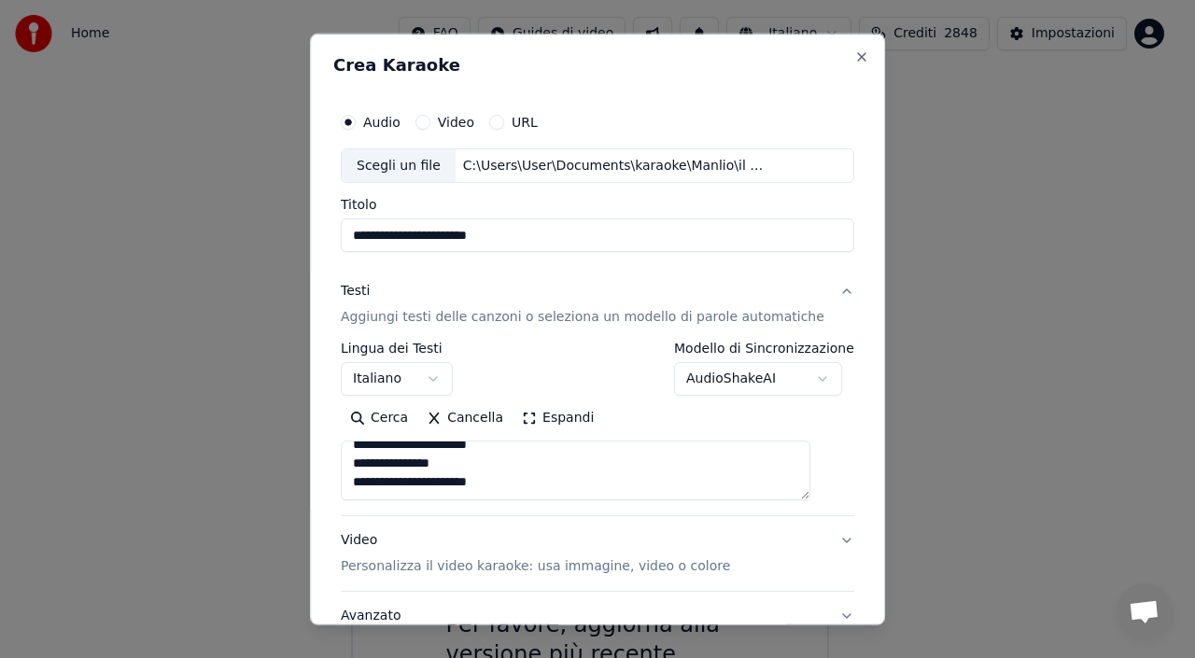
click at [403, 563] on p "Personalizza il video karaoke: usa immagine, video o colore" at bounding box center [535, 566] width 389 height 19
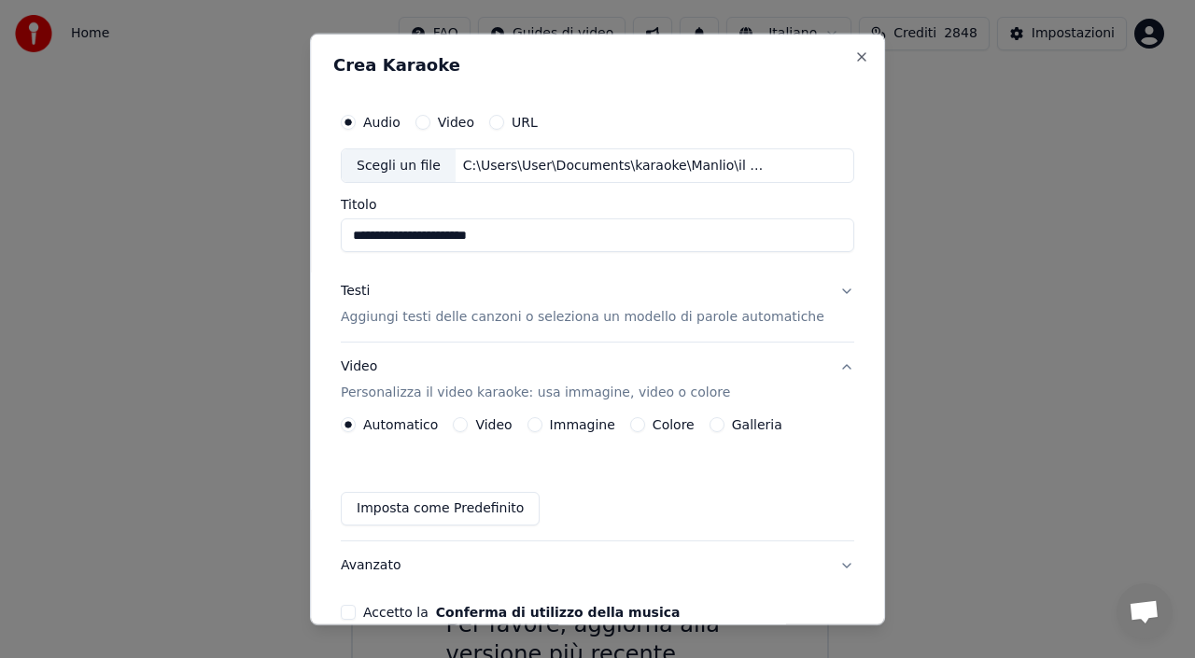
click at [578, 427] on label "Immagine" at bounding box center [582, 424] width 65 height 13
click at [542, 427] on button "Immagine" at bounding box center [534, 424] width 15 height 15
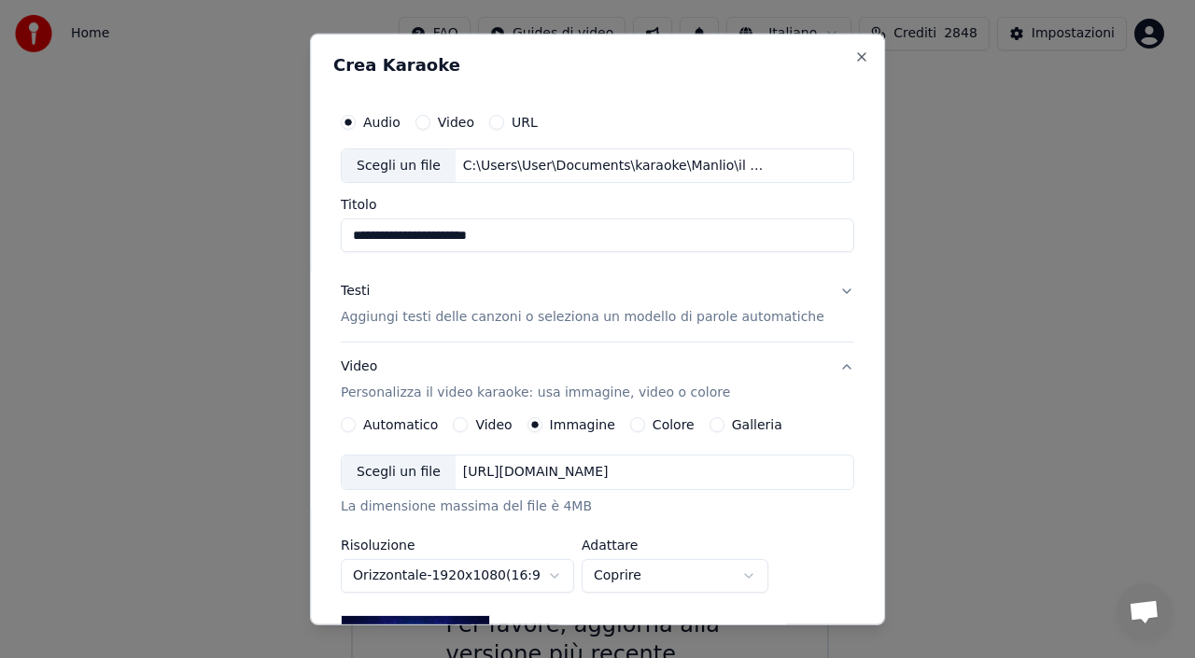
click at [531, 468] on div "[URL][DOMAIN_NAME]" at bounding box center [536, 472] width 161 height 19
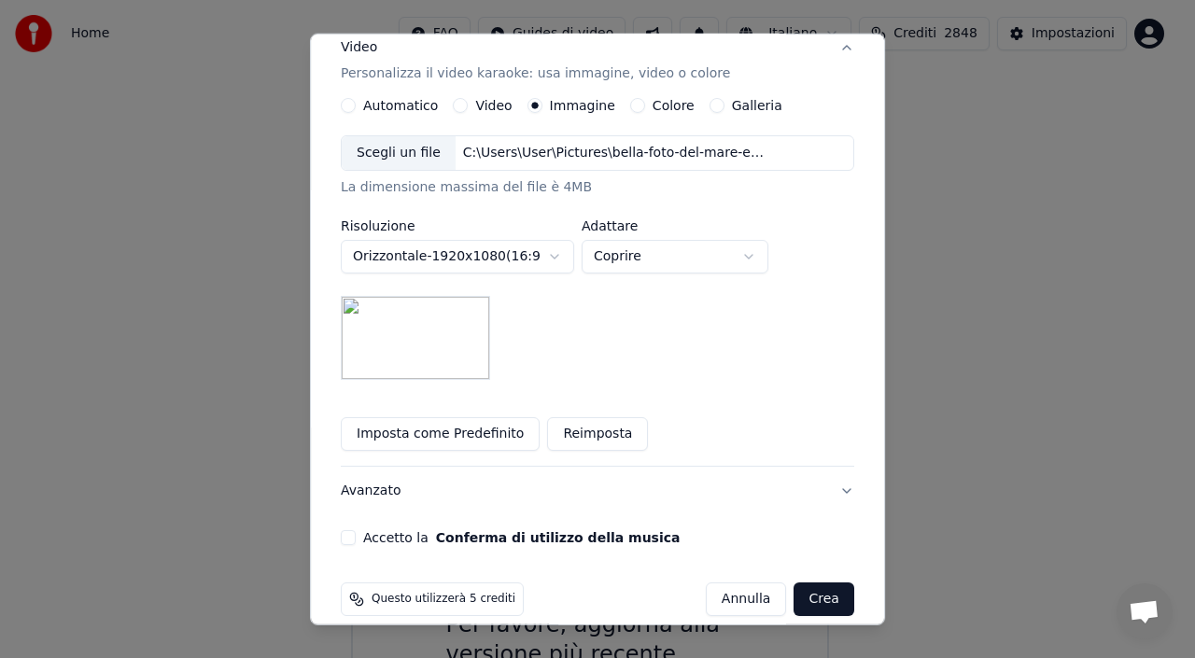
scroll to position [341, 0]
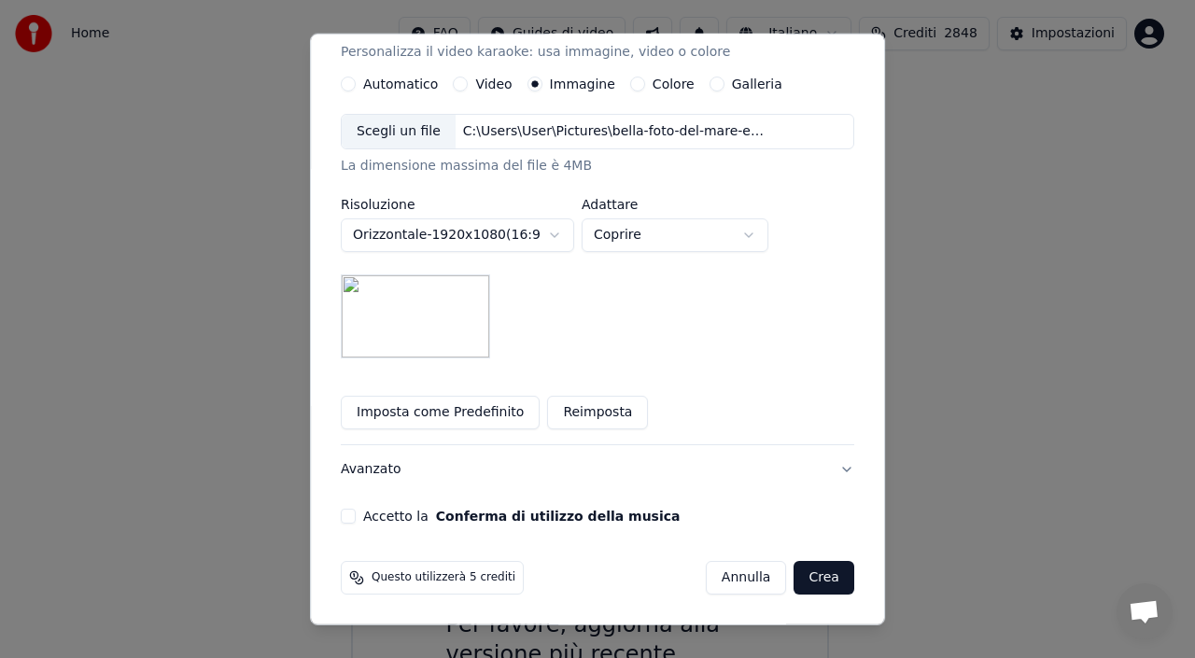
click at [356, 519] on button "Accetto la Conferma di utilizzo della musica" at bounding box center [348, 516] width 15 height 15
click at [794, 580] on button "Crea" at bounding box center [824, 578] width 60 height 34
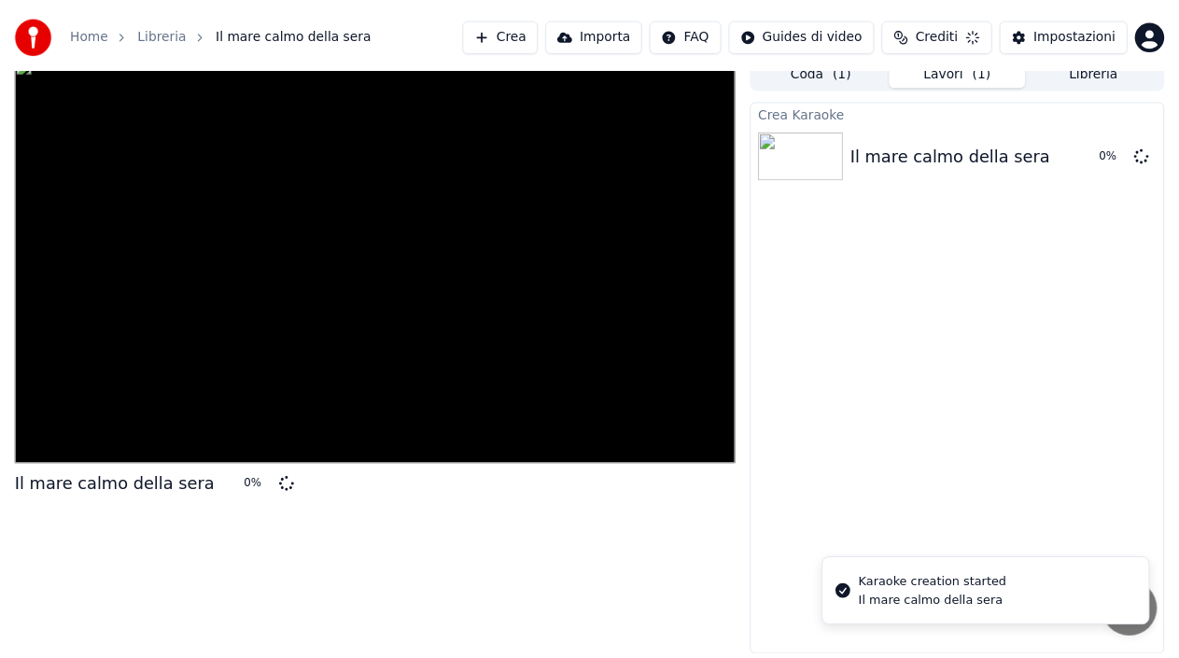
scroll to position [13, 0]
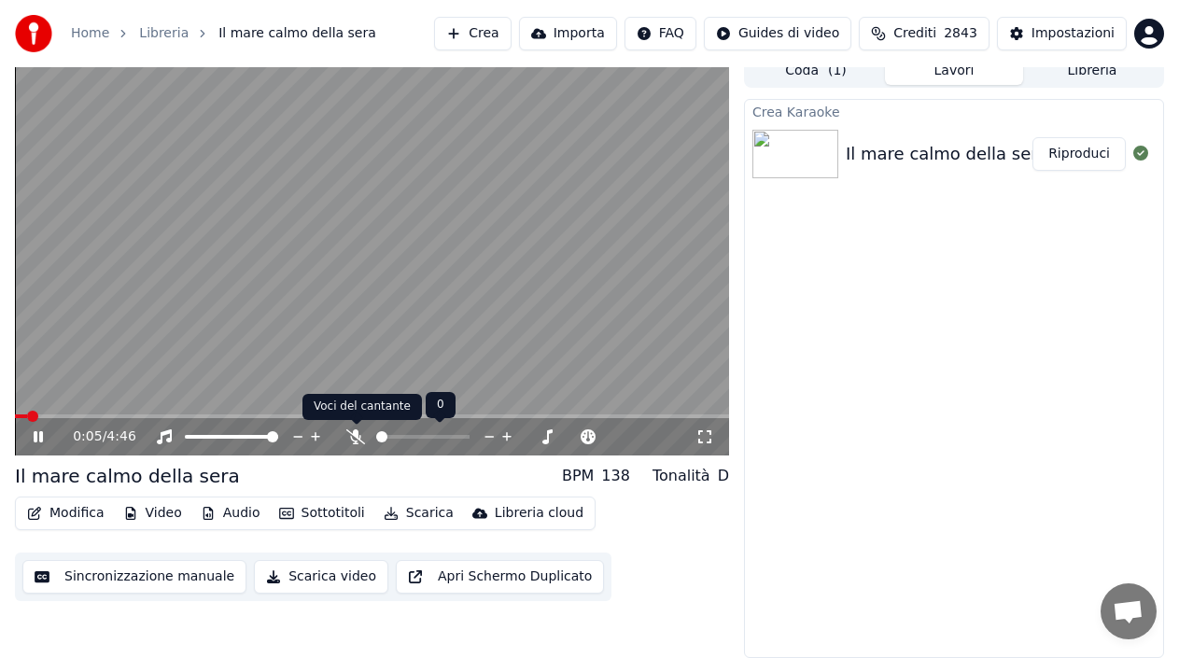
click at [352, 434] on icon at bounding box center [355, 436] width 19 height 15
click at [39, 435] on icon at bounding box center [51, 436] width 43 height 15
click at [401, 507] on button "Scarica" at bounding box center [418, 513] width 85 height 26
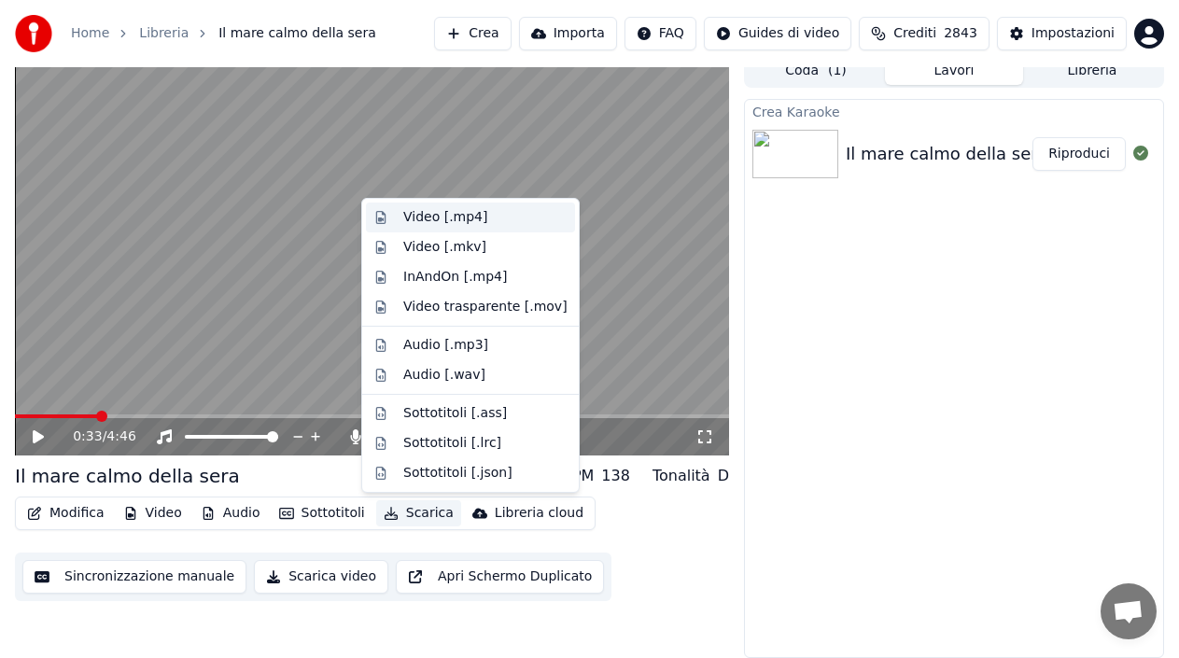
click at [492, 209] on div "Video [.mp4]" at bounding box center [485, 217] width 164 height 19
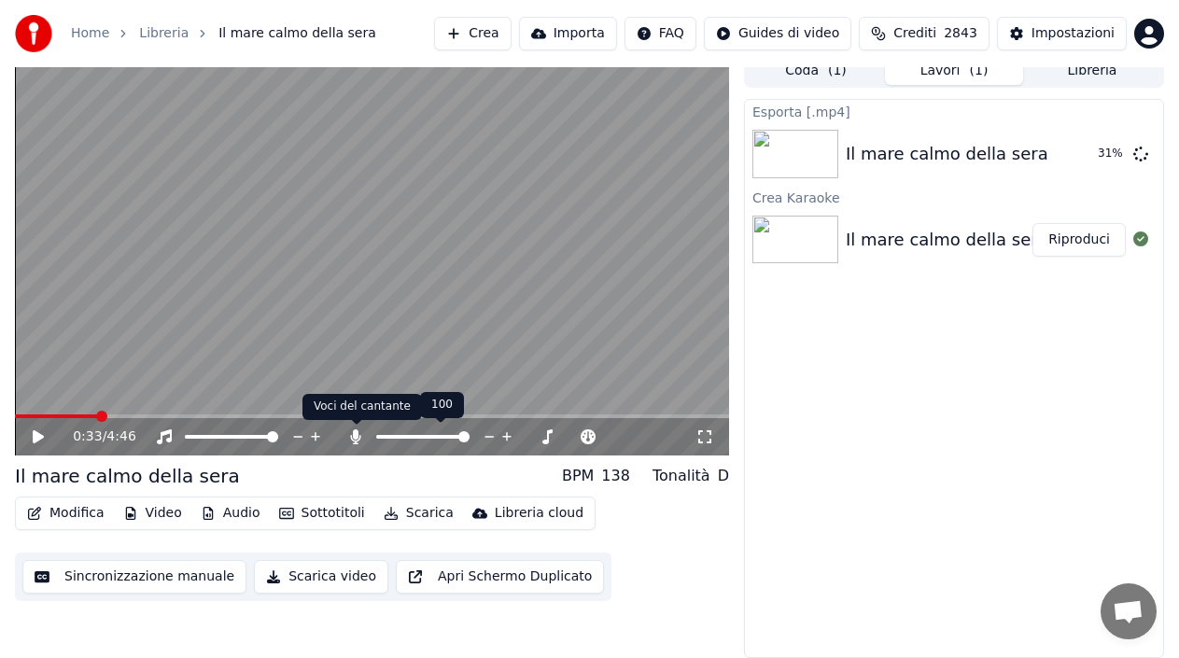
click at [354, 433] on icon at bounding box center [356, 436] width 10 height 15
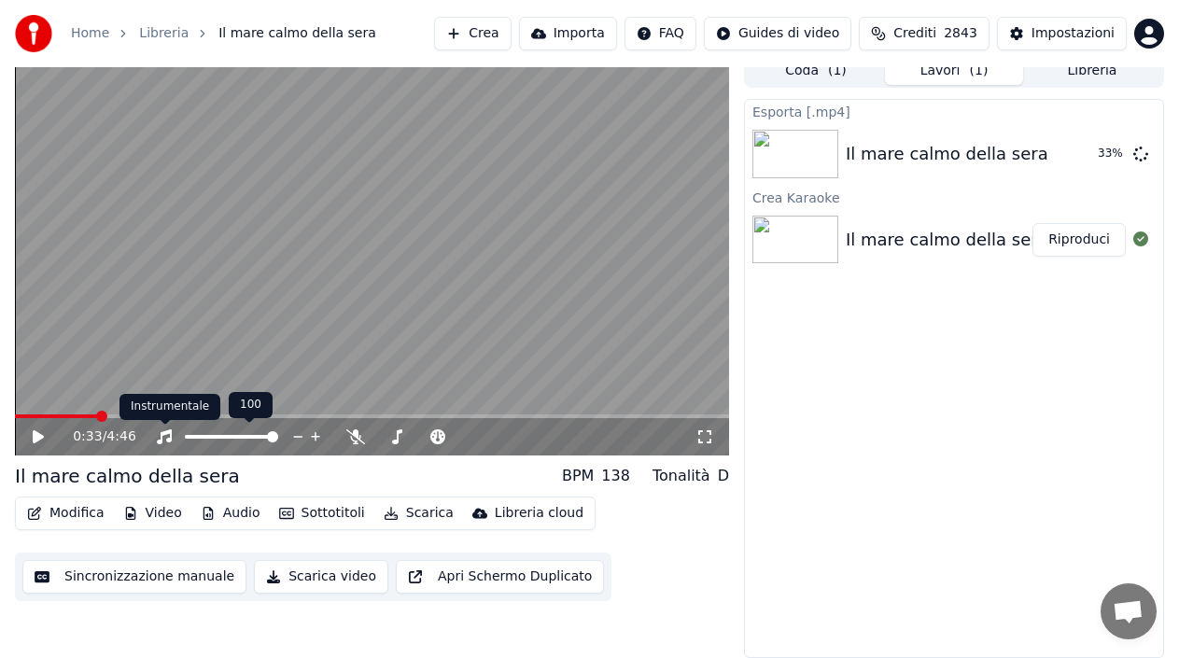
click at [171, 433] on icon at bounding box center [164, 436] width 15 height 15
click at [727, 570] on div "Modifica Video Audio Sottotitoli Scarica Libreria cloud Sincronizzazione manual…" at bounding box center [372, 549] width 714 height 105
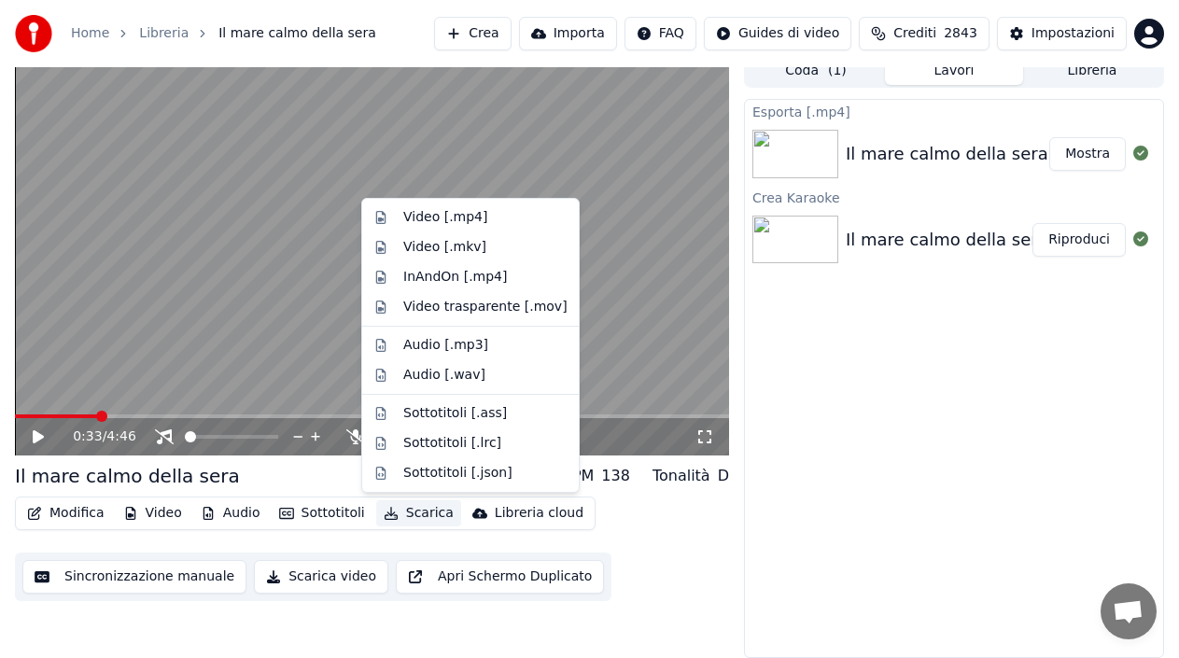
click at [399, 518] on button "Scarica" at bounding box center [418, 513] width 85 height 26
click at [516, 212] on div "Video [.mp4]" at bounding box center [485, 217] width 164 height 19
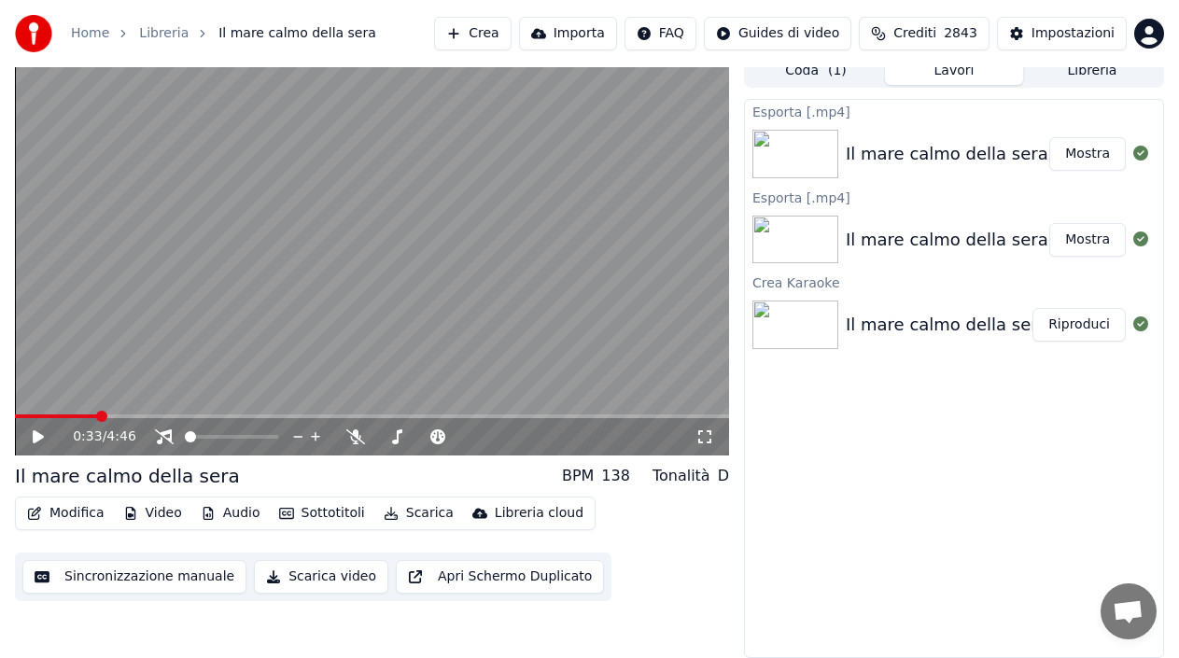
click at [1083, 155] on button "Mostra" at bounding box center [1087, 154] width 77 height 34
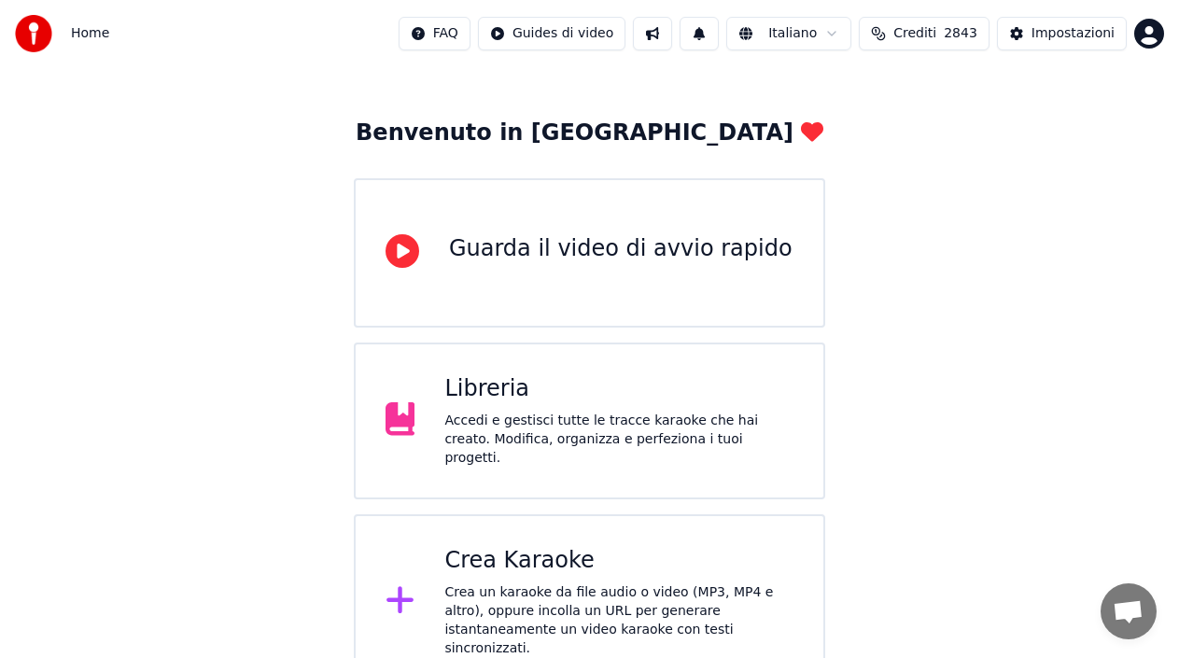
scroll to position [93, 0]
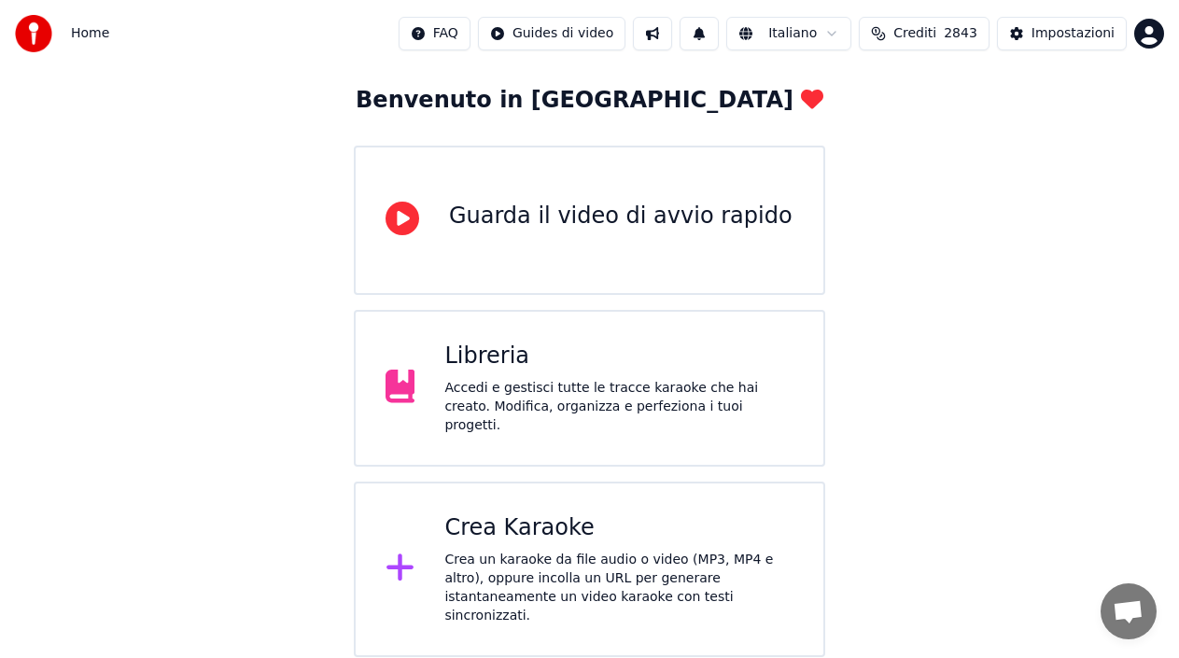
click at [575, 385] on div "Accedi e gestisci tutte le tracce karaoke che hai creato. Modifica, organizza e…" at bounding box center [618, 407] width 349 height 56
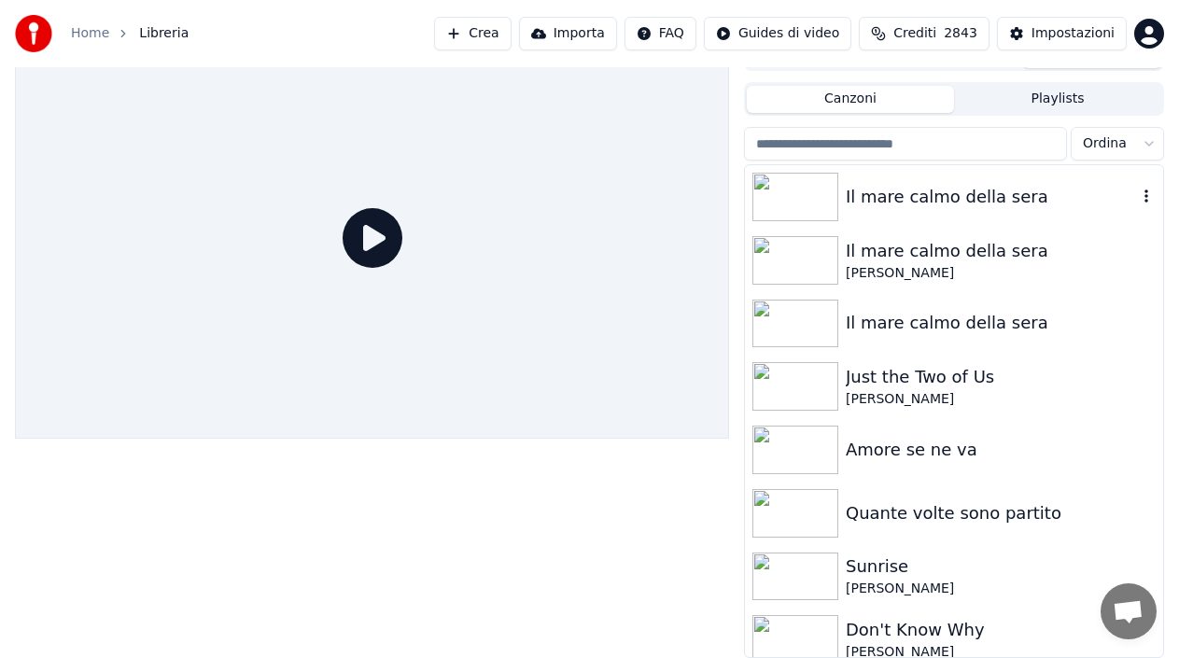
click at [918, 196] on div "Il mare calmo della sera" at bounding box center [991, 197] width 291 height 26
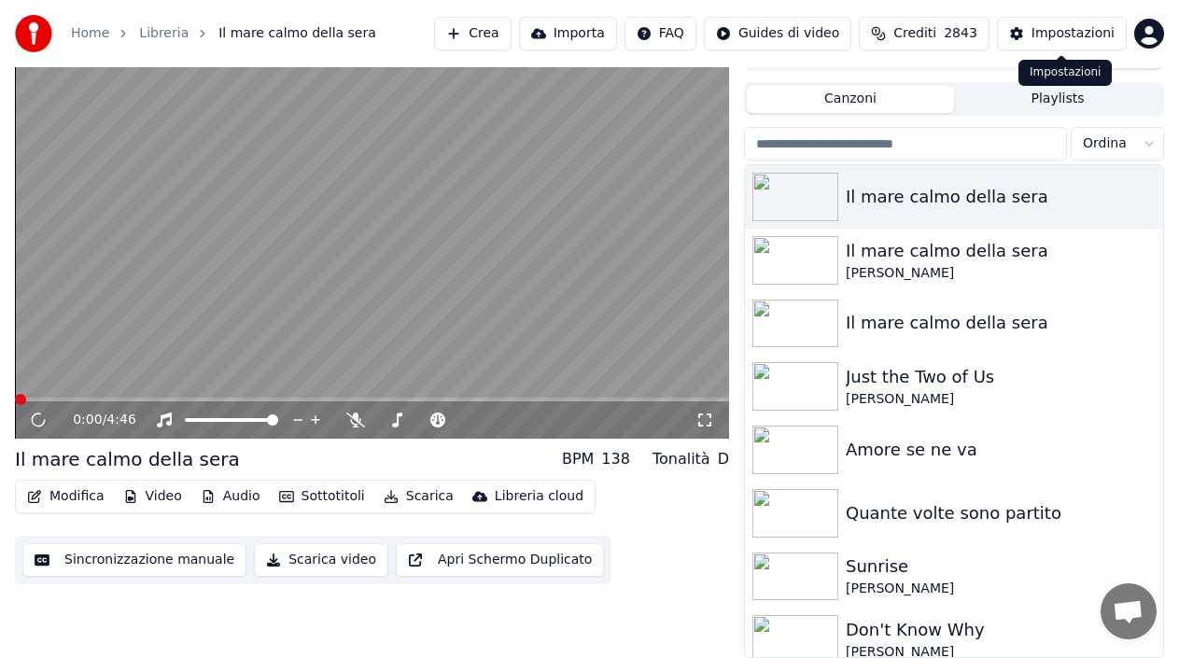
click at [1086, 21] on button "Impostazioni" at bounding box center [1062, 34] width 130 height 34
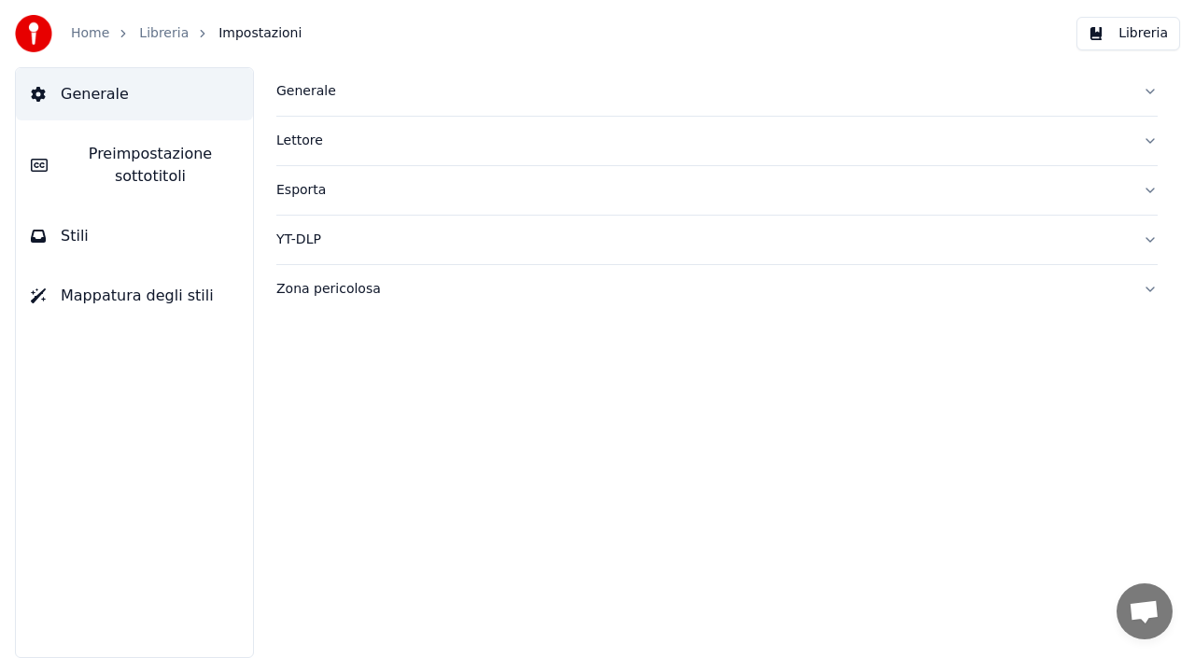
click at [158, 172] on span "Preimpostazione sottotitoli" at bounding box center [151, 165] width 176 height 45
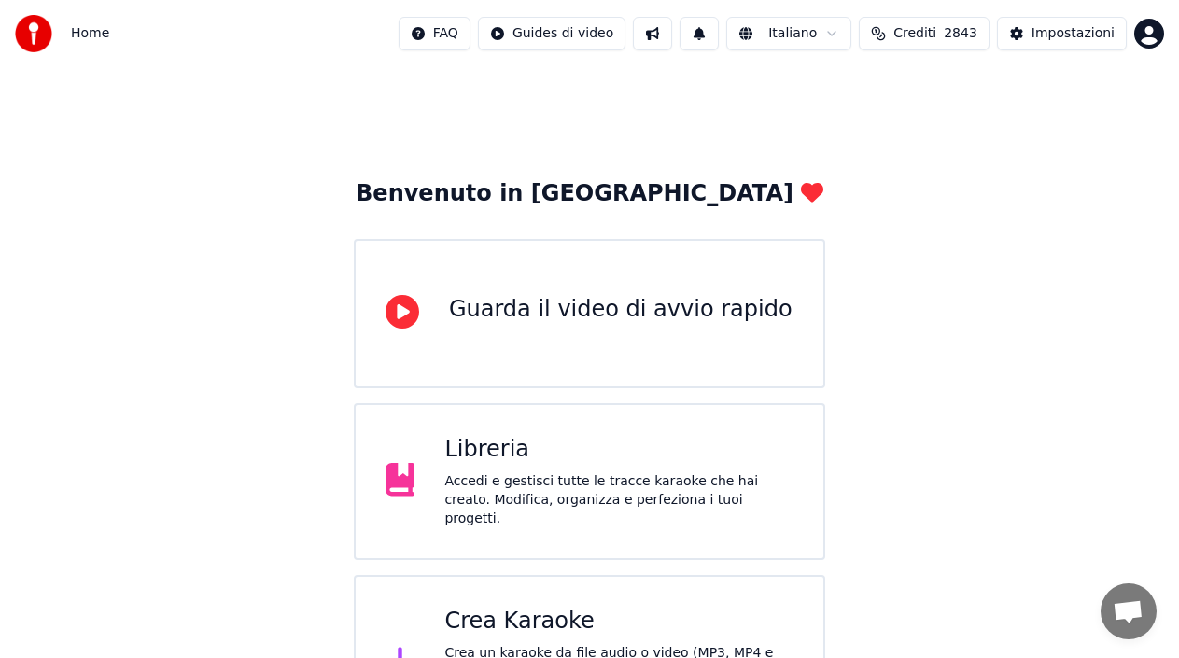
click at [640, 524] on div "Libreria Accedi e gestisci tutte le tracce karaoke che hai creato. Modifica, or…" at bounding box center [589, 481] width 471 height 157
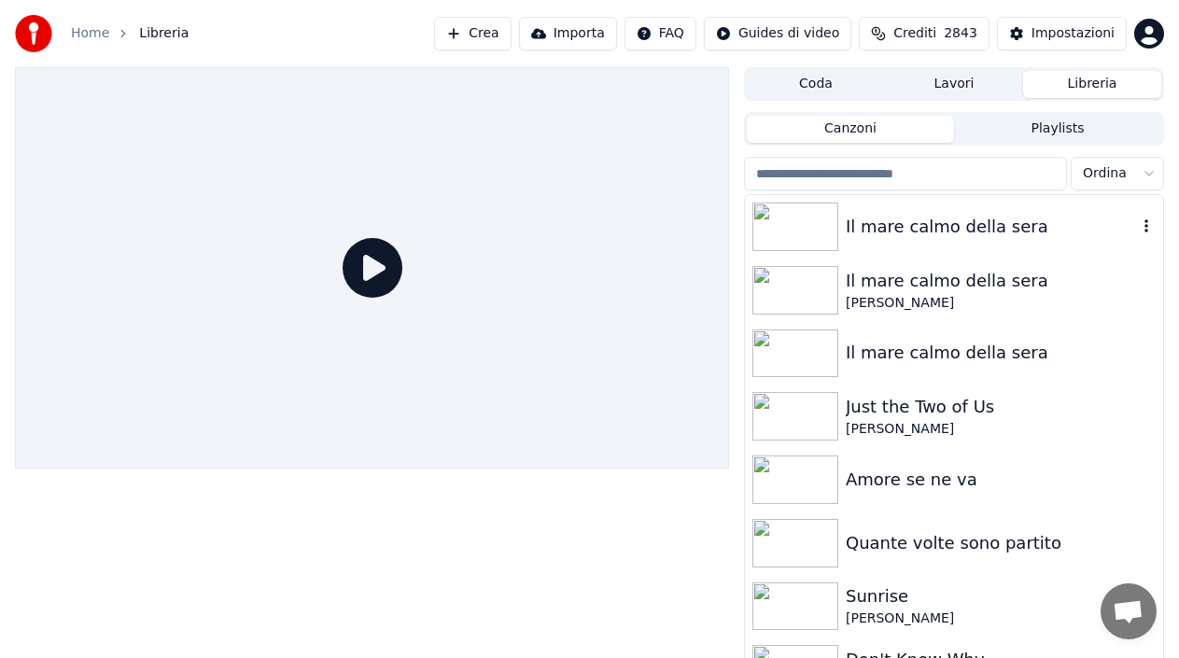
click at [907, 221] on div "Il mare calmo della sera" at bounding box center [991, 227] width 291 height 26
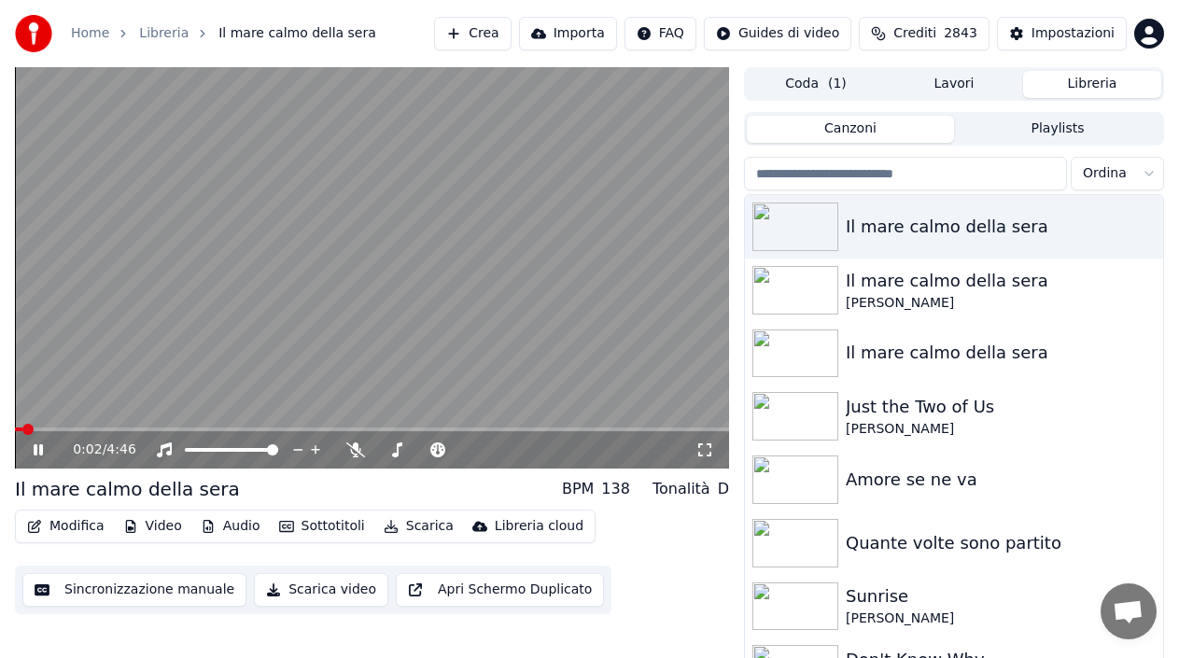
click at [34, 455] on icon at bounding box center [51, 450] width 43 height 15
click at [76, 532] on button "Modifica" at bounding box center [66, 526] width 92 height 26
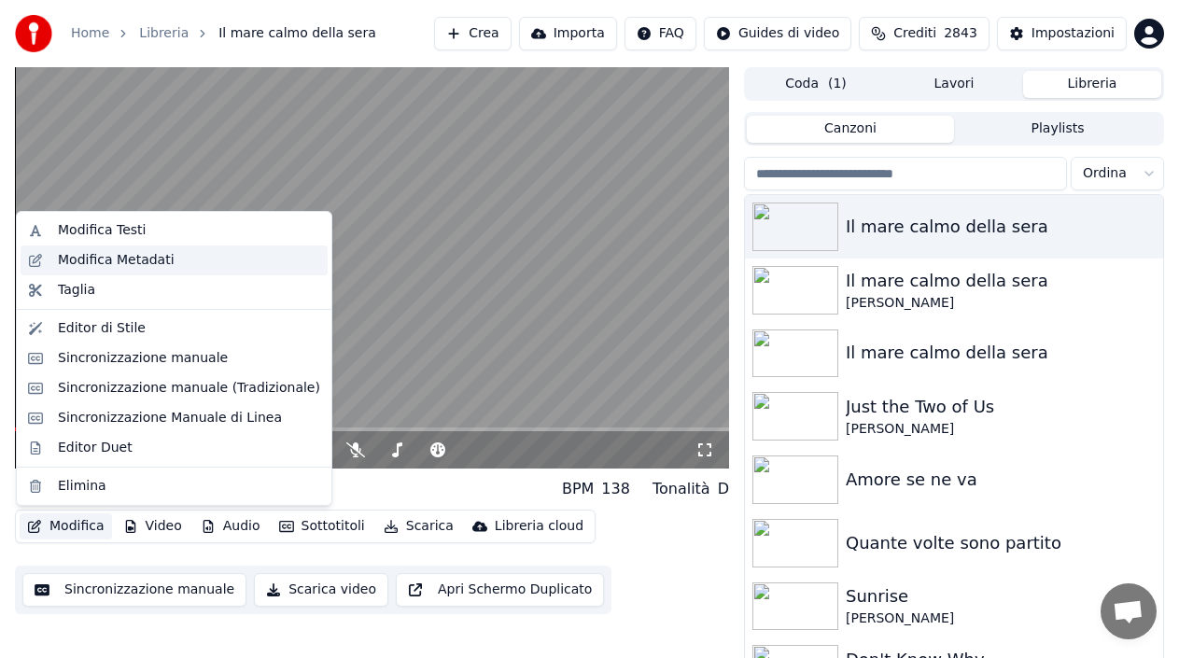
click at [132, 254] on div "Modifica Metadati" at bounding box center [116, 260] width 117 height 19
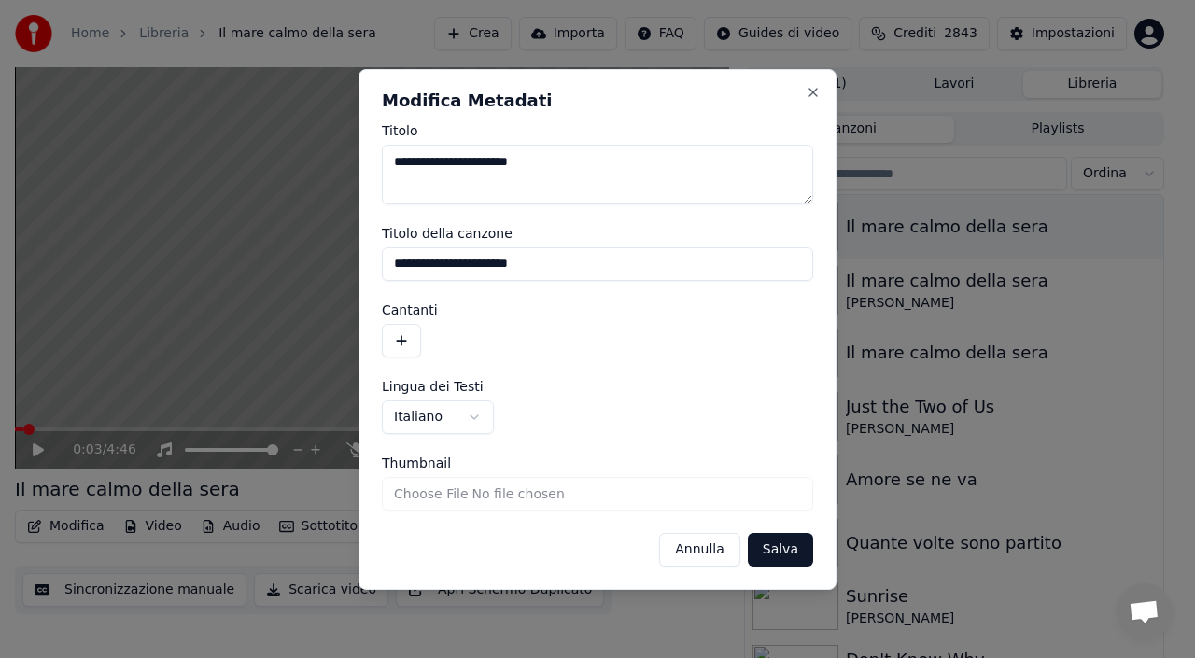
click at [399, 354] on button "button" at bounding box center [401, 341] width 39 height 34
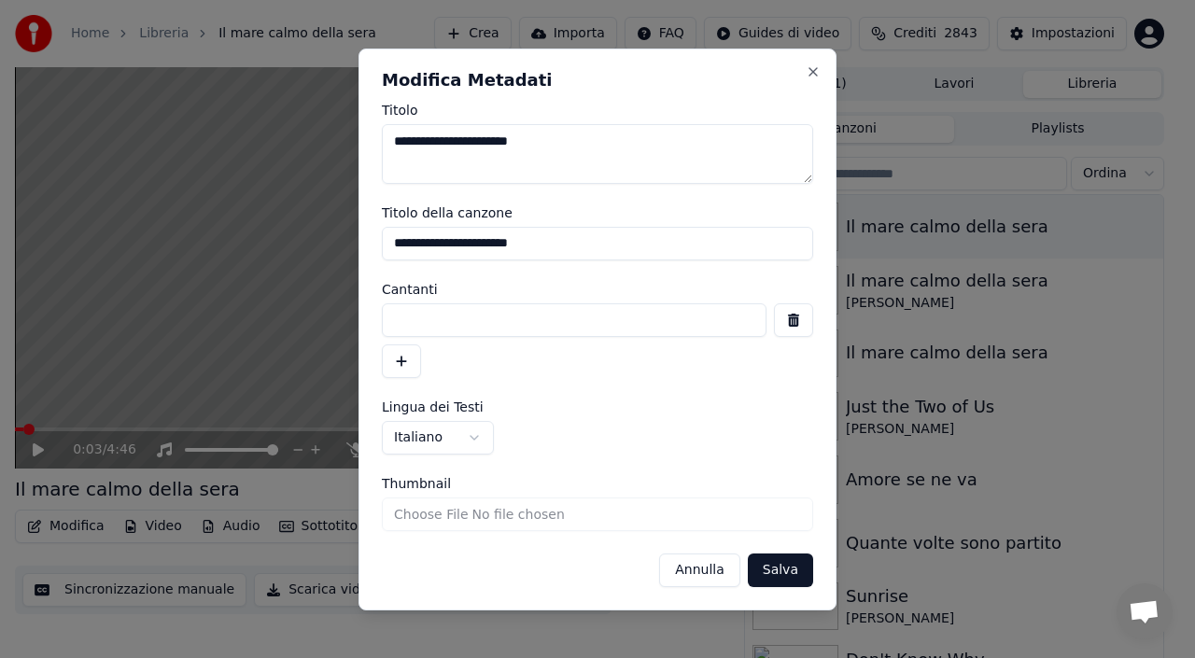
click at [436, 325] on input at bounding box center [574, 320] width 385 height 34
type input "**********"
click at [602, 105] on label "Titolo" at bounding box center [597, 110] width 431 height 13
click at [602, 124] on textarea "**********" at bounding box center [597, 154] width 431 height 60
click at [598, 142] on textarea "**********" at bounding box center [597, 154] width 431 height 60
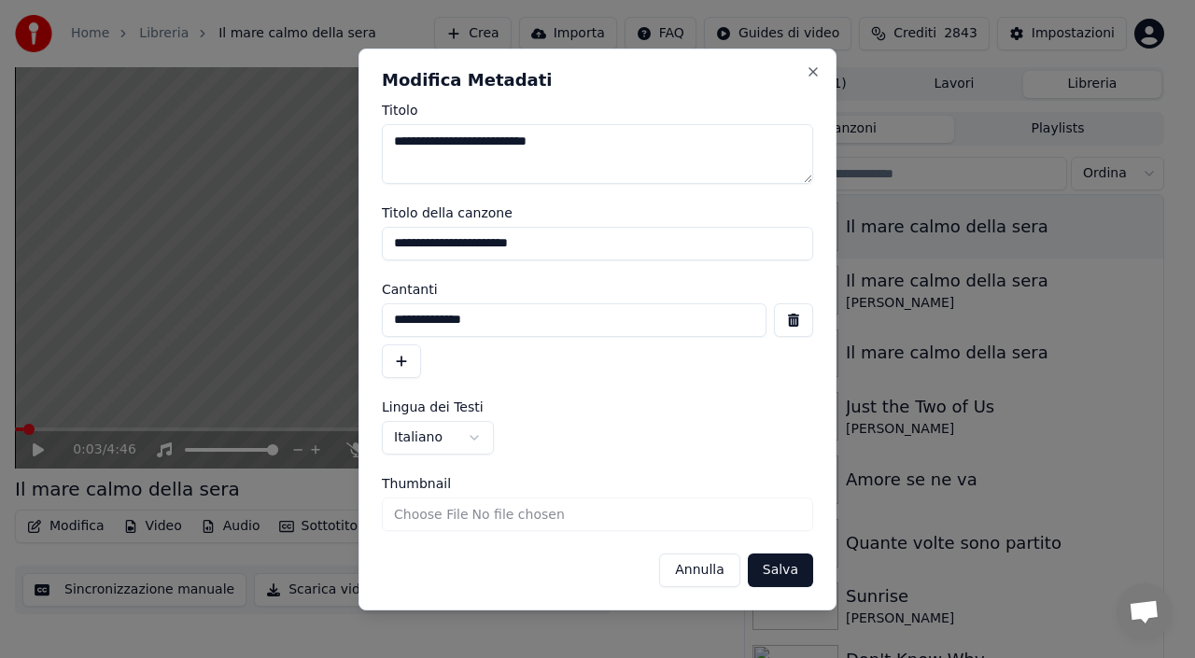
type textarea "**********"
click at [785, 576] on button "Salva" at bounding box center [780, 571] width 65 height 34
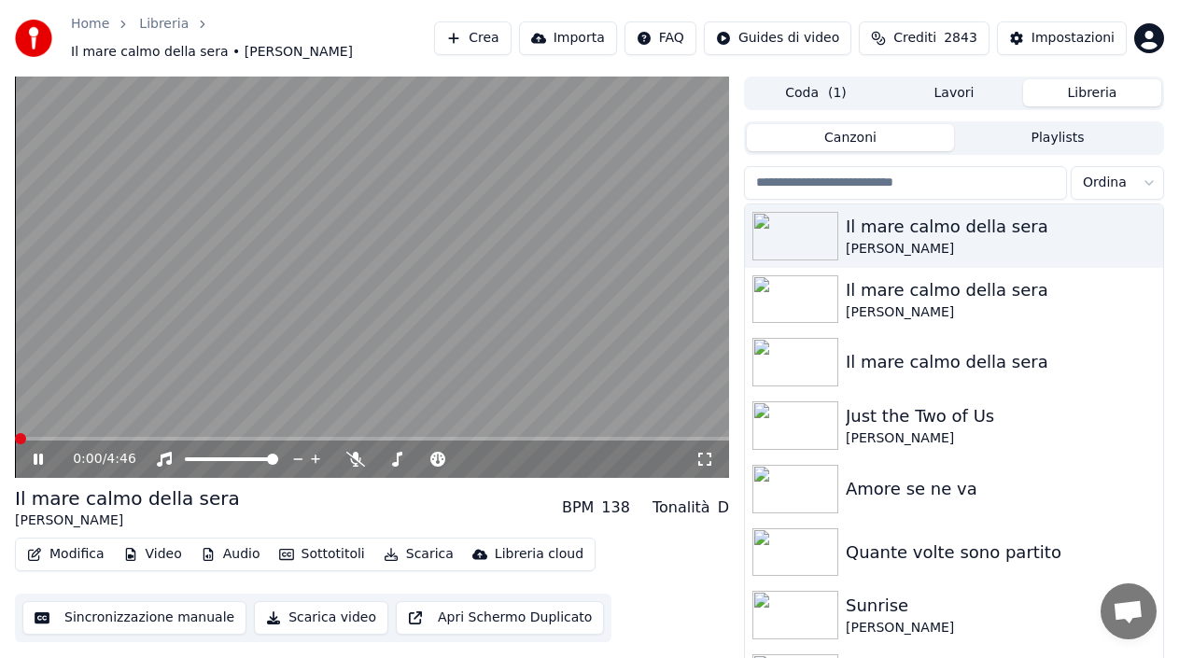
click at [15, 438] on span at bounding box center [15, 439] width 0 height 4
click at [35, 456] on icon at bounding box center [38, 459] width 9 height 11
click at [159, 461] on icon at bounding box center [164, 459] width 19 height 15
click at [428, 559] on button "Scarica" at bounding box center [418, 554] width 85 height 26
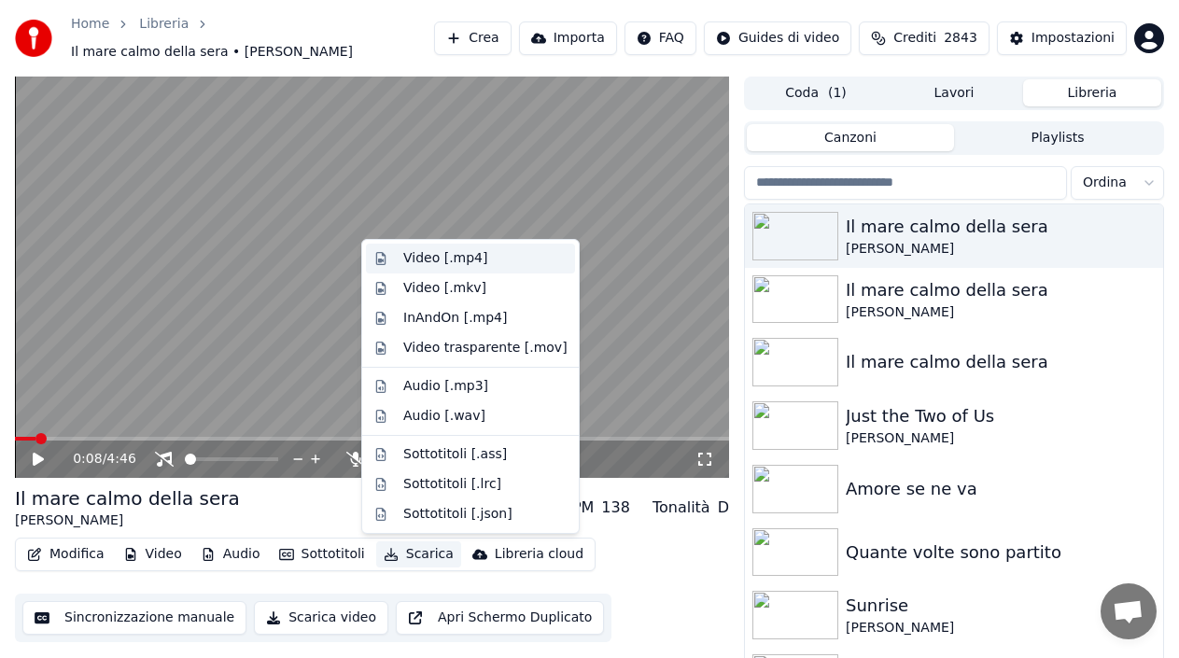
click at [423, 262] on div "Video [.mp4]" at bounding box center [445, 258] width 84 height 19
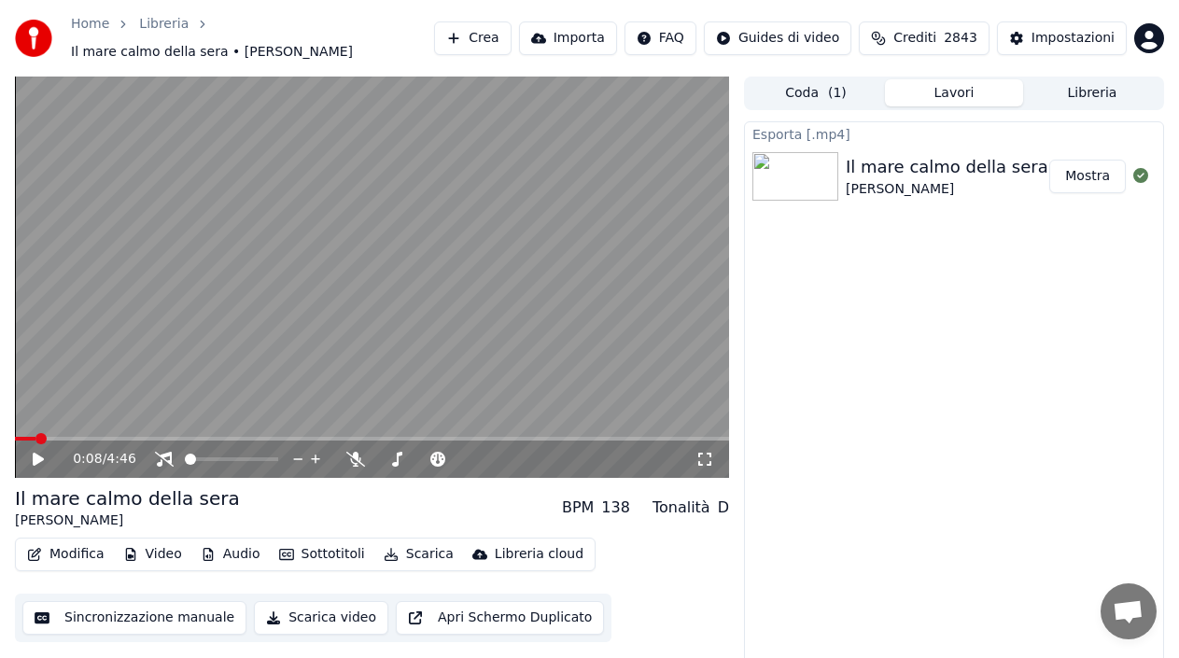
click at [1095, 178] on button "Mostra" at bounding box center [1087, 177] width 77 height 34
